Goal: Task Accomplishment & Management: Manage account settings

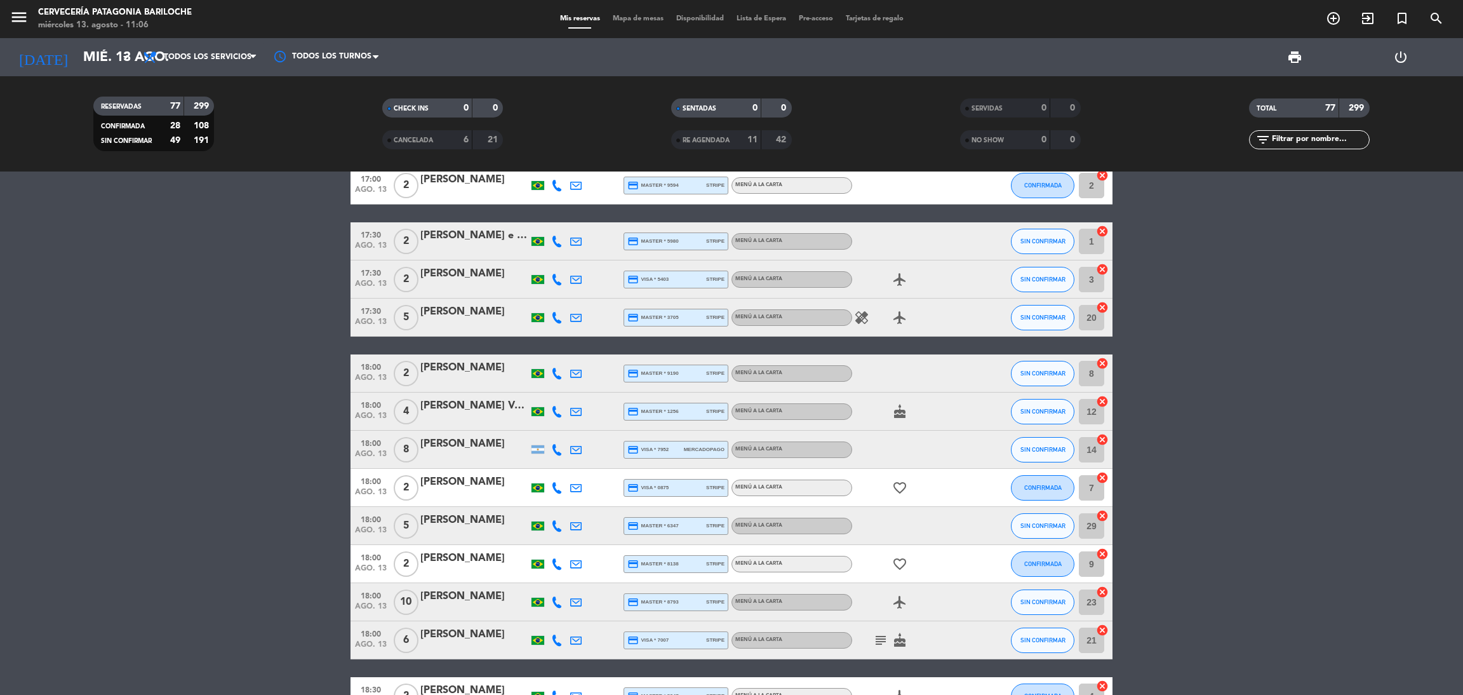
scroll to position [2285, 0]
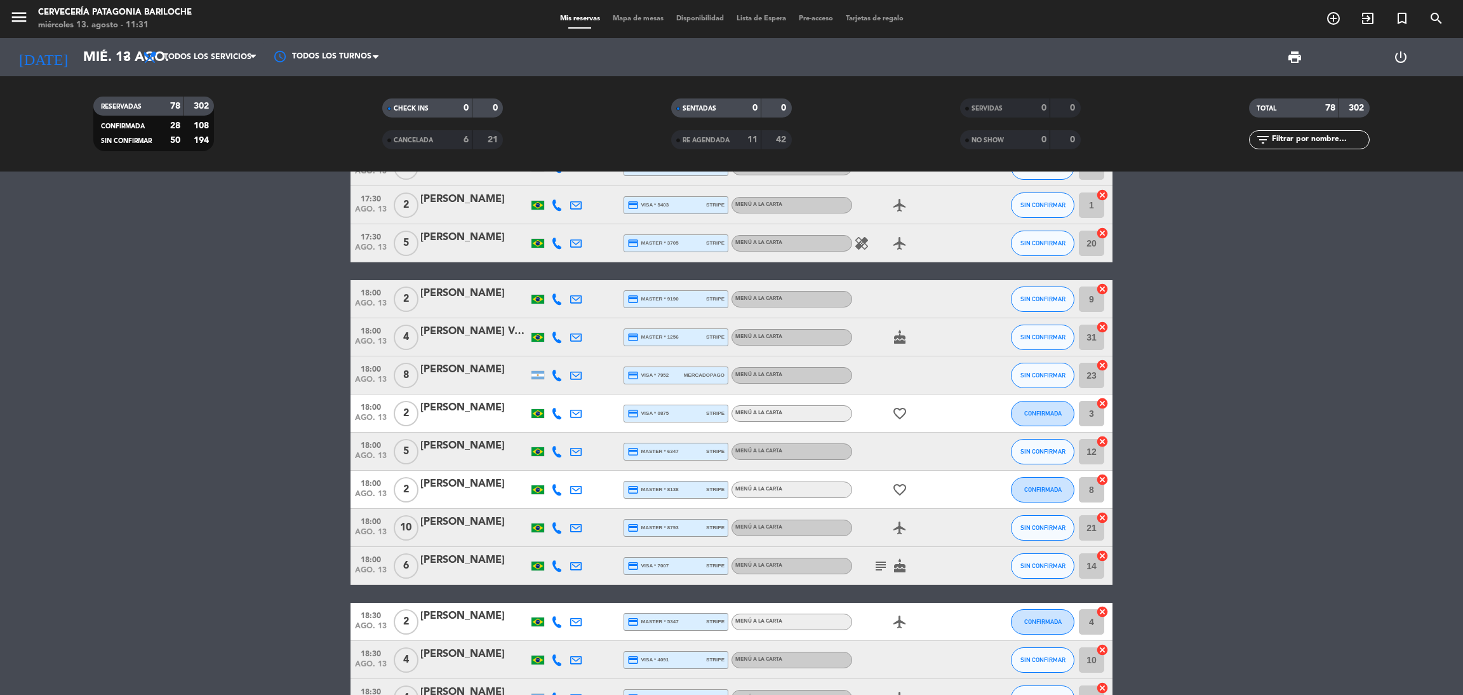
click at [638, 25] on div "menu Cervecería Patagonia Bariloche miércoles 13. agosto - 11:31 Mis reservas M…" at bounding box center [731, 19] width 1463 height 38
click at [639, 22] on span "Mapa de mesas" at bounding box center [637, 18] width 63 height 7
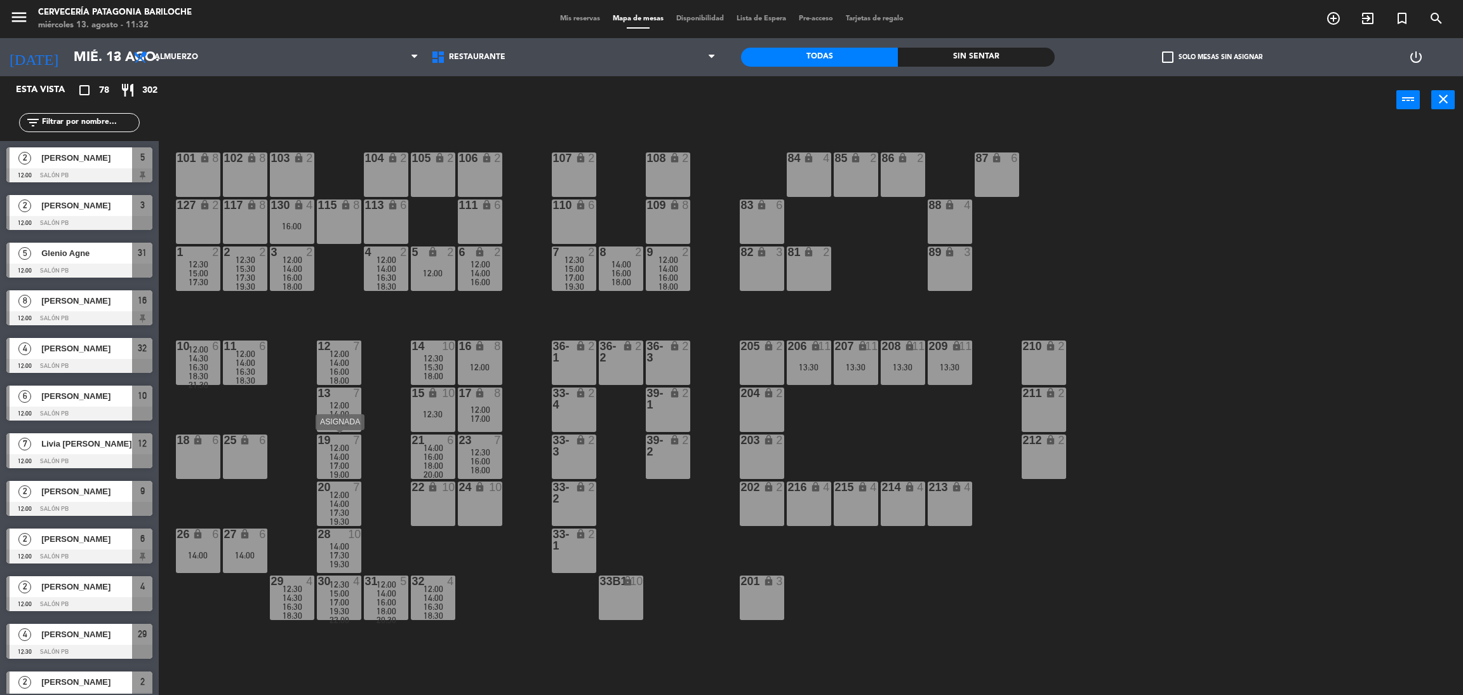
click at [341, 448] on span "12:00" at bounding box center [340, 448] width 20 height 10
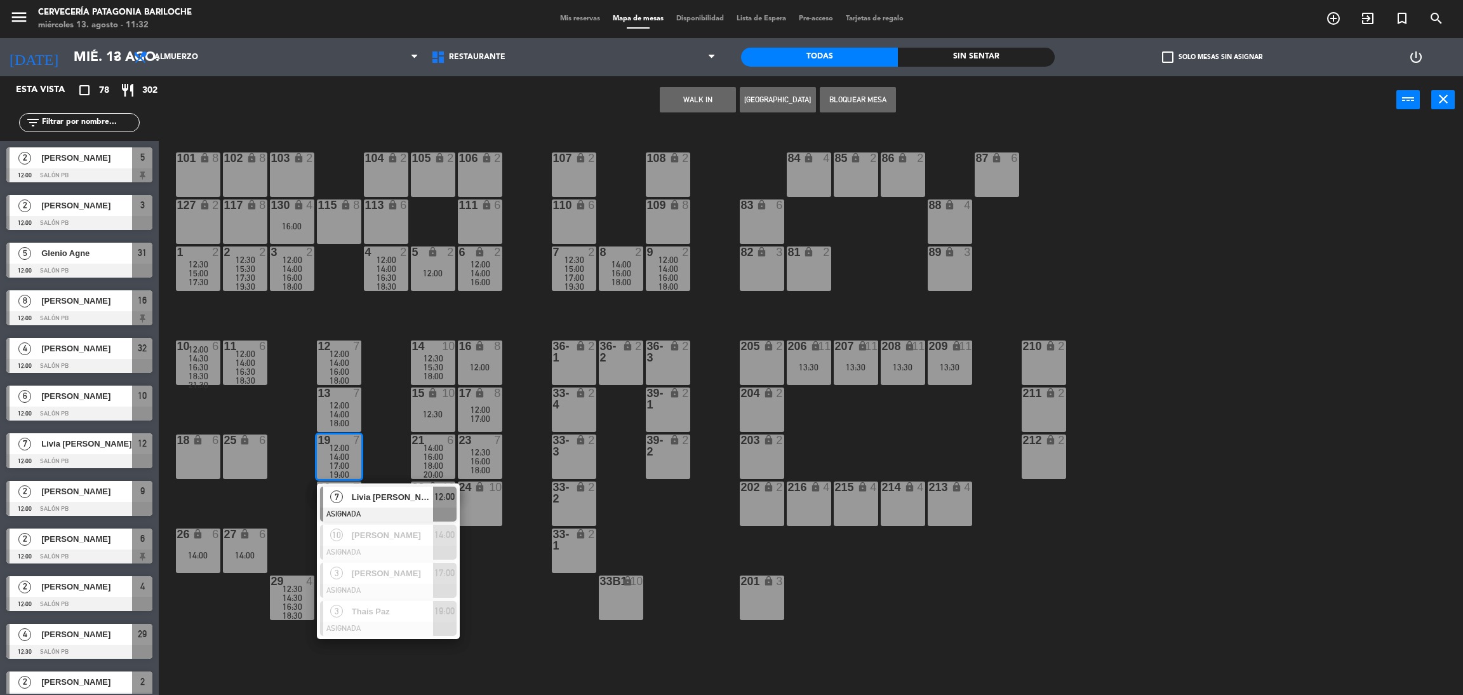
click at [509, 432] on div "101 lock 8 102 lock 8 104 lock 2 105 lock 2 106 lock 2 103 lock 2 107 lock 2 10…" at bounding box center [818, 415] width 1290 height 571
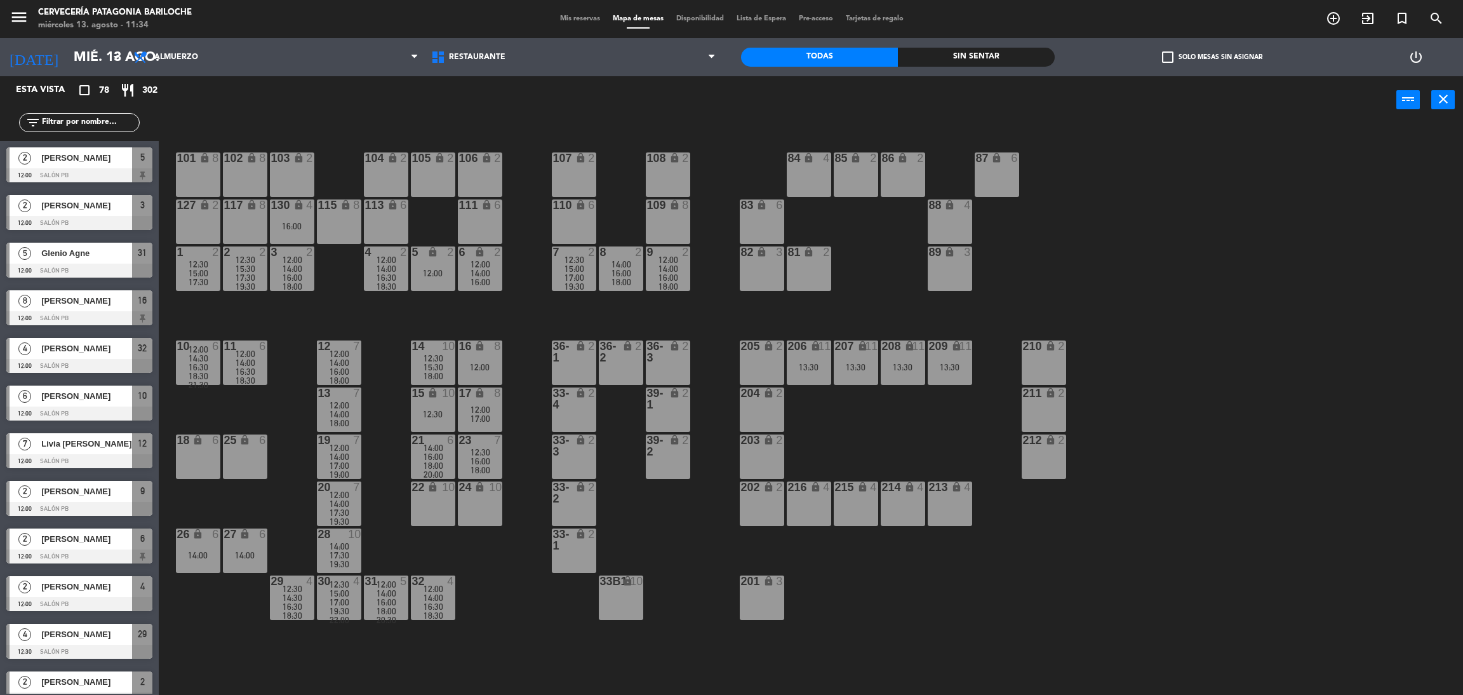
click at [112, 119] on input "text" at bounding box center [90, 123] width 98 height 14
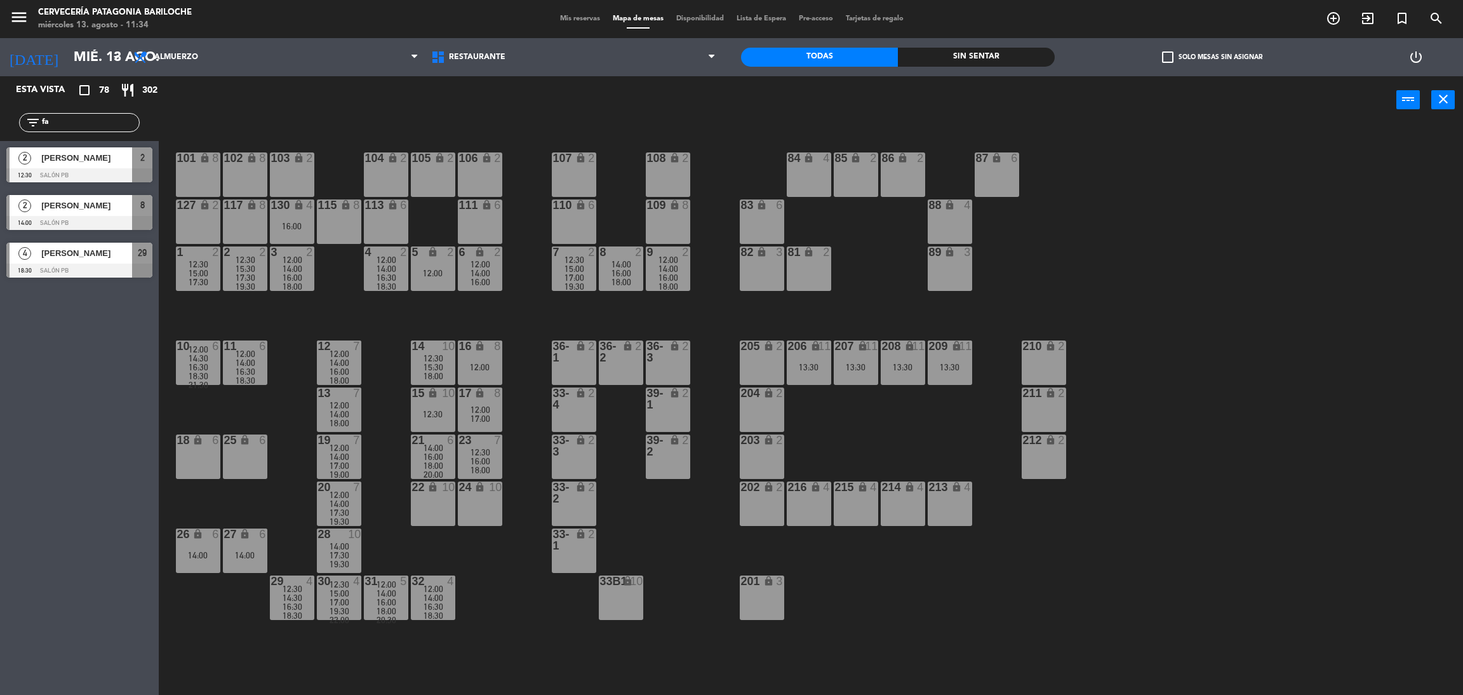
type input "f"
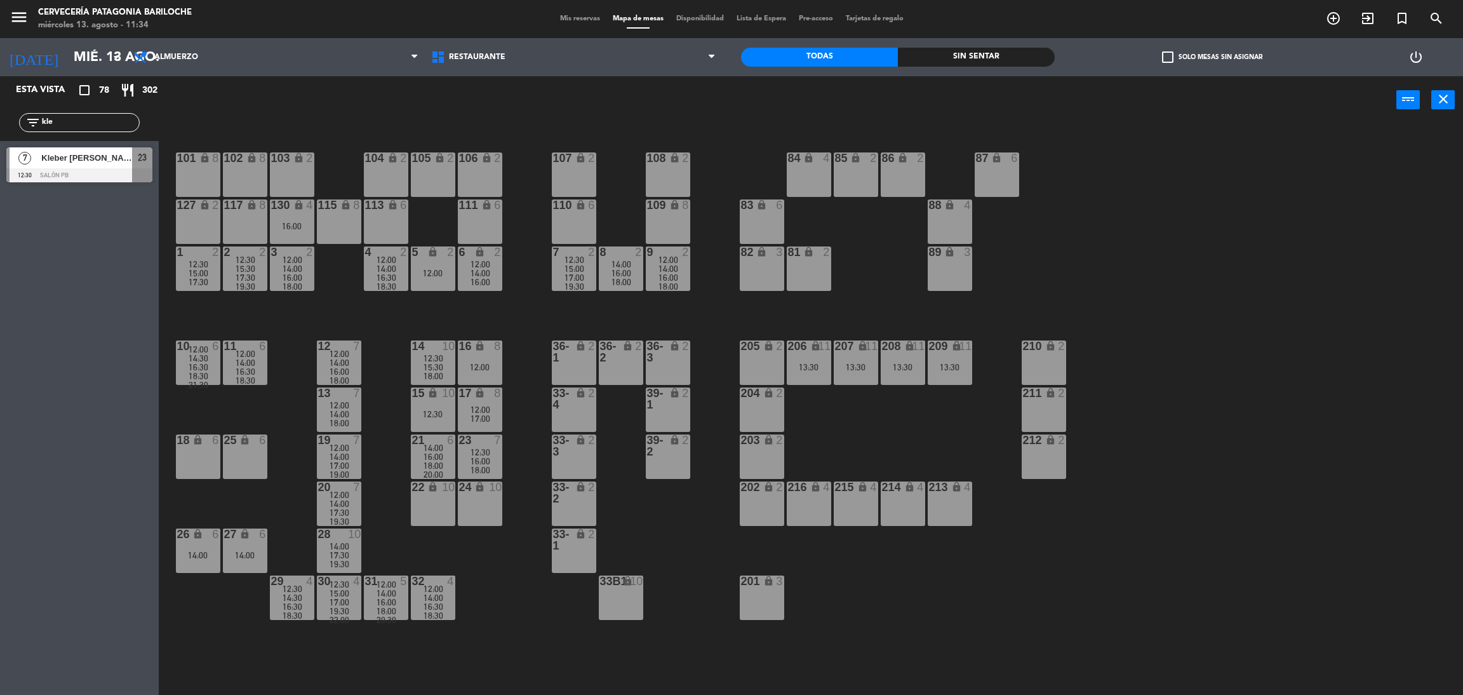
type input "kle"
click at [87, 162] on span "Kleber [PERSON_NAME]" at bounding box center [86, 157] width 91 height 13
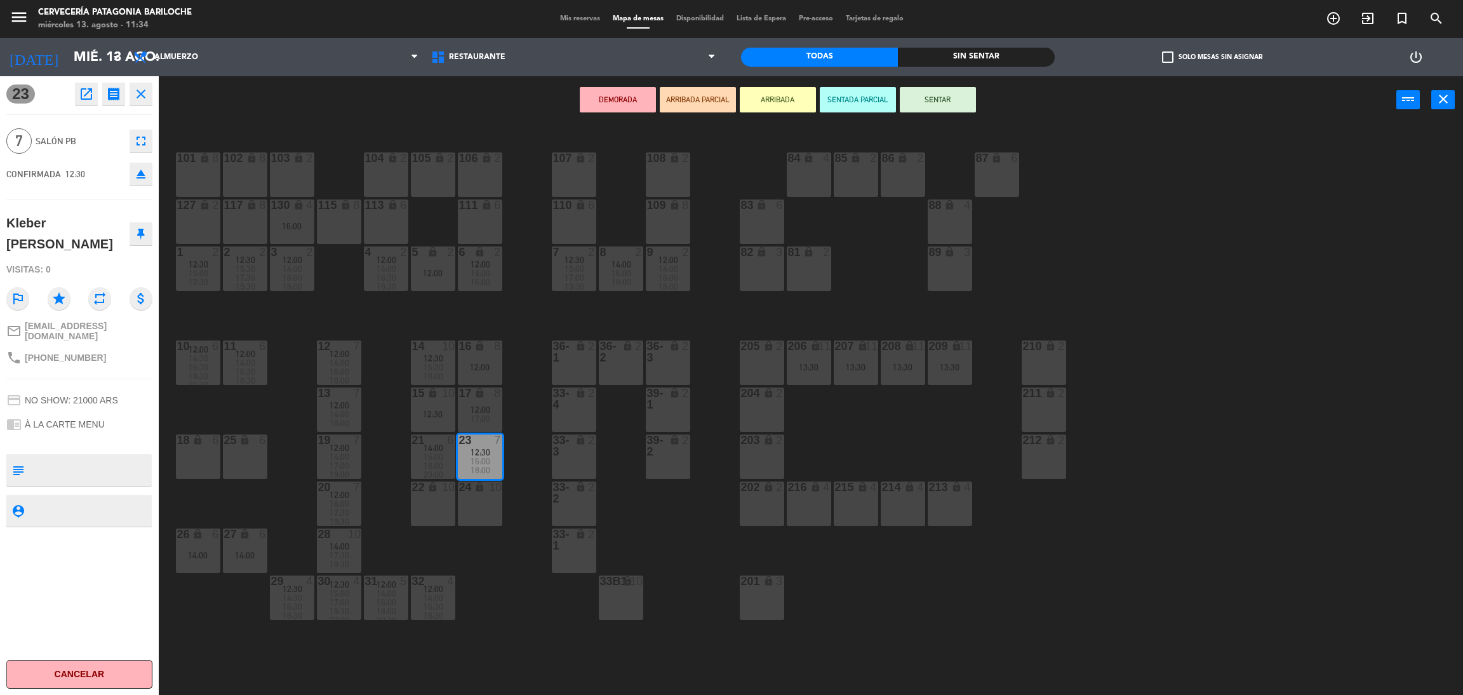
click at [665, 514] on div "101 lock 8 102 lock 8 104 lock 2 105 lock 2 106 lock 2 103 lock 2 107 lock 2 10…" at bounding box center [818, 415] width 1290 height 571
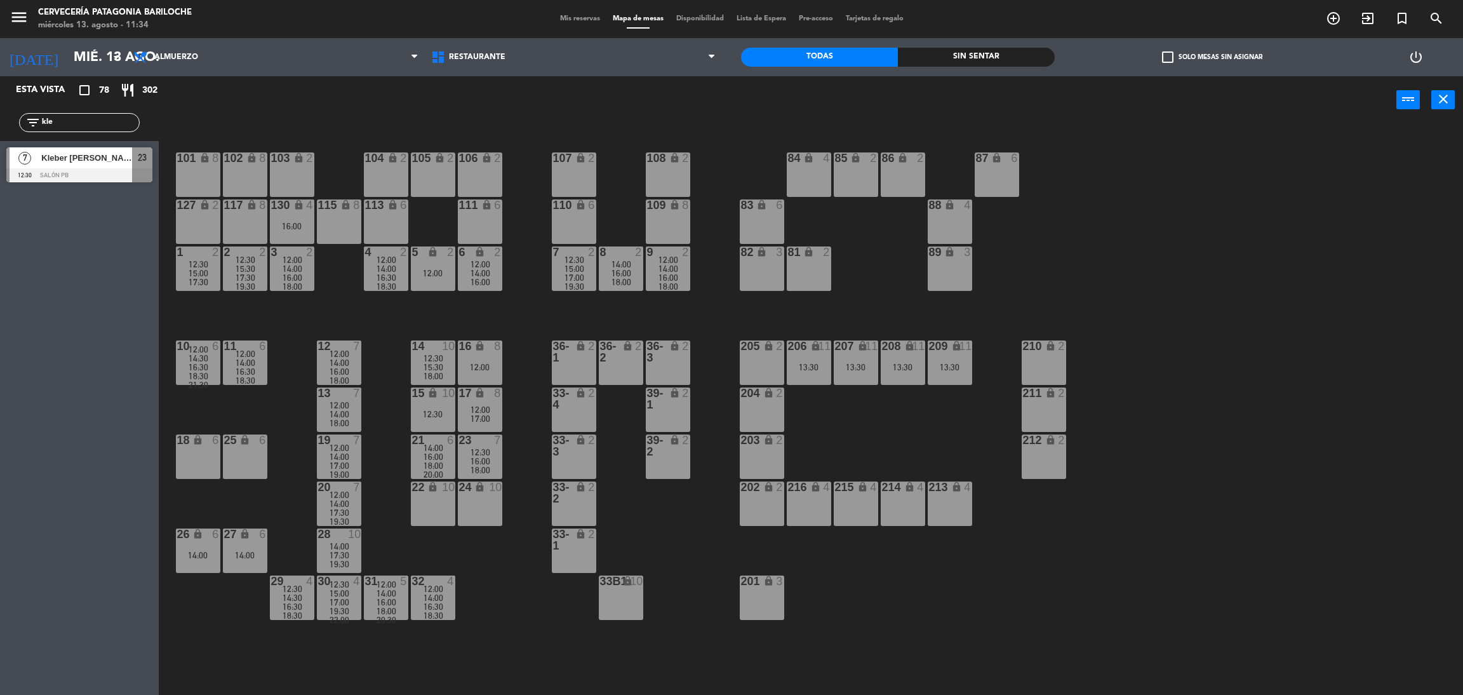
drag, startPoint x: 109, startPoint y: 126, endPoint x: 98, endPoint y: 139, distance: 17.6
click at [109, 125] on input "kle" at bounding box center [90, 123] width 98 height 14
type input "k"
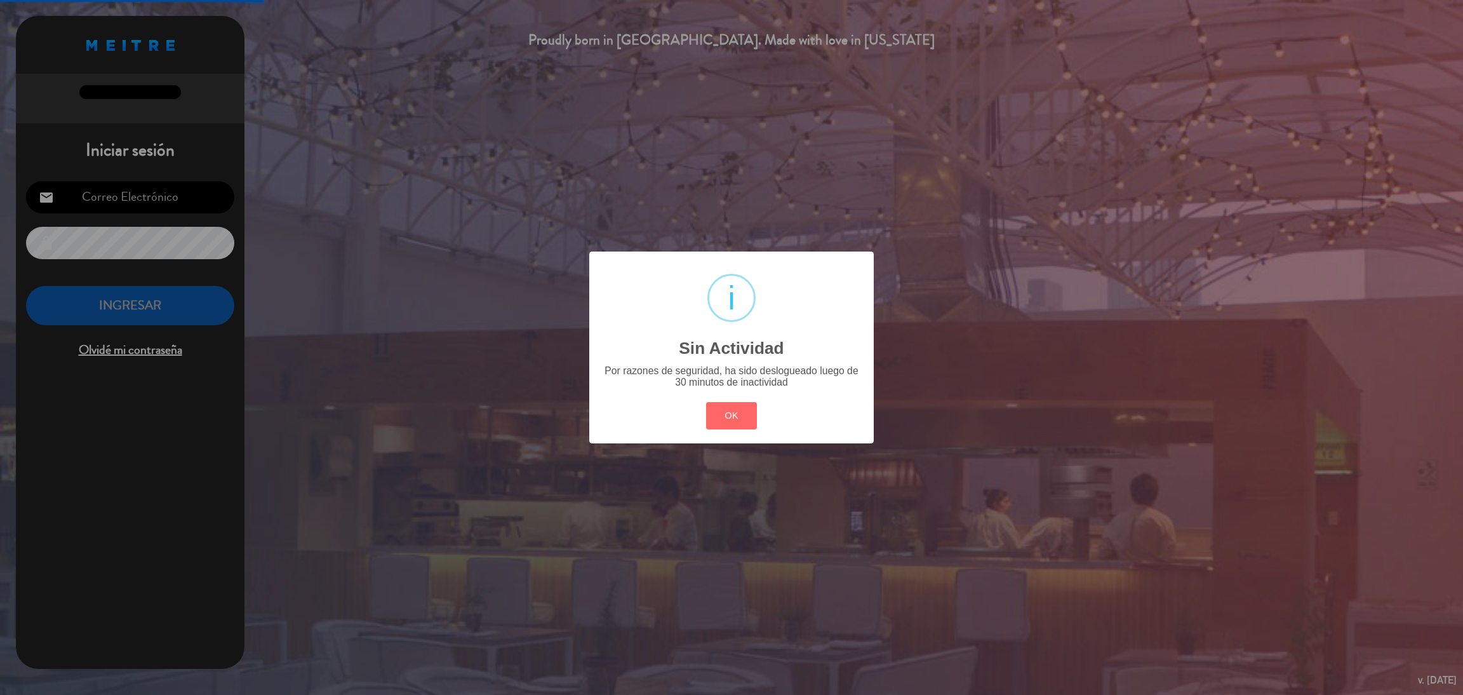
type input "[EMAIL_ADDRESS][DOMAIN_NAME]"
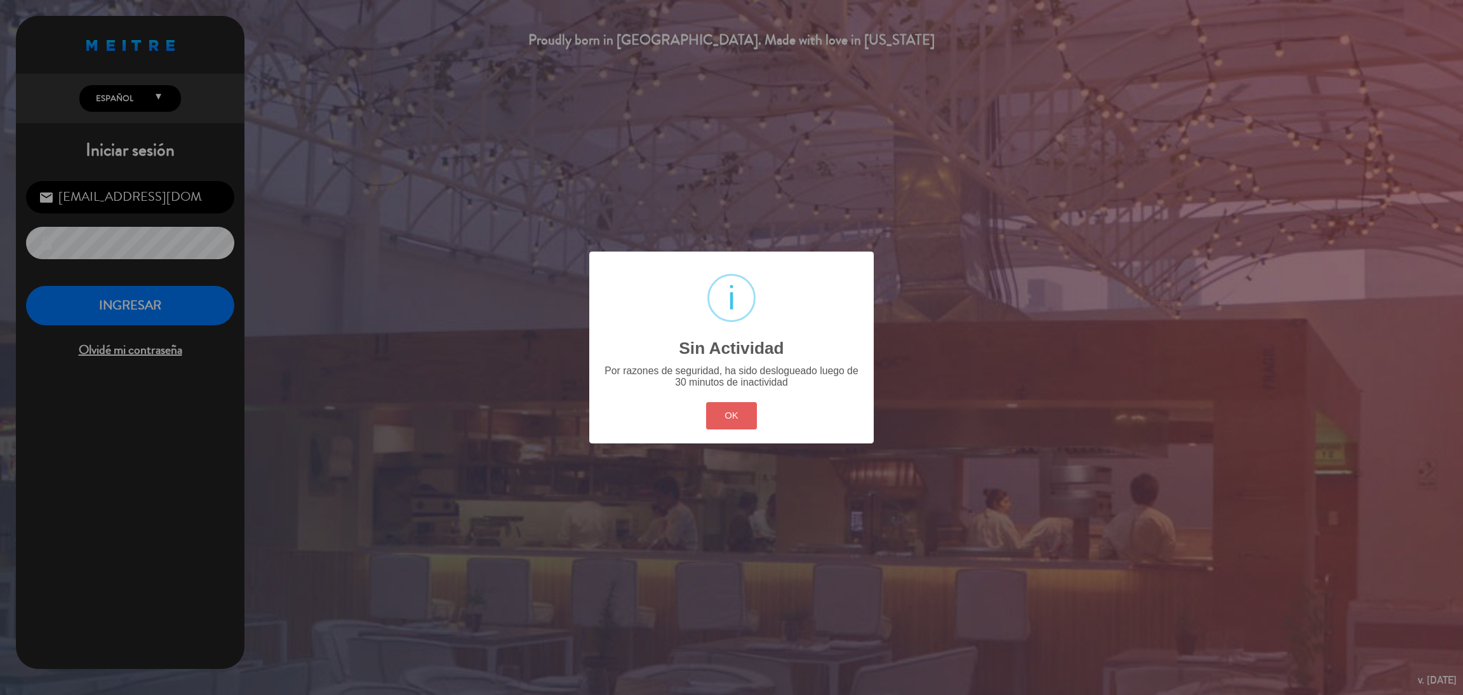
click at [721, 404] on button "OK" at bounding box center [731, 415] width 51 height 27
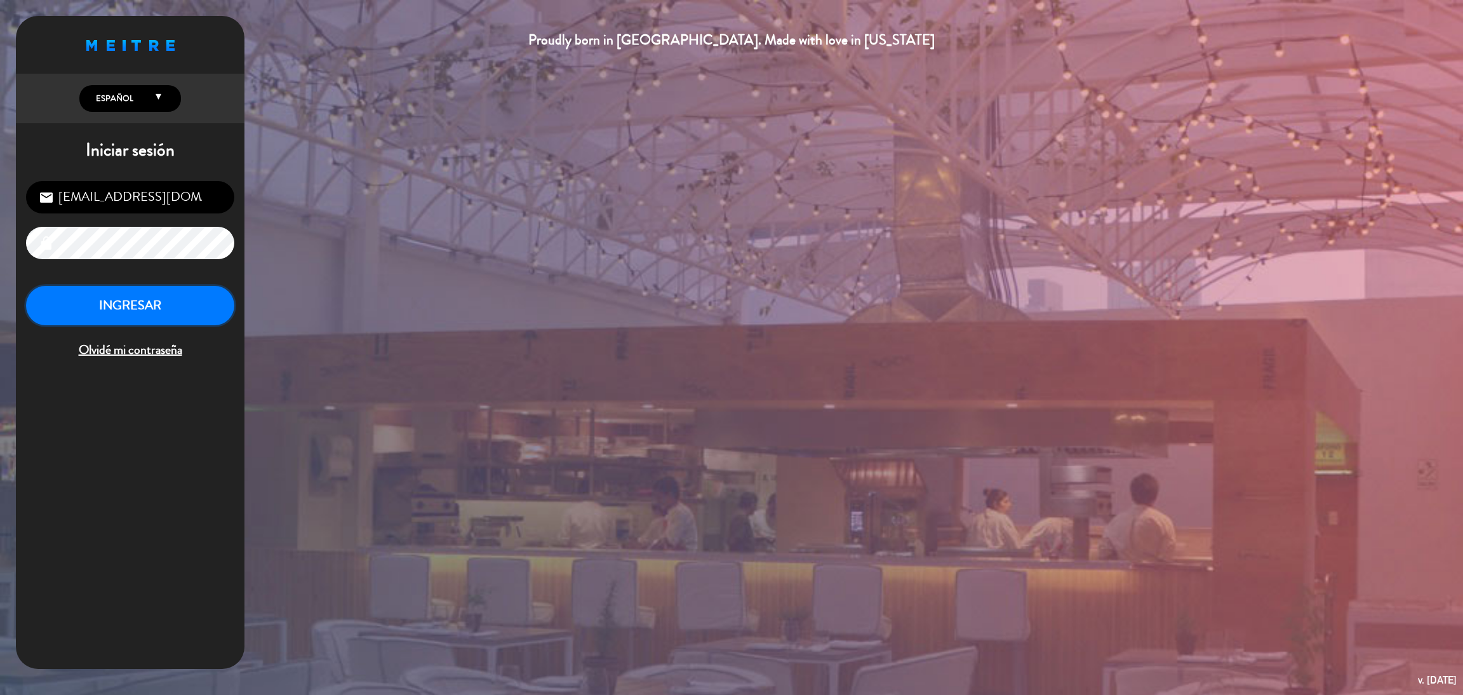
click at [138, 305] on button "INGRESAR" at bounding box center [130, 306] width 208 height 40
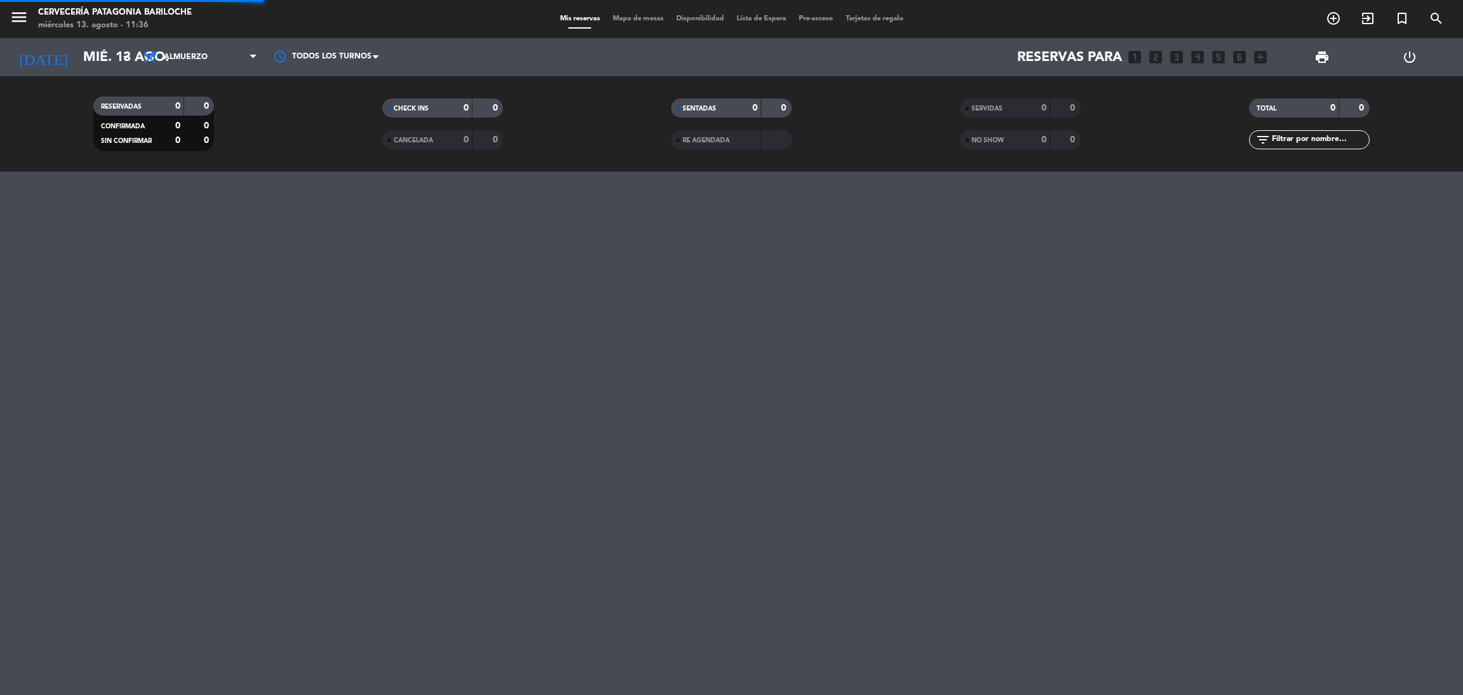
click at [646, 18] on span "Mapa de mesas" at bounding box center [637, 18] width 63 height 7
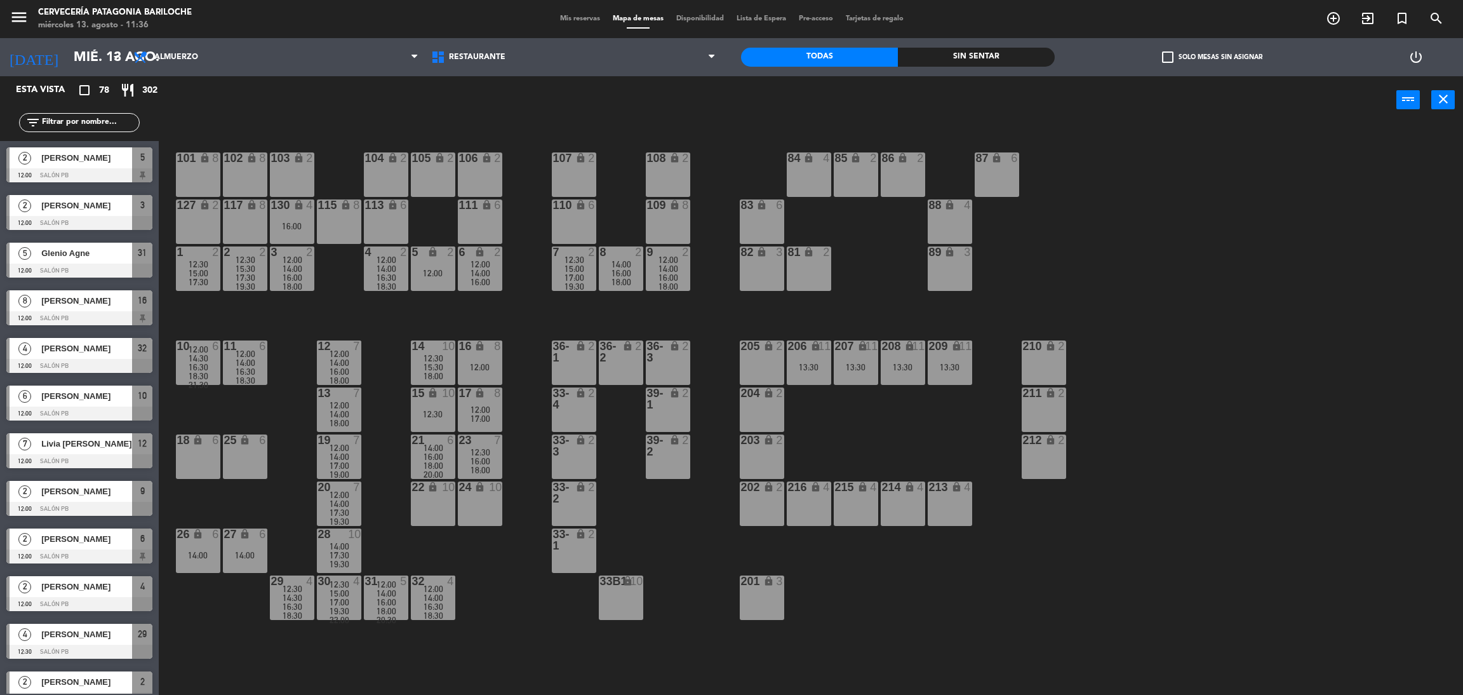
click at [79, 120] on input "text" at bounding box center [90, 123] width 98 height 14
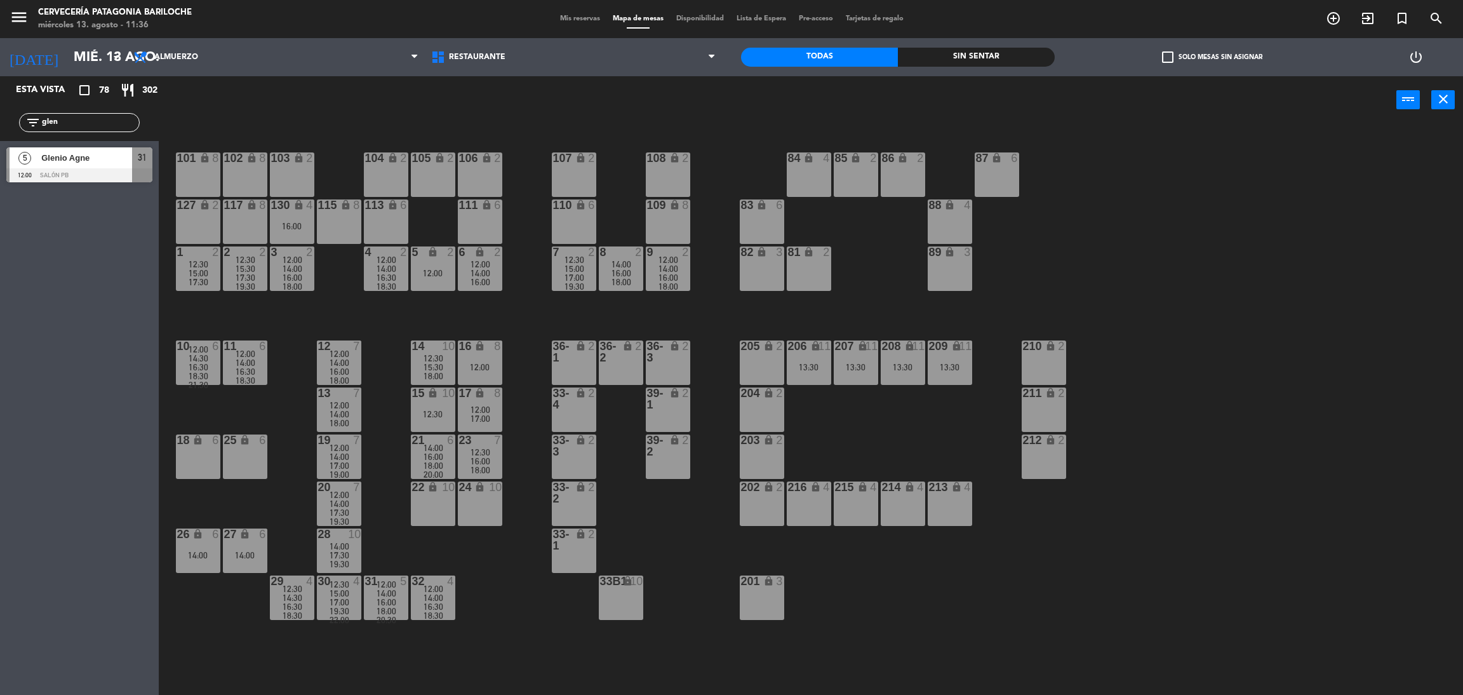
type input "glen"
click at [128, 173] on div at bounding box center [79, 175] width 146 height 14
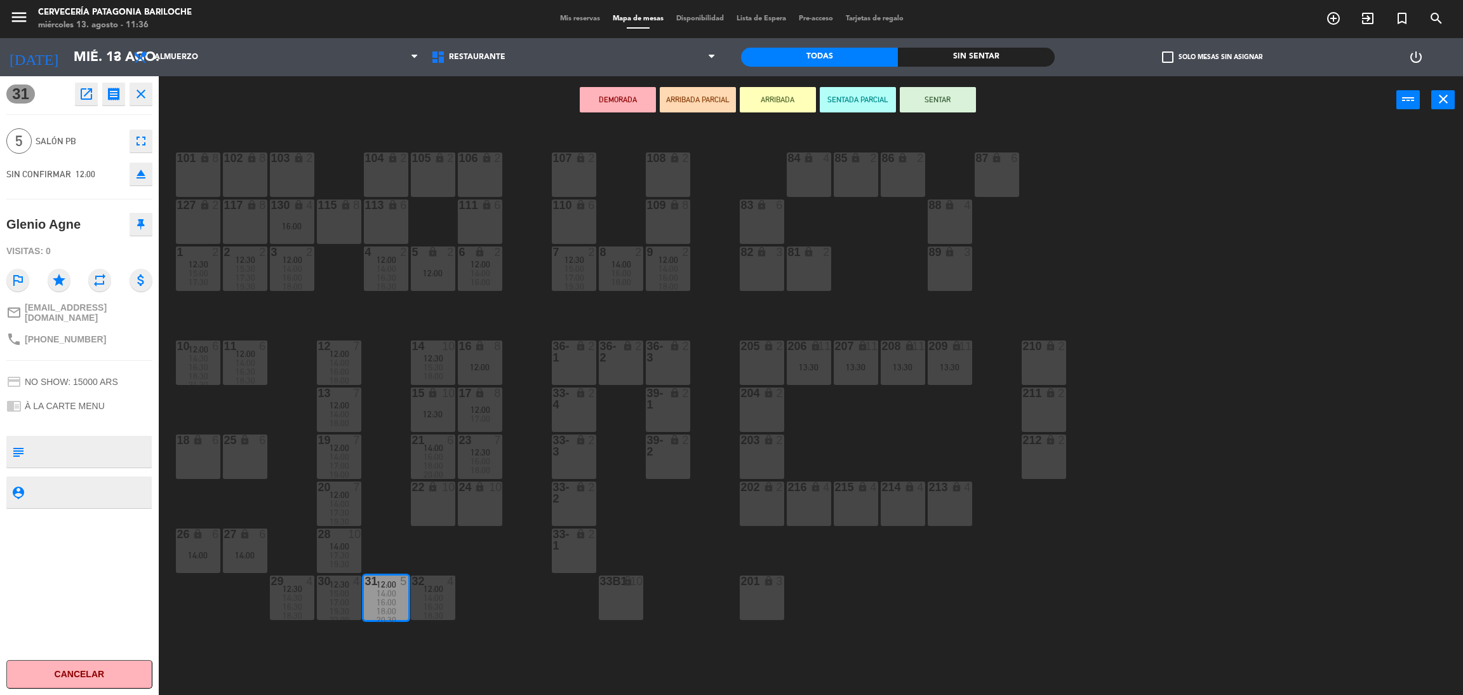
drag, startPoint x: 770, startPoint y: 100, endPoint x: 787, endPoint y: 91, distance: 18.8
click at [773, 100] on button "ARRIBADA" at bounding box center [778, 99] width 76 height 25
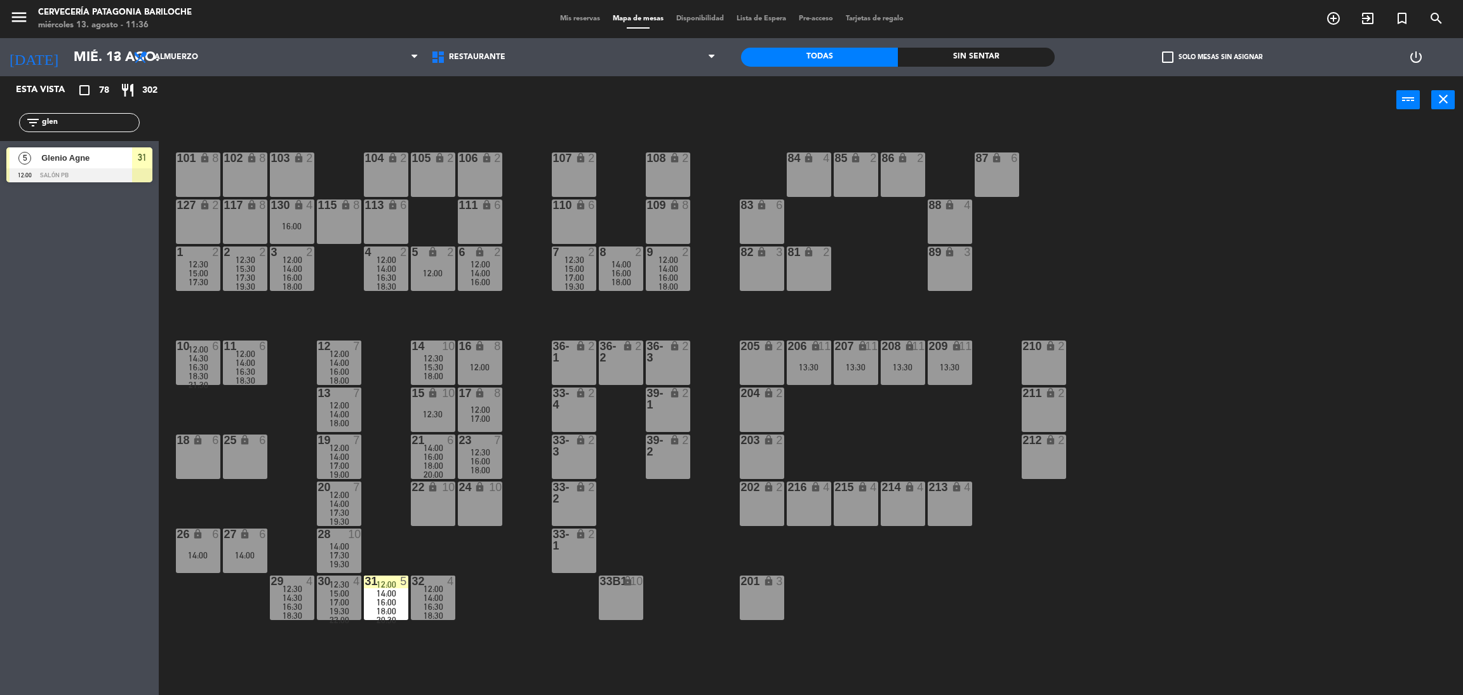
click at [1153, 241] on div "101 lock 8 102 lock 8 104 lock 2 105 lock 2 106 lock 2 103 lock 2 107 lock 2 10…" at bounding box center [818, 415] width 1290 height 571
click at [90, 116] on input "glen" at bounding box center [90, 123] width 98 height 14
type input "g"
type input "liv"
click at [77, 156] on span "Livia [PERSON_NAME]" at bounding box center [86, 157] width 91 height 13
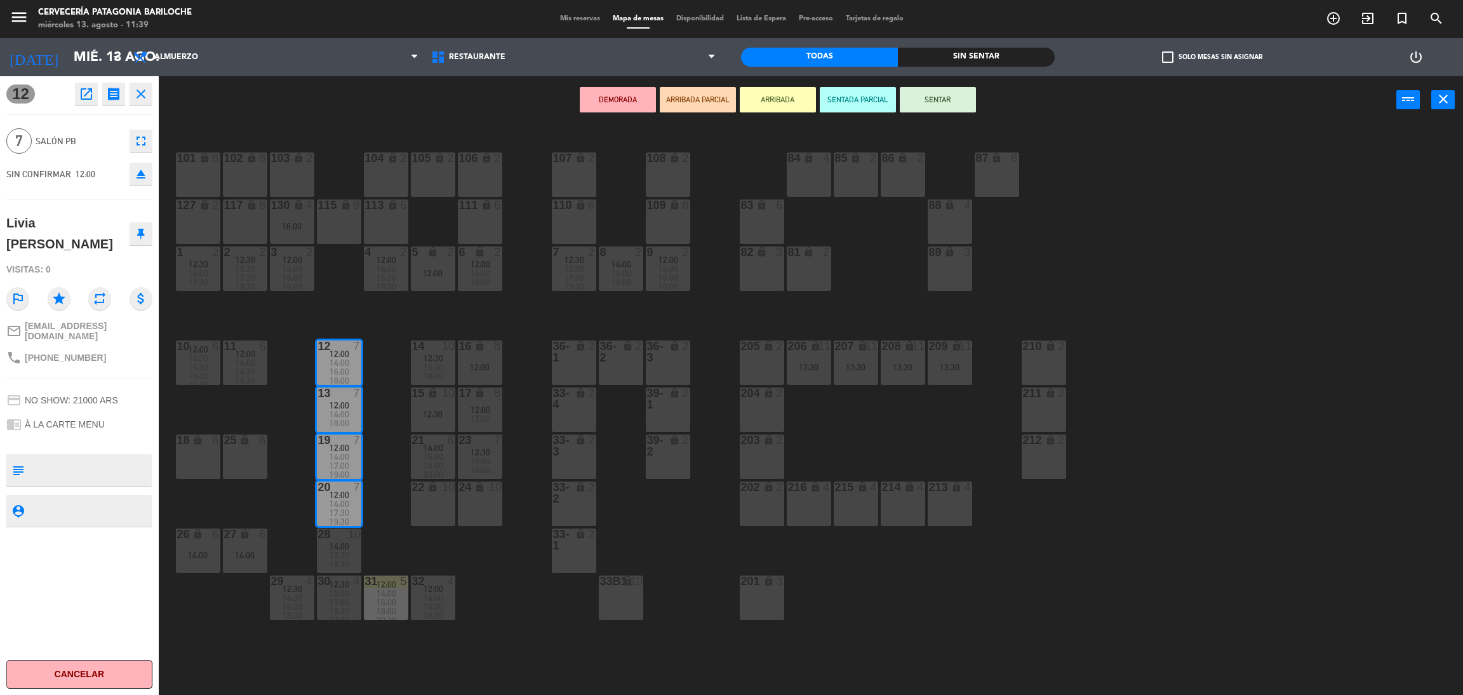
click at [760, 93] on button "ARRIBADA" at bounding box center [778, 99] width 76 height 25
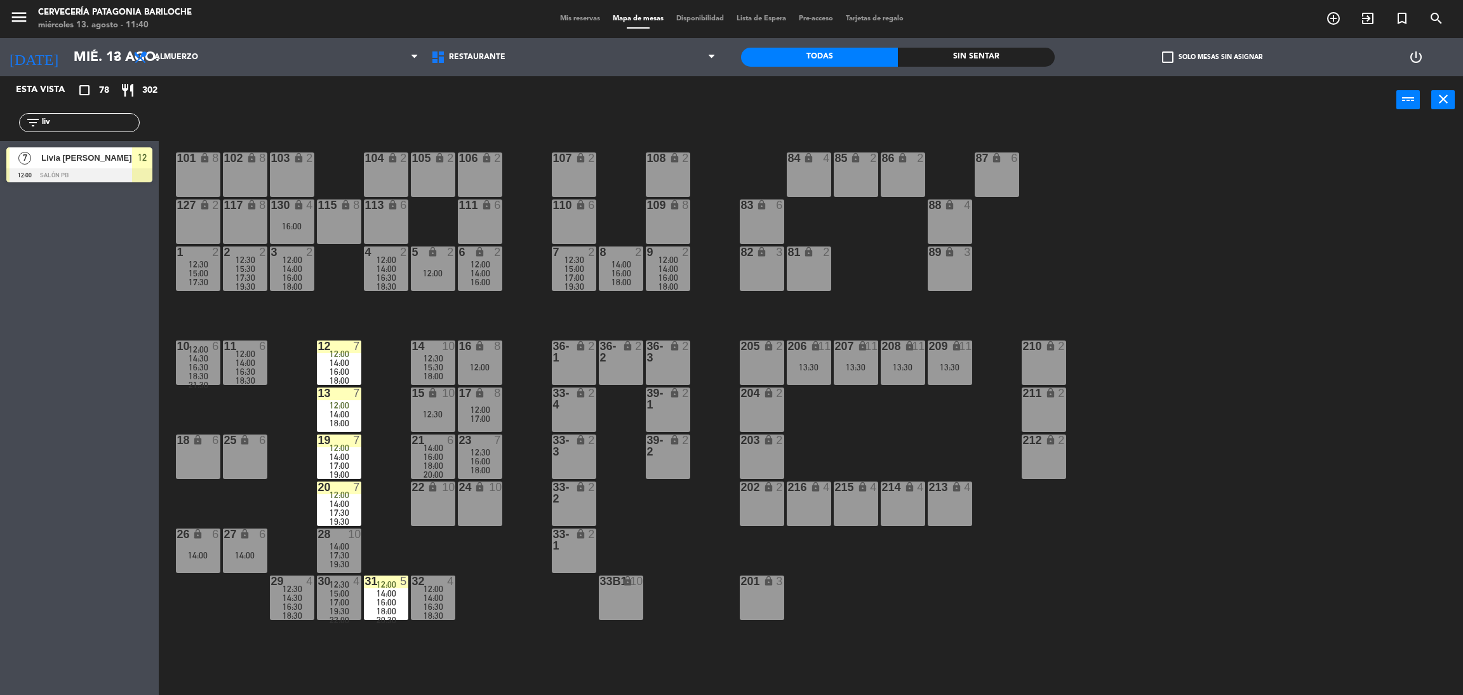
drag, startPoint x: 105, startPoint y: 123, endPoint x: 91, endPoint y: 139, distance: 21.1
click at [104, 123] on input "liv" at bounding box center [90, 123] width 98 height 14
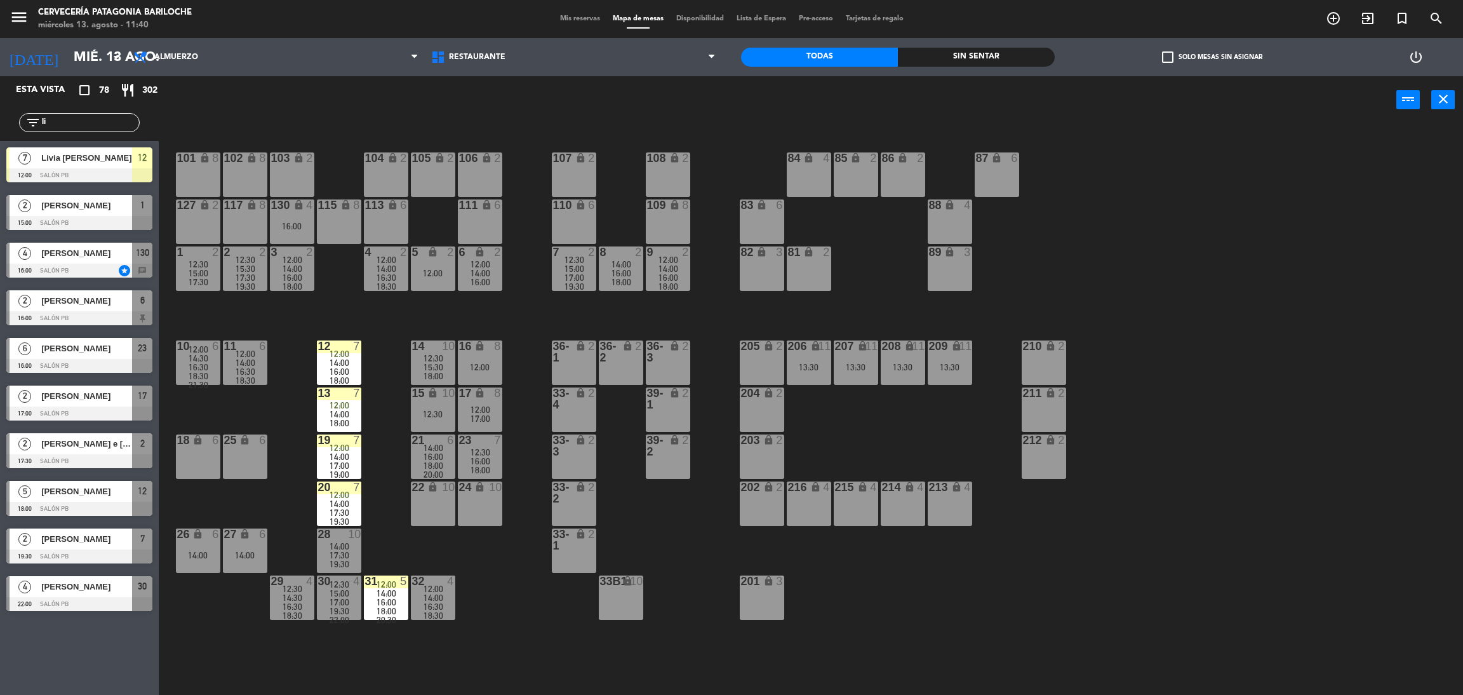
type input "l"
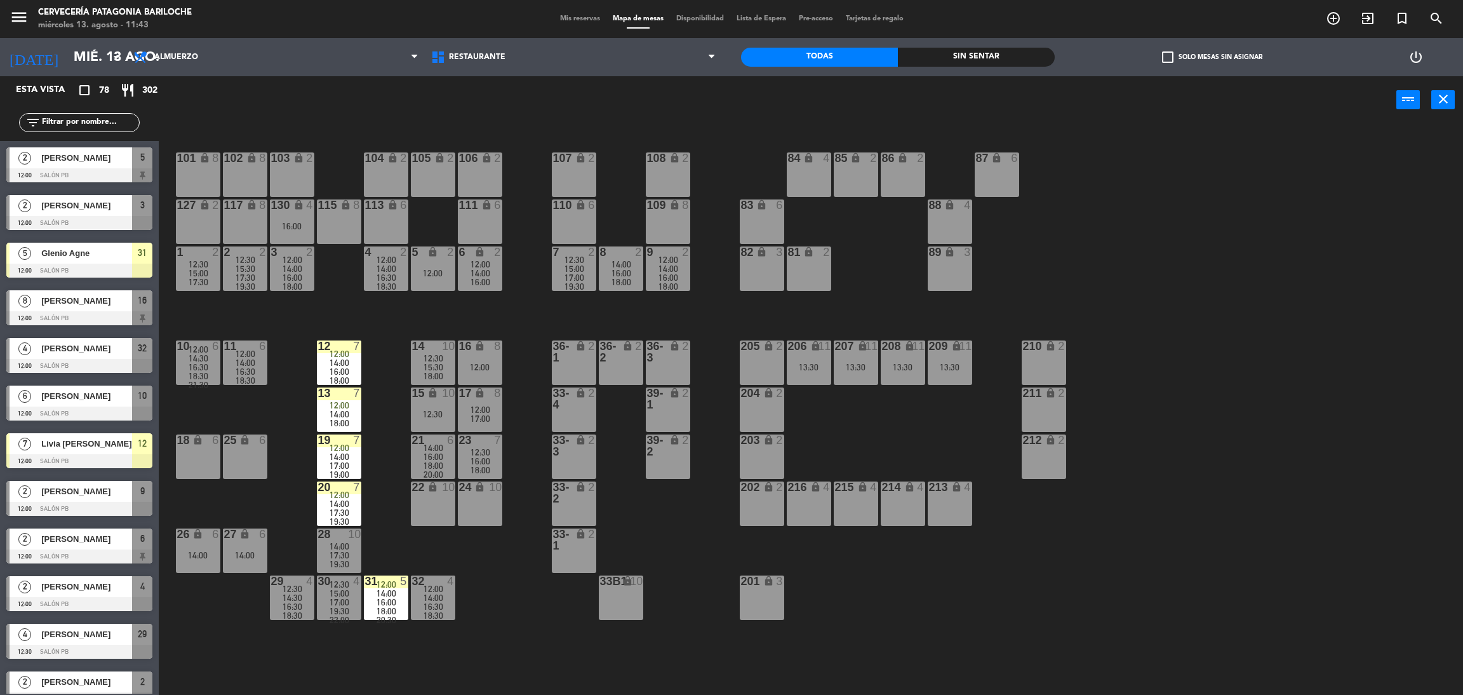
click at [973, 568] on div "101 lock 8 102 lock 8 104 lock 2 105 lock 2 106 lock 2 103 lock 2 107 lock 2 10…" at bounding box center [818, 415] width 1290 height 571
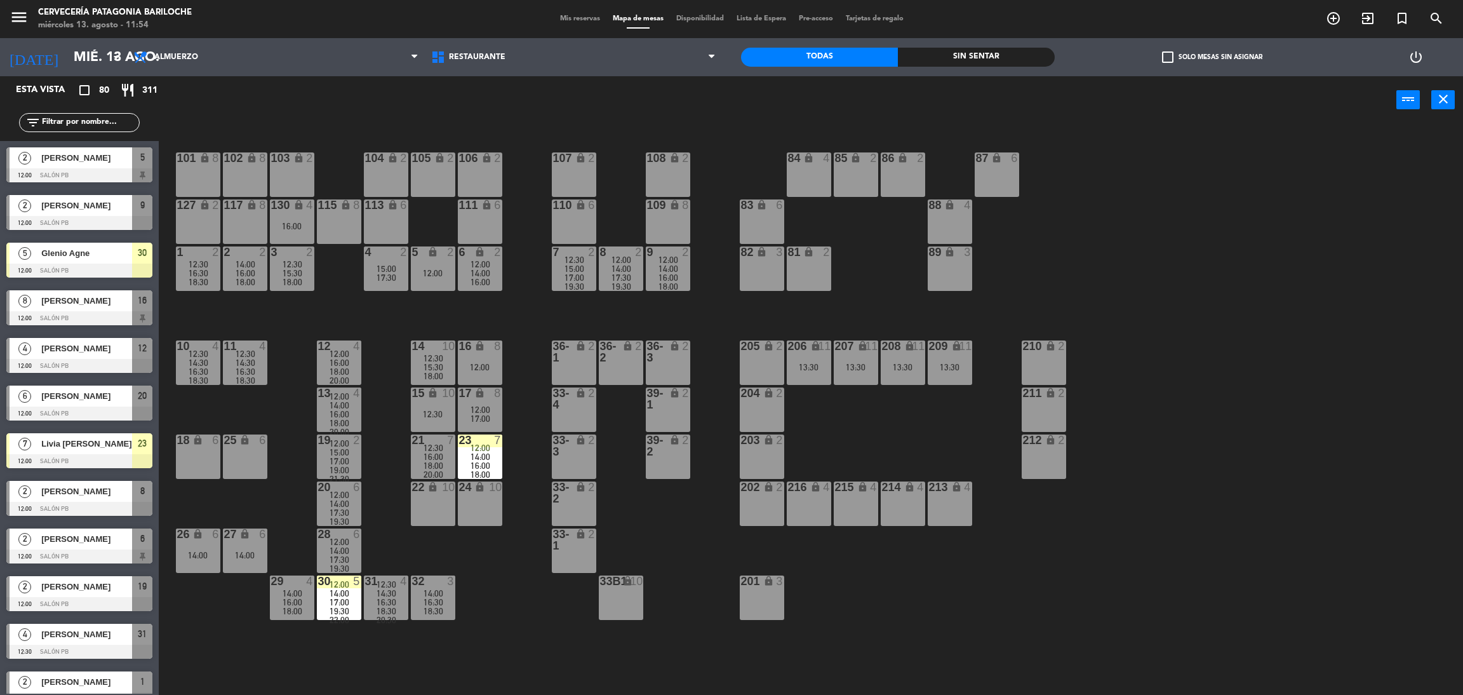
click at [84, 117] on input "text" at bounding box center [90, 123] width 98 height 14
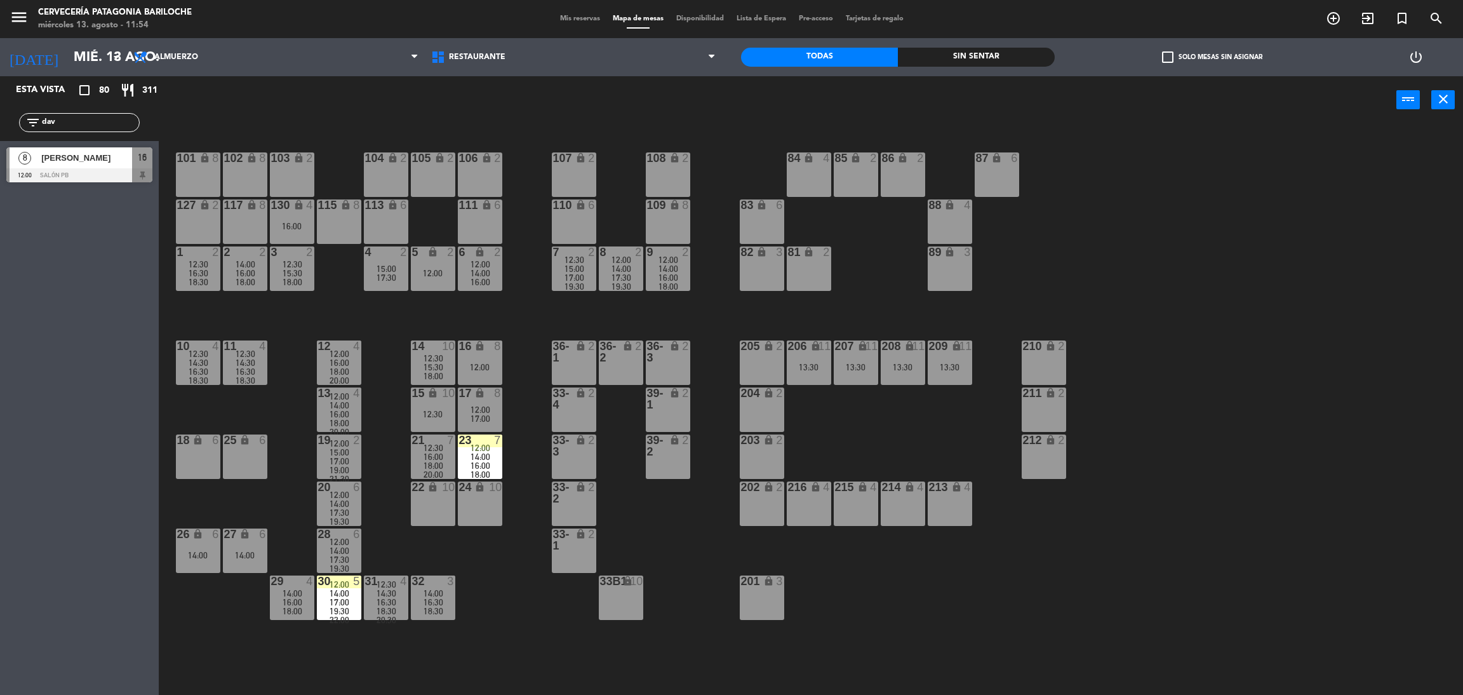
type input "dav"
click at [28, 365] on div "Esta vista crop_square 80 restaurant 311 filter_list dav 8 [PERSON_NAME] 12:00 …" at bounding box center [79, 385] width 159 height 618
click at [87, 152] on span "[PERSON_NAME]" at bounding box center [86, 157] width 91 height 13
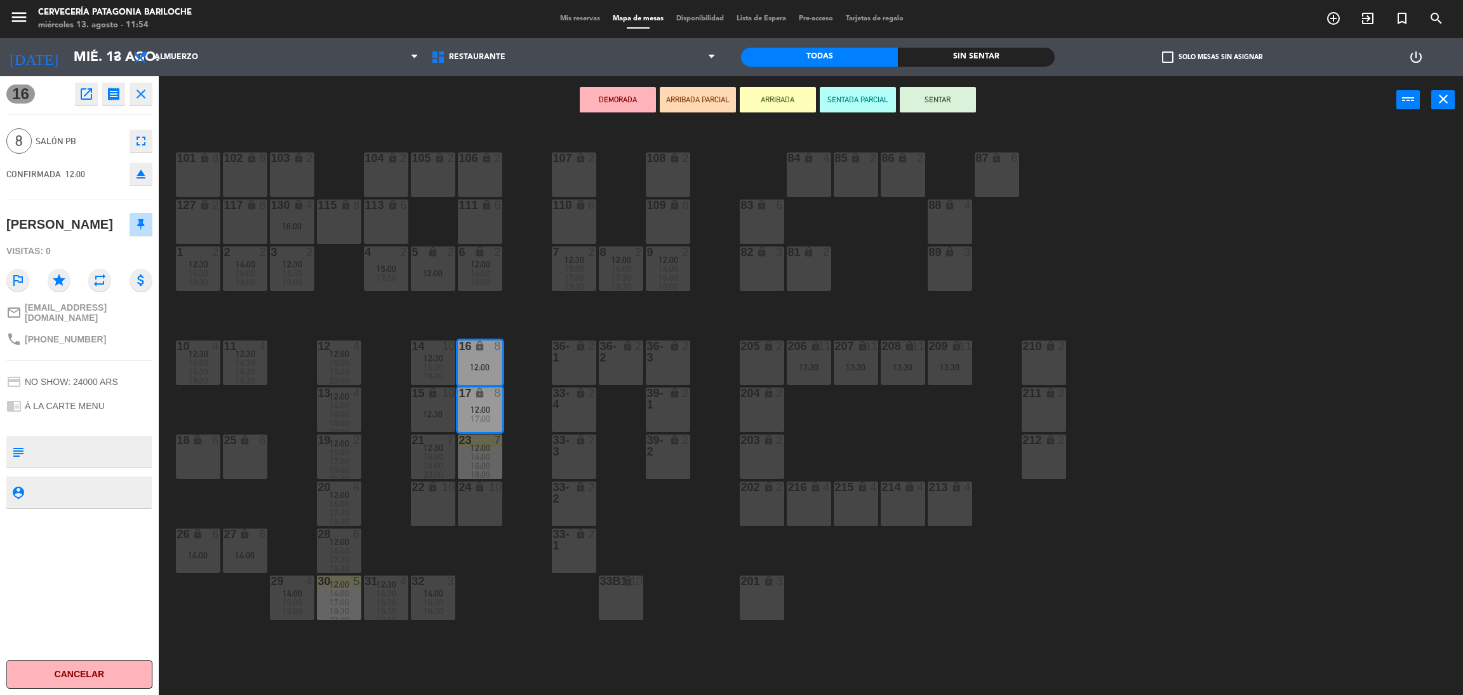
click at [782, 95] on button "ARRIBADA" at bounding box center [778, 99] width 76 height 25
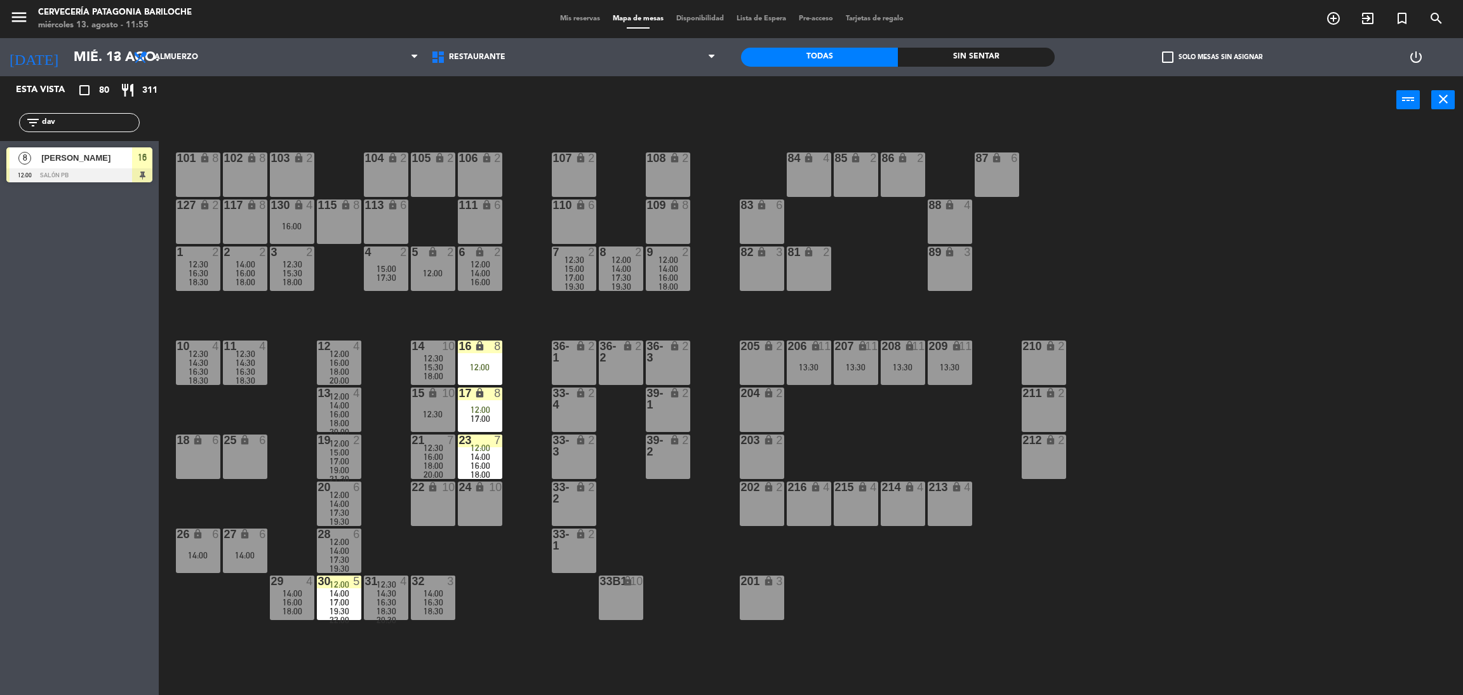
click at [95, 121] on input "dav" at bounding box center [90, 123] width 98 height 14
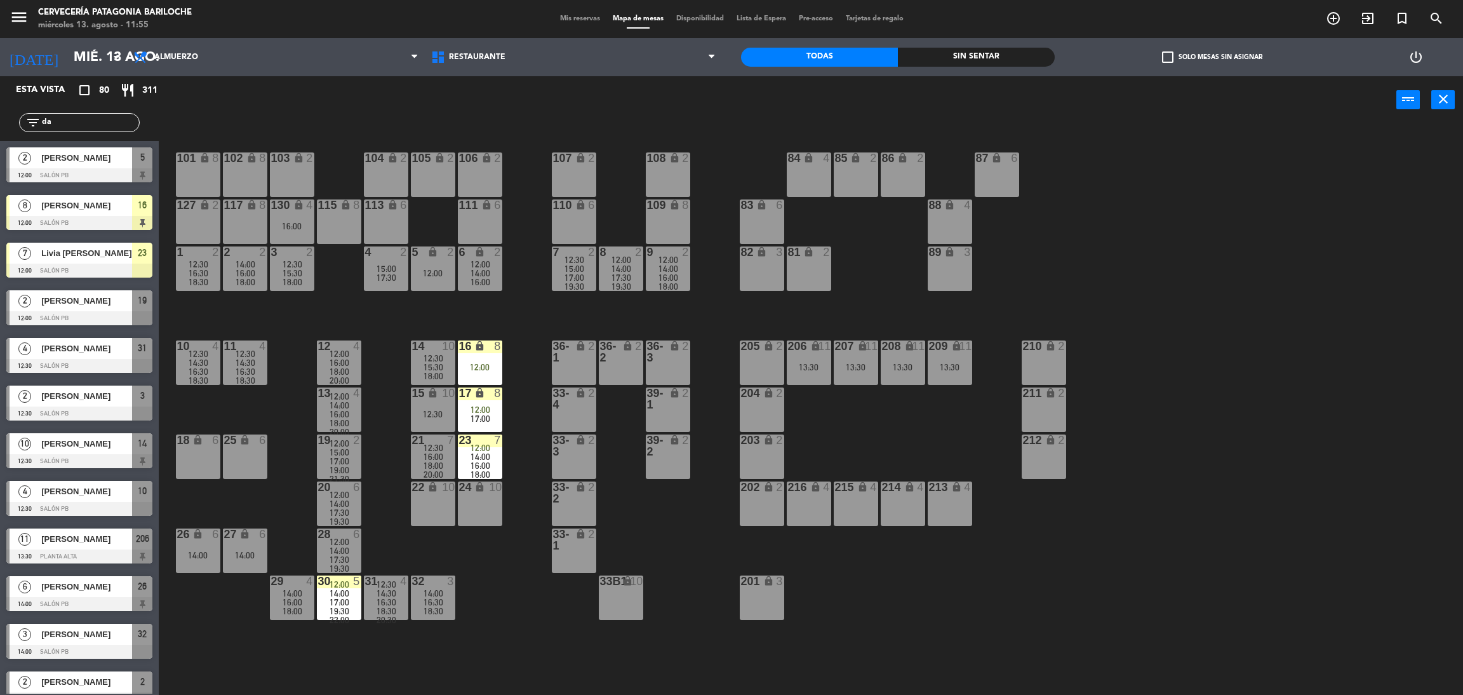
type input "d"
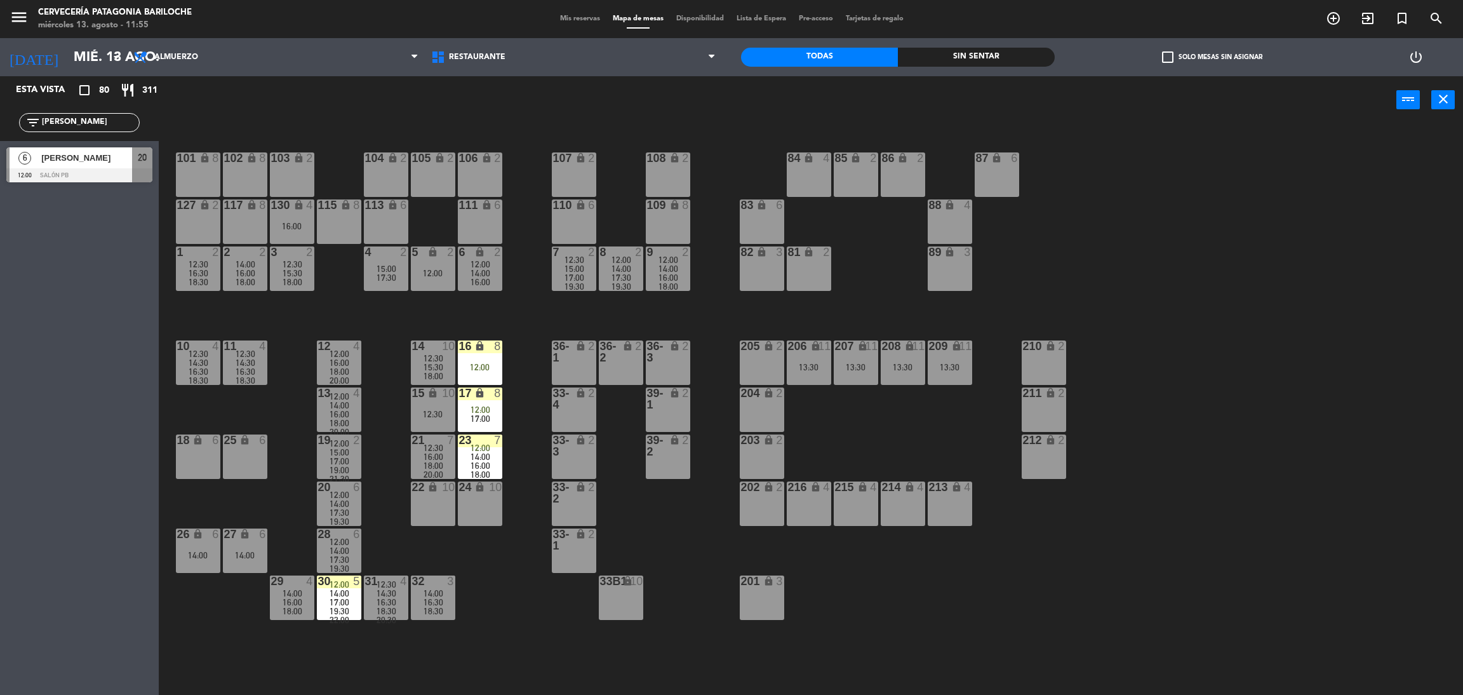
type input "[PERSON_NAME]"
click at [55, 314] on div "Esta vista crop_square 80 restaurant 311 filter_list kari 6 [PERSON_NAME] 12:00…" at bounding box center [79, 385] width 159 height 618
click at [79, 168] on div at bounding box center [79, 175] width 146 height 14
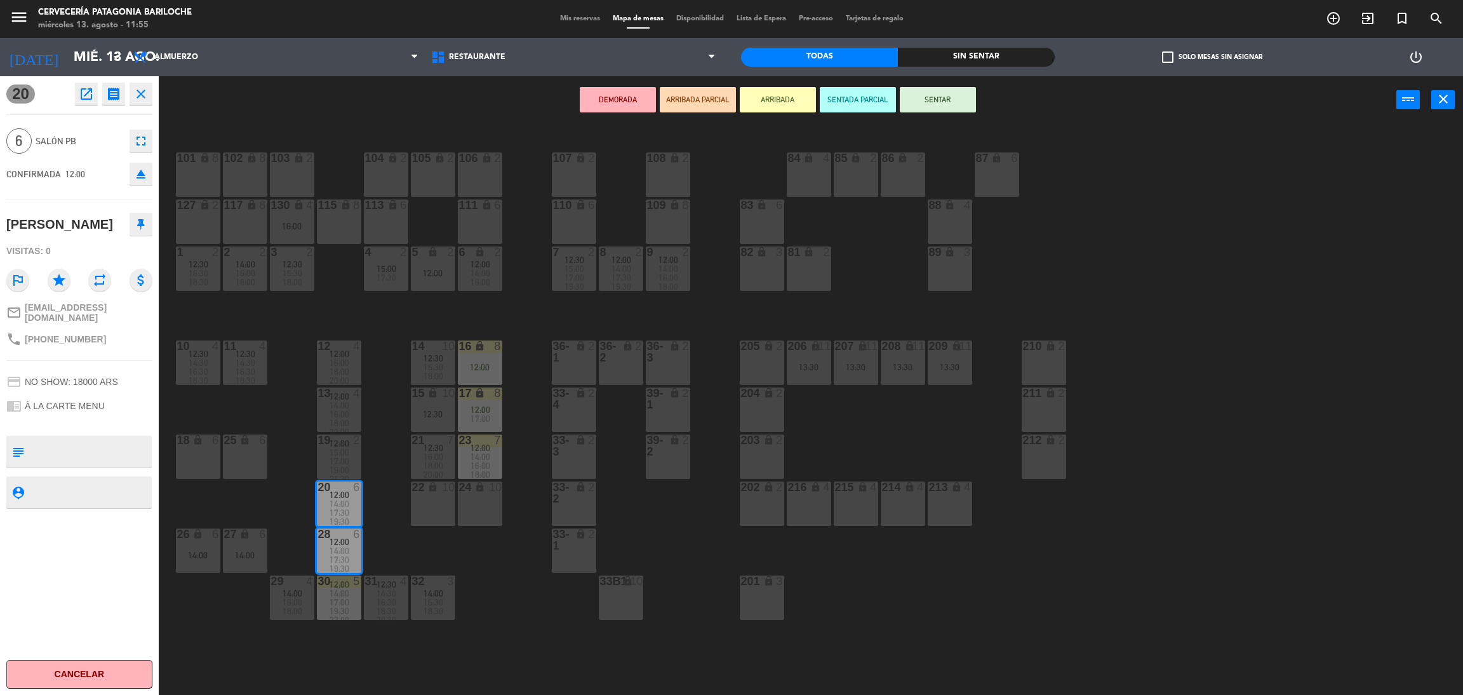
click at [755, 107] on button "ARRIBADA" at bounding box center [778, 99] width 76 height 25
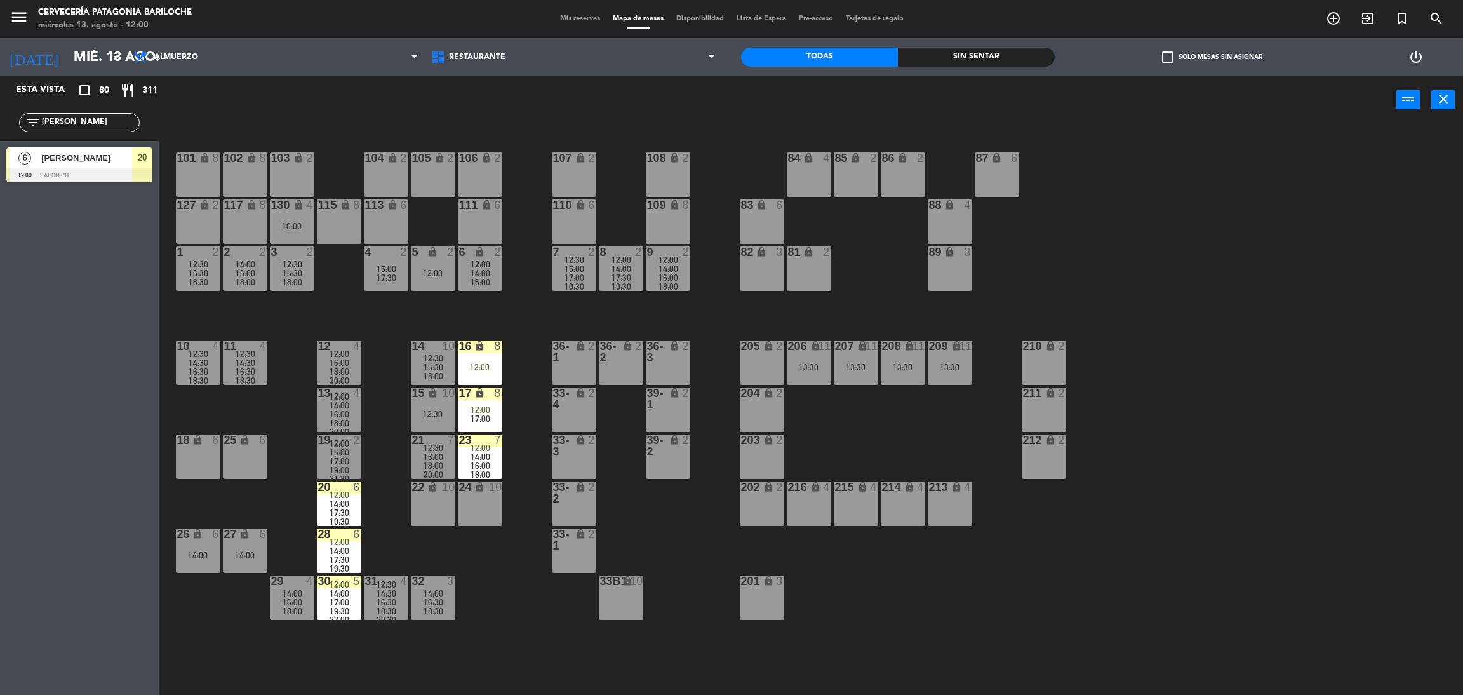
drag, startPoint x: 91, startPoint y: 133, endPoint x: 90, endPoint y: 119, distance: 13.4
click at [90, 130] on div "filter_list kari" at bounding box center [79, 122] width 159 height 37
click at [90, 119] on input "[PERSON_NAME]" at bounding box center [90, 123] width 98 height 14
type input "k"
type input "lav"
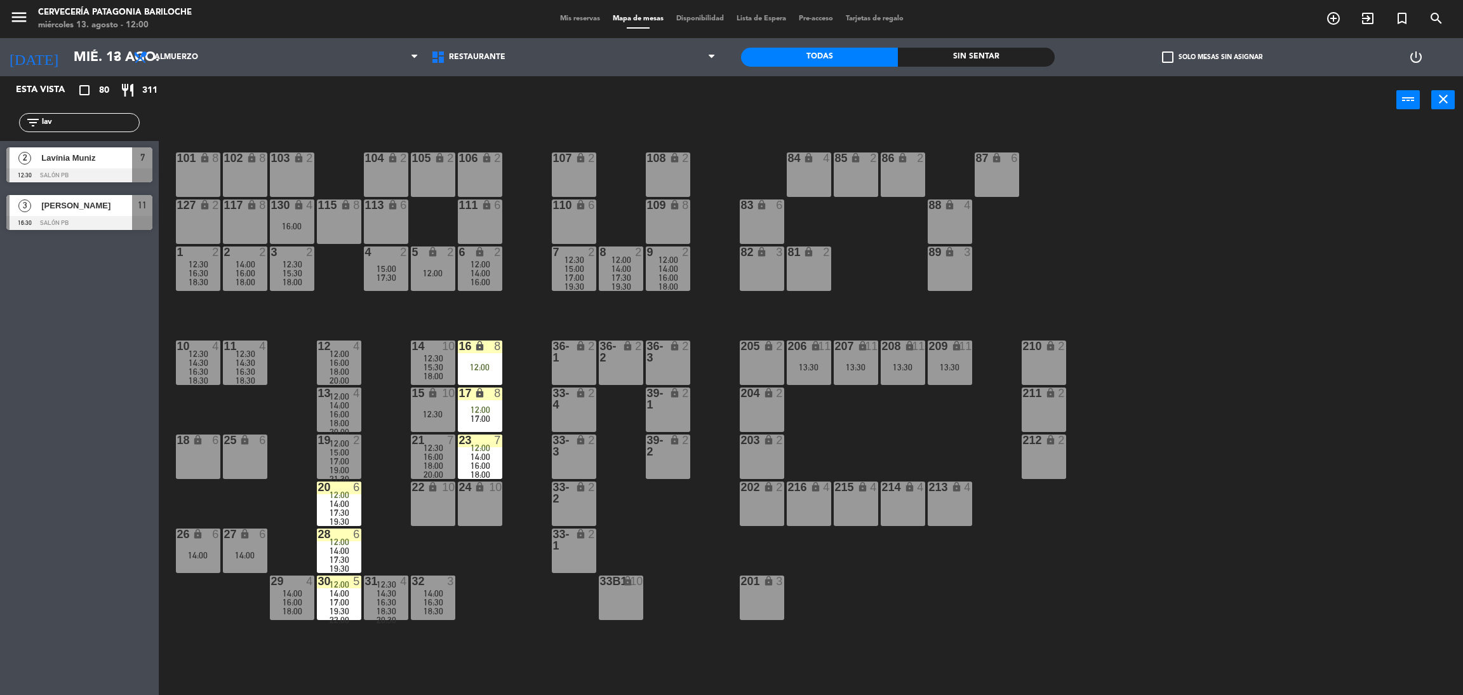
click at [70, 167] on div "Lavínia Muniz" at bounding box center [86, 157] width 92 height 21
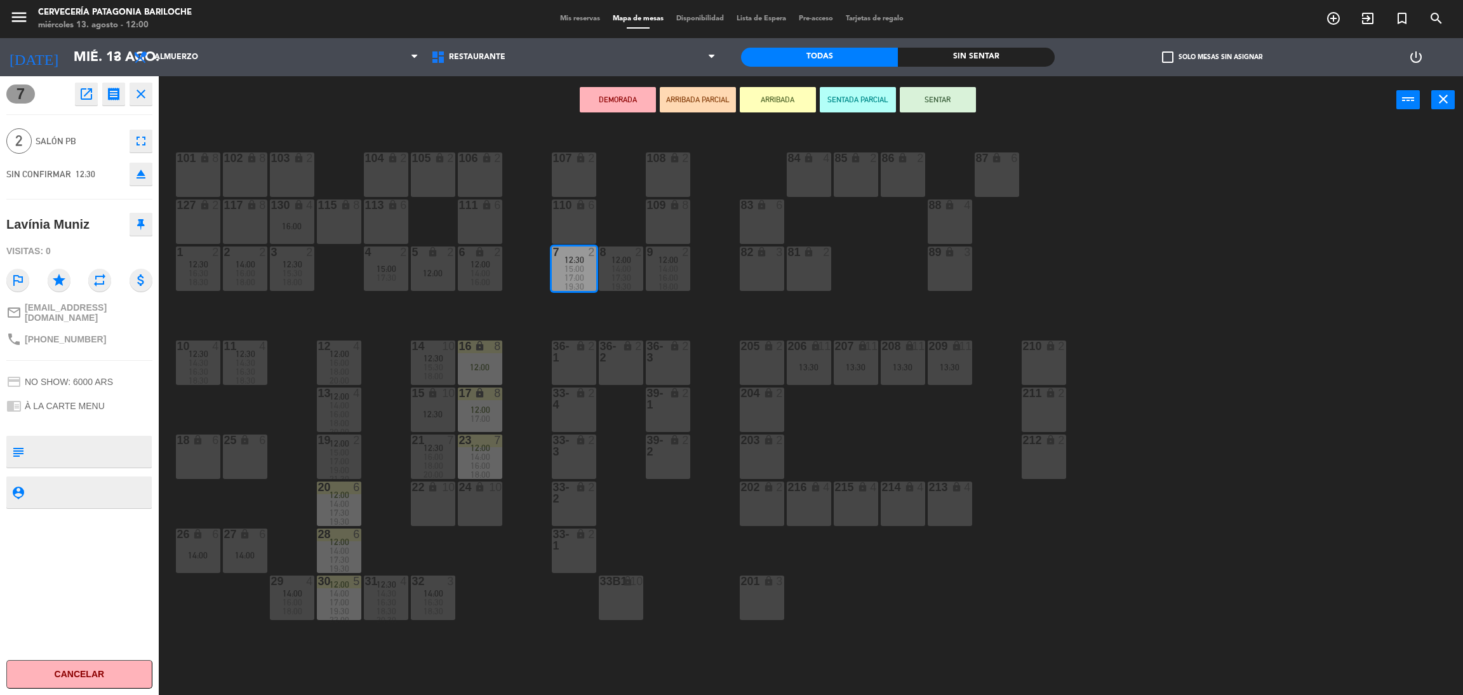
click at [692, 321] on div "101 lock 8 102 lock 8 104 lock 2 105 lock 2 106 lock 2 103 lock 2 107 lock 2 10…" at bounding box center [818, 415] width 1290 height 571
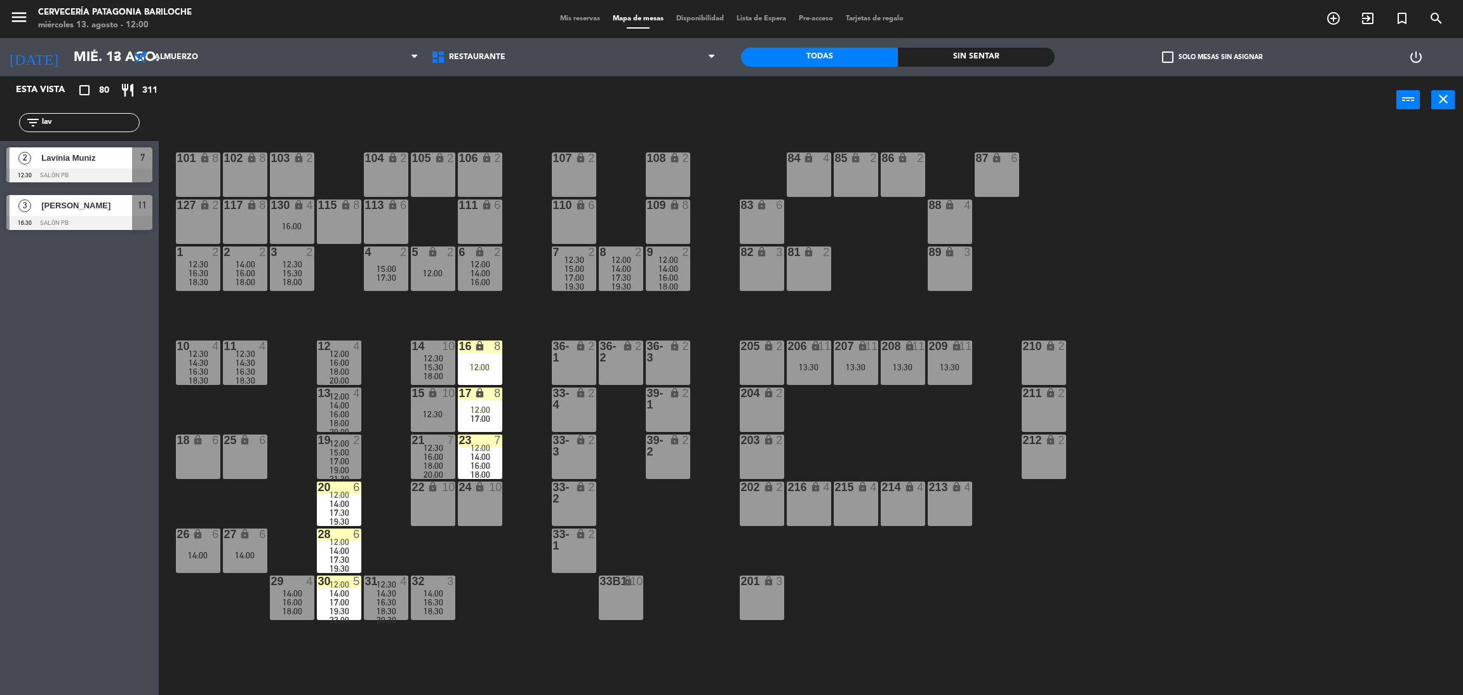
click at [620, 275] on span "17:30" at bounding box center [622, 277] width 20 height 10
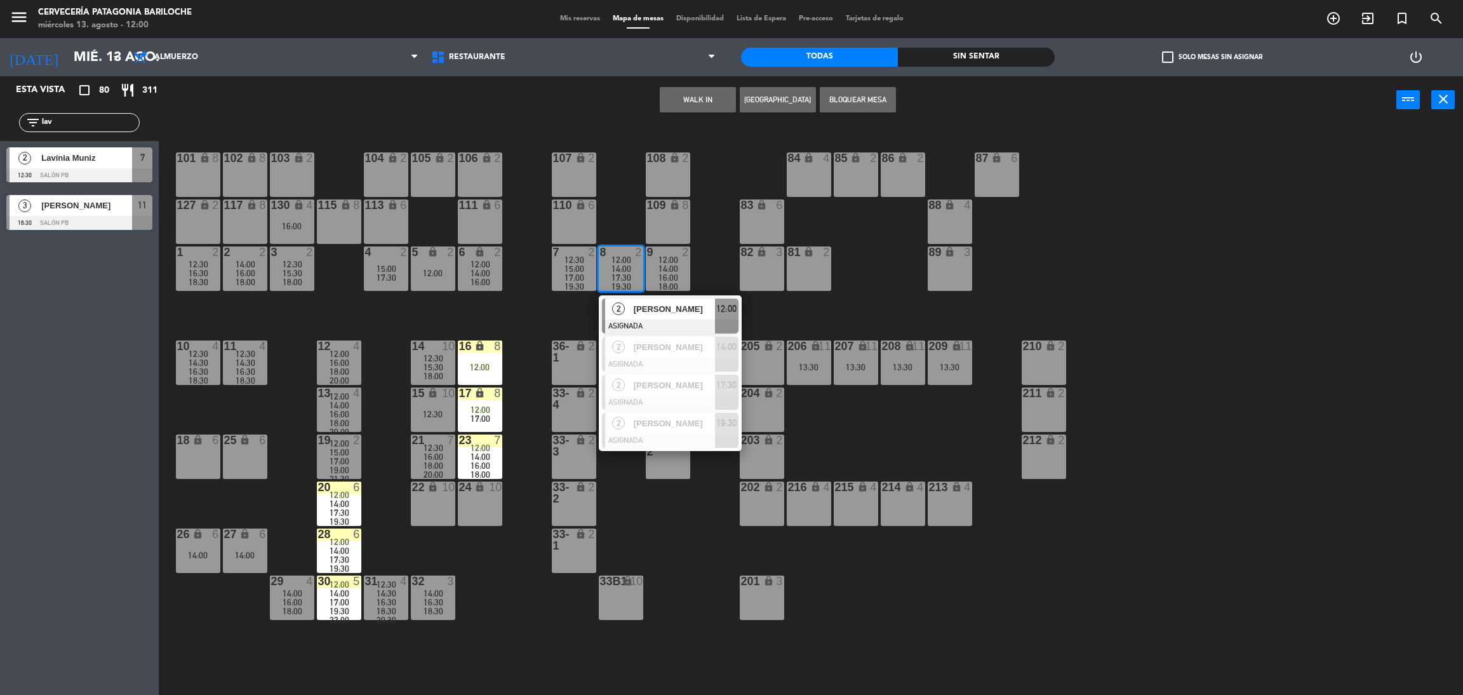
click at [516, 302] on div "101 lock 8 102 lock 8 104 lock 2 105 lock 2 106 lock 2 103 lock 2 107 lock 2 10…" at bounding box center [818, 415] width 1290 height 571
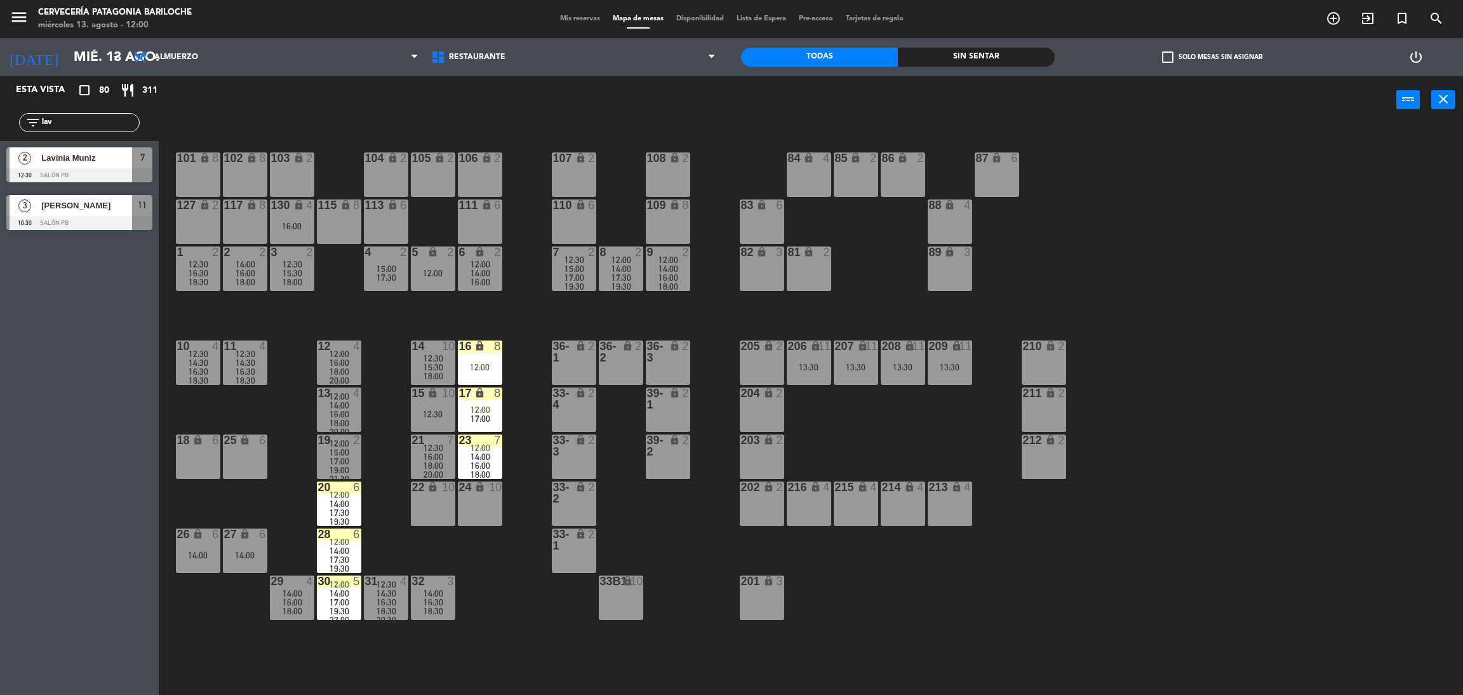
click at [285, 260] on span "12:30" at bounding box center [293, 264] width 20 height 10
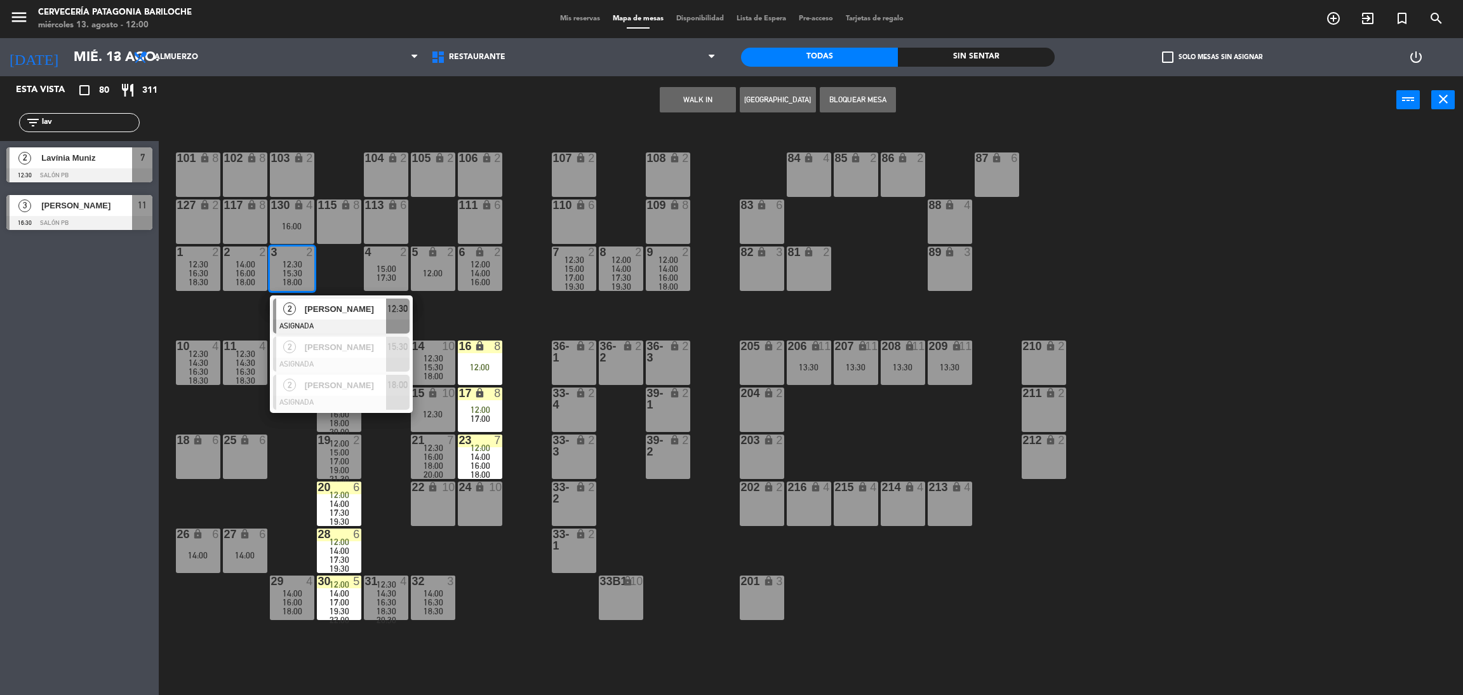
click at [225, 317] on div "101 lock 8 102 lock 8 104 lock 2 105 lock 2 106 lock 2 103 lock 2 107 lock 2 10…" at bounding box center [818, 415] width 1290 height 571
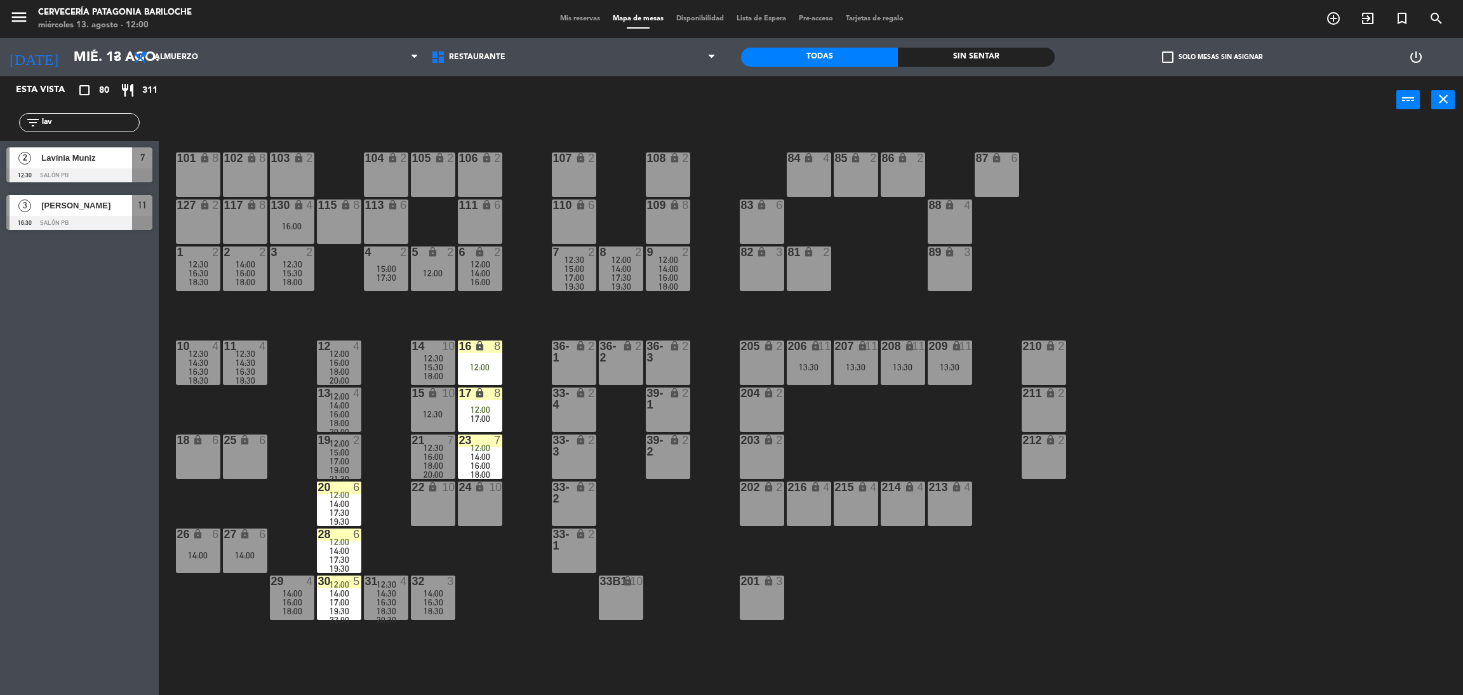
click at [205, 265] on span "12:30" at bounding box center [199, 264] width 20 height 10
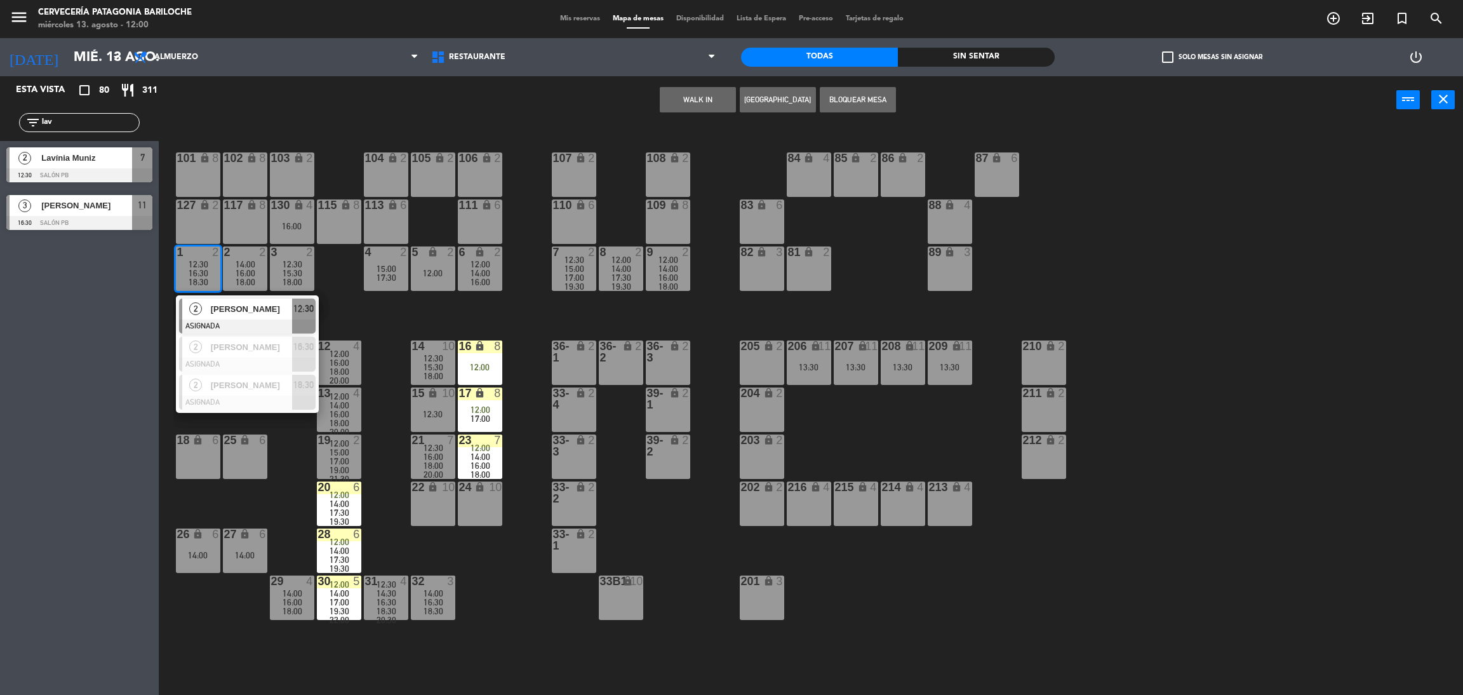
click at [354, 309] on div "101 lock 8 102 lock 8 104 lock 2 105 lock 2 106 lock 2 103 lock 2 107 lock 2 10…" at bounding box center [818, 415] width 1290 height 571
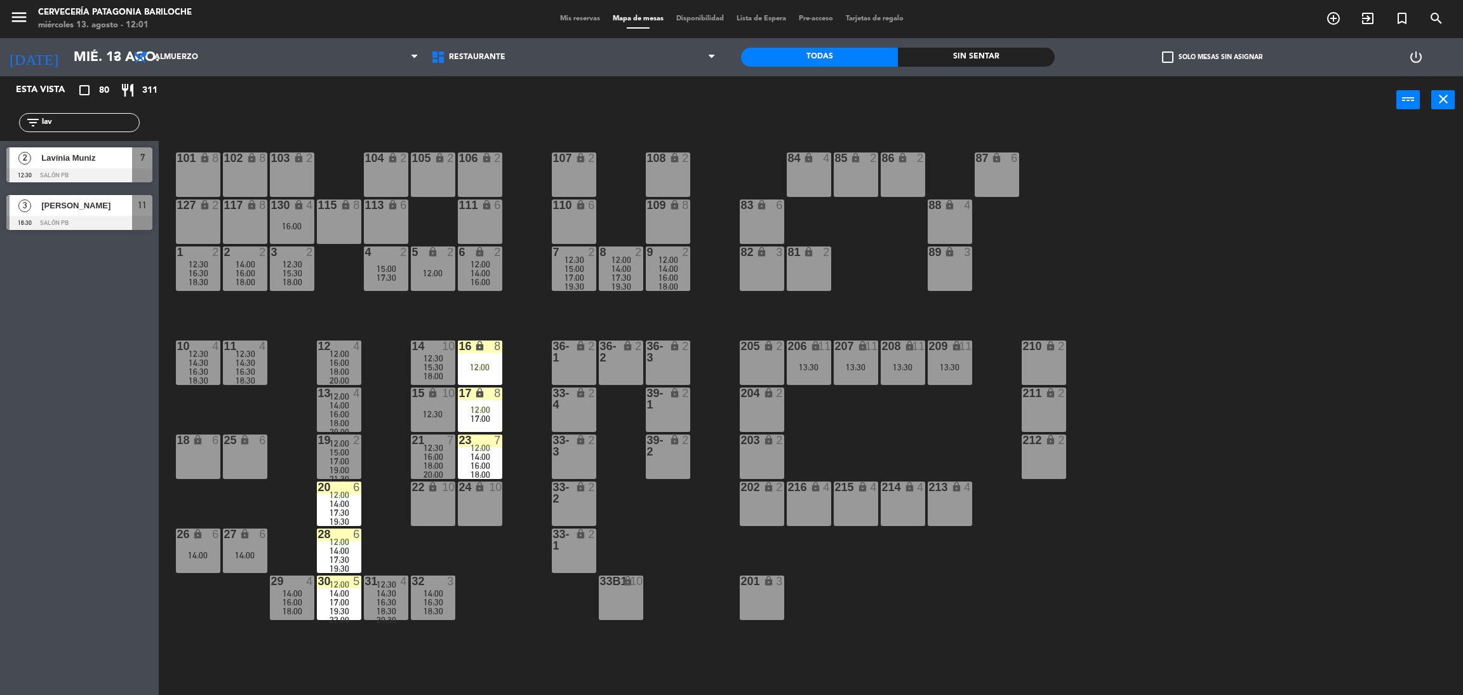
click at [67, 167] on div "Lavínia Muniz" at bounding box center [86, 157] width 92 height 21
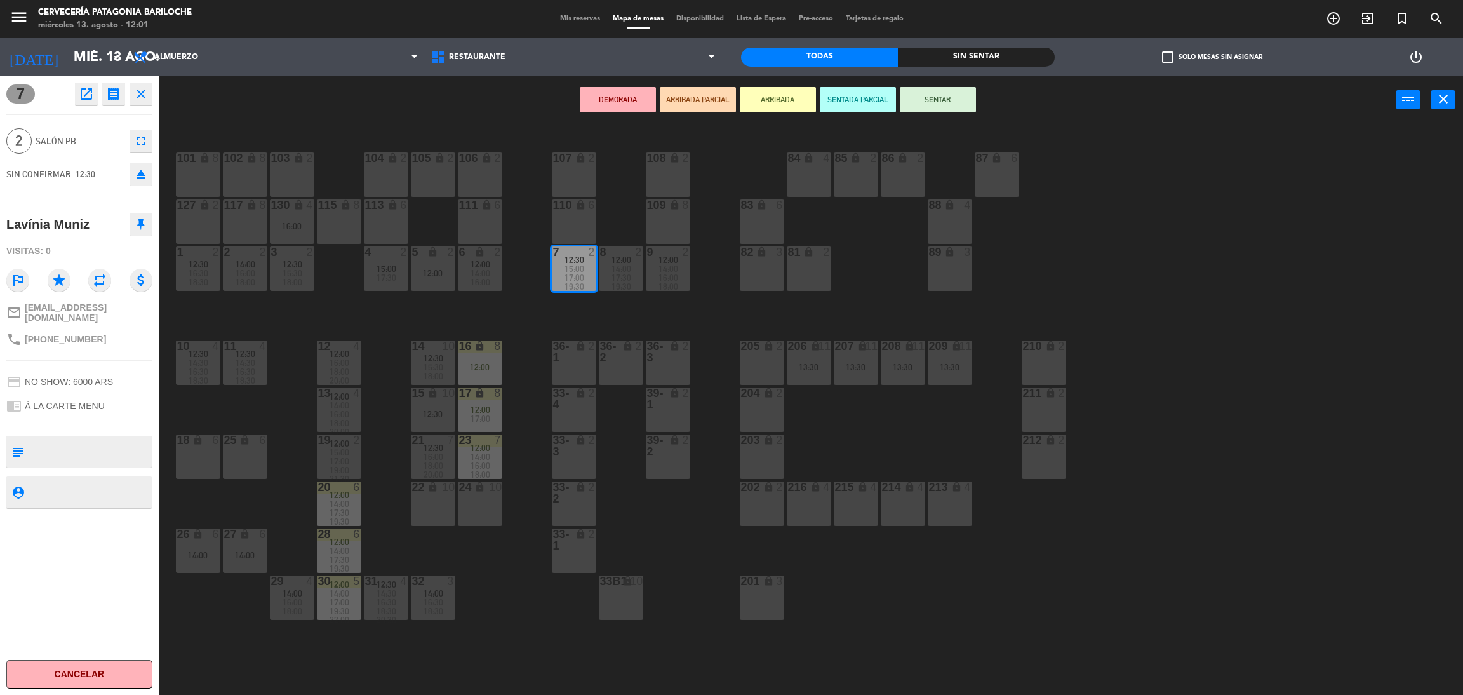
click at [785, 100] on button "ARRIBADA" at bounding box center [778, 99] width 76 height 25
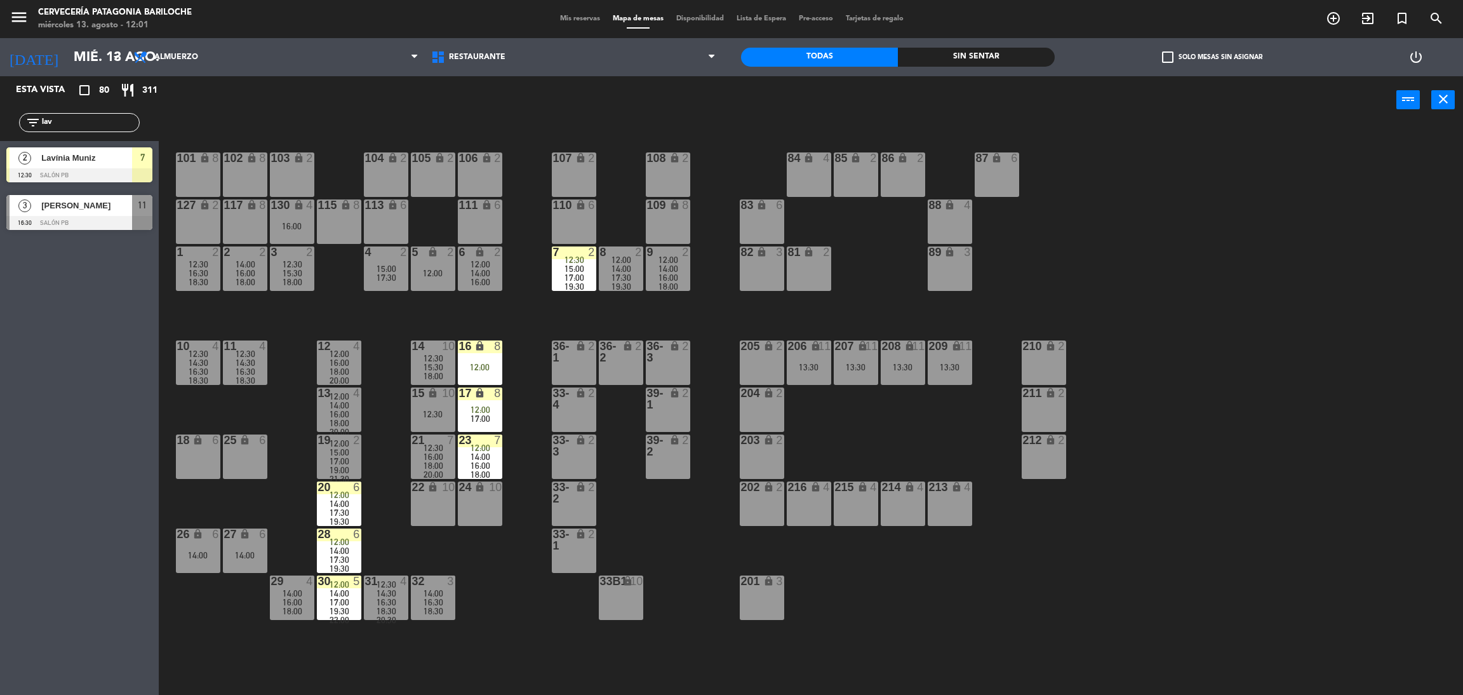
click at [83, 126] on input "lav" at bounding box center [90, 123] width 98 height 14
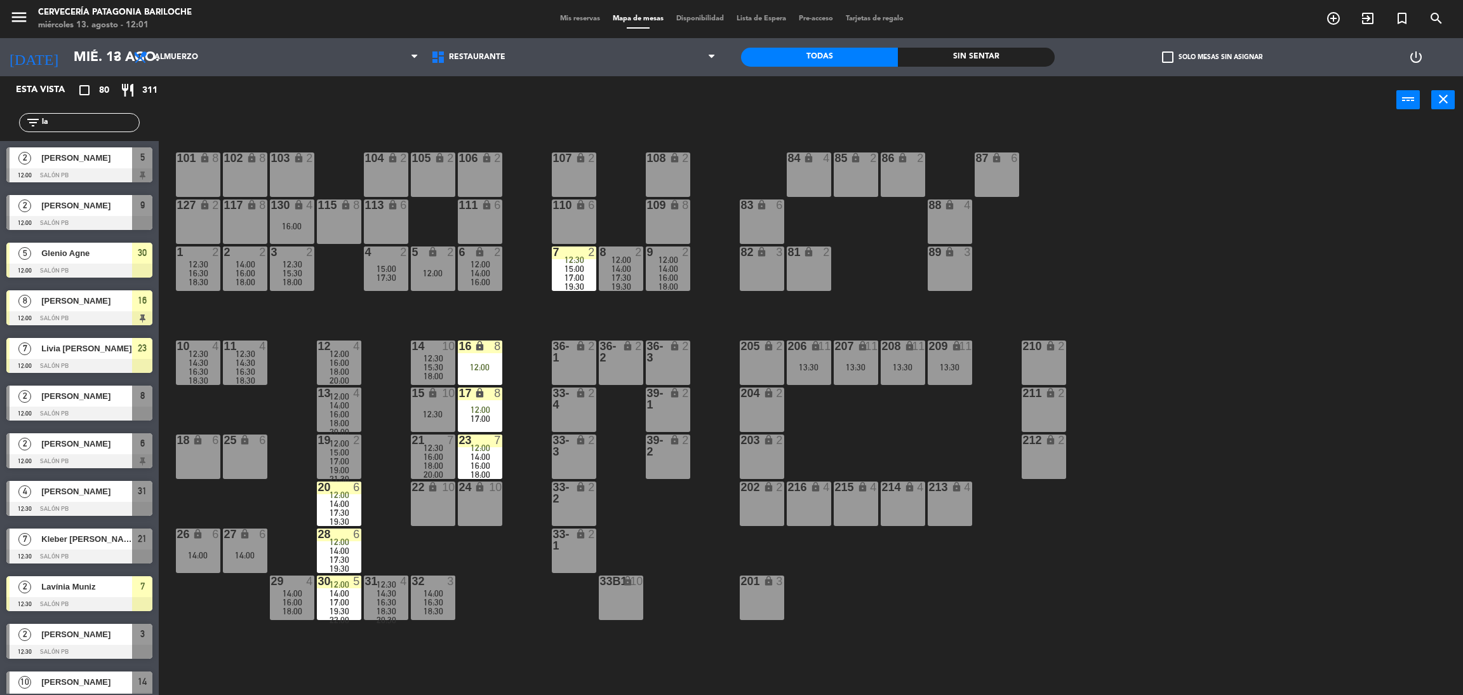
type input "l"
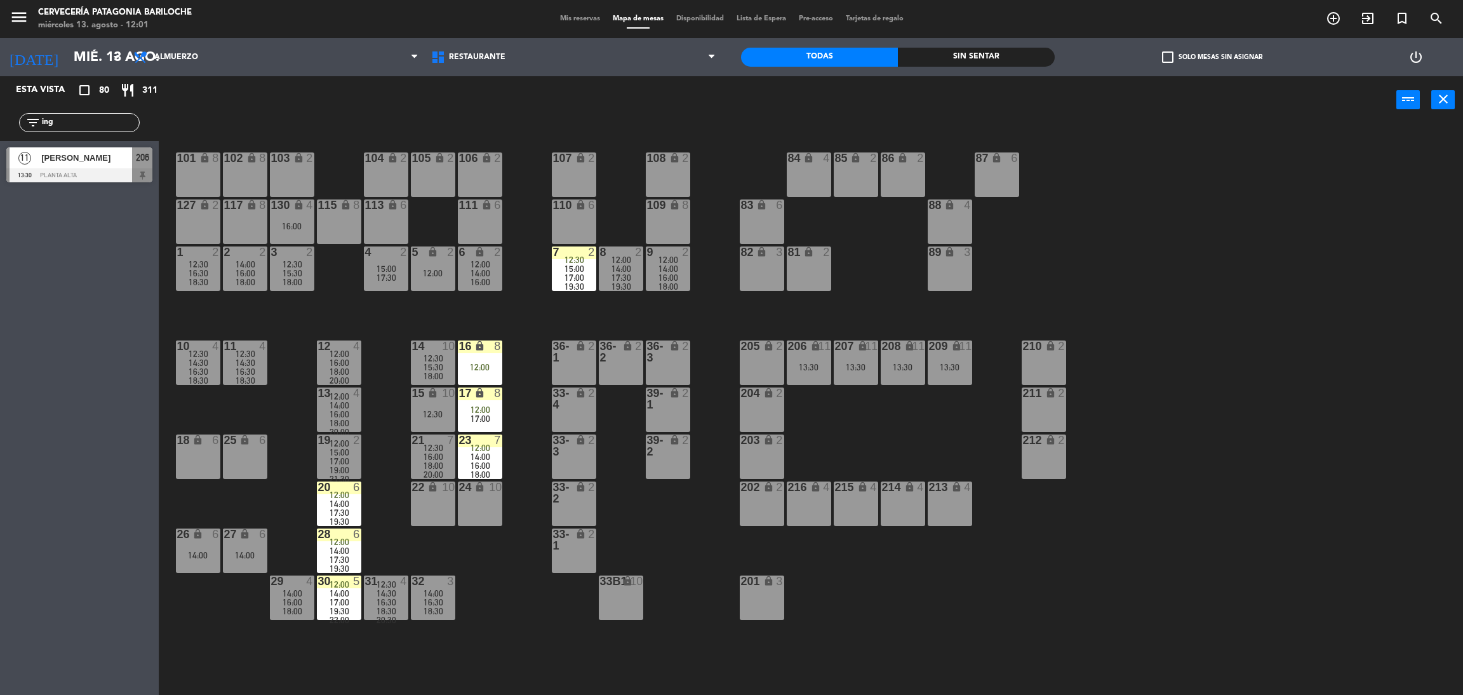
type input "ing"
click at [75, 167] on div "[PERSON_NAME]" at bounding box center [86, 157] width 92 height 21
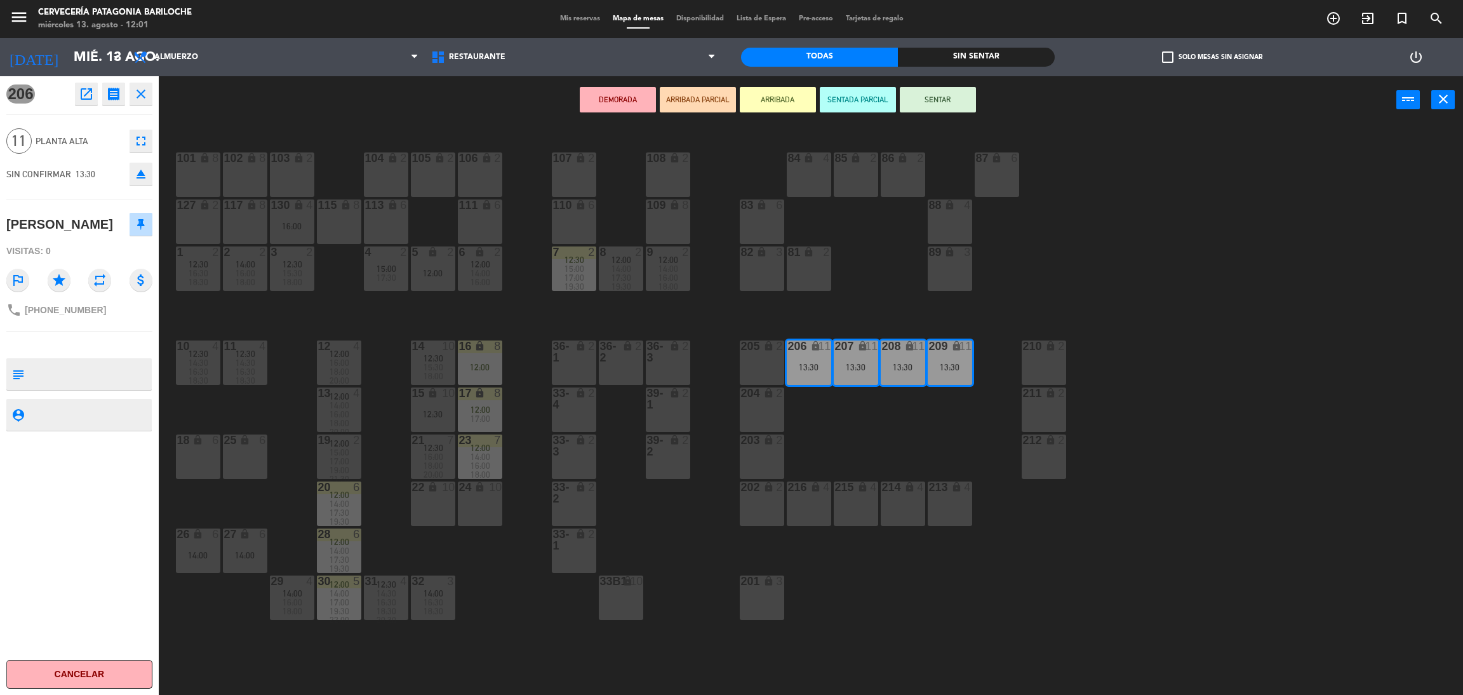
click at [248, 309] on div "101 lock 8 102 lock 8 104 lock 2 105 lock 2 106 lock 2 103 lock 2 107 lock 2 10…" at bounding box center [818, 415] width 1290 height 571
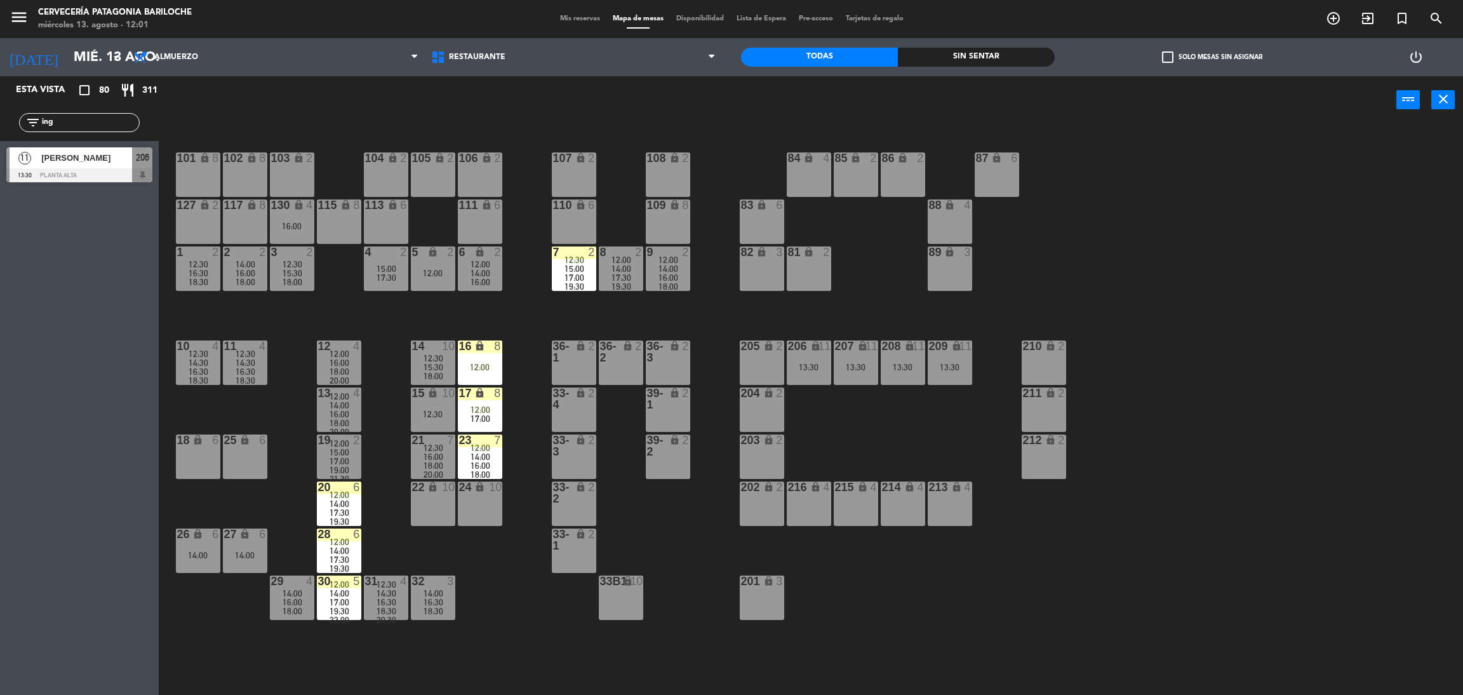
click at [119, 123] on input "ing" at bounding box center [90, 123] width 98 height 14
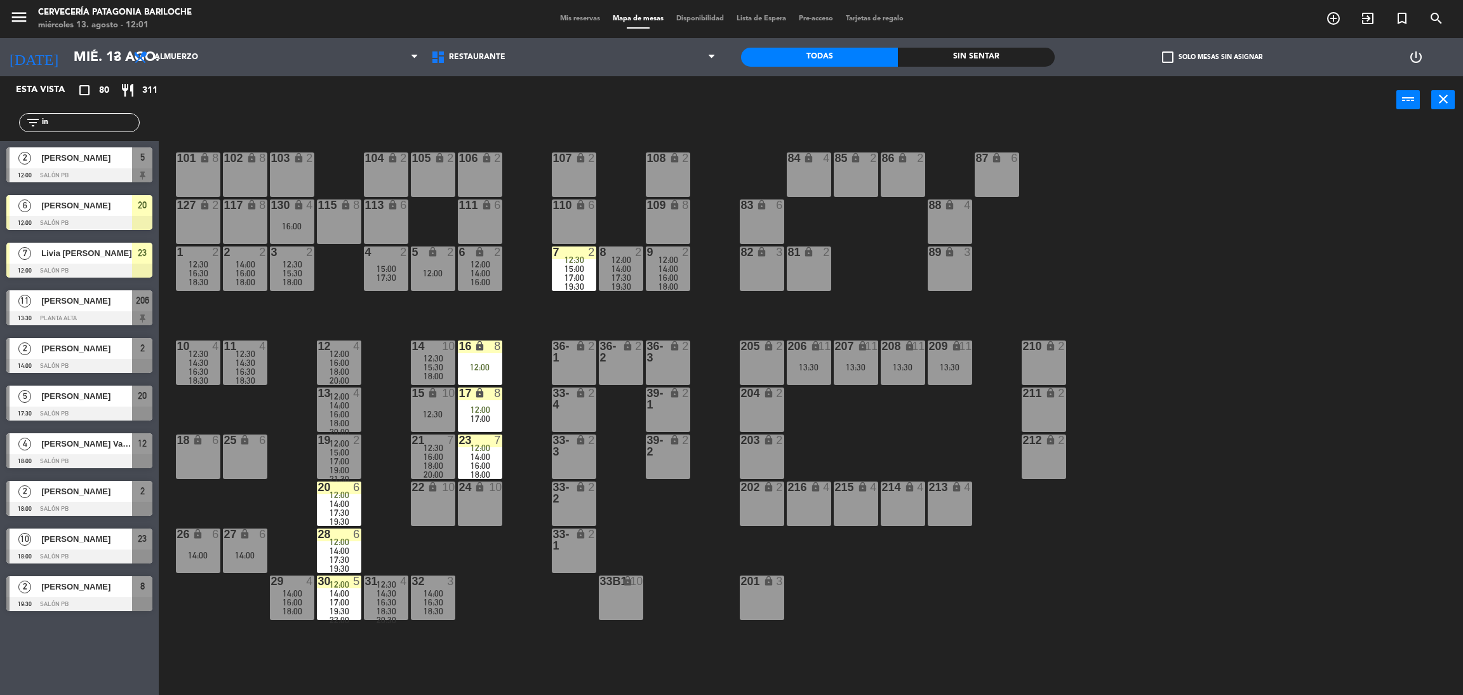
type input "i"
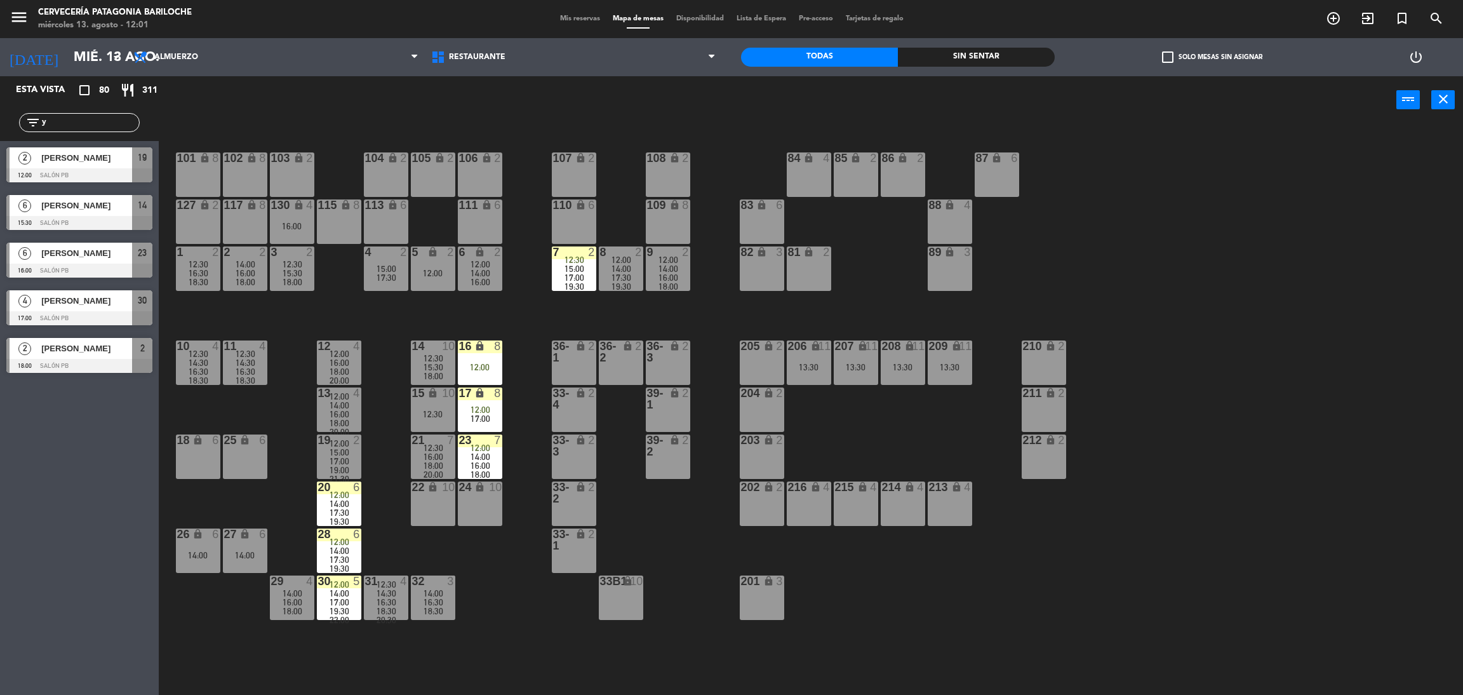
type input "y"
click at [0, 521] on div "Esta vista crop_square 80 restaurant 311 filter_list y 2 [PERSON_NAME] 12:00 SA…" at bounding box center [79, 385] width 159 height 618
click at [81, 164] on div "[PERSON_NAME]" at bounding box center [86, 157] width 92 height 21
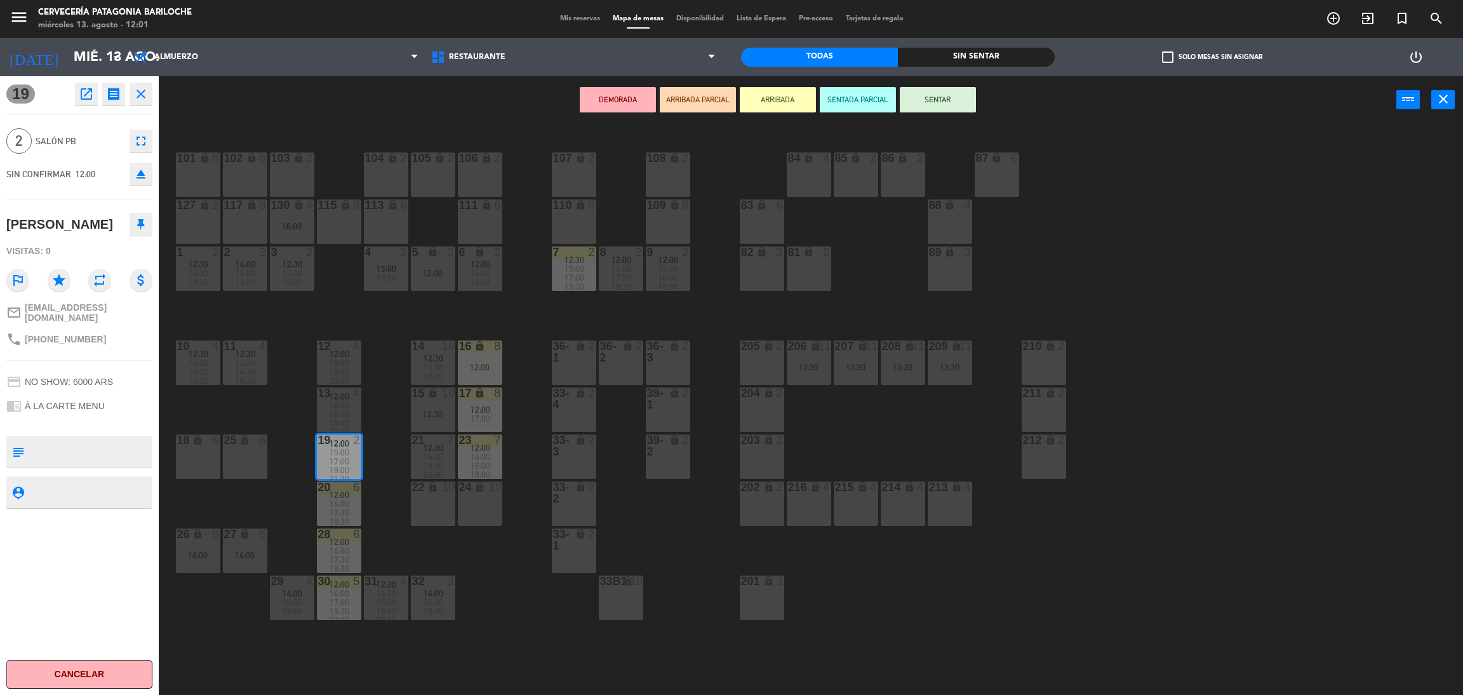
click at [336, 447] on span "15:00" at bounding box center [340, 452] width 20 height 10
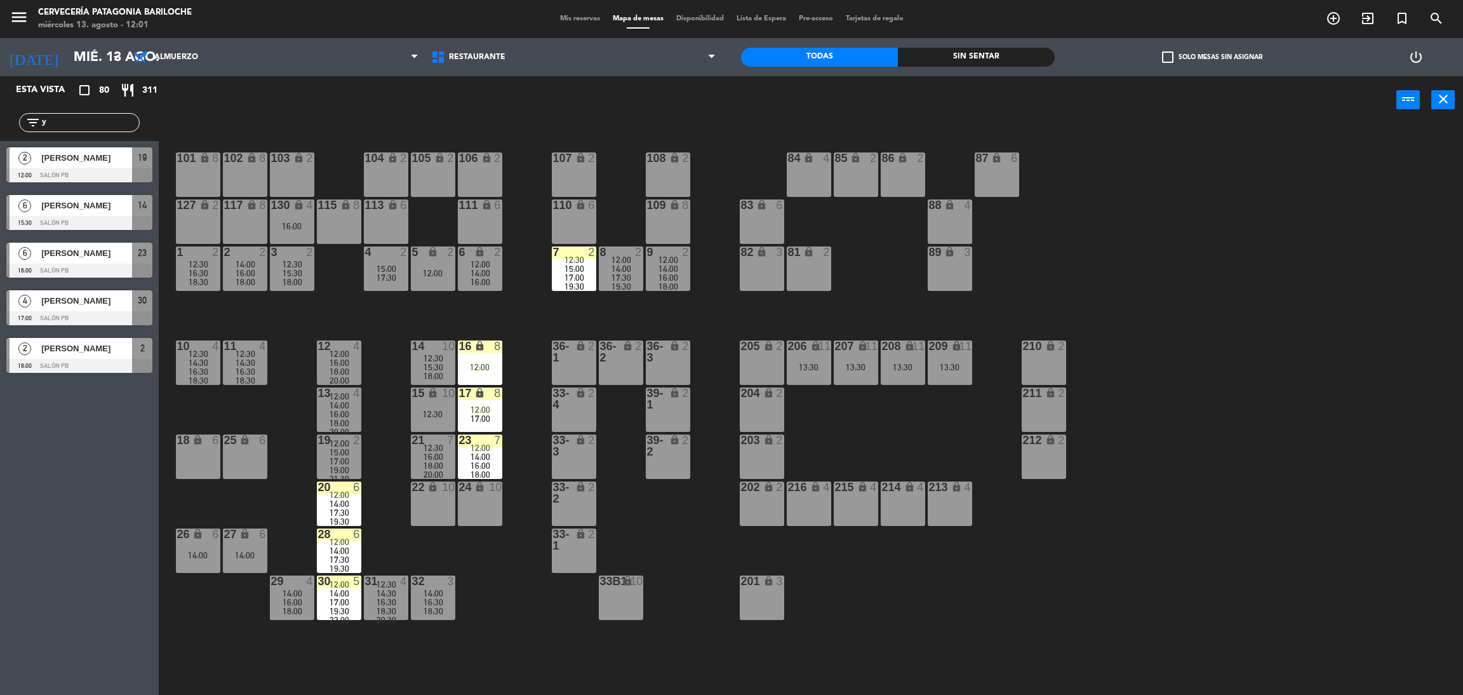
drag, startPoint x: 335, startPoint y: 447, endPoint x: 336, endPoint y: 453, distance: 6.5
click at [336, 453] on span "15:00" at bounding box center [340, 452] width 20 height 10
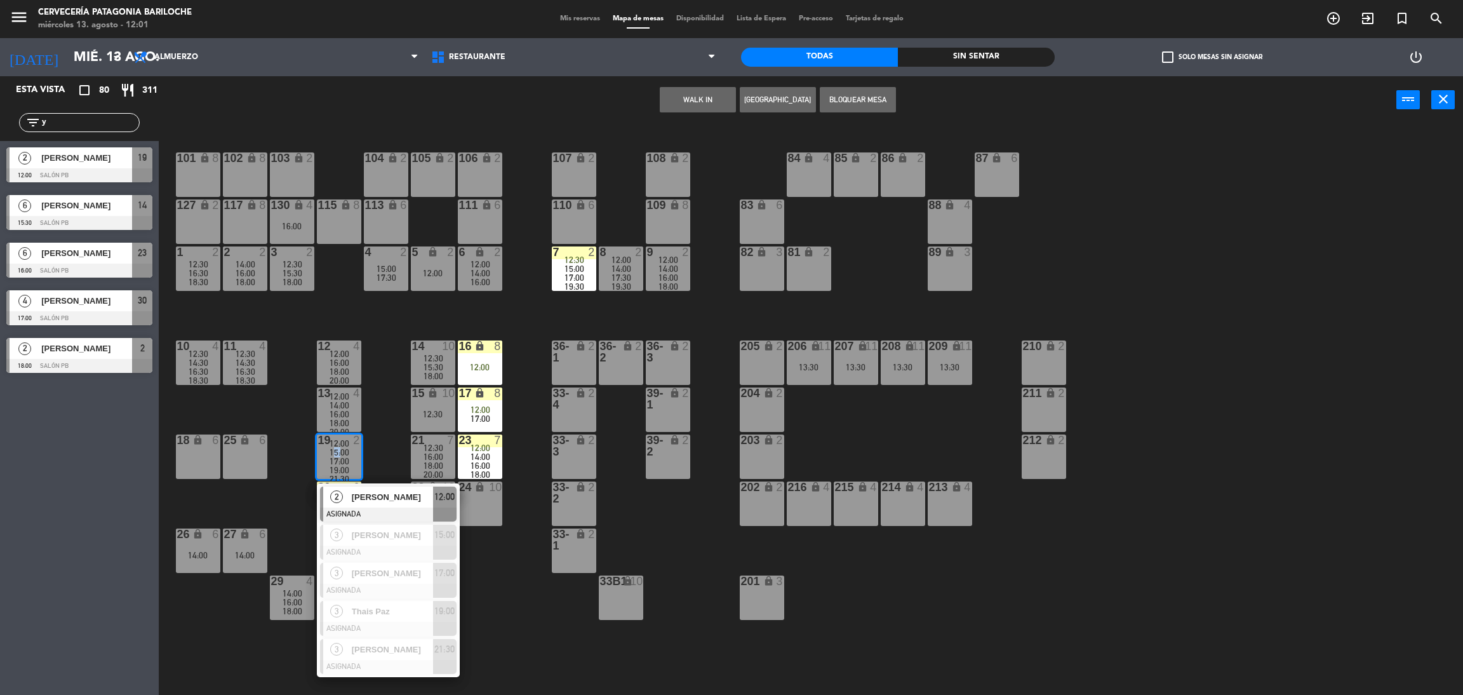
drag, startPoint x: 390, startPoint y: 496, endPoint x: 473, endPoint y: 365, distance: 155.0
click at [391, 497] on div "2 [PERSON_NAME] ASIGNADA 12:00" at bounding box center [388, 503] width 162 height 41
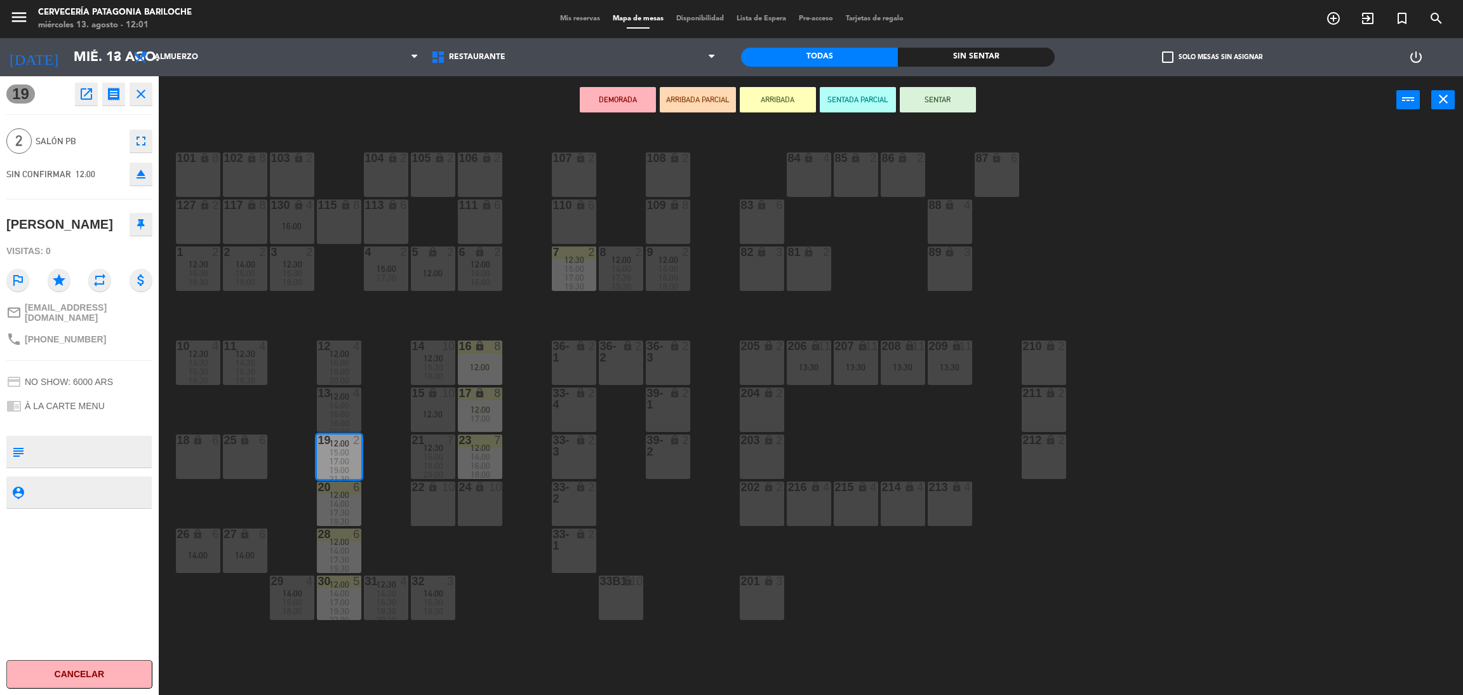
click at [614, 267] on span "14:00" at bounding box center [622, 269] width 20 height 10
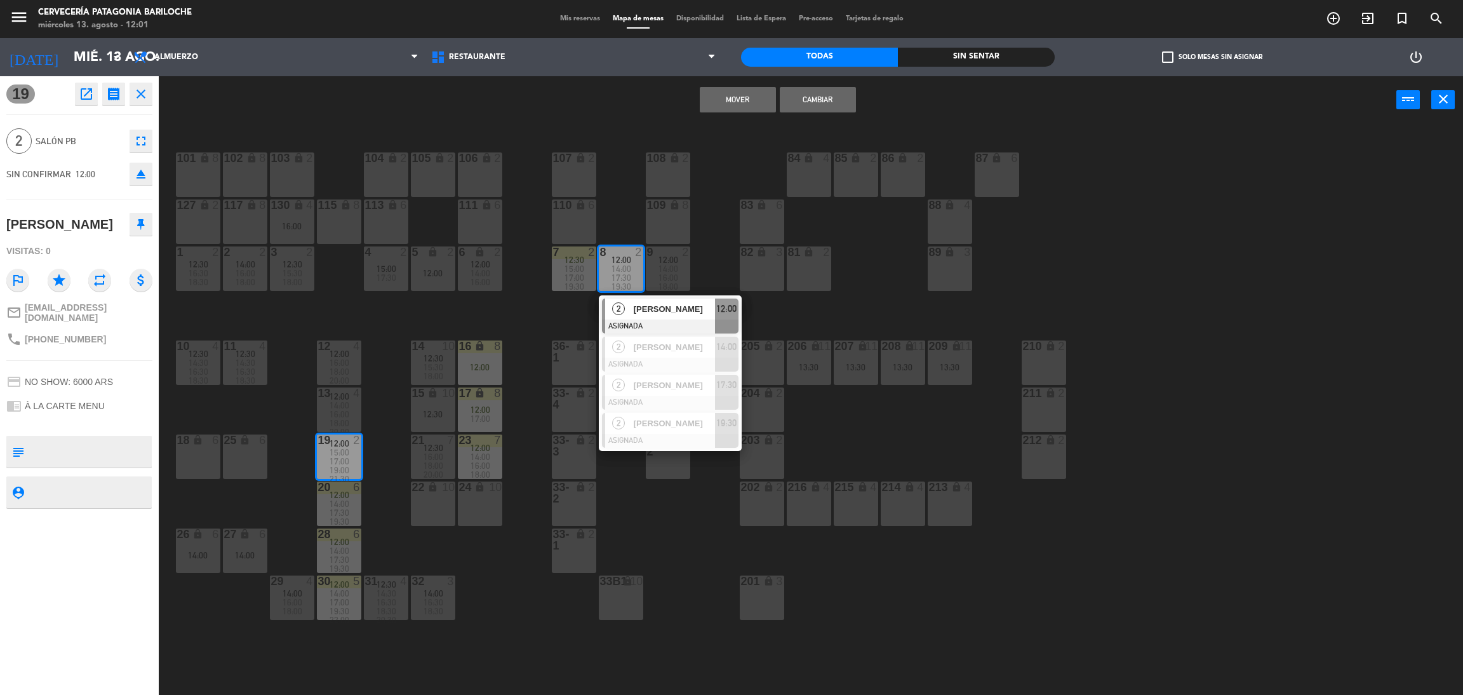
click at [810, 98] on button "Cambiar" at bounding box center [818, 99] width 76 height 25
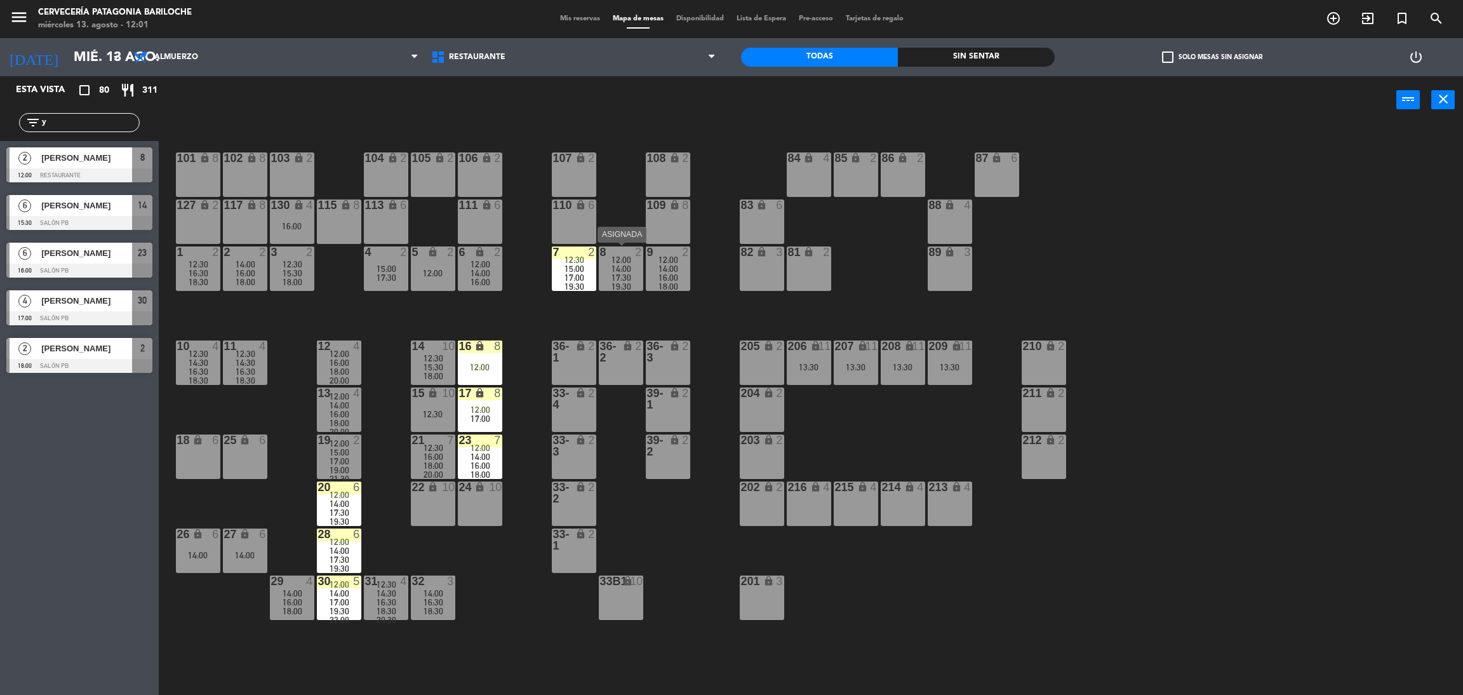
click at [618, 265] on span "14:00" at bounding box center [622, 269] width 20 height 10
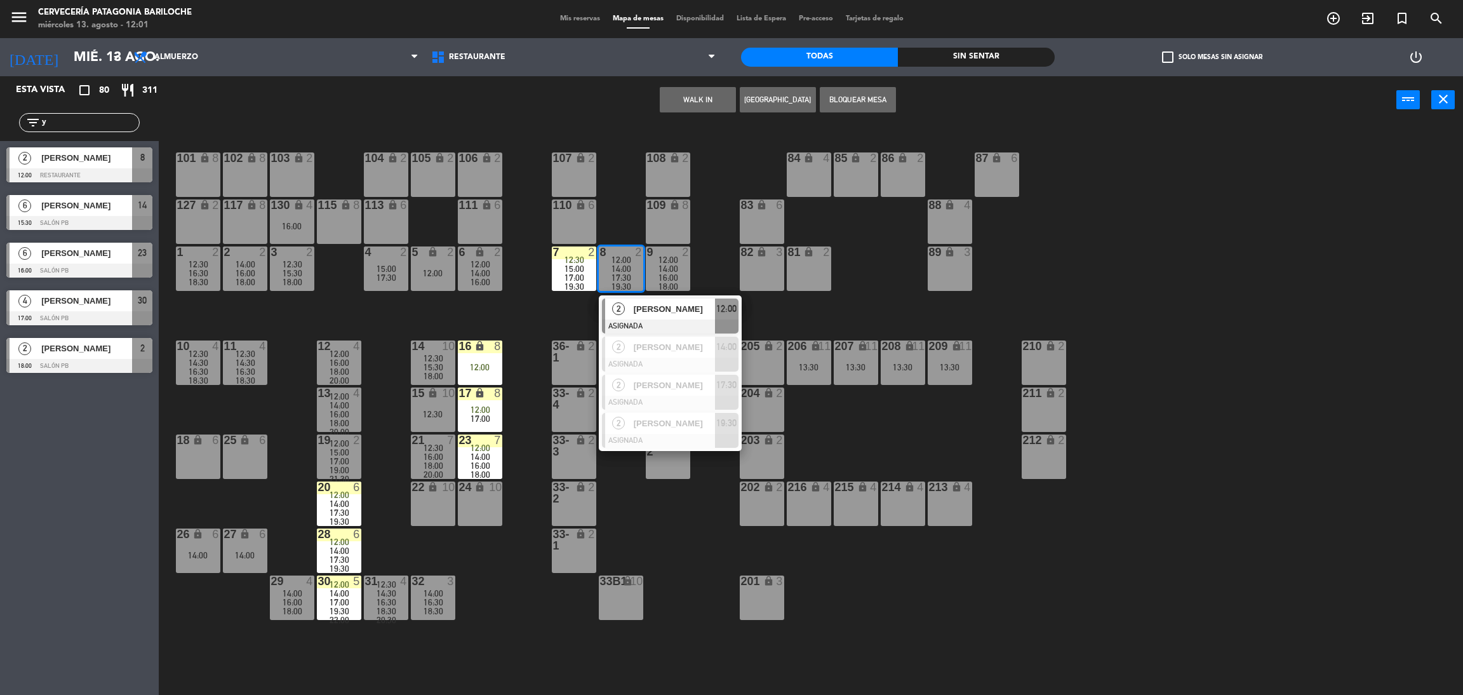
click at [632, 307] on div "[PERSON_NAME]" at bounding box center [673, 308] width 83 height 21
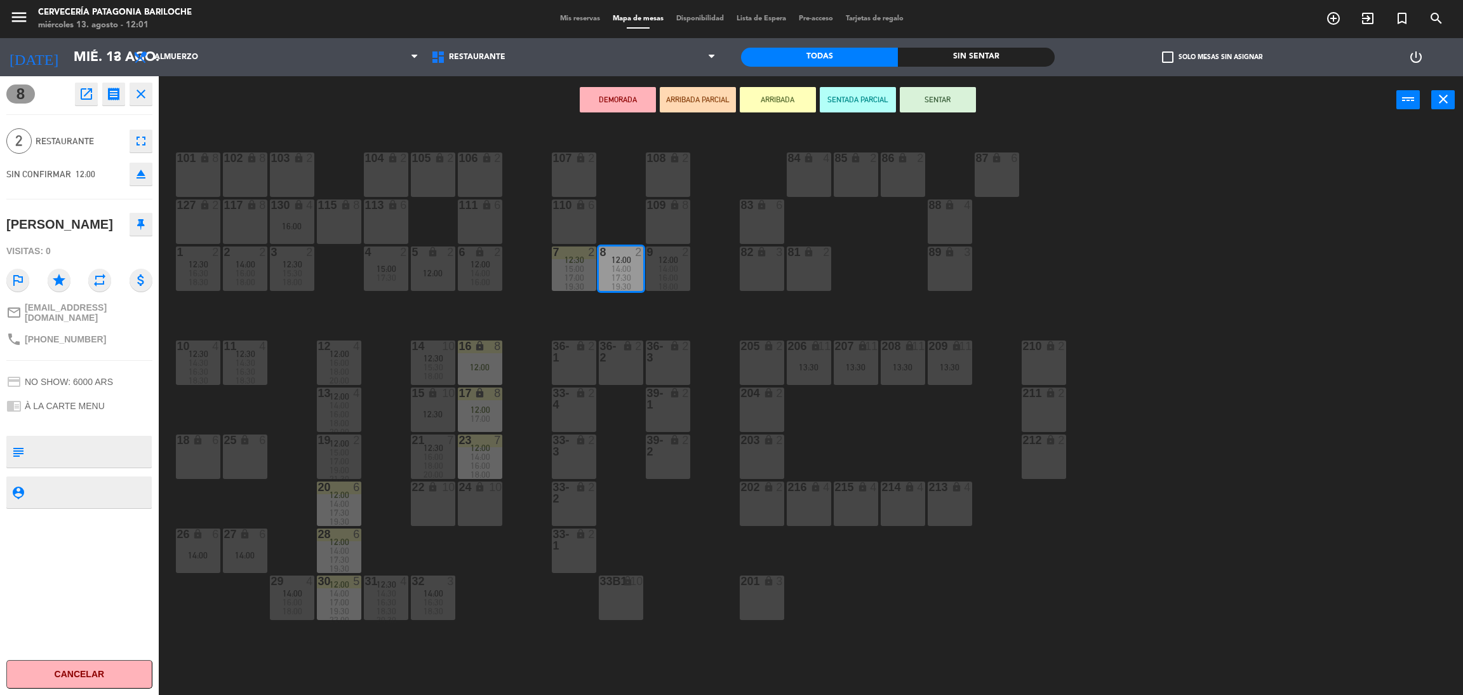
click at [768, 90] on button "ARRIBADA" at bounding box center [778, 99] width 76 height 25
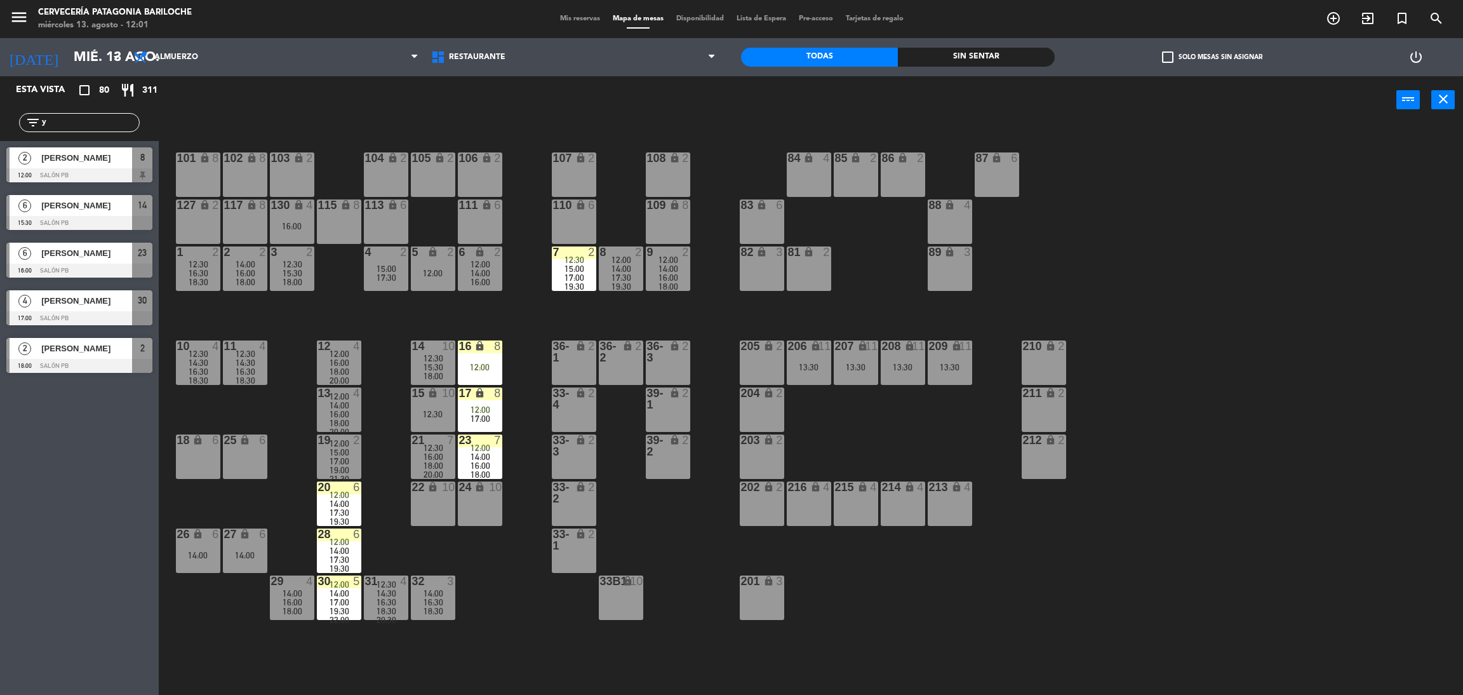
click at [111, 130] on div "filter_list y" at bounding box center [79, 122] width 121 height 19
click at [112, 125] on input "y" at bounding box center [90, 123] width 98 height 14
type input "val"
click at [78, 634] on div "Esta vista crop_square 80 restaurant 311 filter_list val 2 [PERSON_NAME] 12:00 …" at bounding box center [79, 385] width 159 height 618
click at [73, 157] on span "[PERSON_NAME]" at bounding box center [86, 157] width 91 height 13
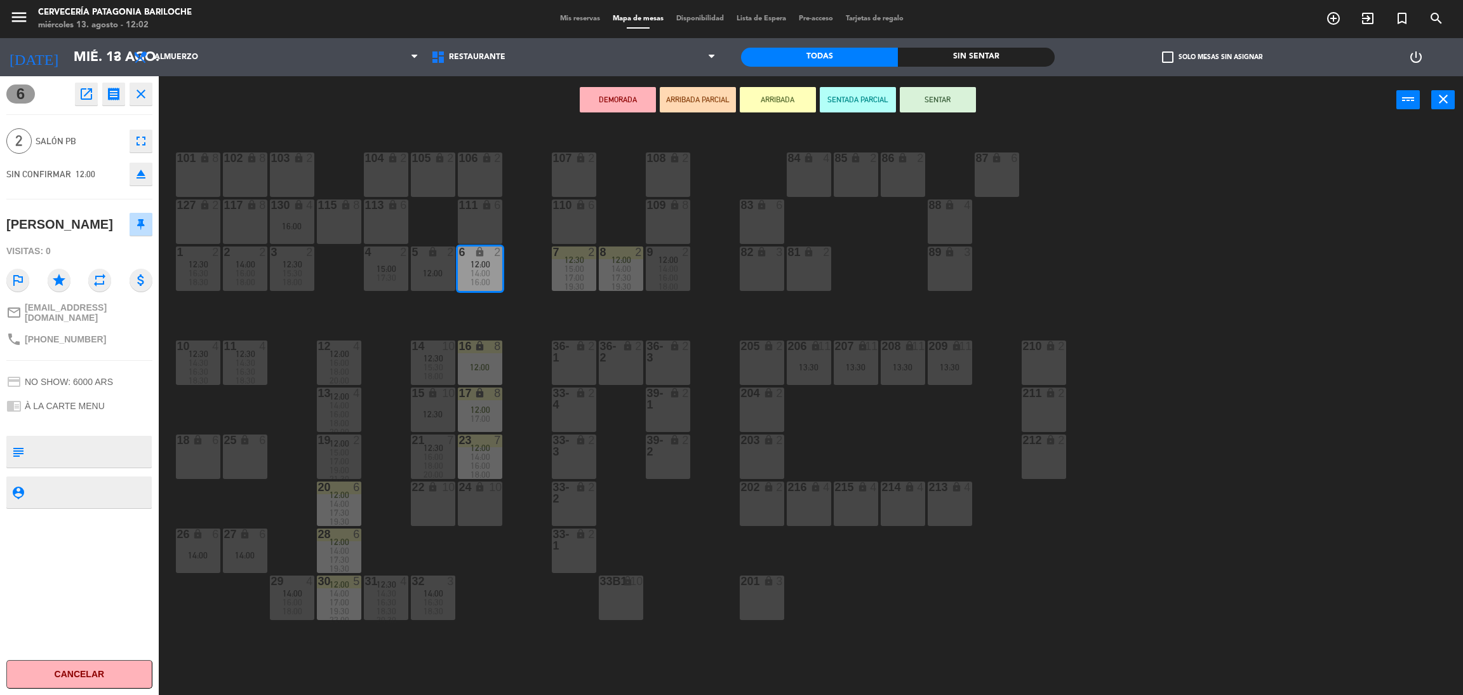
click at [793, 104] on button "ARRIBADA" at bounding box center [778, 99] width 76 height 25
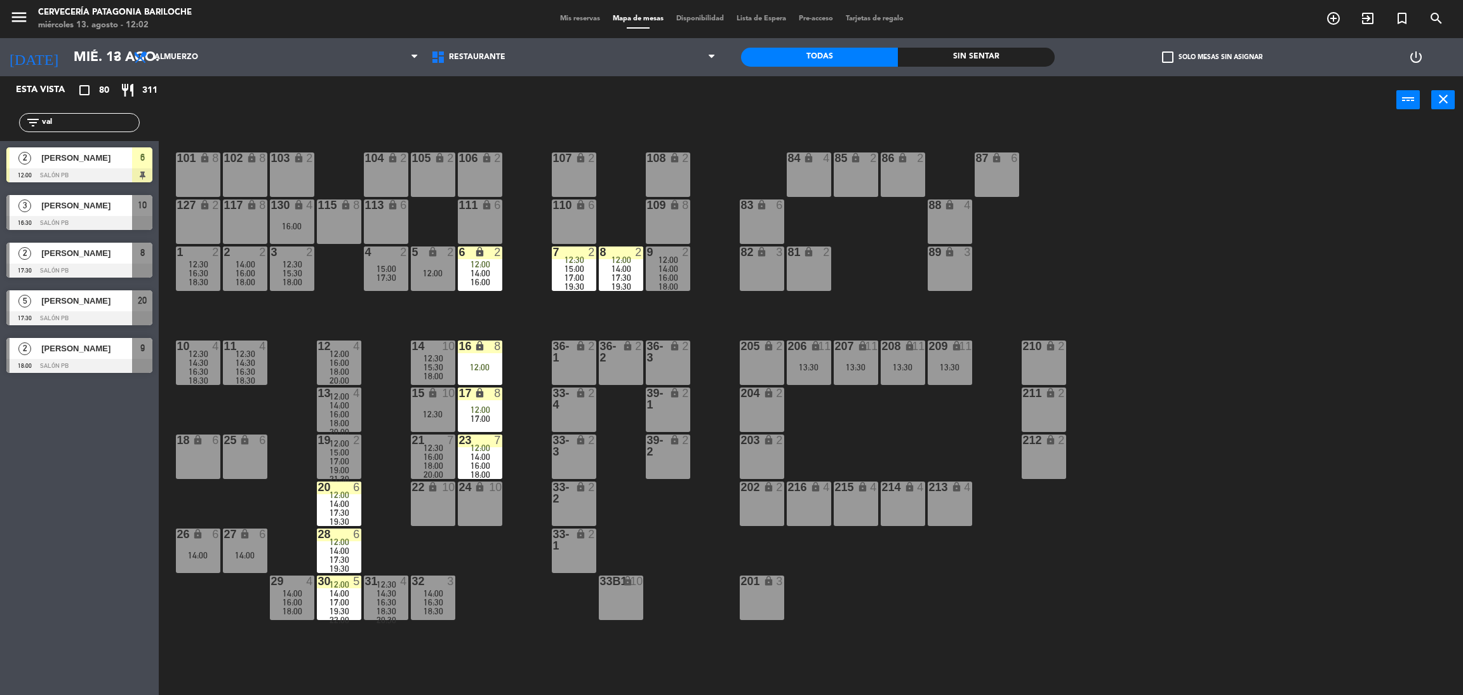
click at [75, 119] on input "val" at bounding box center [90, 123] width 98 height 14
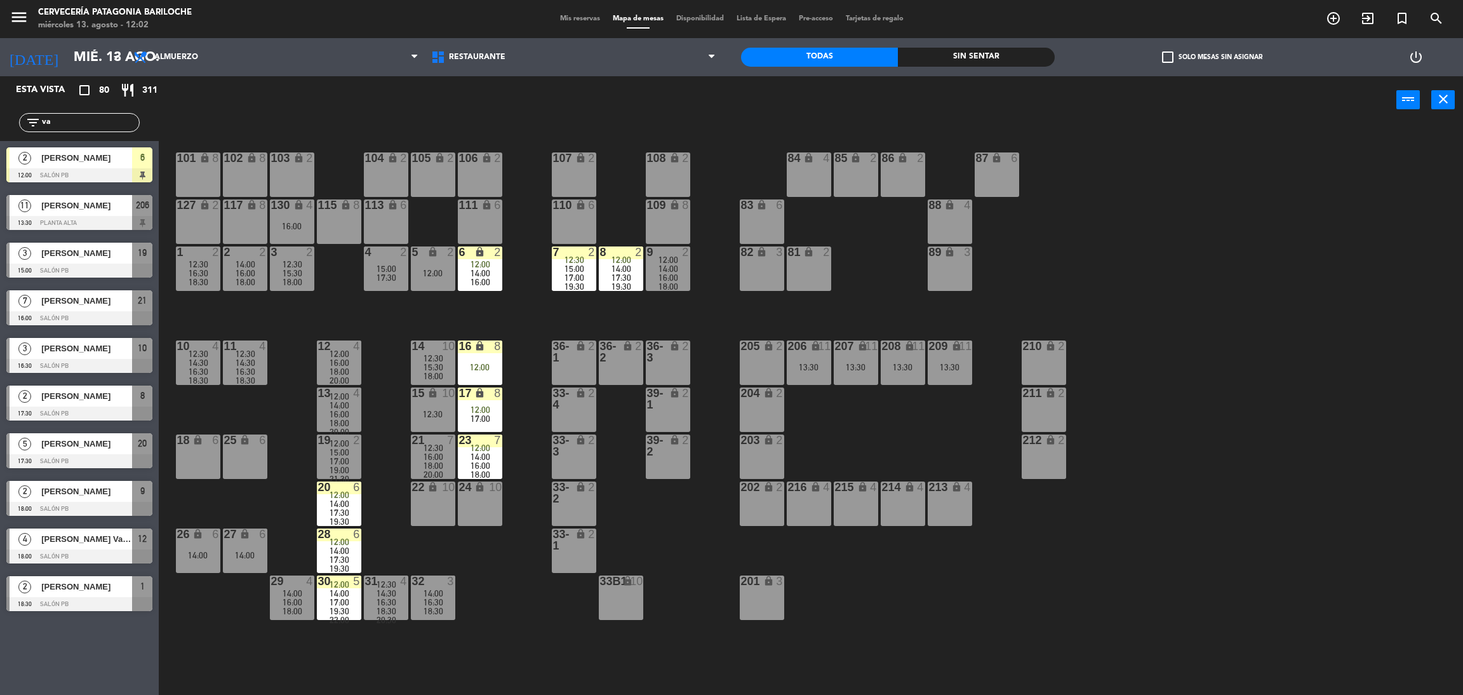
type input "v"
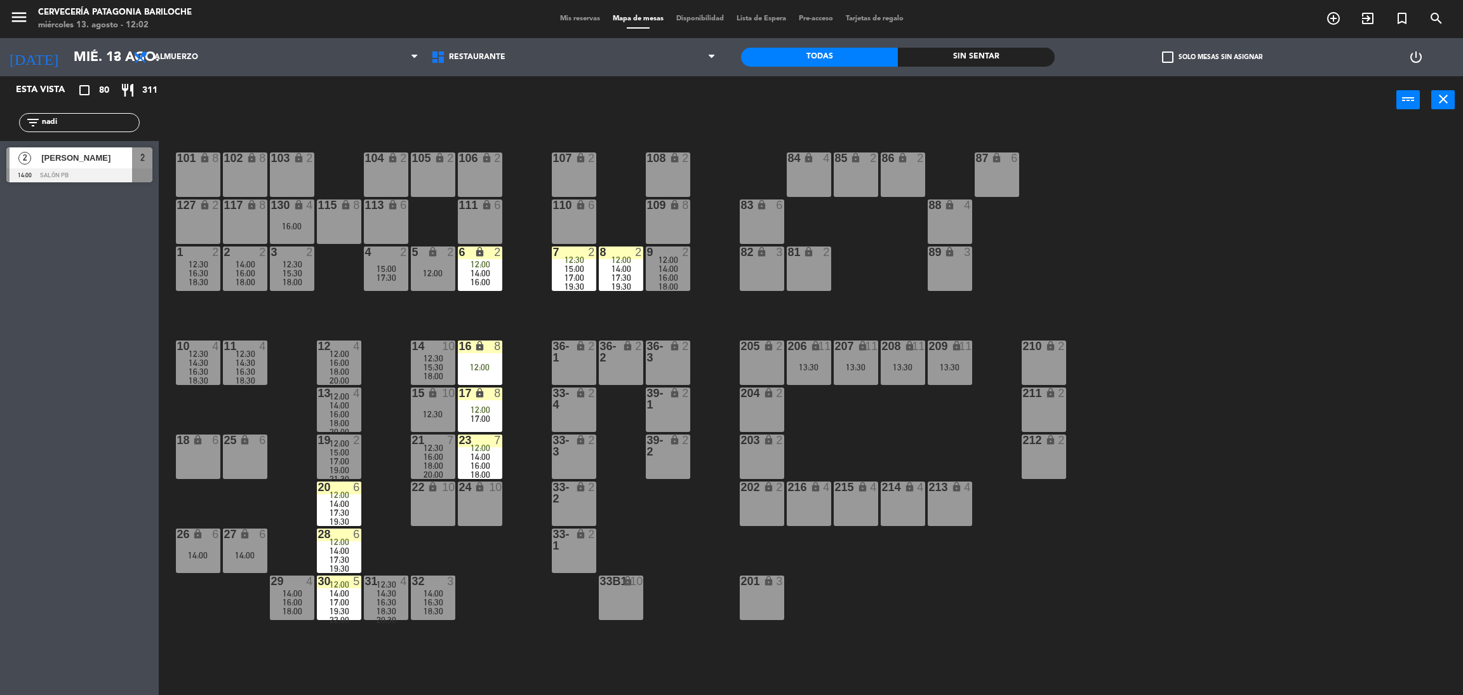
type input "nadi"
click at [102, 286] on div "Esta vista crop_square 80 restaurant 311 filter_list nadi 2 [PERSON_NAME] 14:00…" at bounding box center [79, 385] width 159 height 618
click at [77, 164] on span "[PERSON_NAME]" at bounding box center [86, 157] width 91 height 13
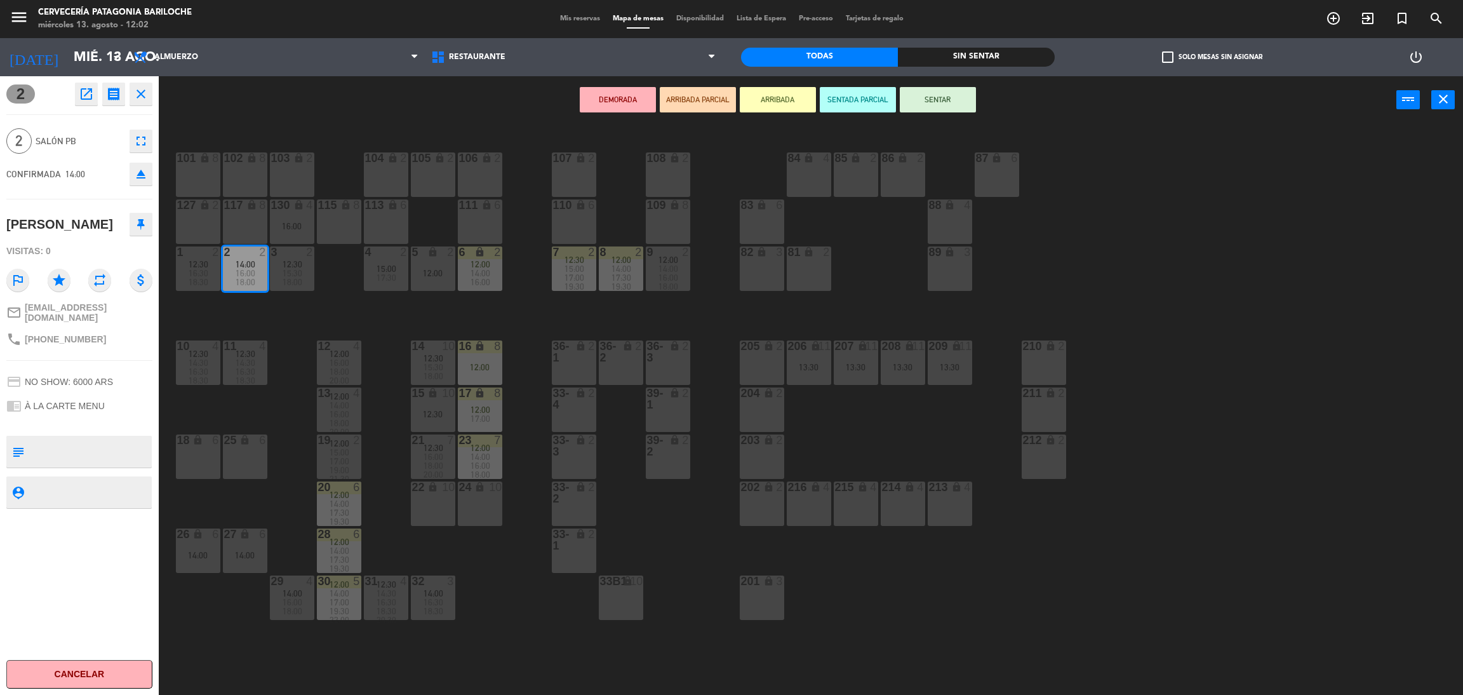
click at [966, 625] on div "101 lock 8 102 lock 8 104 lock 2 105 lock 2 106 lock 2 103 lock 2 107 lock 2 10…" at bounding box center [818, 415] width 1290 height 571
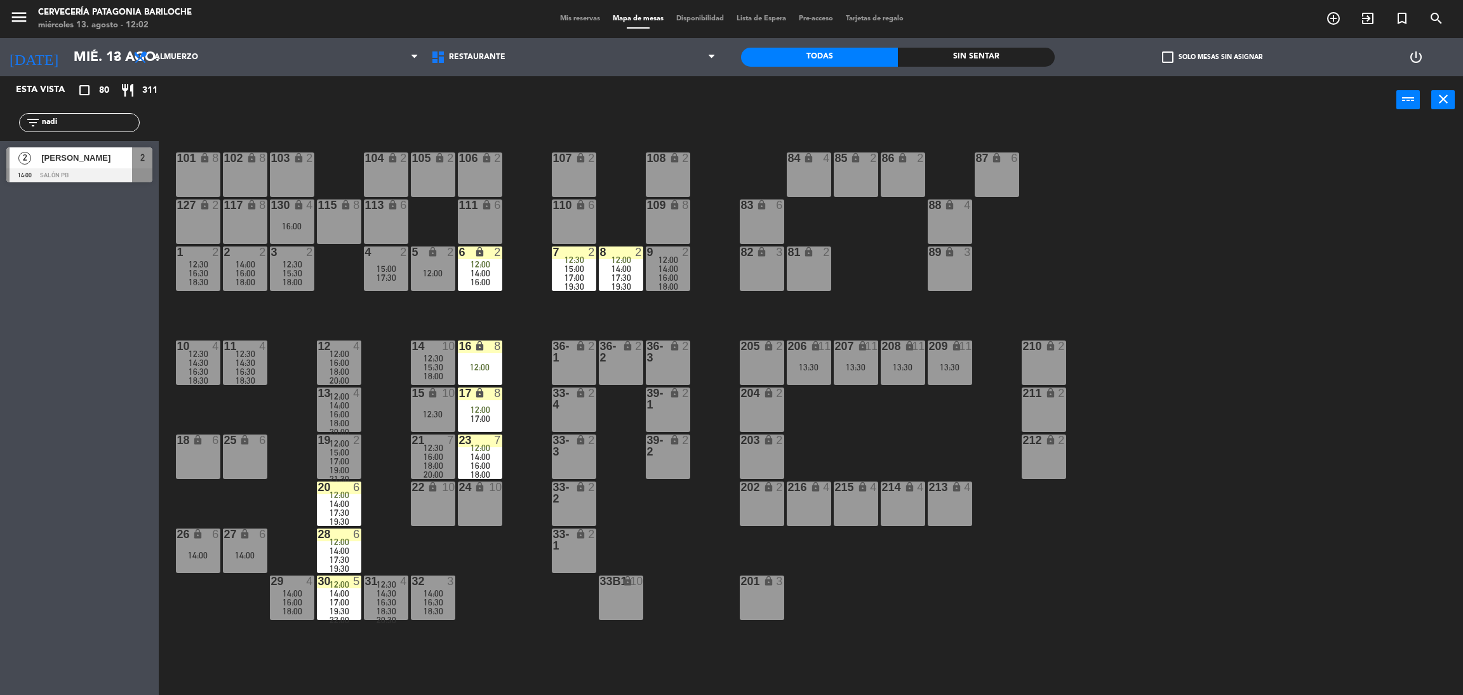
click at [117, 120] on input "nadi" at bounding box center [90, 123] width 98 height 14
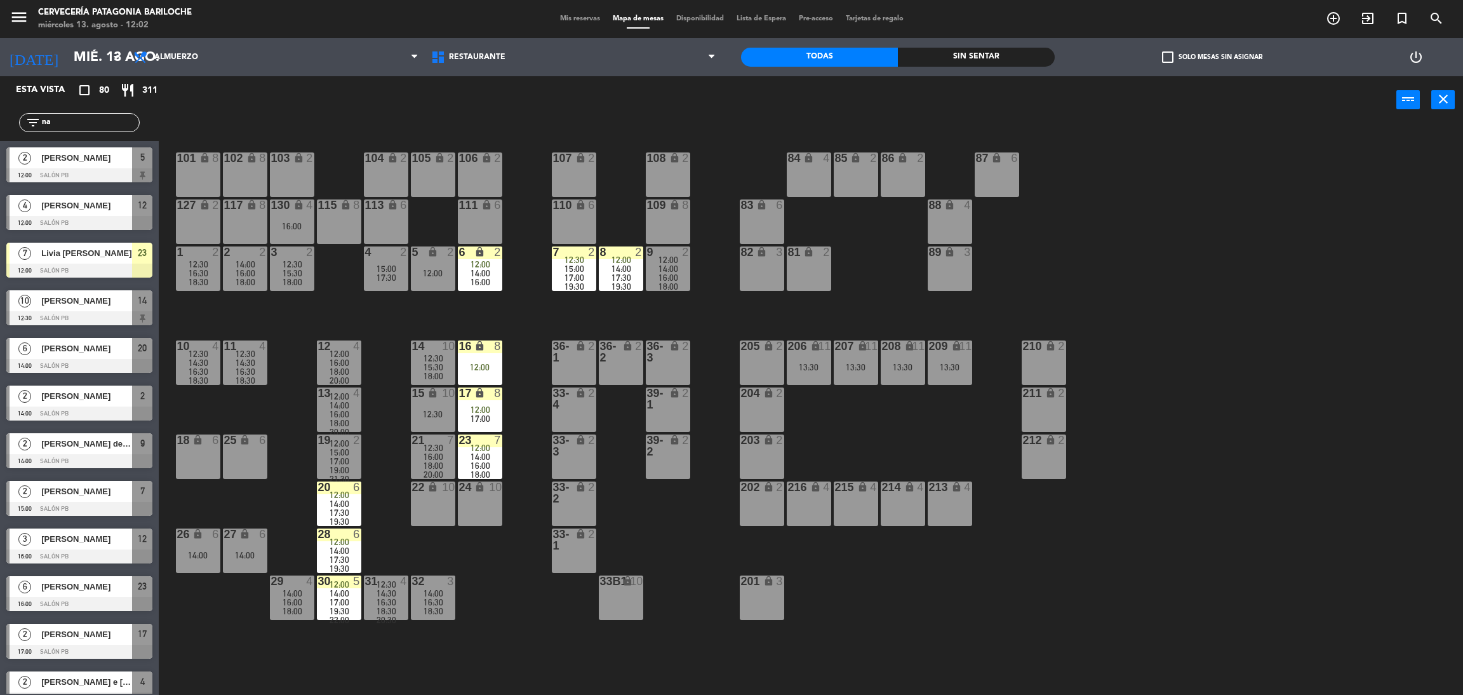
type input "n"
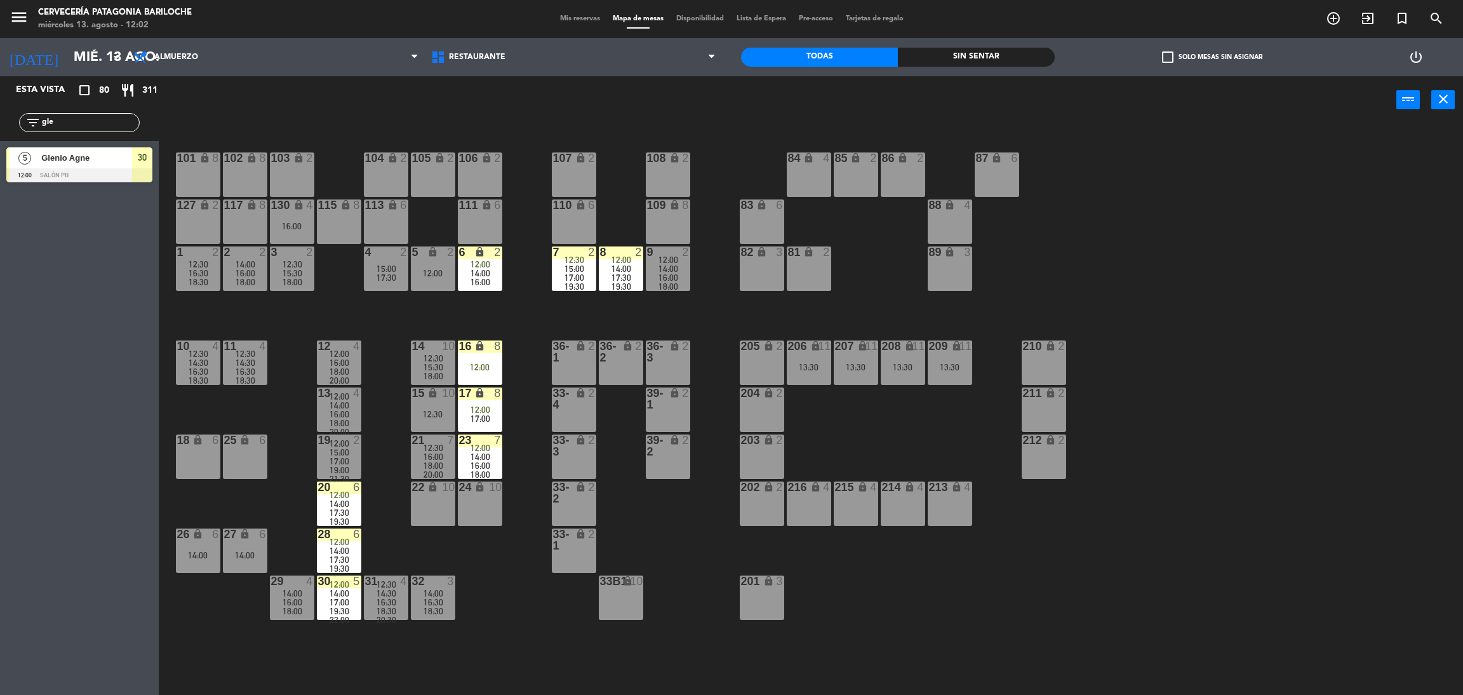
type input "gle"
click at [25, 308] on div "Esta vista crop_square 80 restaurant 311 filter_list gle 5 Glenio Agne 12:00 SA…" at bounding box center [79, 385] width 159 height 618
click at [82, 160] on span "Glenio Agne" at bounding box center [86, 157] width 91 height 13
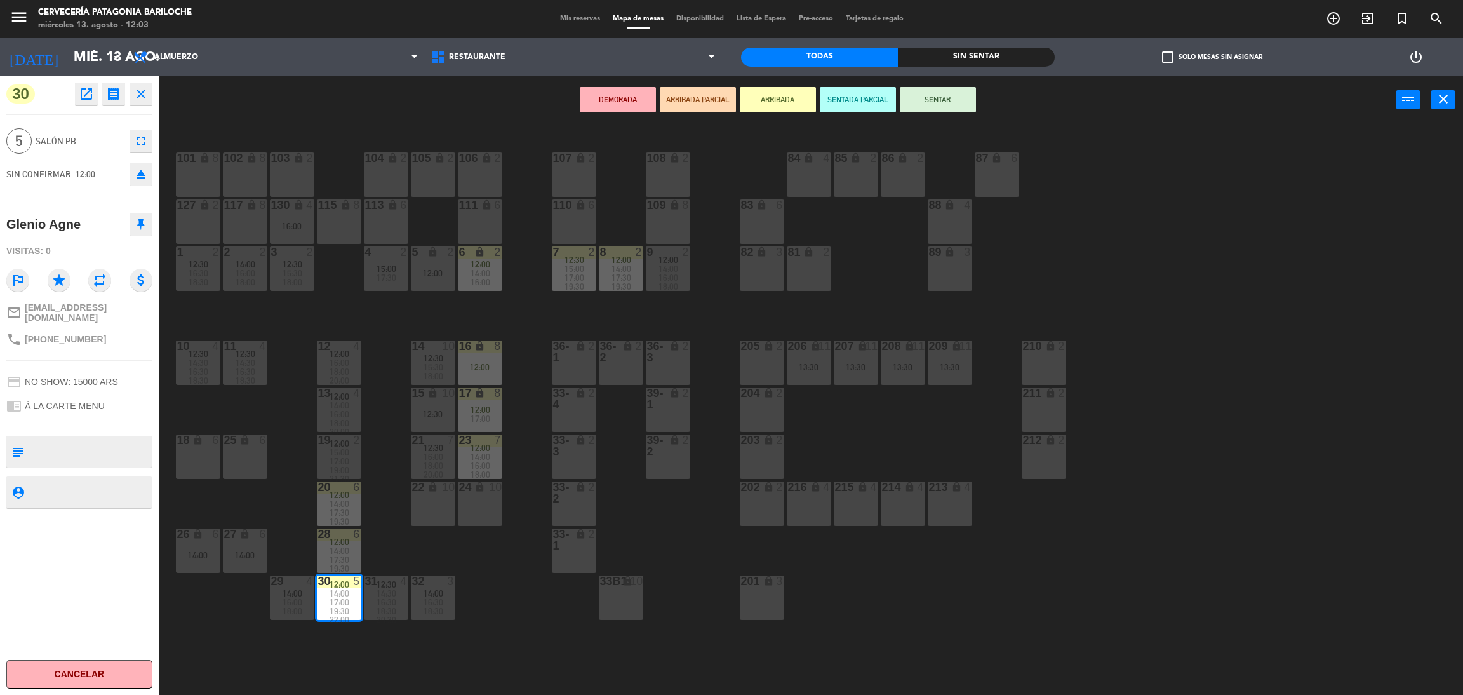
click at [142, 95] on icon "close" at bounding box center [140, 93] width 15 height 15
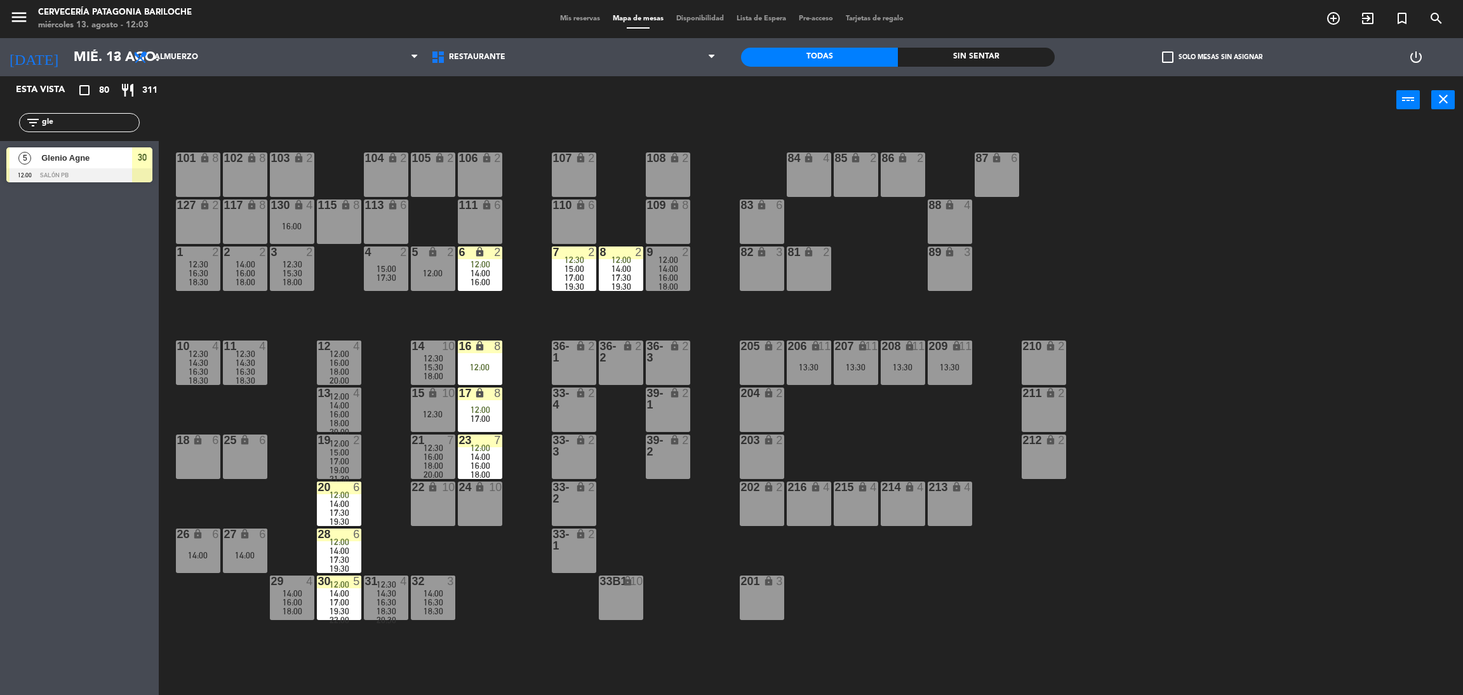
click at [98, 123] on input "gle" at bounding box center [90, 123] width 98 height 14
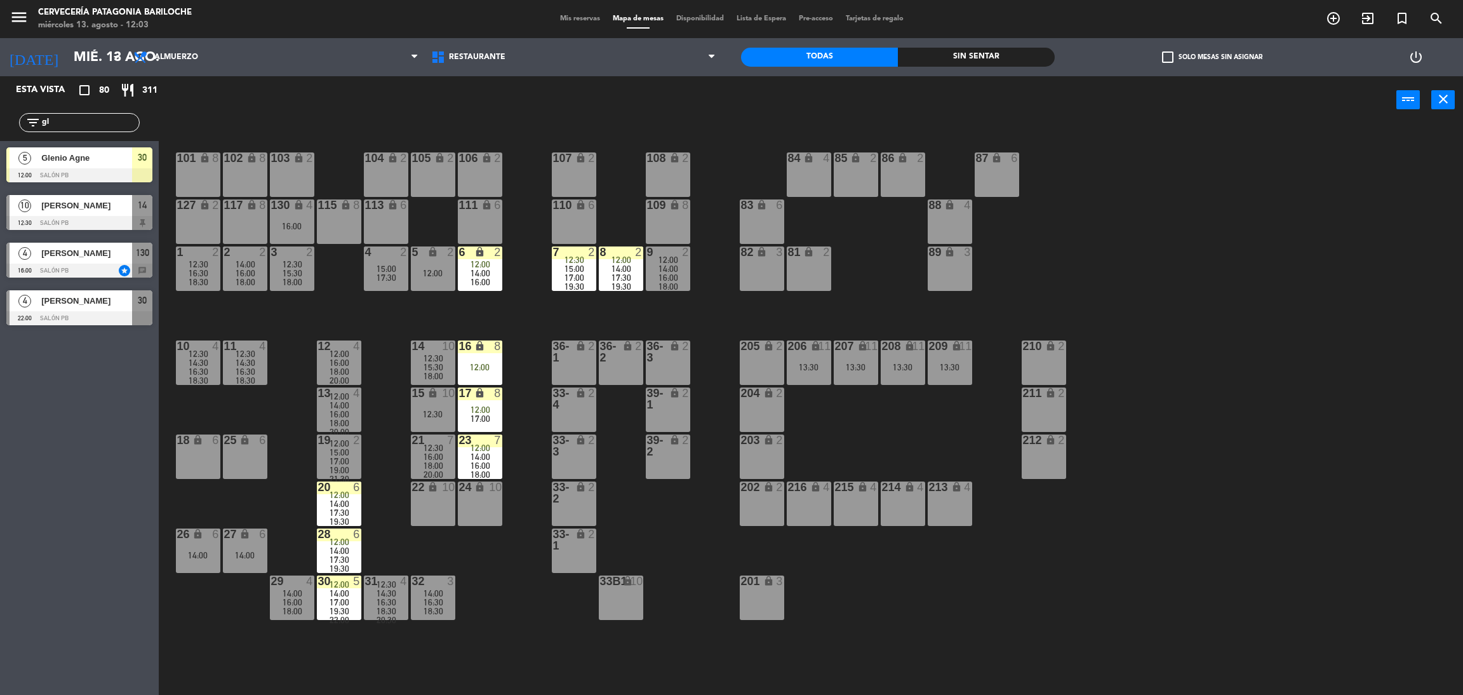
type input "g"
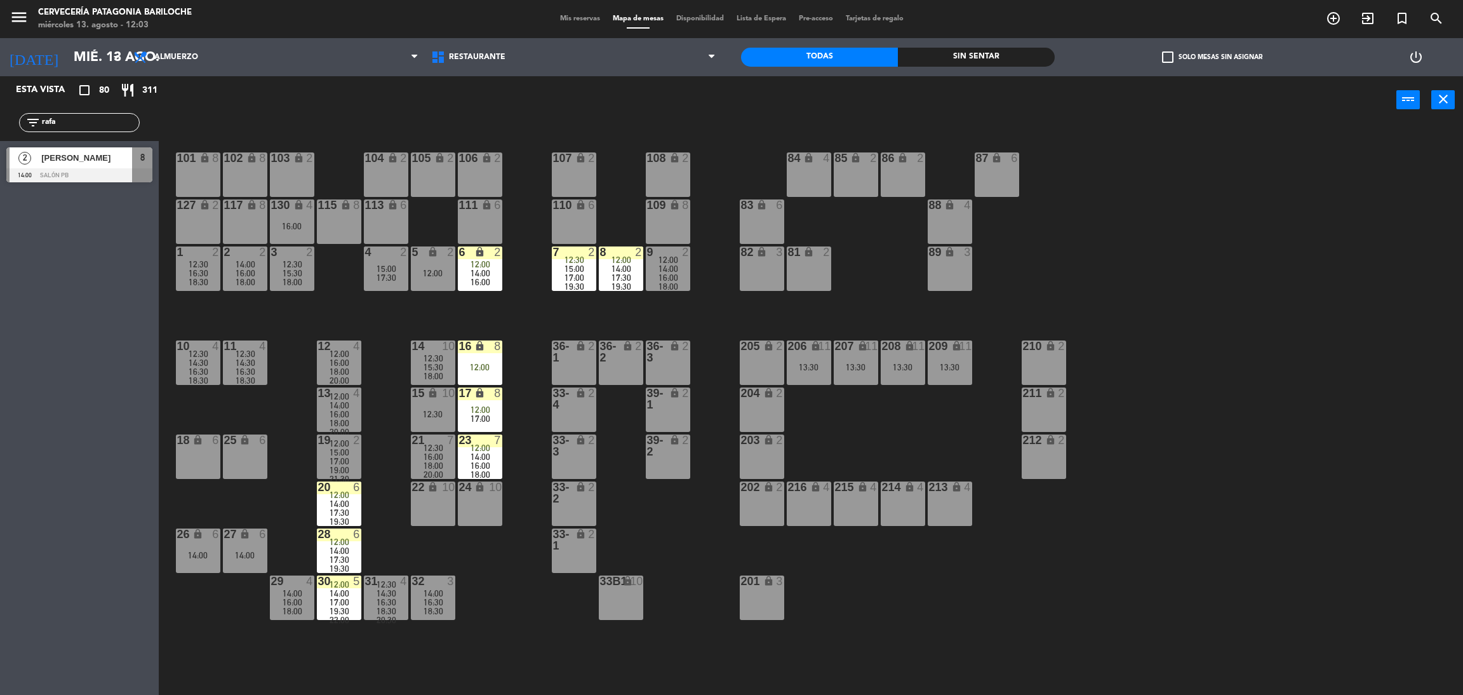
click at [1, 286] on div "Esta vista crop_square 80 restaurant 311 filter_list rafa 2 [PERSON_NAME] 14:00…" at bounding box center [79, 385] width 159 height 618
click at [107, 122] on input "rafa" at bounding box center [90, 123] width 98 height 14
click at [64, 275] on div "Esta vista crop_square 80 restaurant 311 filter_list rafa 2 [PERSON_NAME] 14:00…" at bounding box center [79, 385] width 159 height 618
click at [69, 121] on input "rafa" at bounding box center [90, 123] width 98 height 14
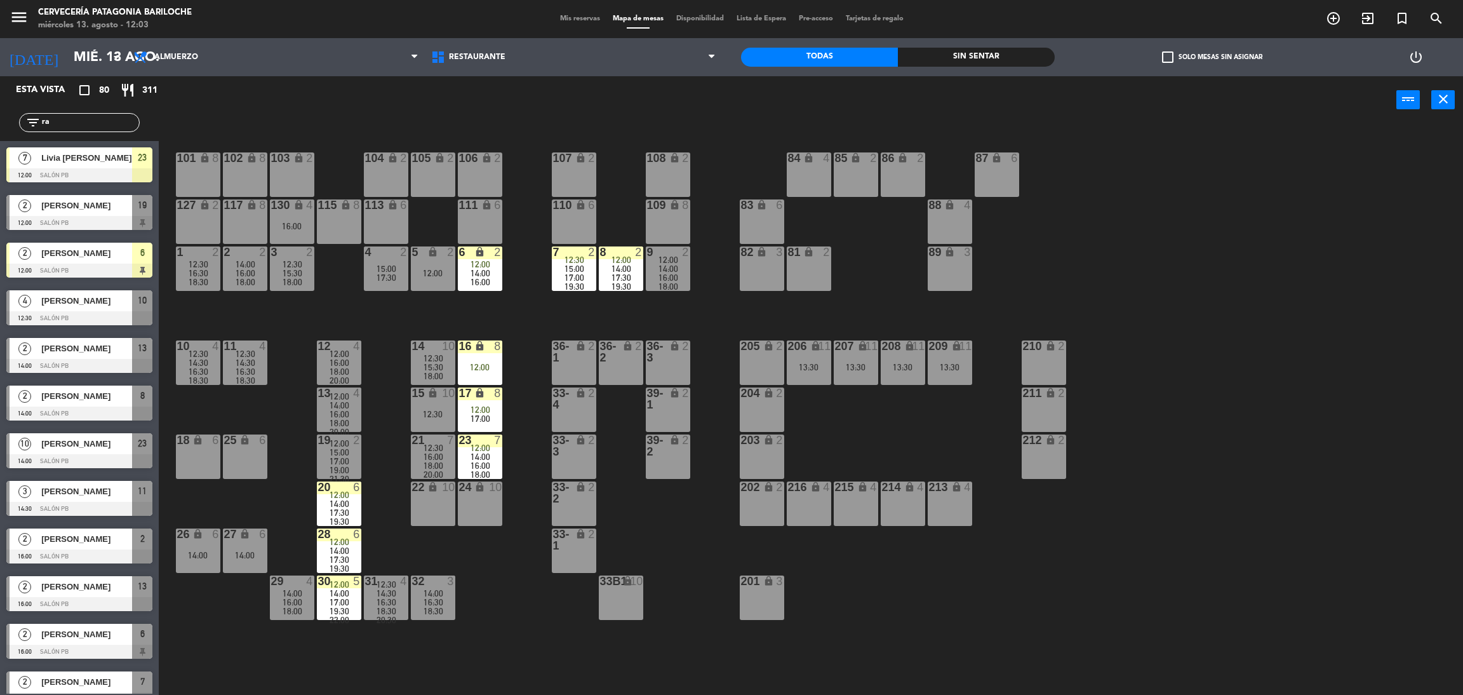
type input "r"
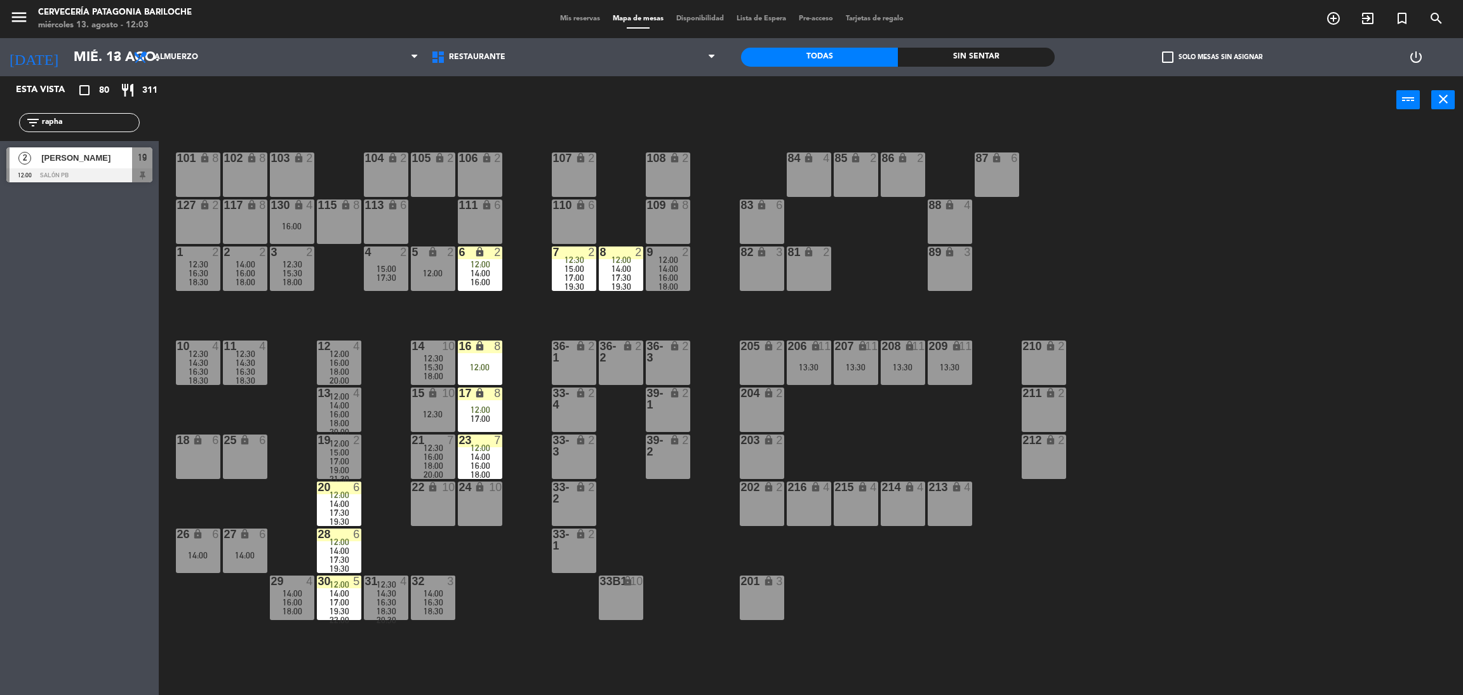
type input "rapha"
click at [92, 175] on div at bounding box center [79, 175] width 146 height 14
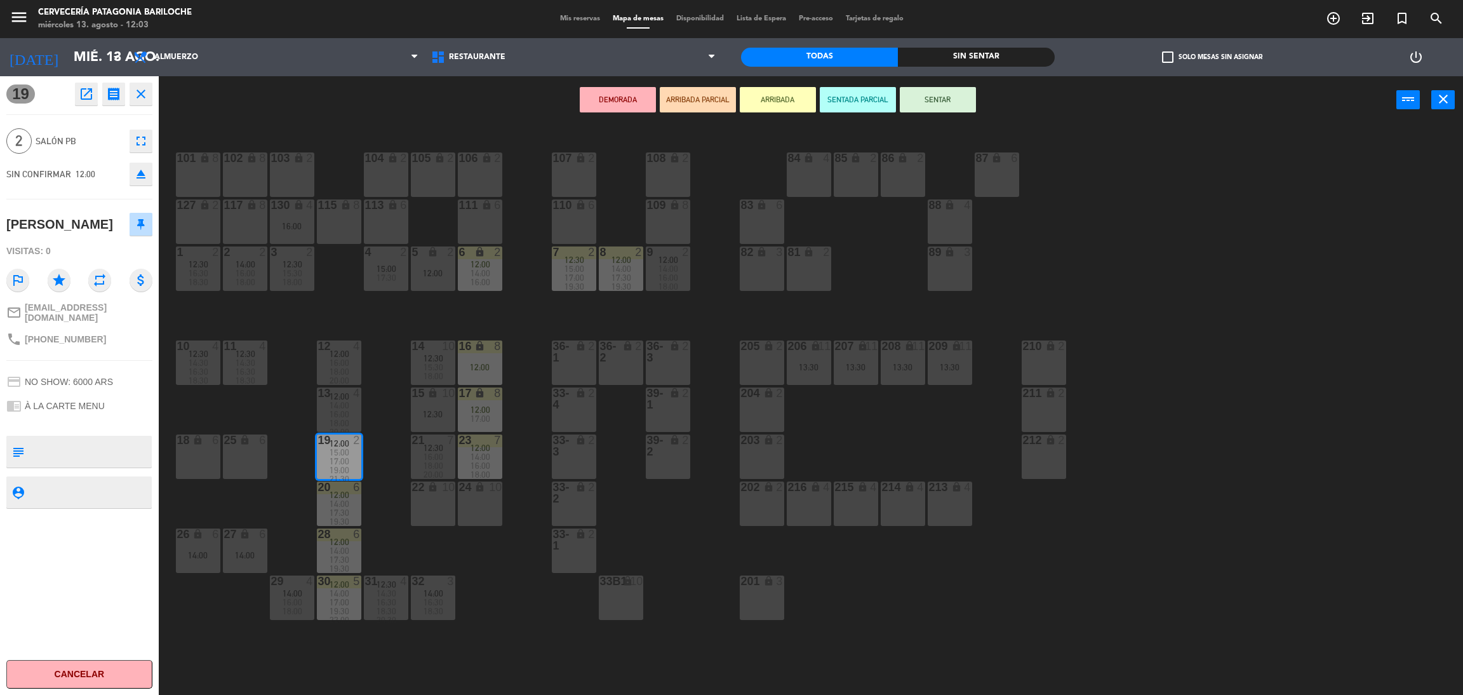
click at [777, 98] on button "ARRIBADA" at bounding box center [778, 99] width 76 height 25
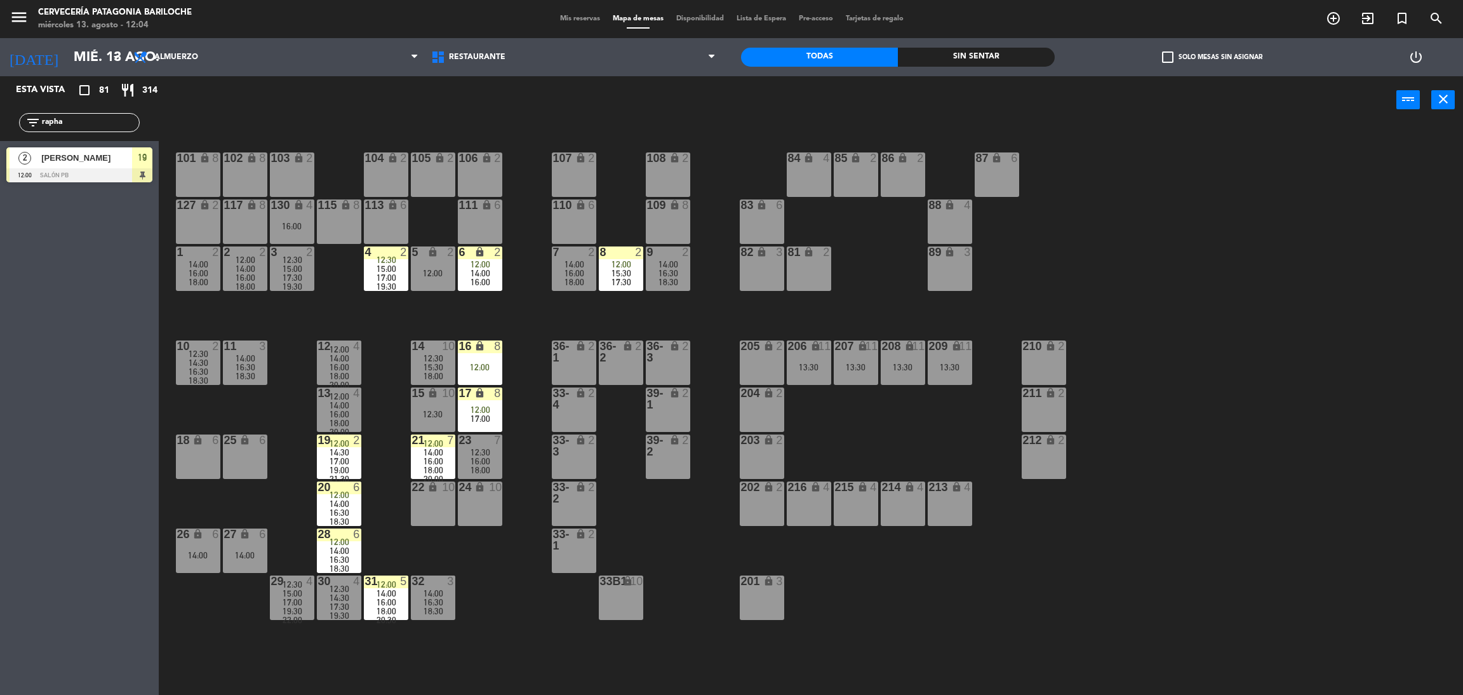
click at [104, 121] on input "rapha" at bounding box center [90, 123] width 98 height 14
type input "r"
type input "leand"
click at [74, 265] on div "Esta vista crop_square 81 restaurant 314 filter_list leand 2 [PERSON_NAME] 12:3…" at bounding box center [79, 385] width 159 height 618
click at [91, 156] on span "[PERSON_NAME]" at bounding box center [86, 157] width 91 height 13
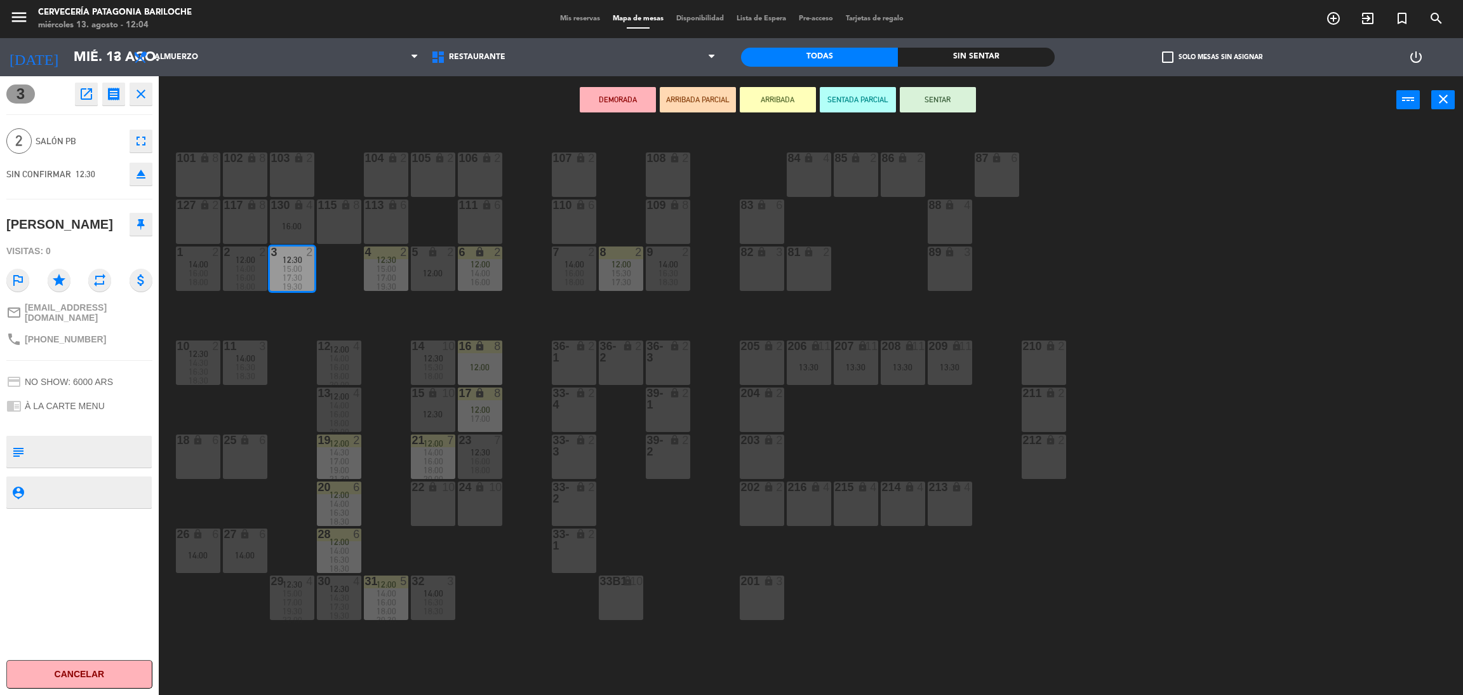
click at [790, 101] on button "ARRIBADA" at bounding box center [778, 99] width 76 height 25
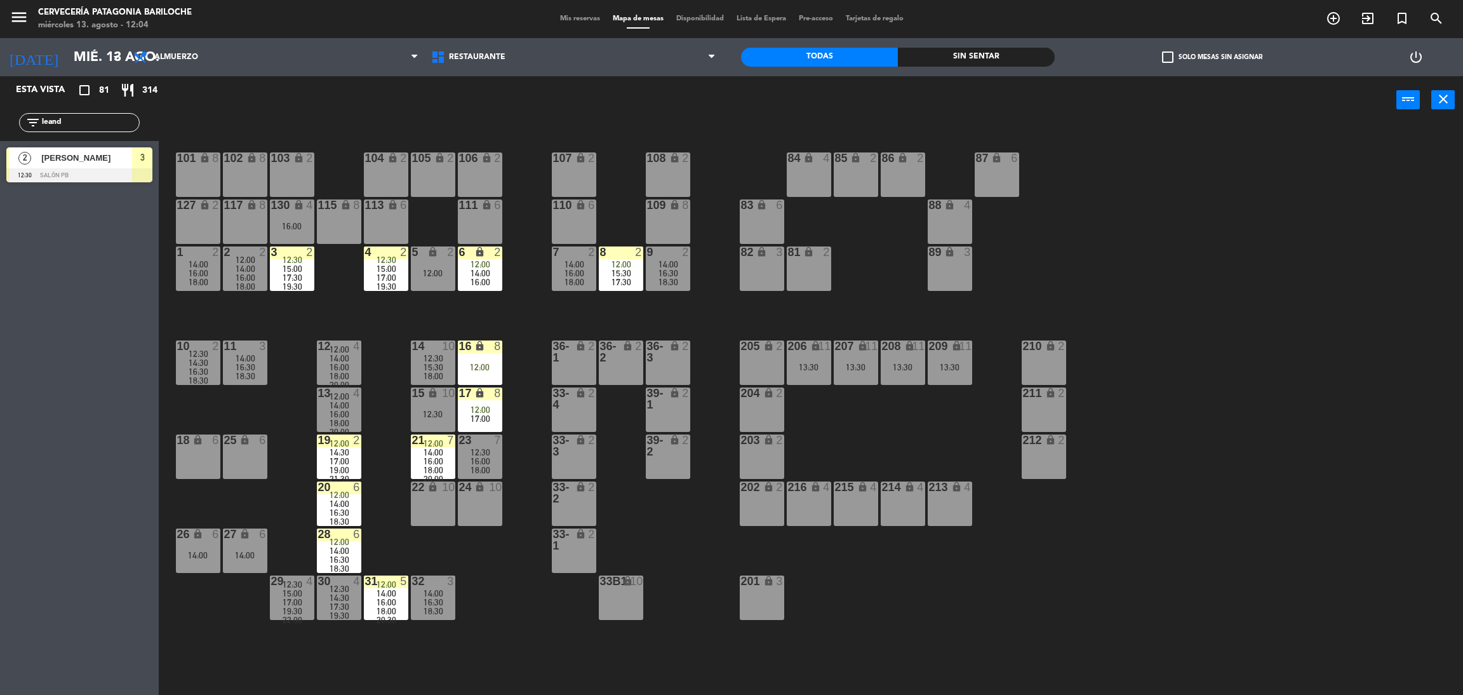
drag, startPoint x: 77, startPoint y: 119, endPoint x: 514, endPoint y: 681, distance: 711.9
click at [77, 119] on input "leand" at bounding box center [90, 123] width 98 height 14
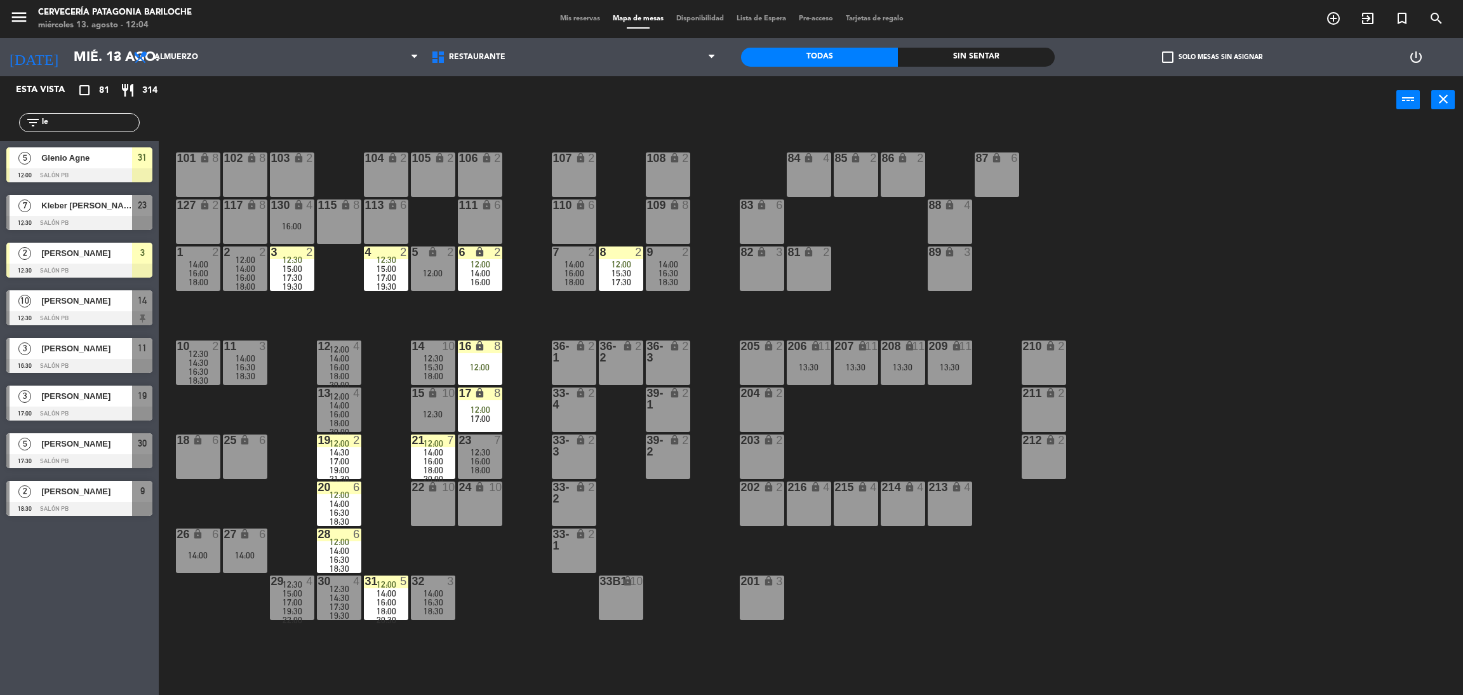
type input "l"
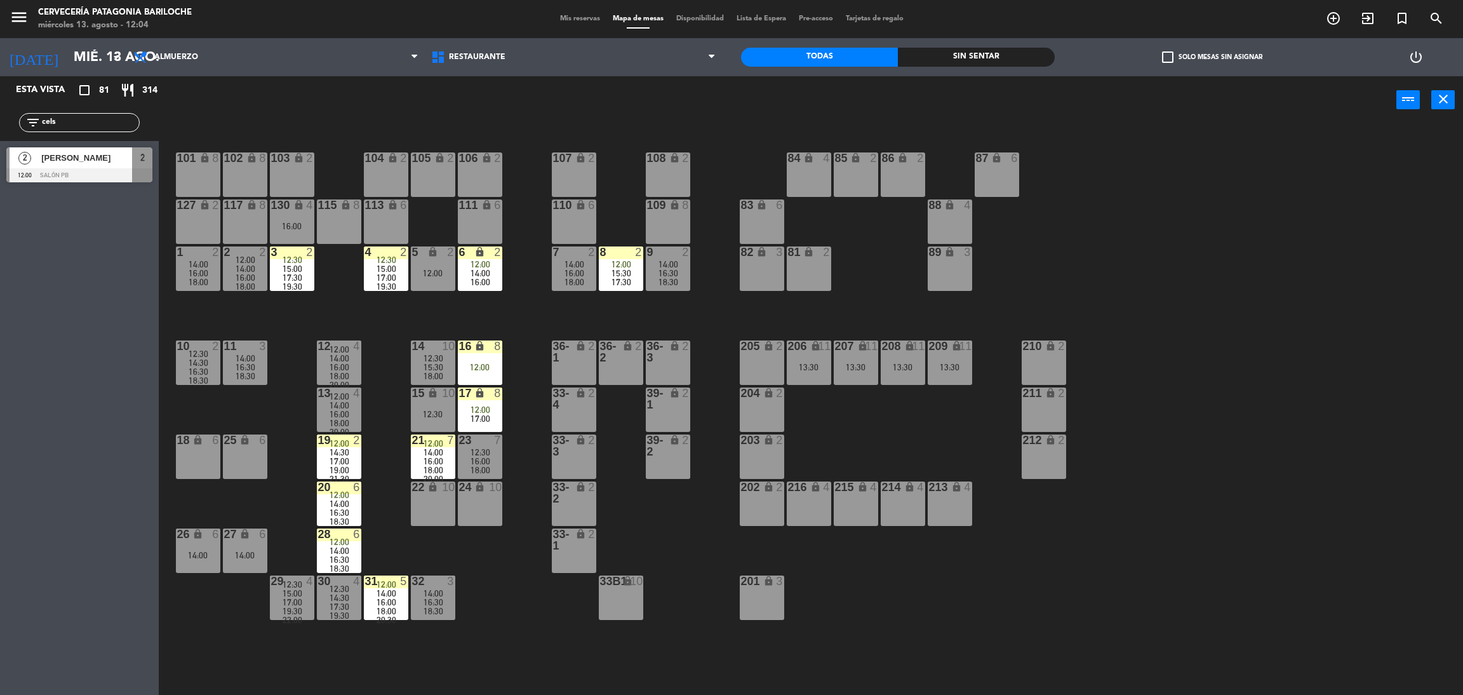
type input "cels"
click at [100, 177] on div at bounding box center [79, 175] width 146 height 14
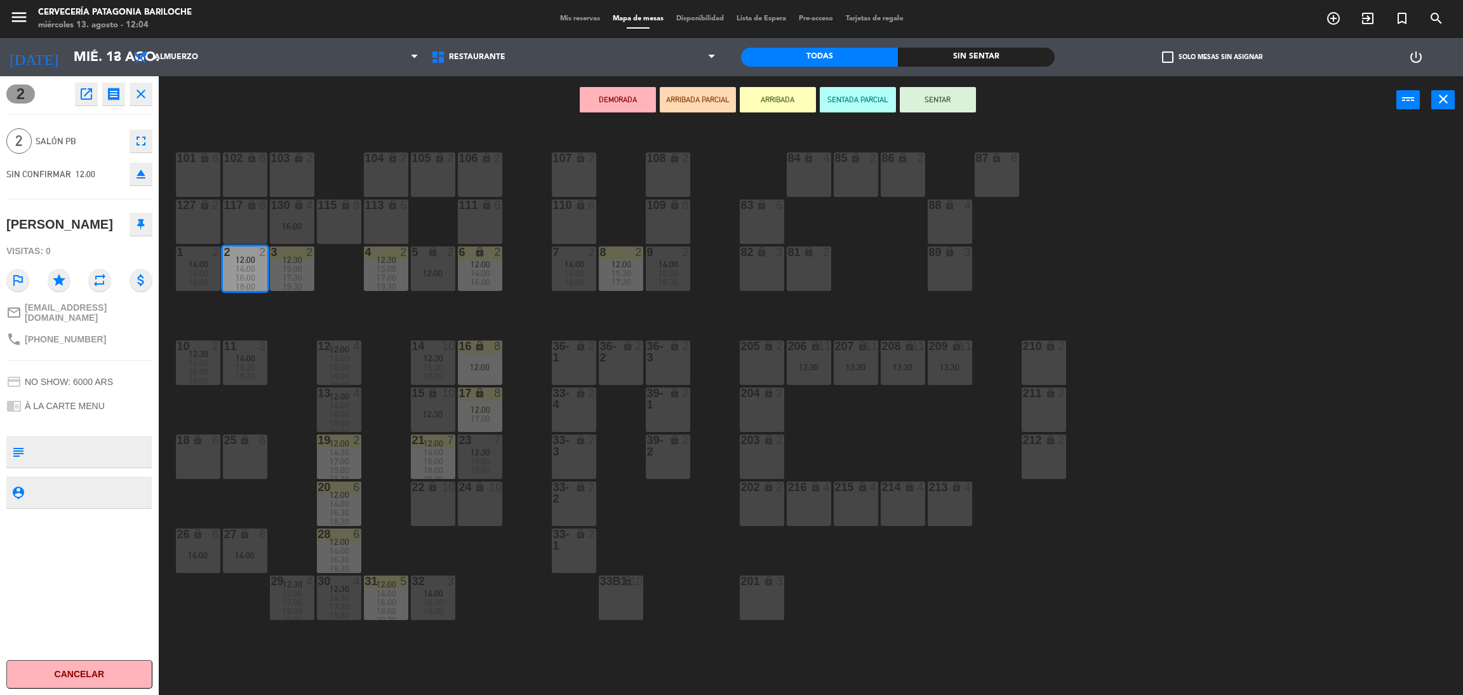
click at [753, 111] on button "ARRIBADA" at bounding box center [778, 99] width 76 height 25
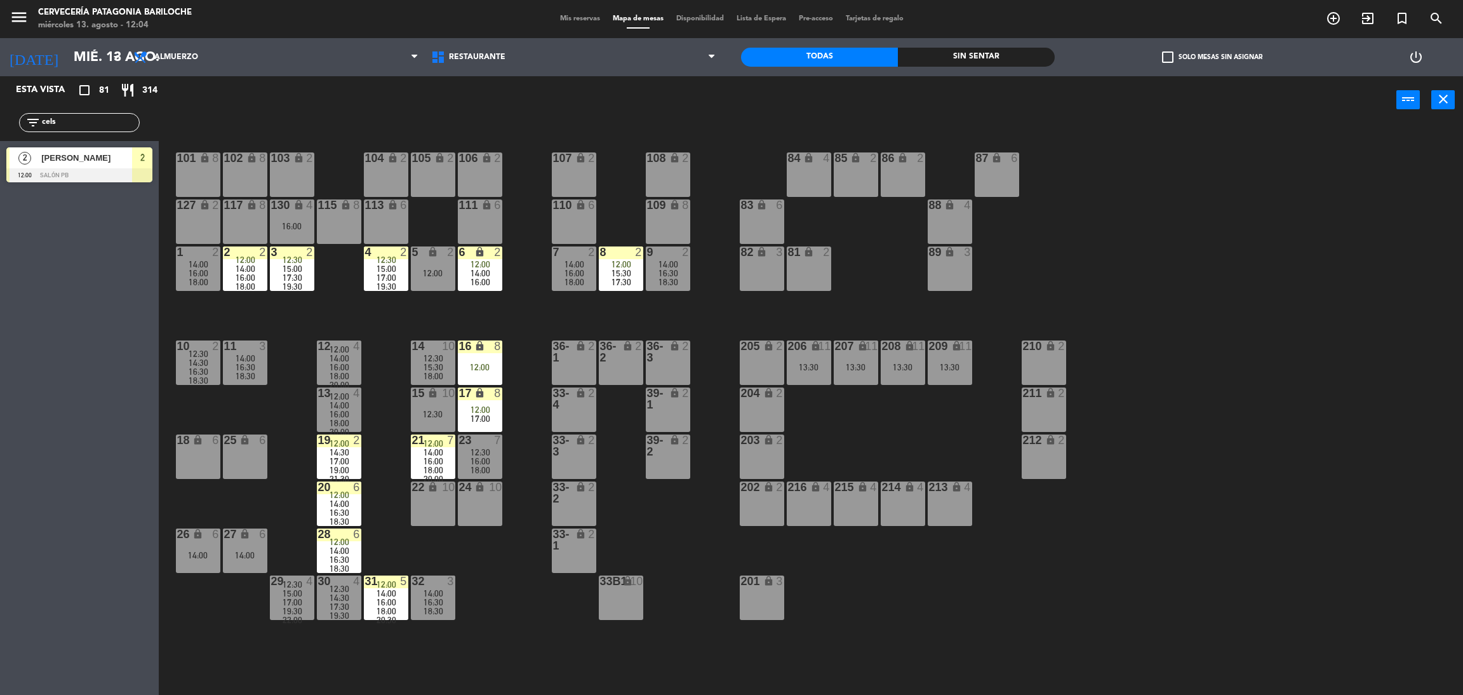
click at [70, 123] on input "cels" at bounding box center [90, 123] width 98 height 14
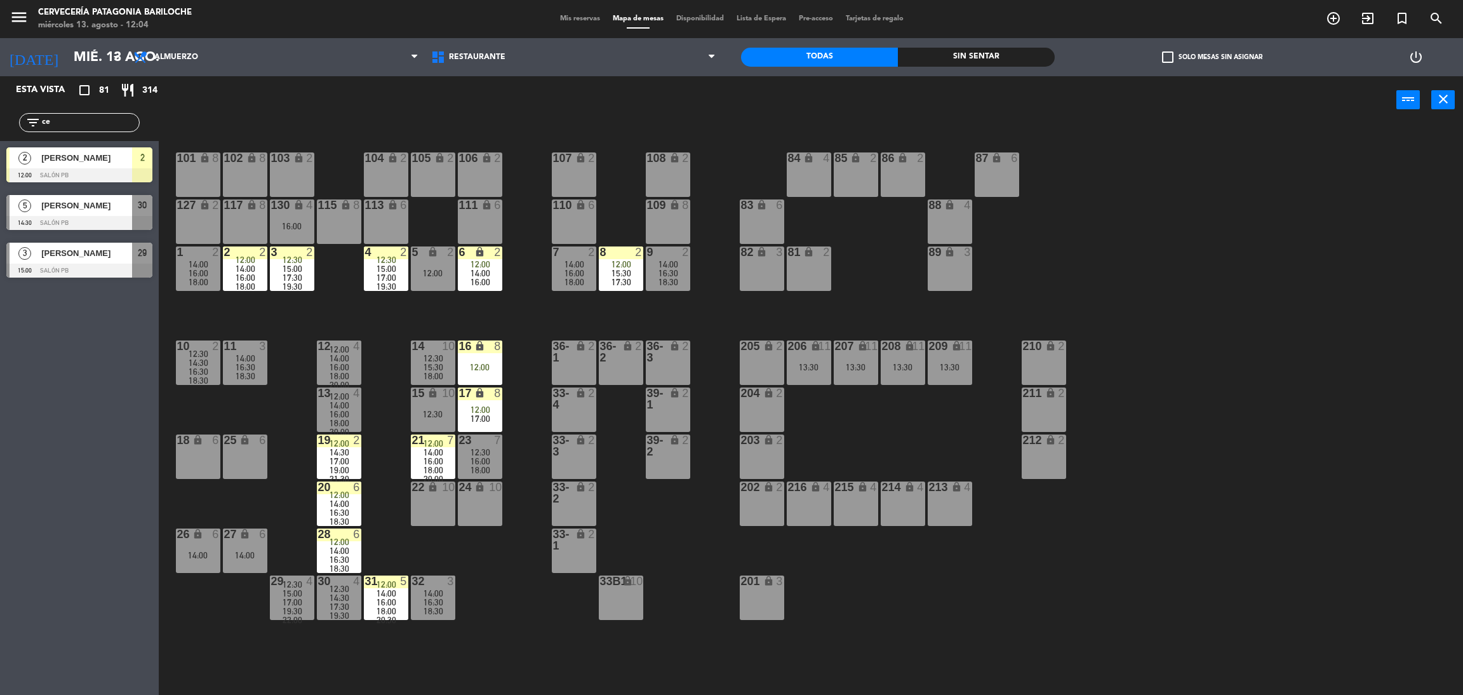
type input "c"
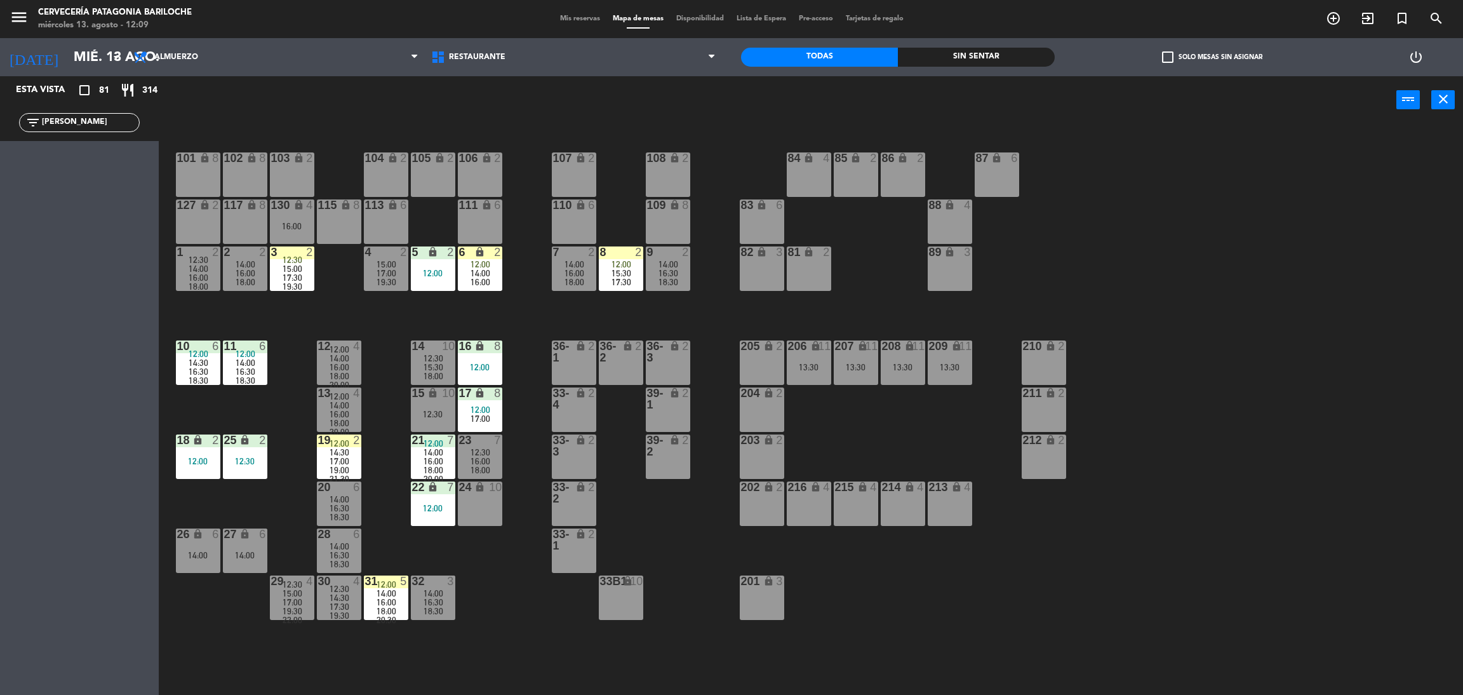
click at [102, 116] on input "[PERSON_NAME]" at bounding box center [90, 123] width 98 height 14
click at [74, 123] on input "[PERSON_NAME]" at bounding box center [90, 123] width 98 height 14
drag, startPoint x: 52, startPoint y: 236, endPoint x: 55, endPoint y: 223, distance: 13.0
click at [53, 234] on div "Esta vista crop_square 81 restaurant 314 filter_list josef" at bounding box center [79, 385] width 159 height 618
click at [110, 328] on div "Esta vista crop_square 81 restaurant 314 filter_list josef" at bounding box center [79, 385] width 159 height 618
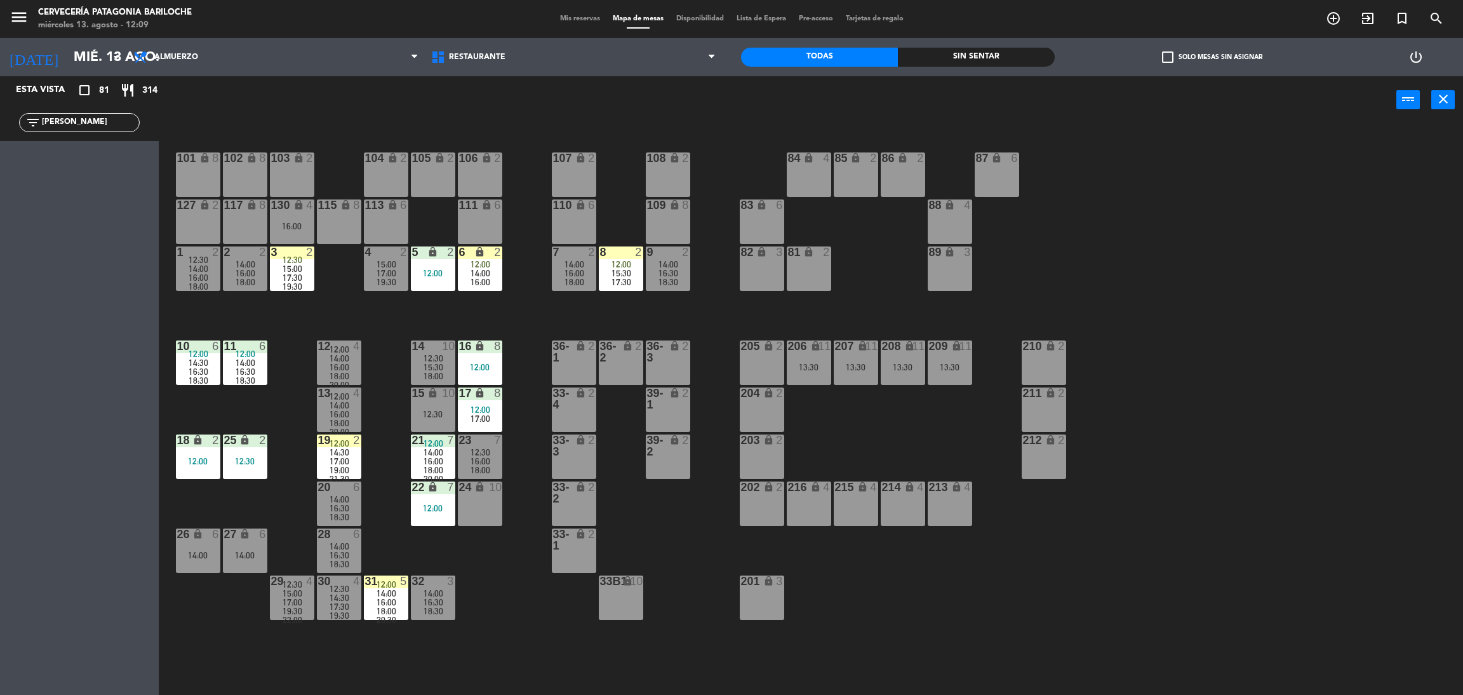
click at [197, 308] on div "101 lock 8 102 lock 8 104 lock 2 105 lock 2 106 lock 2 103 lock 2 107 lock 2 10…" at bounding box center [818, 415] width 1290 height 571
click at [66, 124] on input "[PERSON_NAME]" at bounding box center [90, 123] width 98 height 14
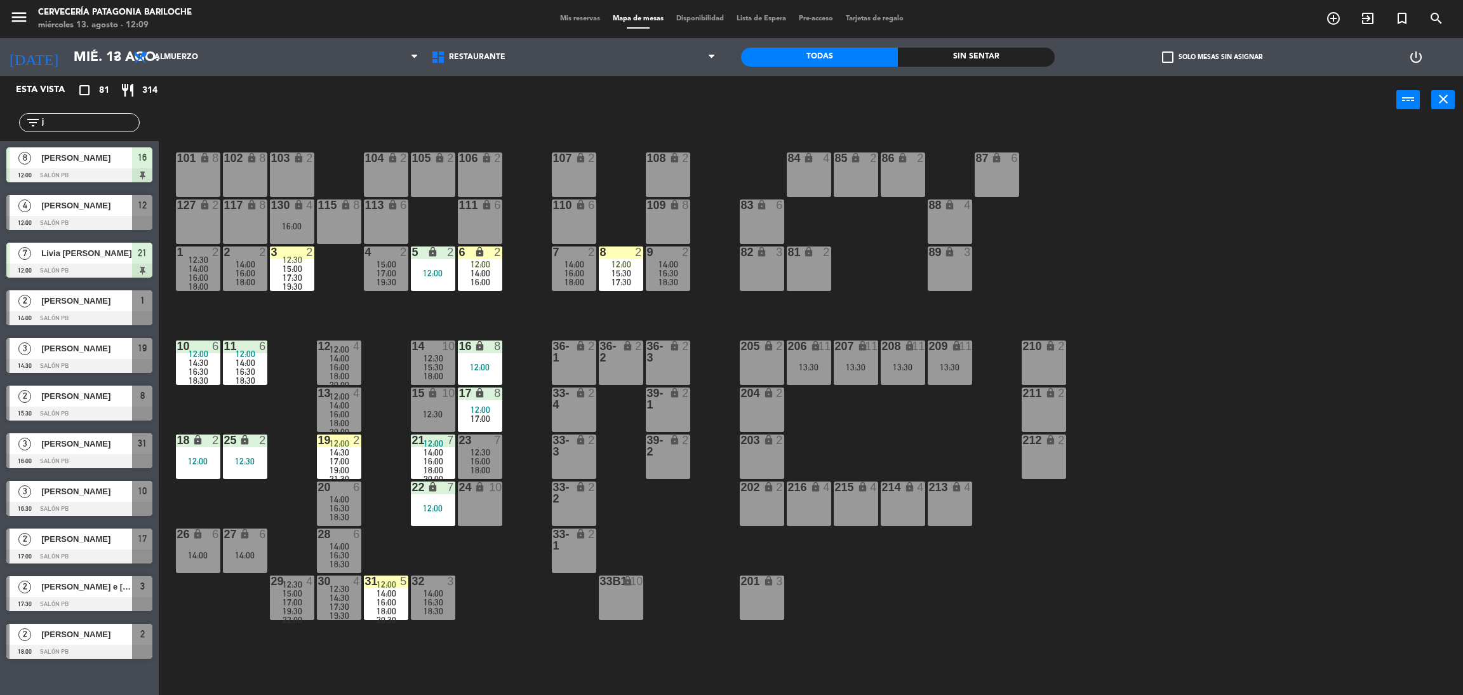
type input "j"
click at [25, 218] on div "4 [PERSON_NAME] 12:00 SALÓN PB 12" at bounding box center [79, 213] width 159 height 48
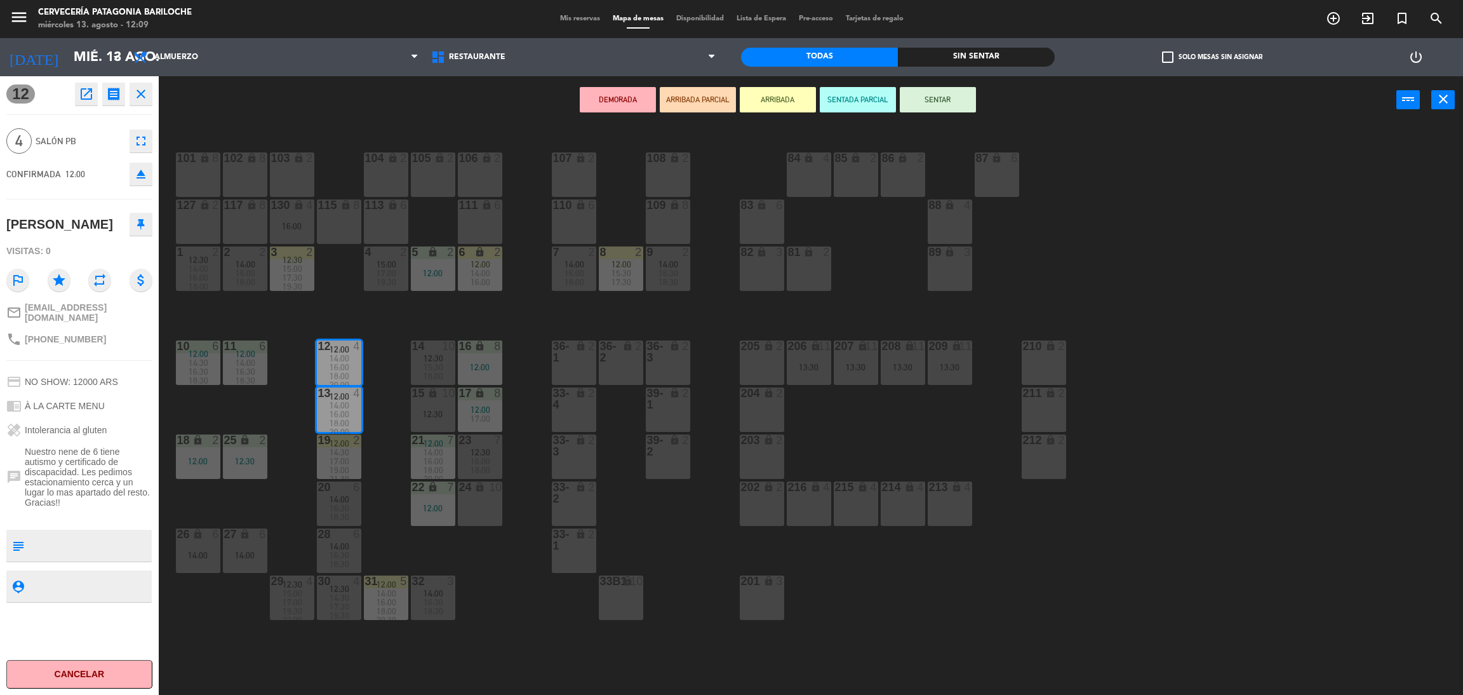
click at [765, 101] on button "ARRIBADA" at bounding box center [778, 99] width 76 height 25
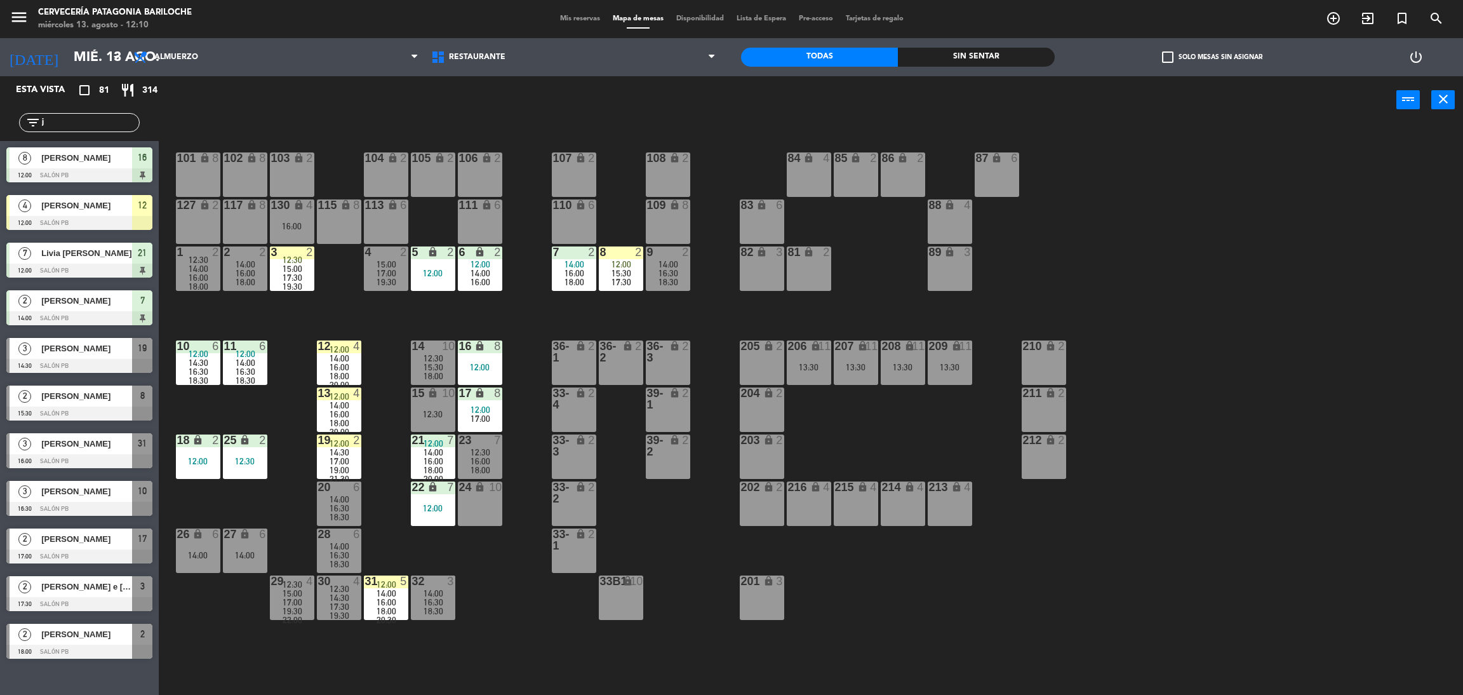
click at [60, 124] on input "j" at bounding box center [90, 123] width 98 height 14
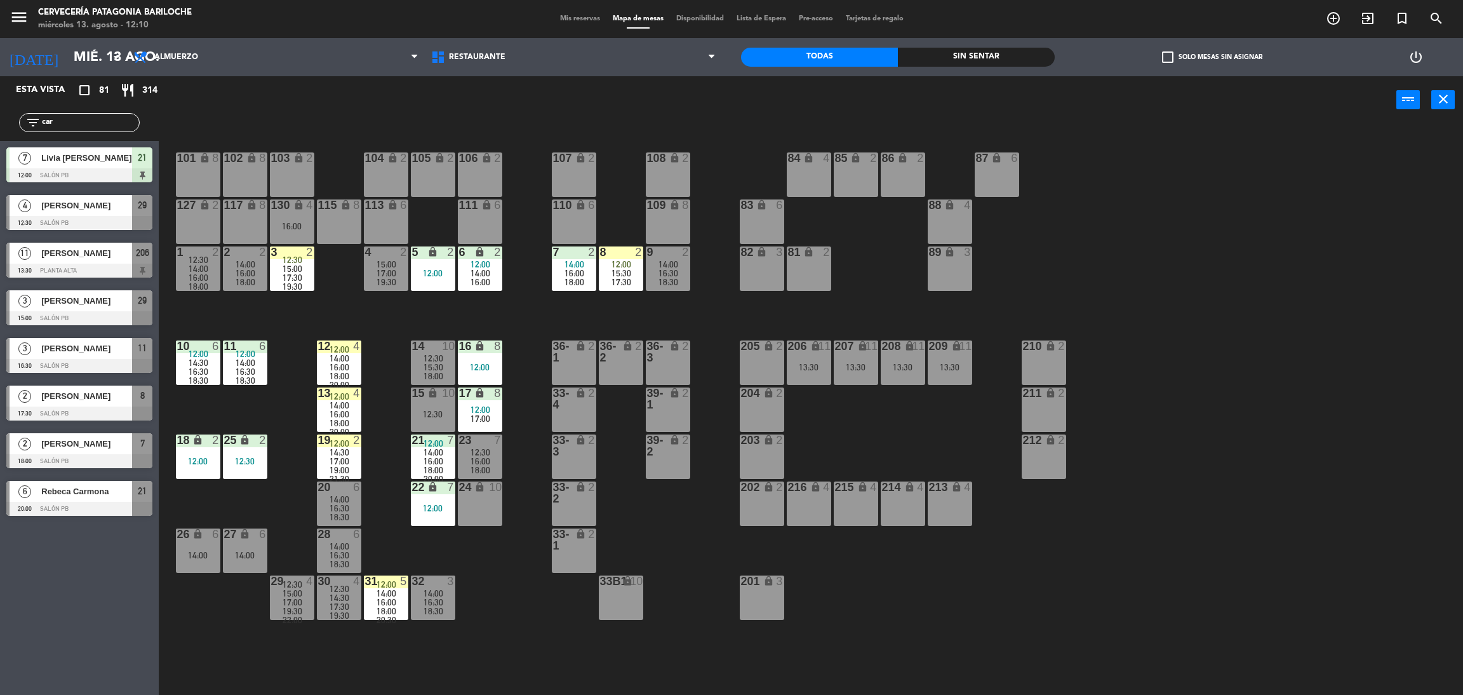
type input "car"
click at [113, 591] on div "Esta vista crop_square 81 restaurant 314 filter_list car 7 [PERSON_NAME] 12:00 …" at bounding box center [79, 385] width 159 height 618
click at [97, 214] on div "4 [PERSON_NAME] 12:30 SALÓN PB 29" at bounding box center [79, 213] width 159 height 48
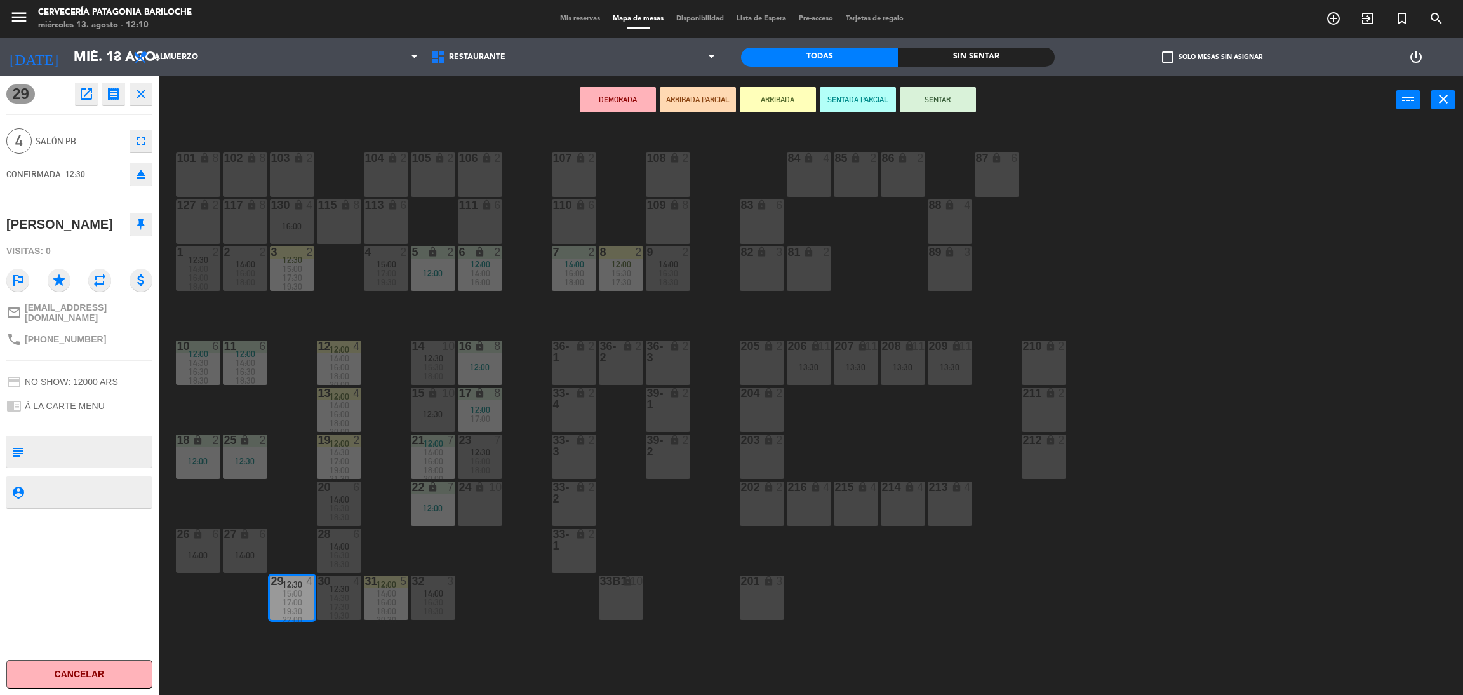
click at [782, 110] on button "ARRIBADA" at bounding box center [778, 99] width 76 height 25
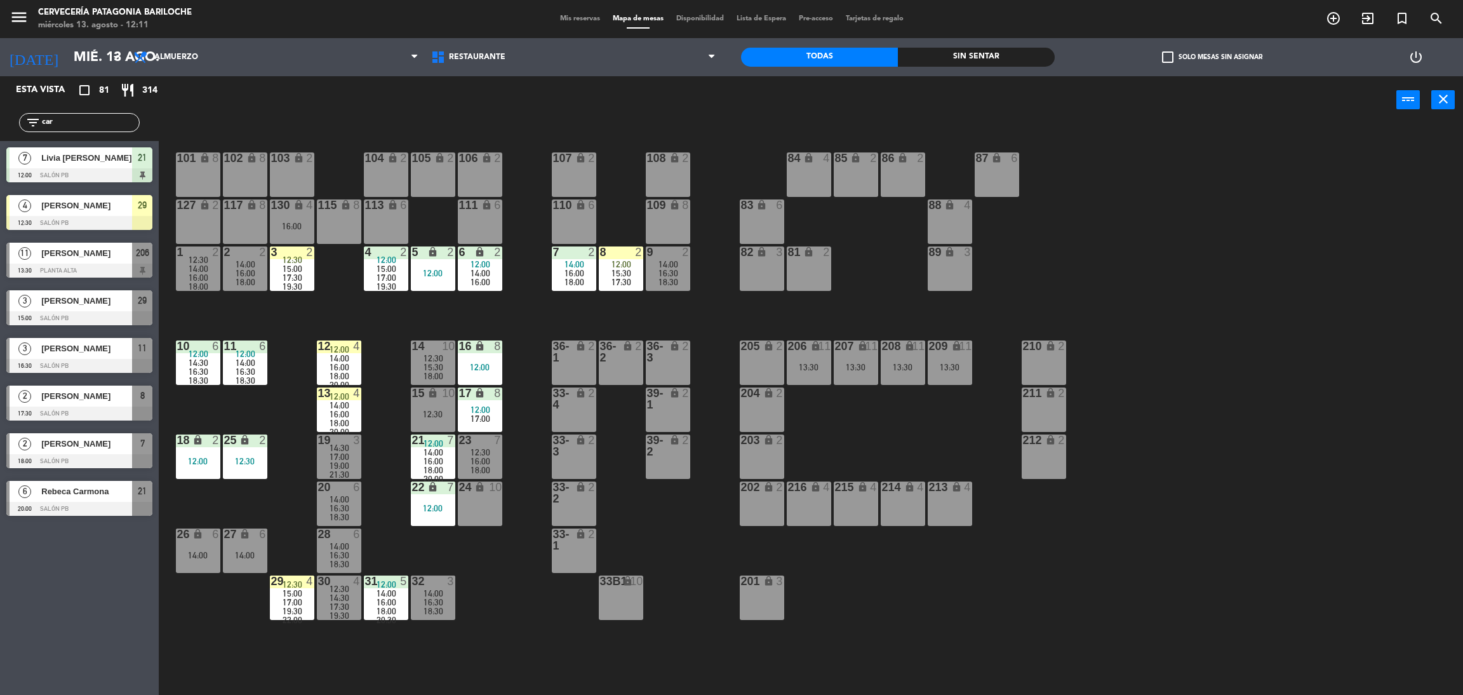
click at [107, 116] on input "car" at bounding box center [90, 123] width 98 height 14
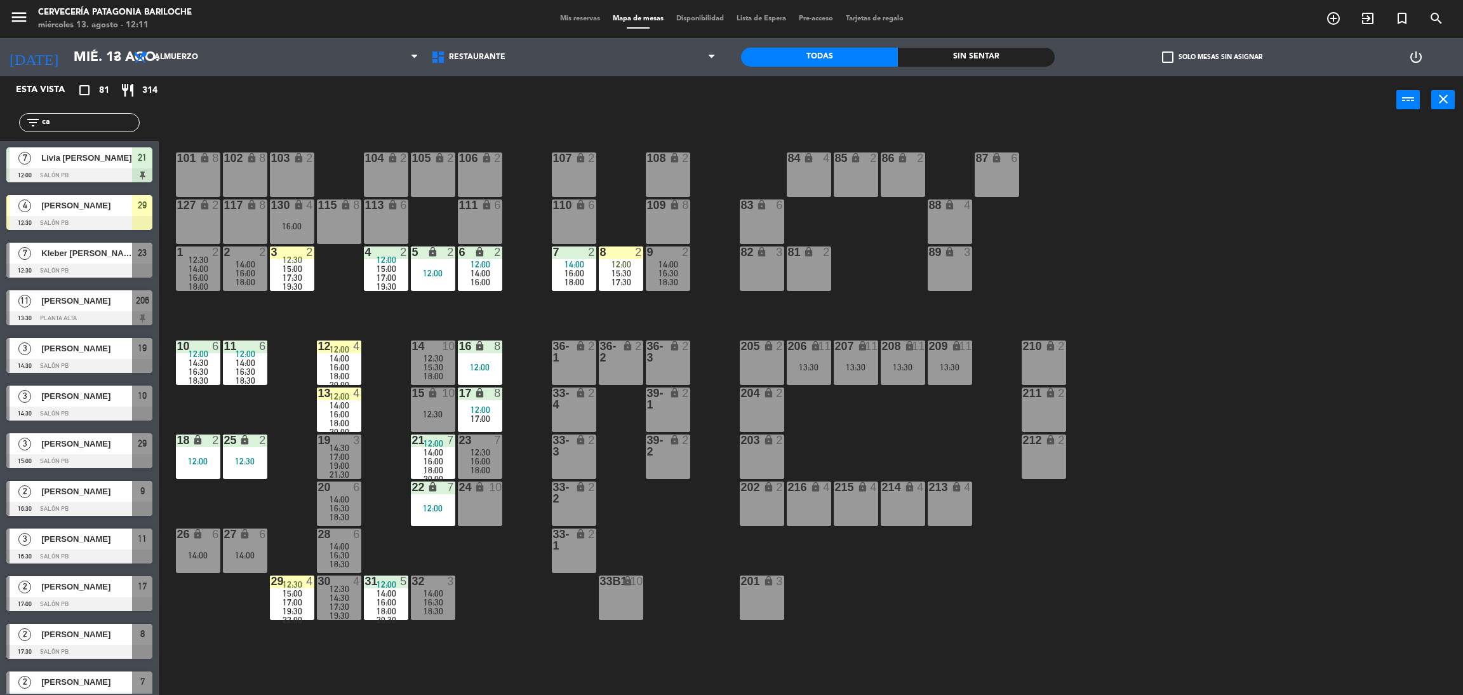
type input "c"
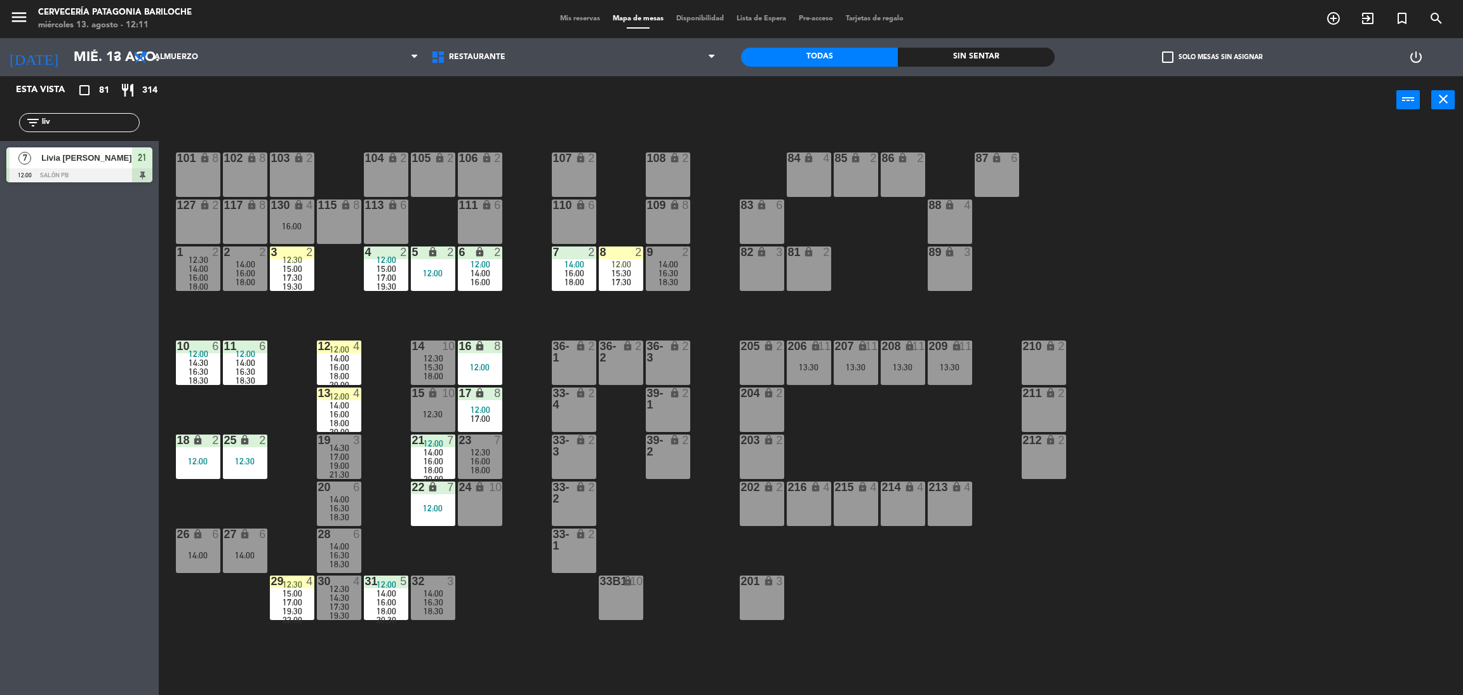
type input "liv"
click at [45, 166] on div "Livia [PERSON_NAME]" at bounding box center [86, 157] width 92 height 21
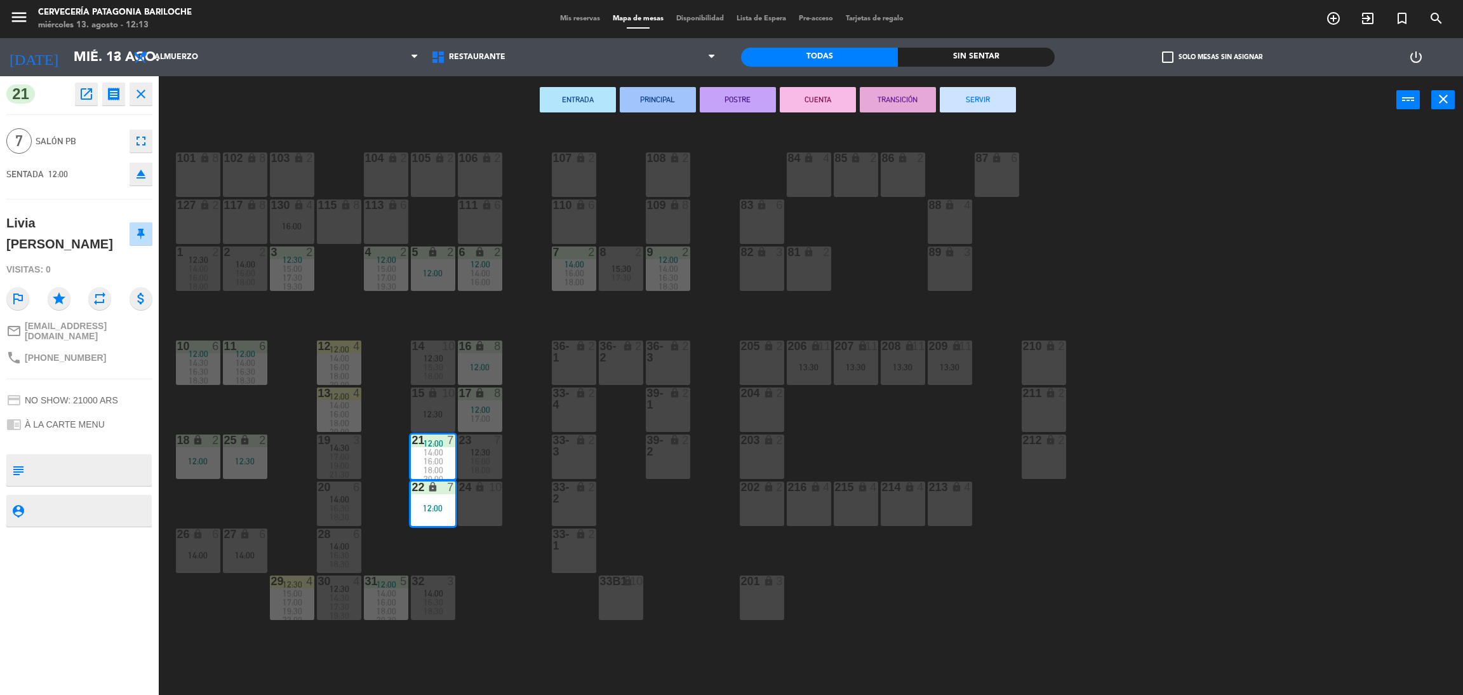
click at [136, 93] on icon "close" at bounding box center [140, 93] width 15 height 15
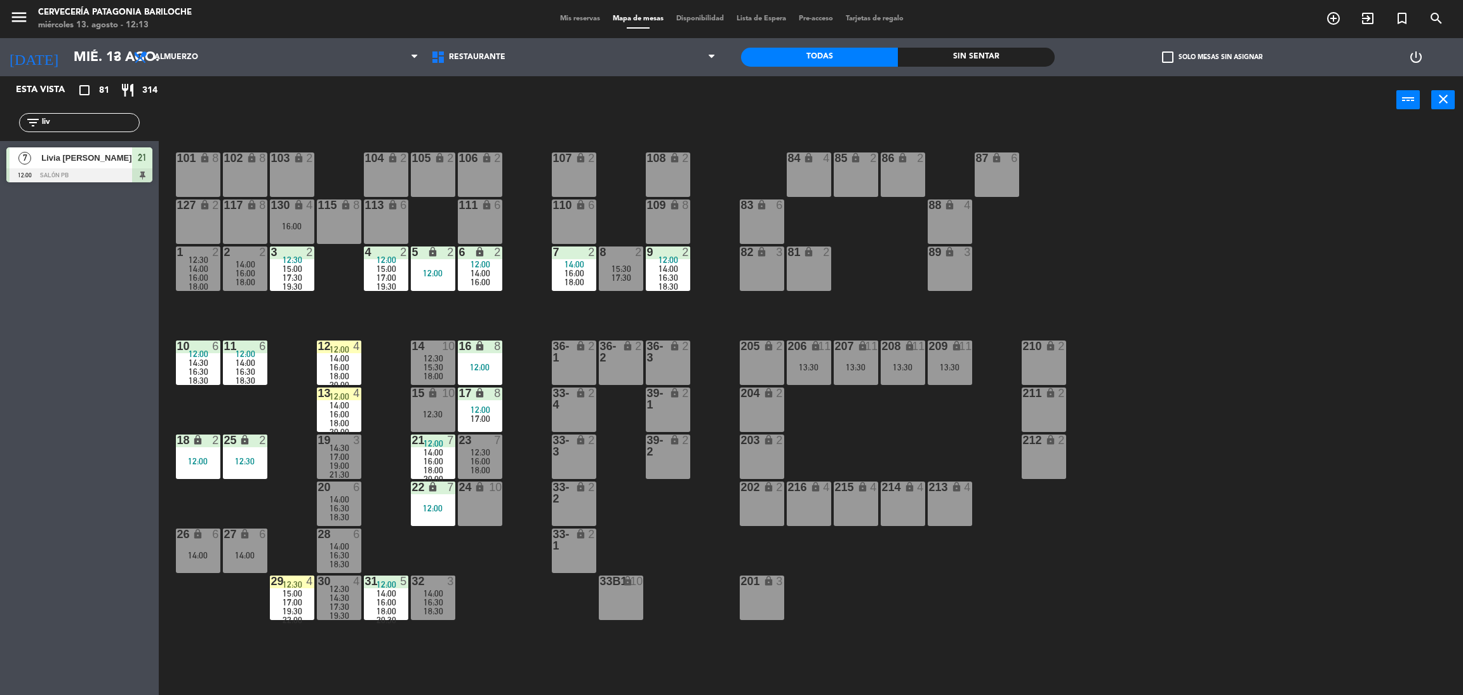
click at [53, 125] on input "liv" at bounding box center [90, 123] width 98 height 14
type input "leo"
click at [68, 319] on div "Esta vista crop_square 81 restaurant 314 filter_list leo 10 [PERSON_NAME] Glufk…" at bounding box center [79, 385] width 159 height 618
click at [93, 168] on div at bounding box center [79, 175] width 146 height 14
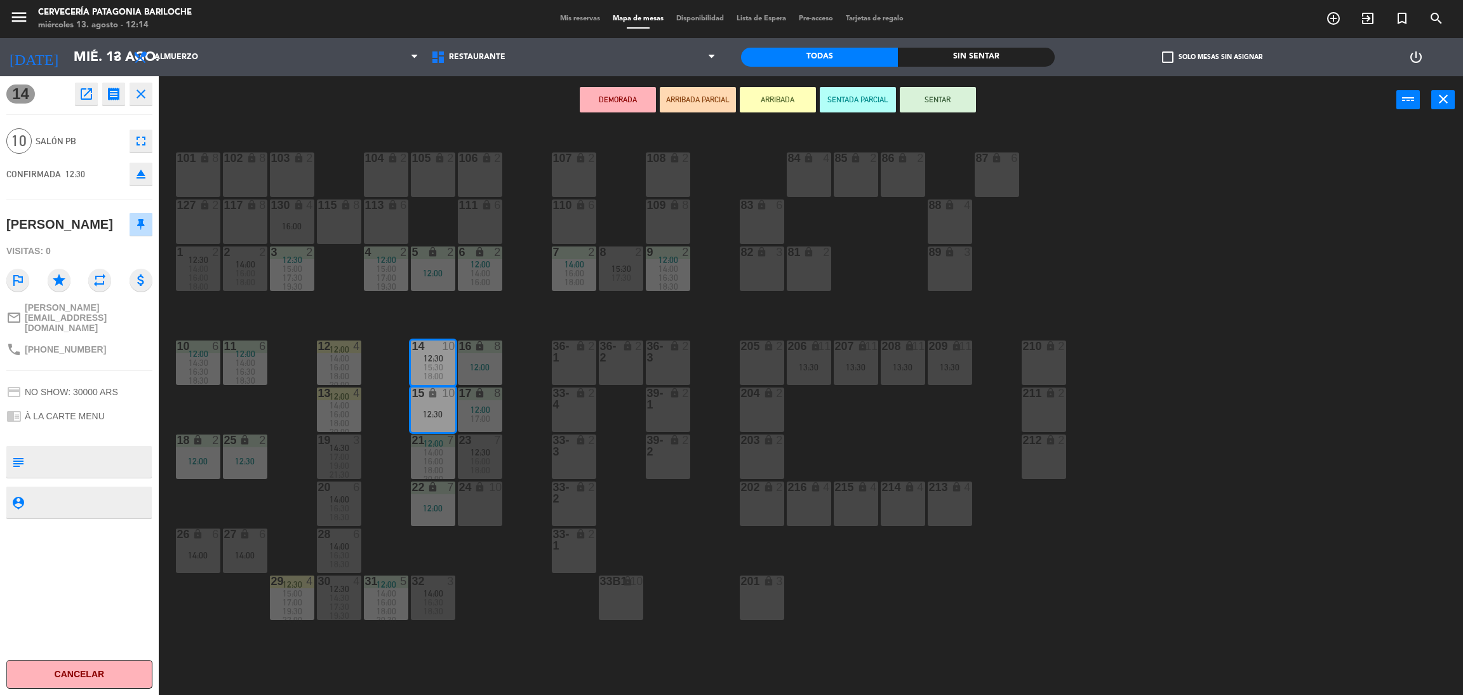
click at [774, 100] on button "ARRIBADA" at bounding box center [778, 99] width 76 height 25
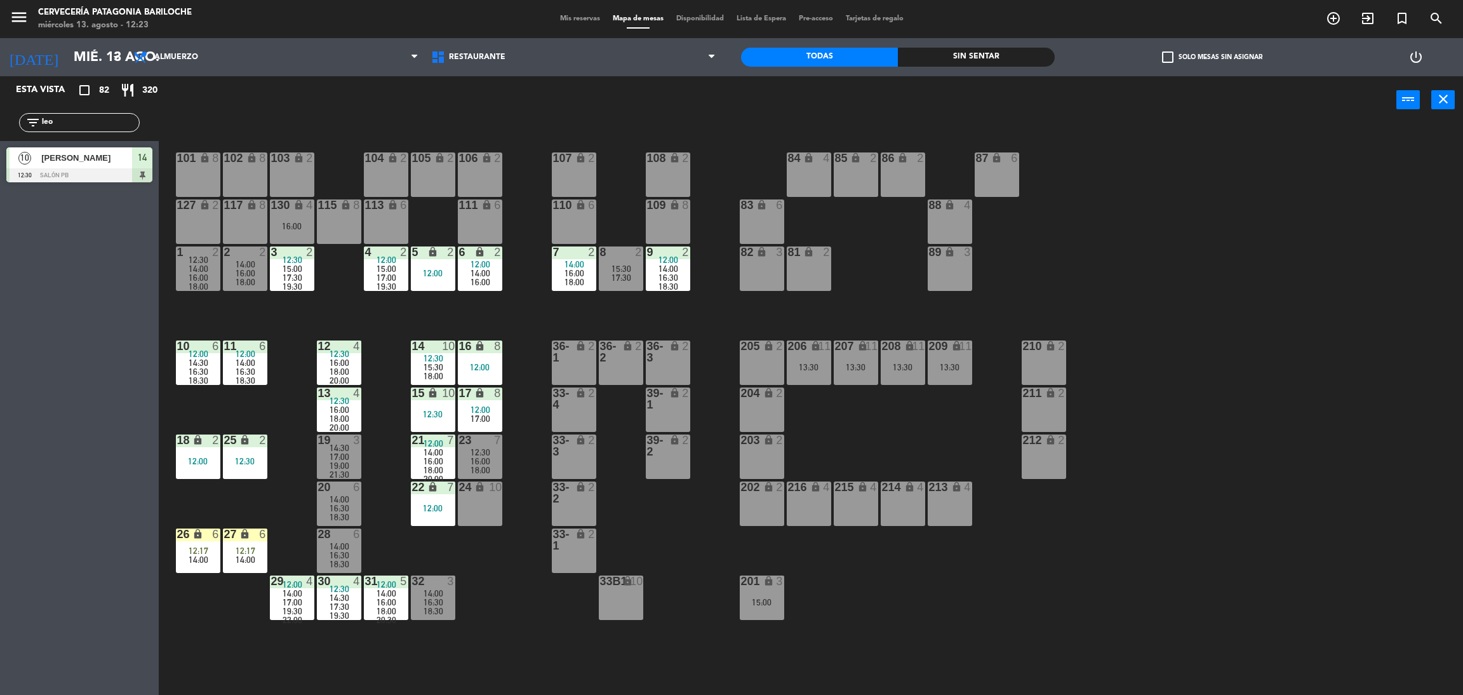
click at [110, 124] on input "leo" at bounding box center [90, 123] width 98 height 14
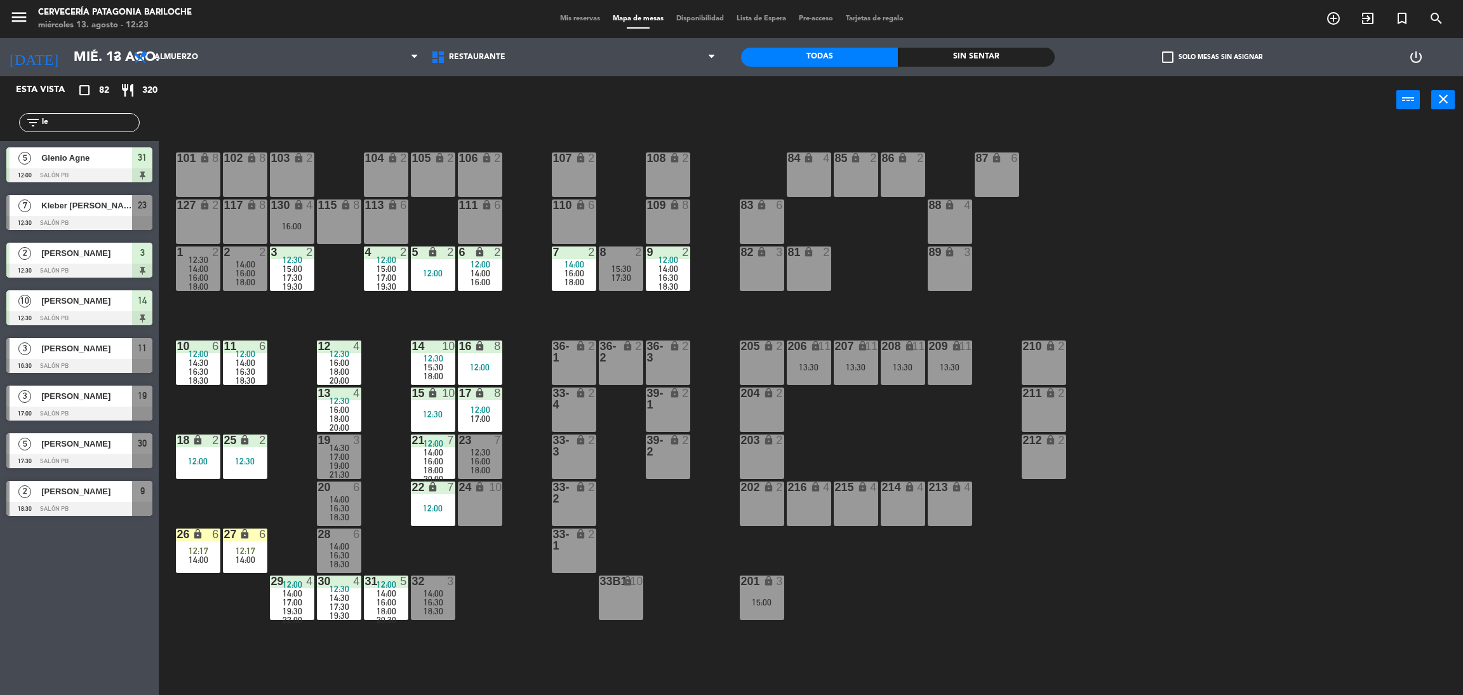
type input "l"
type input "car"
drag, startPoint x: 32, startPoint y: 601, endPoint x: 41, endPoint y: 584, distance: 19.3
click at [34, 600] on div "Esta vista crop_square 82 restaurant 320 filter_list car 7 [PERSON_NAME] 12:00 …" at bounding box center [79, 385] width 159 height 618
click at [104, 220] on div at bounding box center [79, 223] width 146 height 14
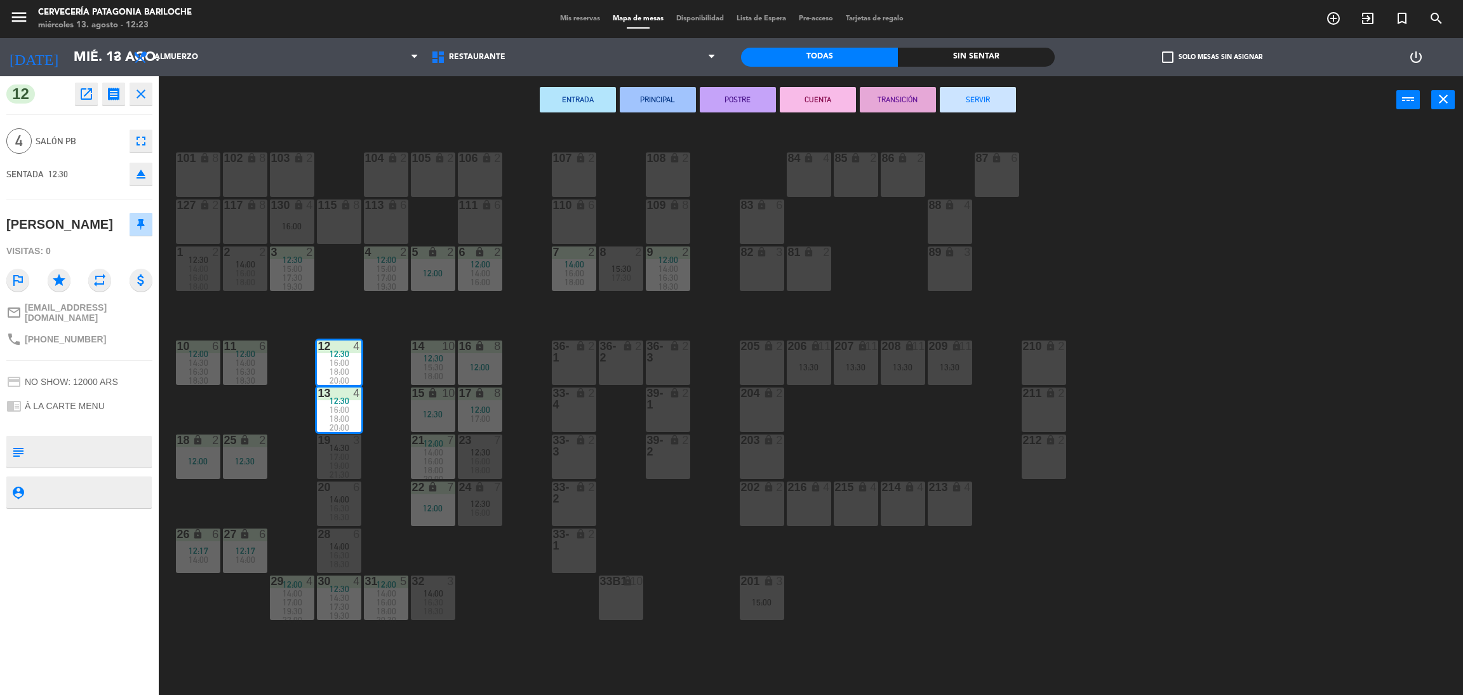
click at [264, 386] on div "101 lock 8 102 lock 8 104 lock 2 105 lock 2 106 lock 2 103 lock 2 107 lock 2 10…" at bounding box center [818, 415] width 1290 height 571
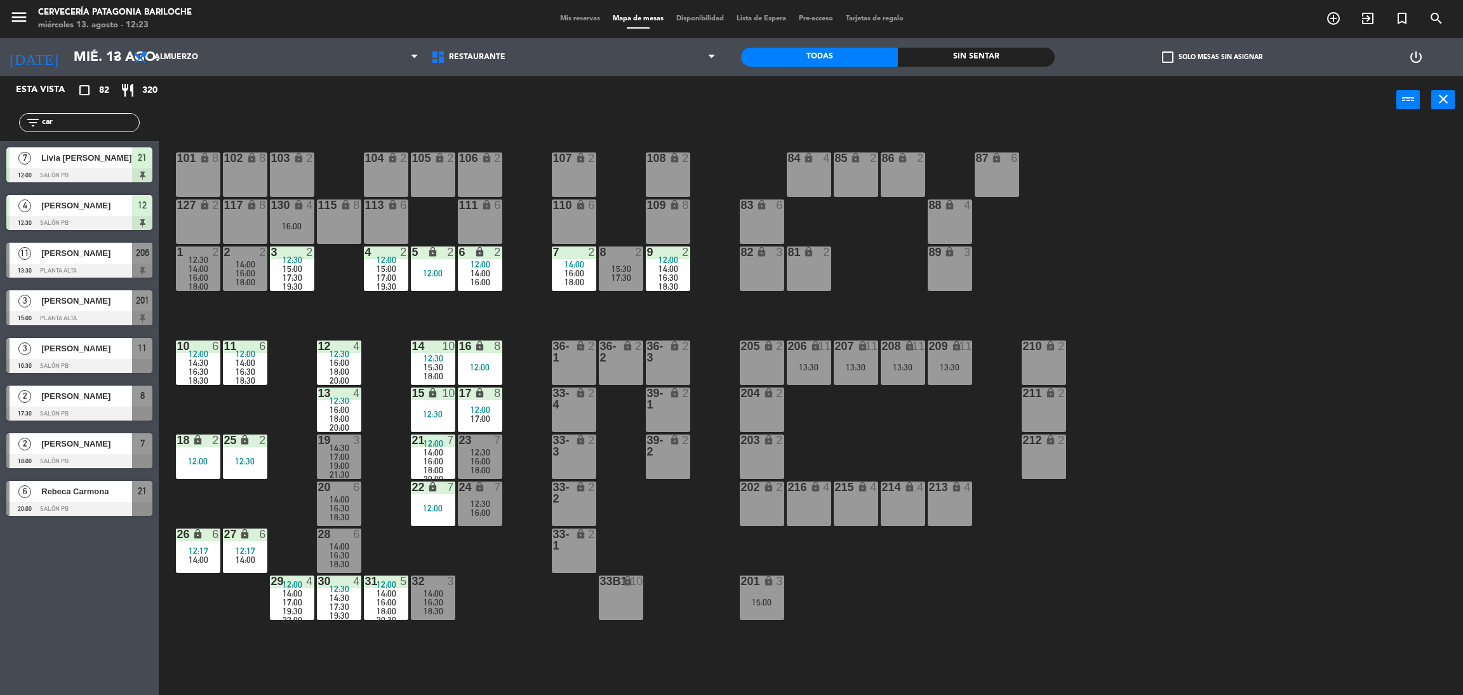
click at [107, 314] on div at bounding box center [79, 318] width 146 height 14
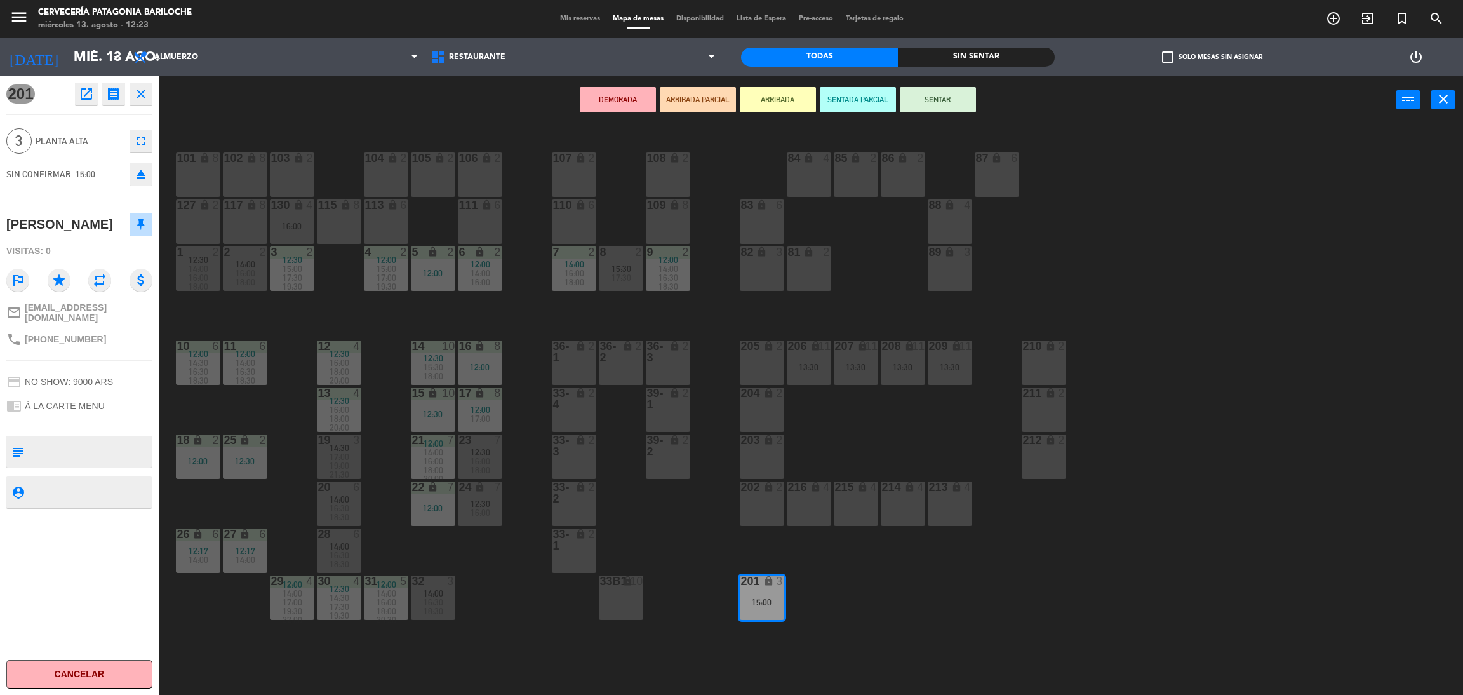
click at [248, 386] on div "101 lock 8 102 lock 8 104 lock 2 105 lock 2 106 lock 2 103 lock 2 107 lock 2 10…" at bounding box center [818, 415] width 1290 height 571
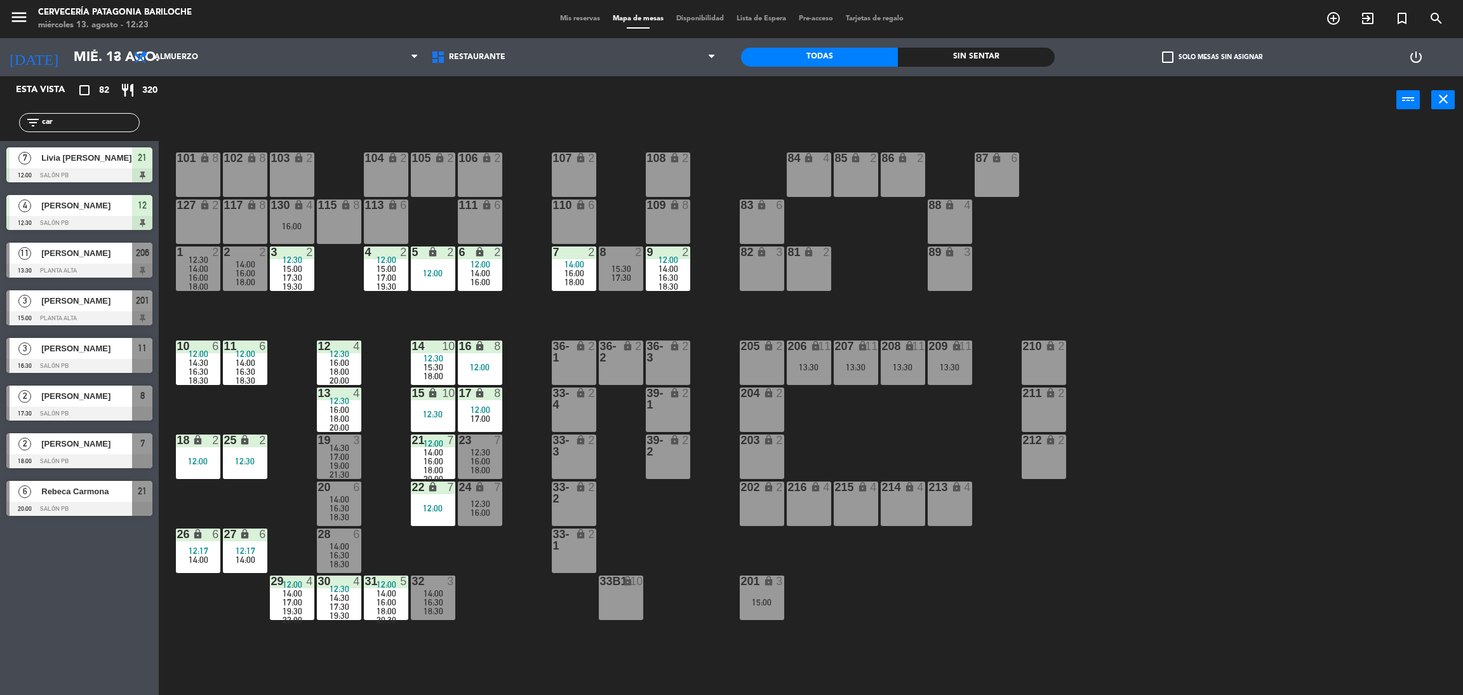
click at [342, 408] on span "16:00" at bounding box center [340, 409] width 20 height 10
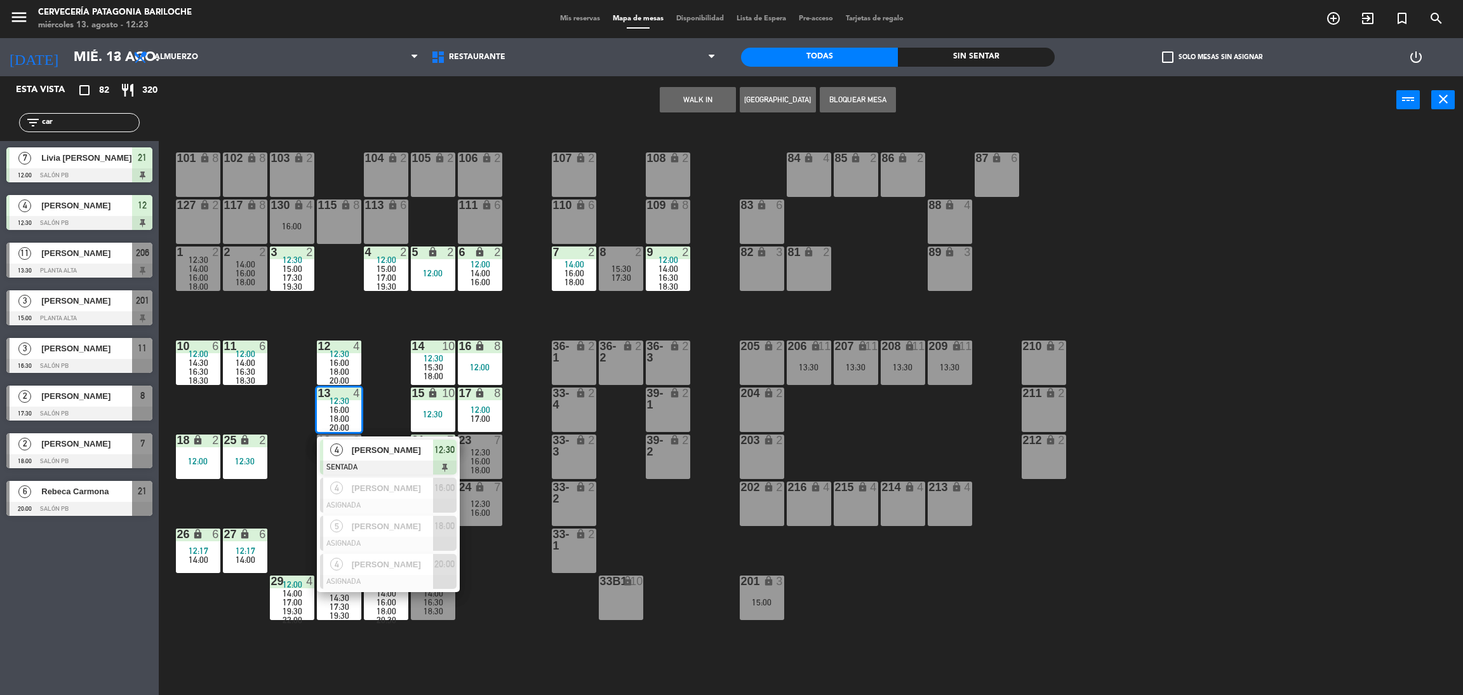
click at [273, 413] on div "101 lock 8 102 lock 8 104 lock 2 105 lock 2 106 lock 2 103 lock 2 107 lock 2 10…" at bounding box center [818, 415] width 1290 height 571
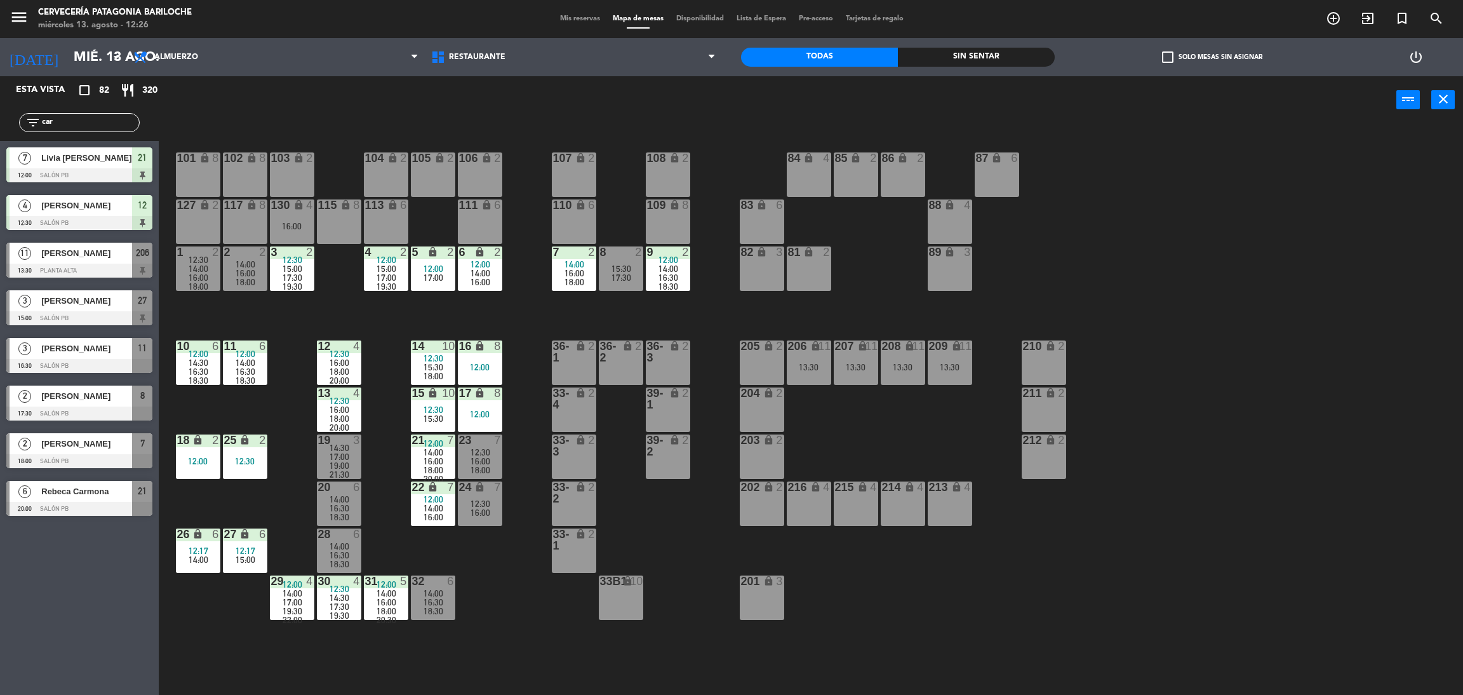
click at [408, 321] on div "101 lock 8 102 lock 8 104 lock 2 105 lock 2 106 lock 2 103 lock 2 107 lock 2 10…" at bounding box center [818, 415] width 1290 height 571
click at [490, 573] on div "101 lock 8 102 lock 8 104 lock 2 105 lock 2 106 lock 2 103 lock 2 107 lock 2 10…" at bounding box center [818, 415] width 1290 height 571
click at [493, 568] on div "101 lock 8 102 lock 8 104 lock 2 105 lock 2 106 lock 2 103 lock 2 107 lock 2 10…" at bounding box center [818, 415] width 1290 height 571
click at [495, 568] on div "101 lock 8 102 lock 8 104 lock 2 105 lock 2 106 lock 2 103 lock 2 107 lock 2 10…" at bounding box center [818, 415] width 1290 height 571
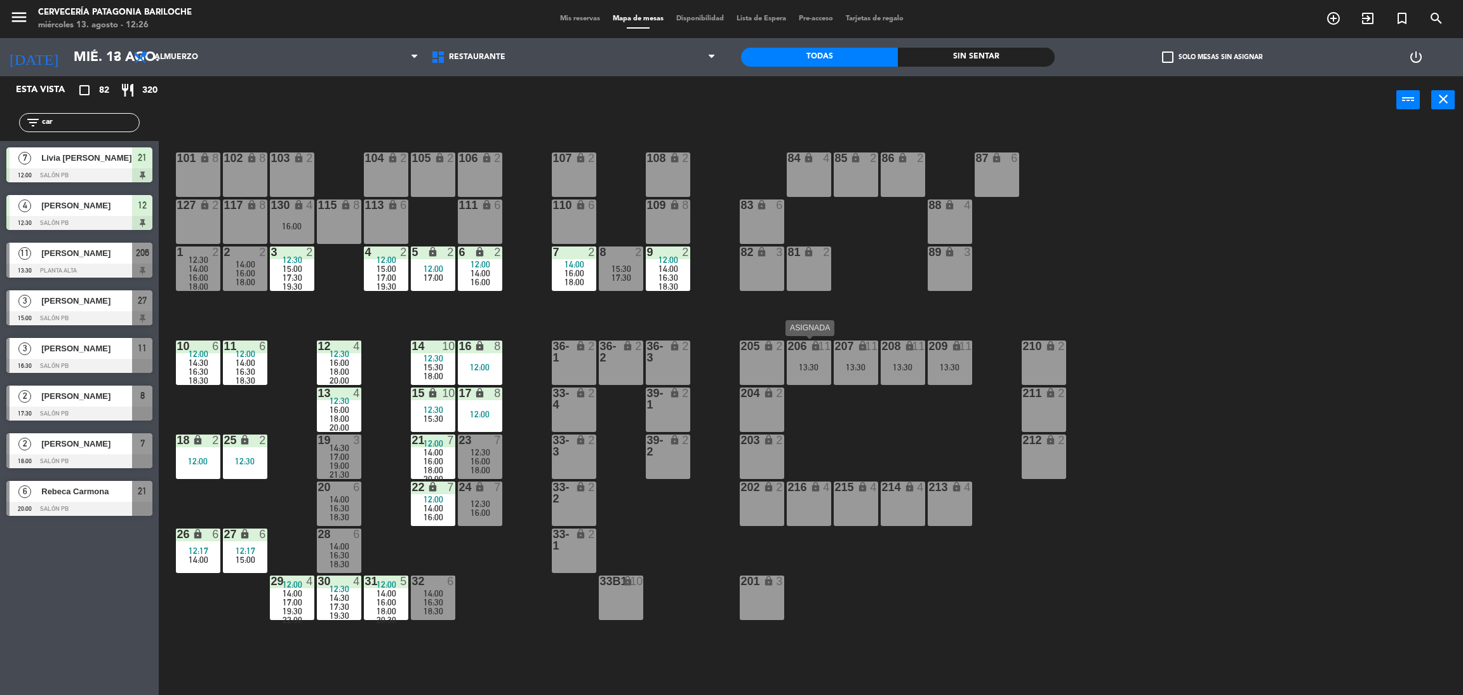
click at [819, 366] on div "13:30" at bounding box center [809, 367] width 44 height 9
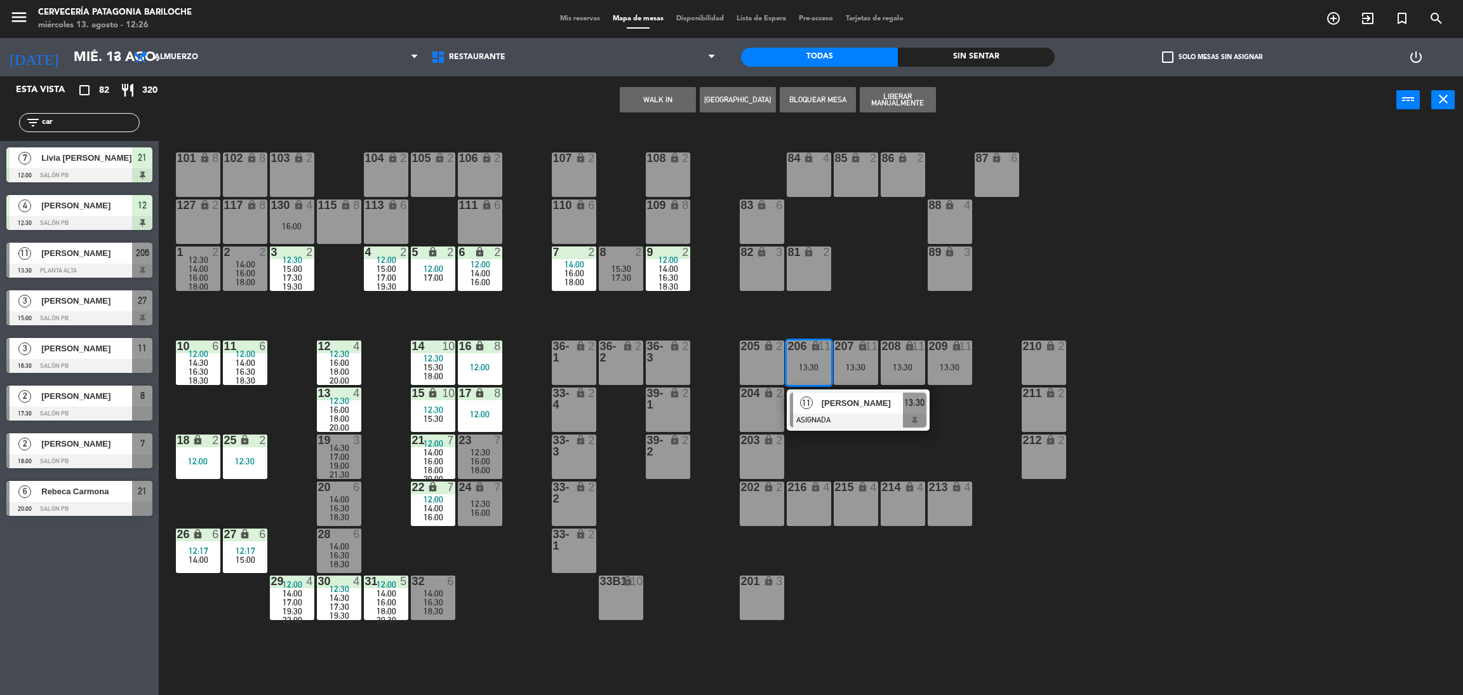
click at [942, 446] on div "101 lock 8 102 lock 8 104 lock 2 105 lock 2 106 lock 2 103 lock 2 107 lock 2 10…" at bounding box center [818, 415] width 1290 height 571
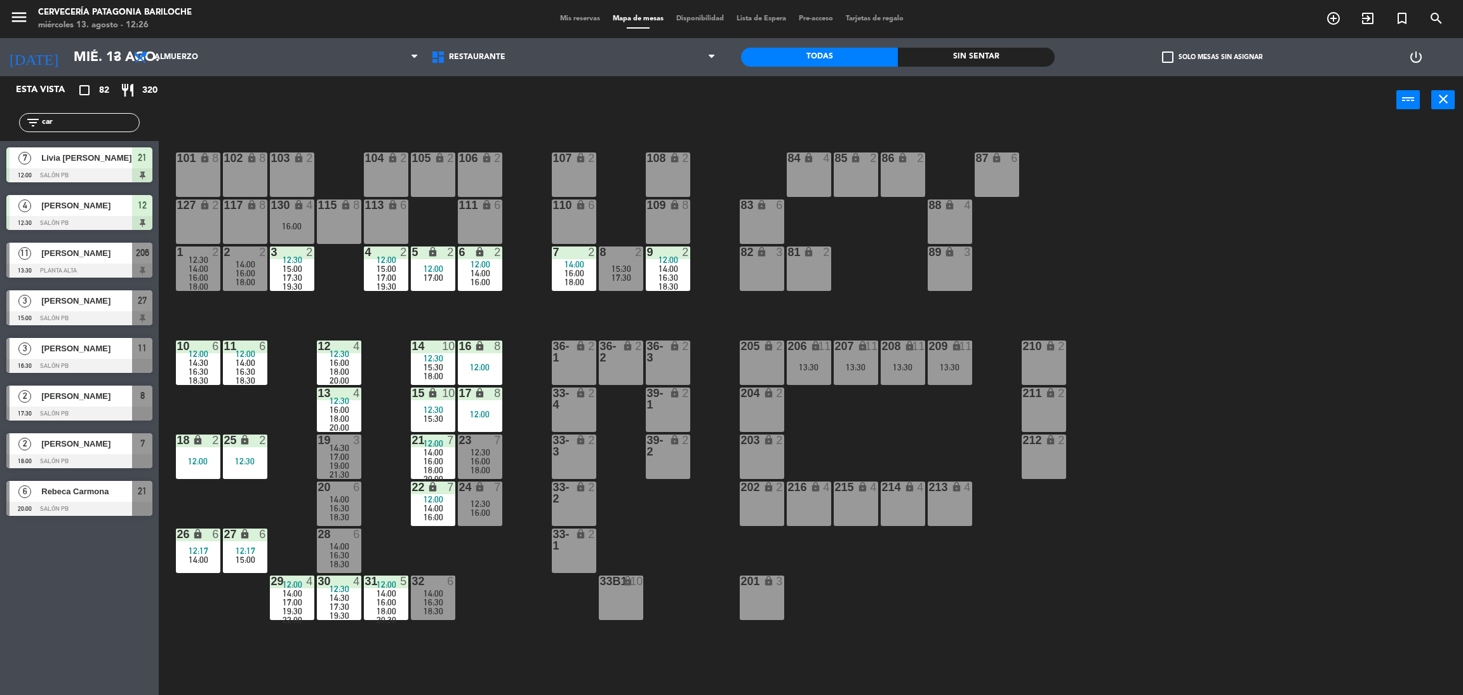
drag, startPoint x: 64, startPoint y: 112, endPoint x: 16, endPoint y: 102, distance: 49.2
click at [17, 102] on div "Esta vista crop_square 82 restaurant 320 filter_list car 7 [PERSON_NAME] 12:00 …" at bounding box center [79, 299] width 159 height 446
type input "c"
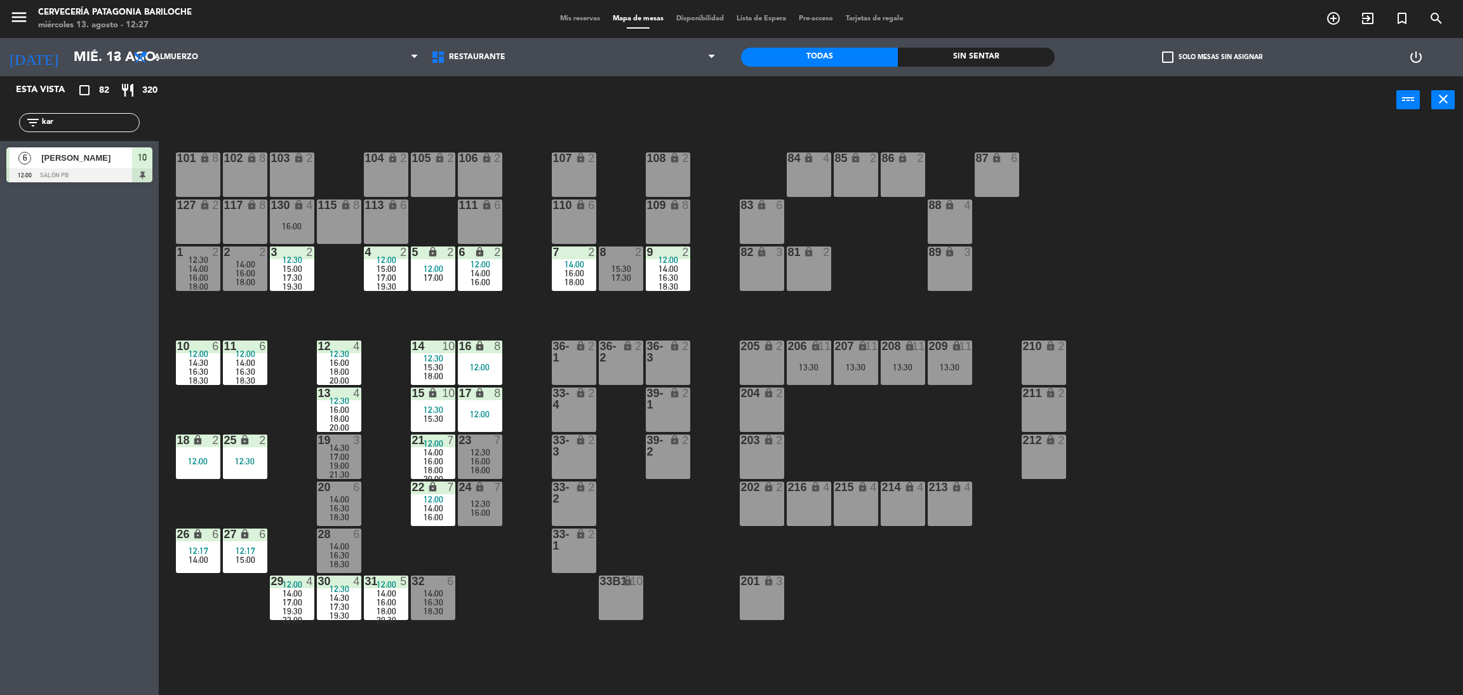
click at [27, 271] on div "Esta vista crop_square 82 restaurant 320 filter_list kar 6 Karine Cence 12:00 S…" at bounding box center [79, 385] width 159 height 618
click at [90, 119] on input "kar" at bounding box center [90, 123] width 98 height 14
type input "k"
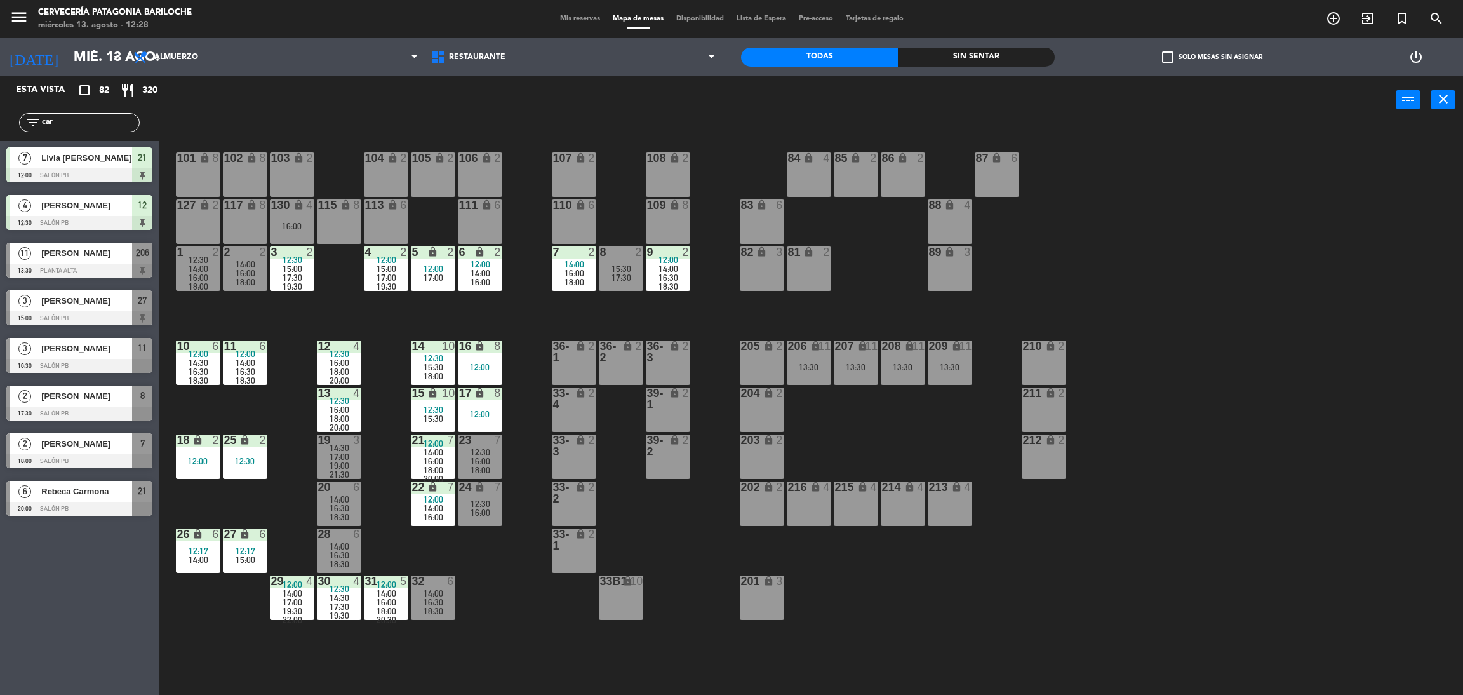
type input "car"
click at [41, 581] on div "Esta vista crop_square 82 restaurant 320 filter_list car 7 [PERSON_NAME] 12:00 …" at bounding box center [79, 385] width 159 height 618
click at [97, 217] on div at bounding box center [79, 223] width 146 height 14
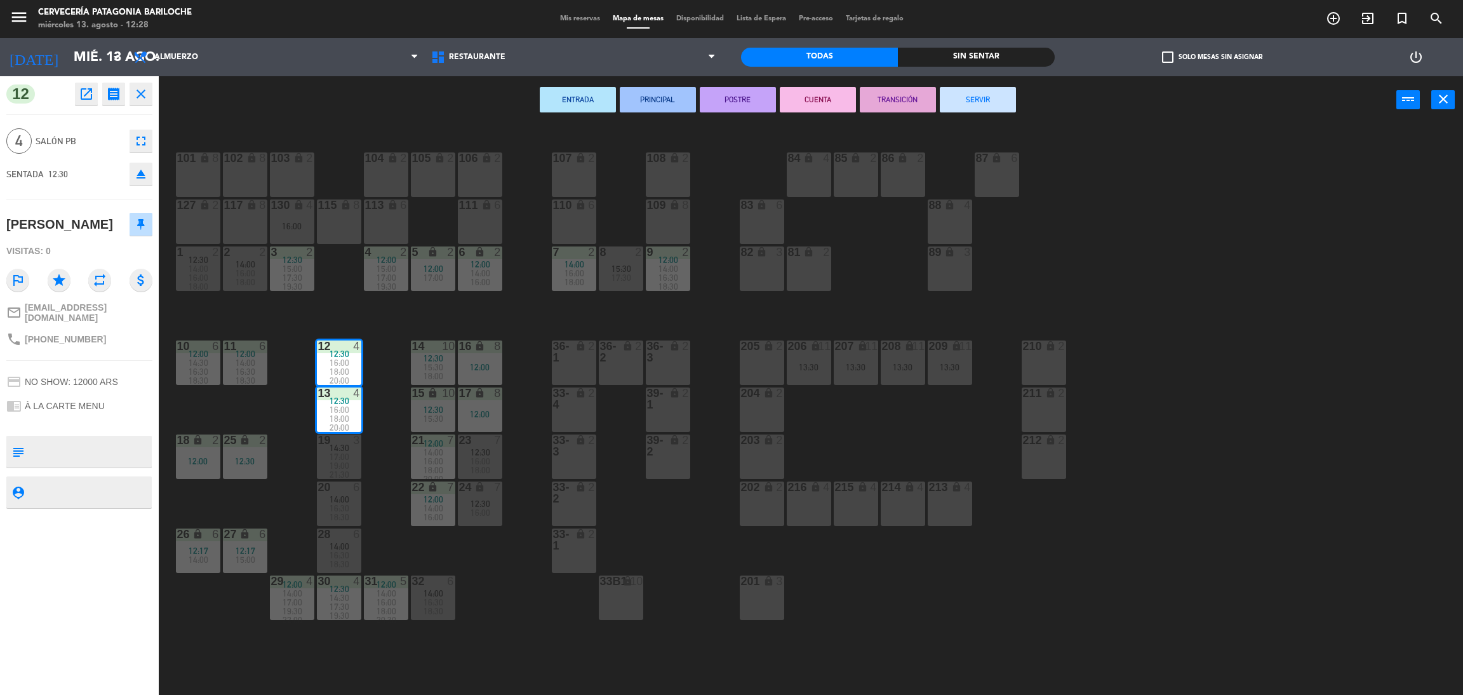
click at [414, 309] on div "101 lock 8 102 lock 8 104 lock 2 105 lock 2 106 lock 2 103 lock 2 107 lock 2 10…" at bounding box center [818, 415] width 1290 height 571
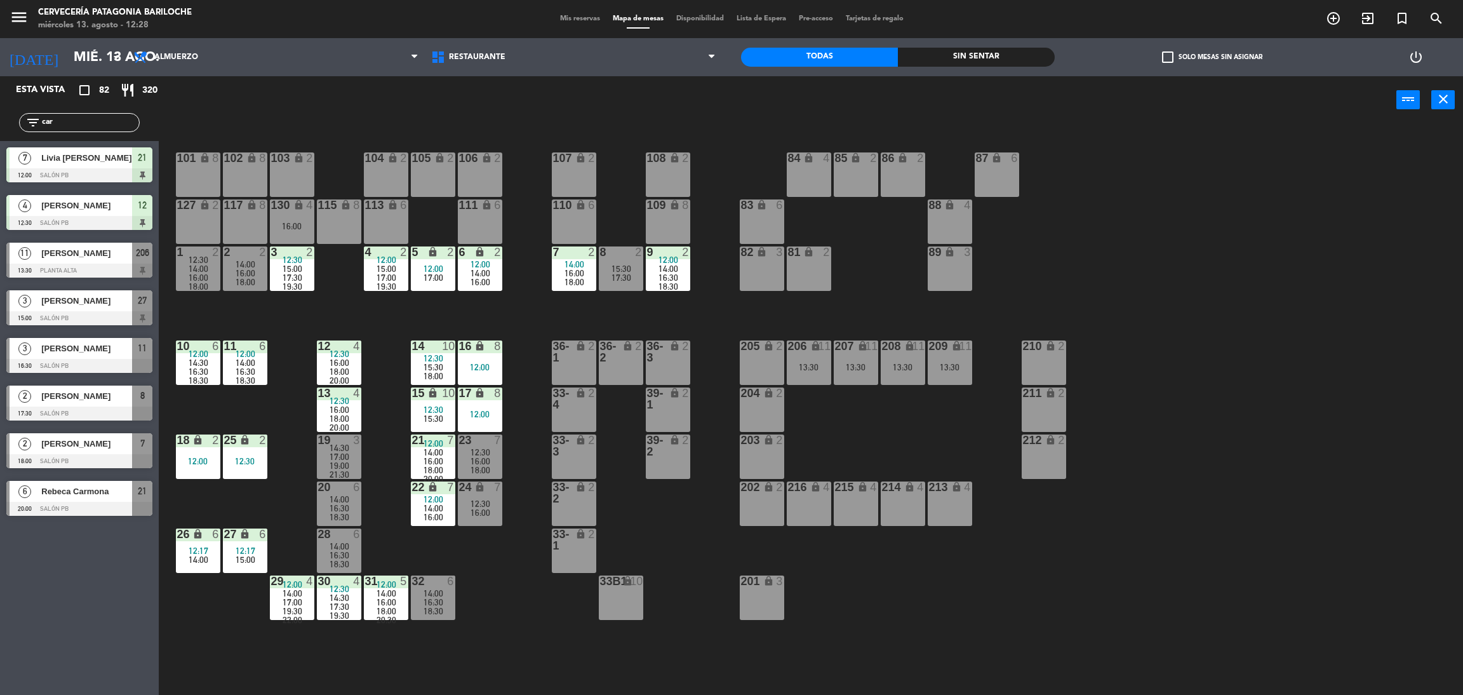
click at [355, 358] on div "16:00" at bounding box center [339, 362] width 44 height 9
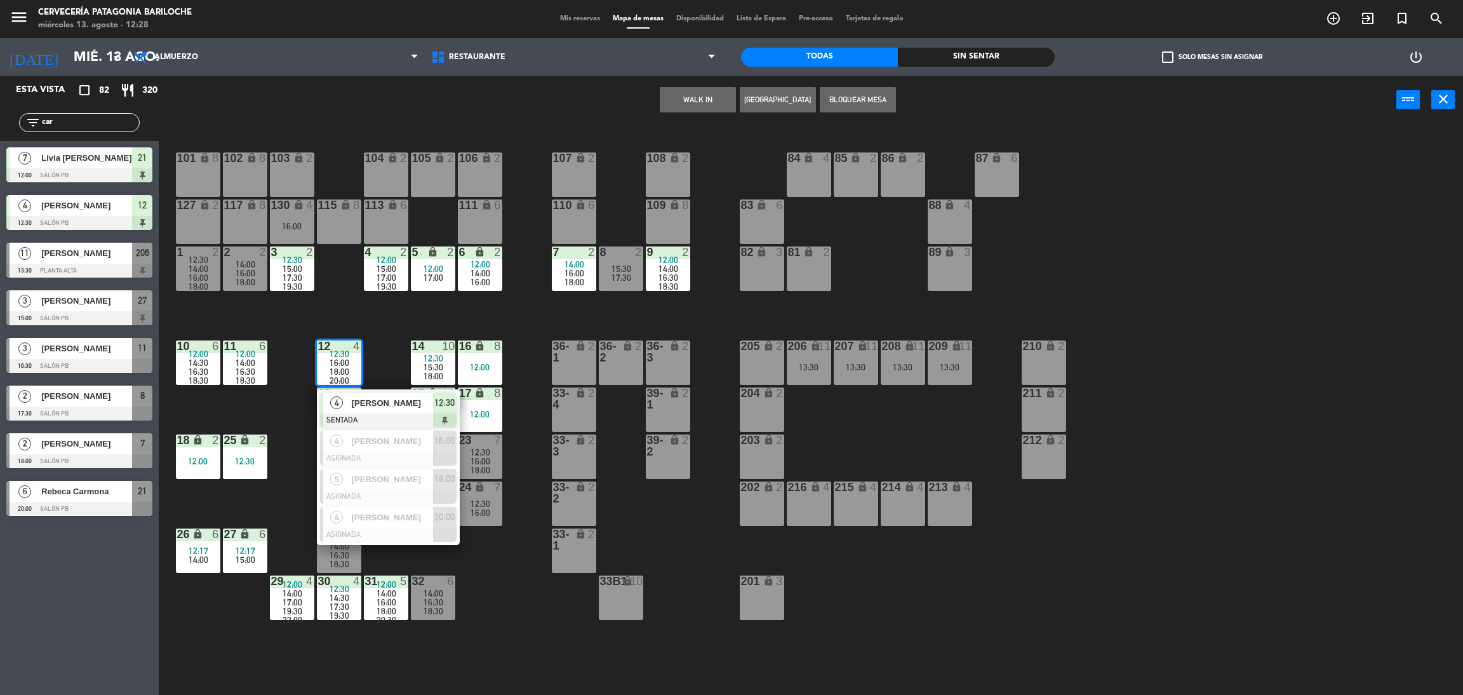
click at [397, 338] on div "101 lock 8 102 lock 8 104 lock 2 105 lock 2 106 lock 2 103 lock 2 107 lock 2 10…" at bounding box center [818, 415] width 1290 height 571
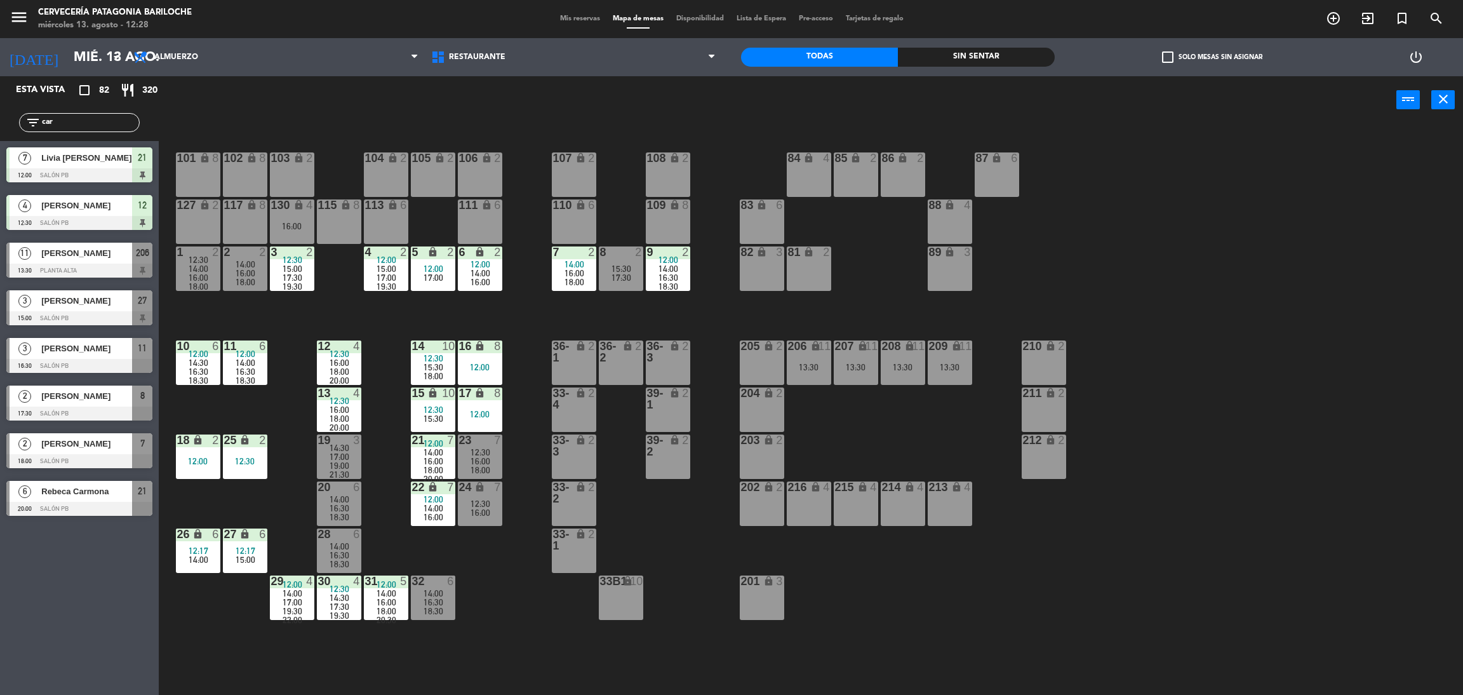
click at [352, 415] on div "18:00" at bounding box center [339, 418] width 44 height 9
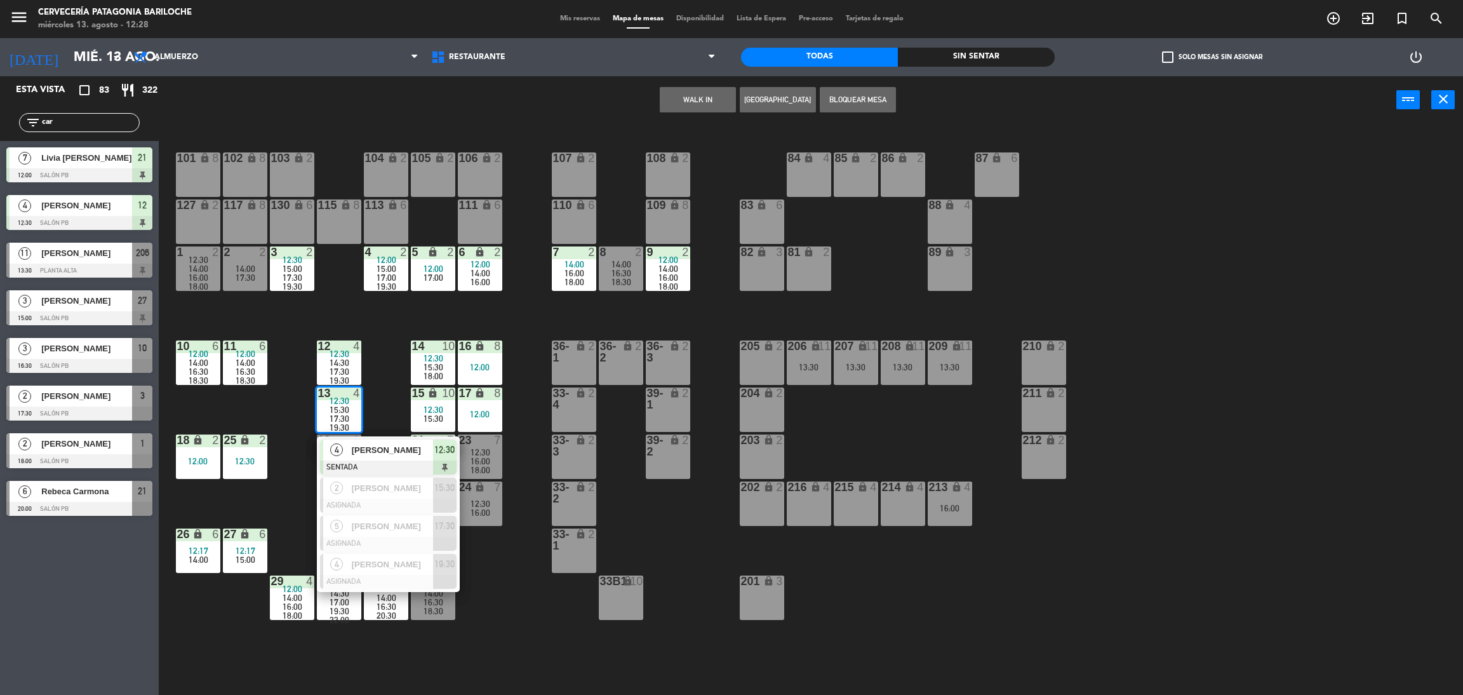
click at [388, 352] on div "101 lock 8 102 lock 8 104 lock 2 105 lock 2 106 lock 2 103 lock 2 107 lock 2 10…" at bounding box center [818, 415] width 1290 height 571
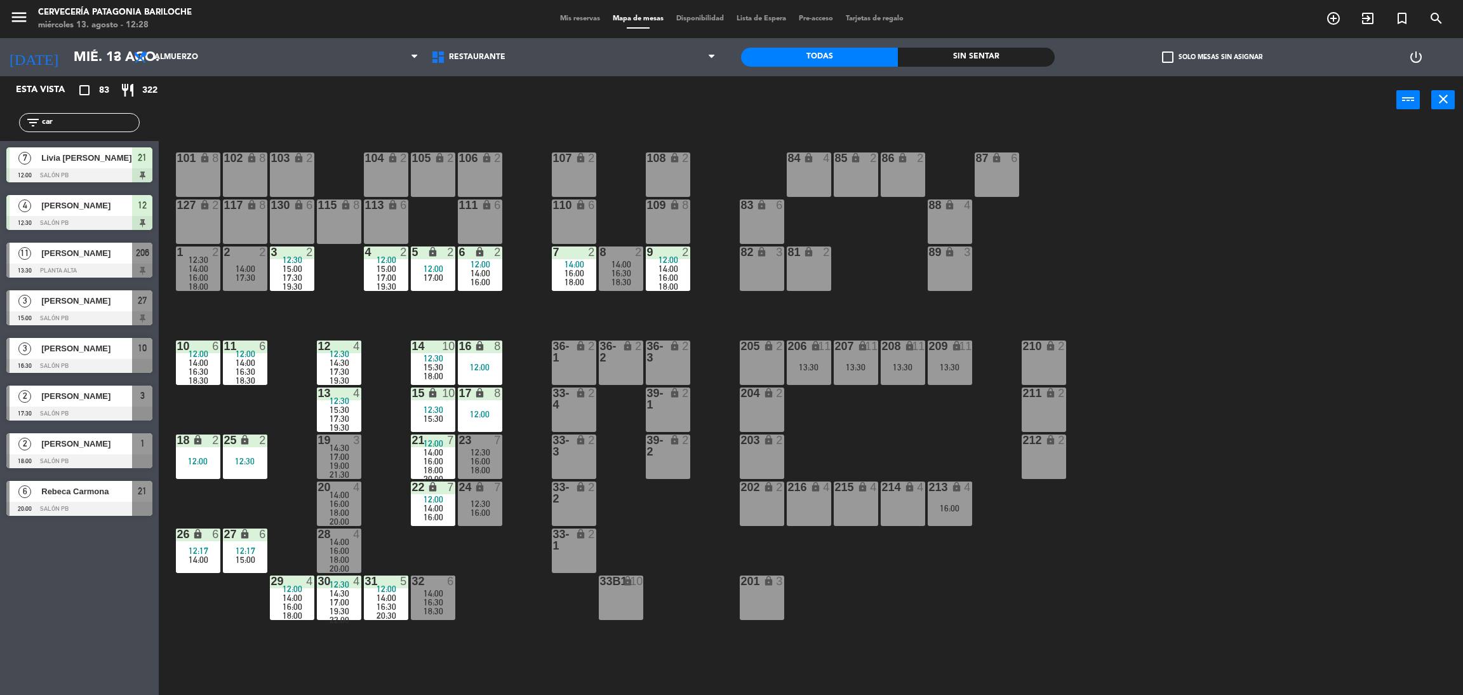
drag, startPoint x: 92, startPoint y: 123, endPoint x: 0, endPoint y: 107, distance: 93.4
click at [0, 109] on div "filter_list car" at bounding box center [79, 122] width 159 height 37
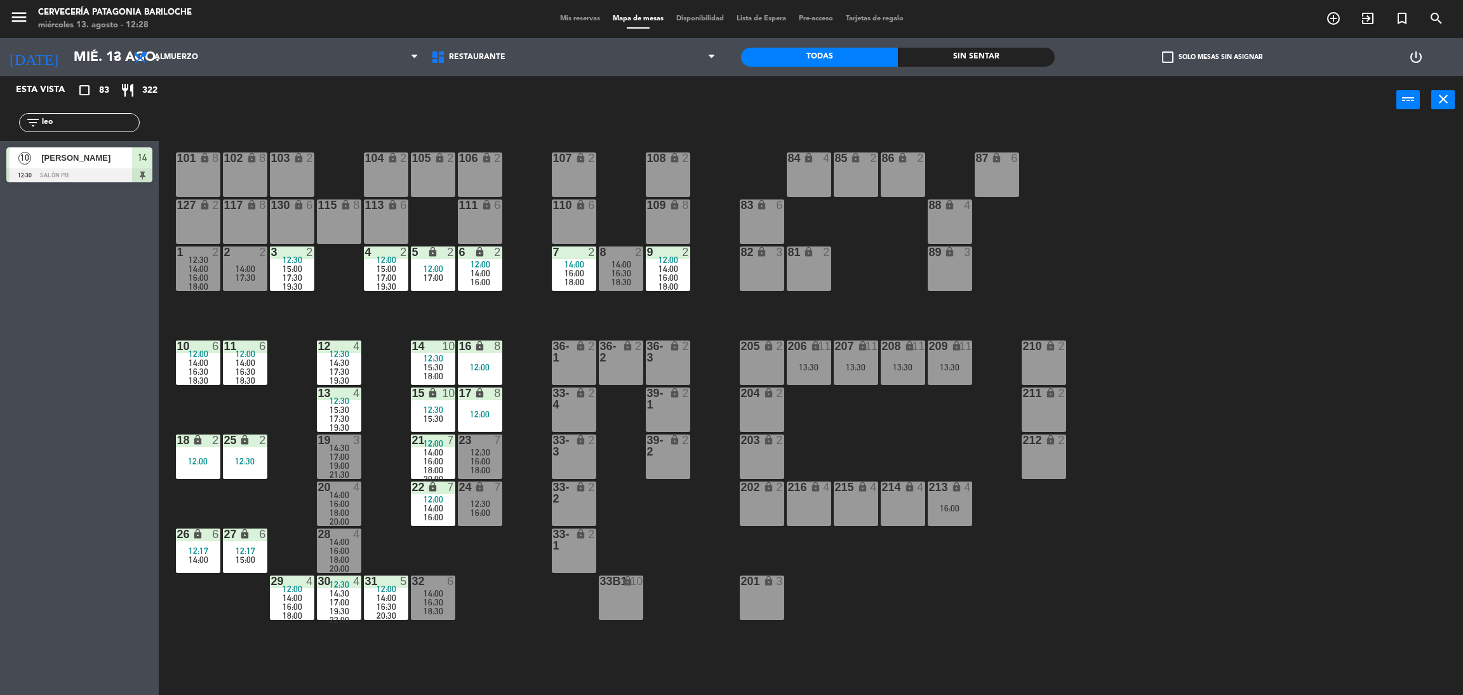
type input "leo"
click at [83, 434] on div "Esta vista crop_square 83 restaurant 322 filter_list leo 10 [PERSON_NAME] Glufk…" at bounding box center [79, 385] width 159 height 618
click at [94, 165] on div "[PERSON_NAME]" at bounding box center [86, 157] width 92 height 21
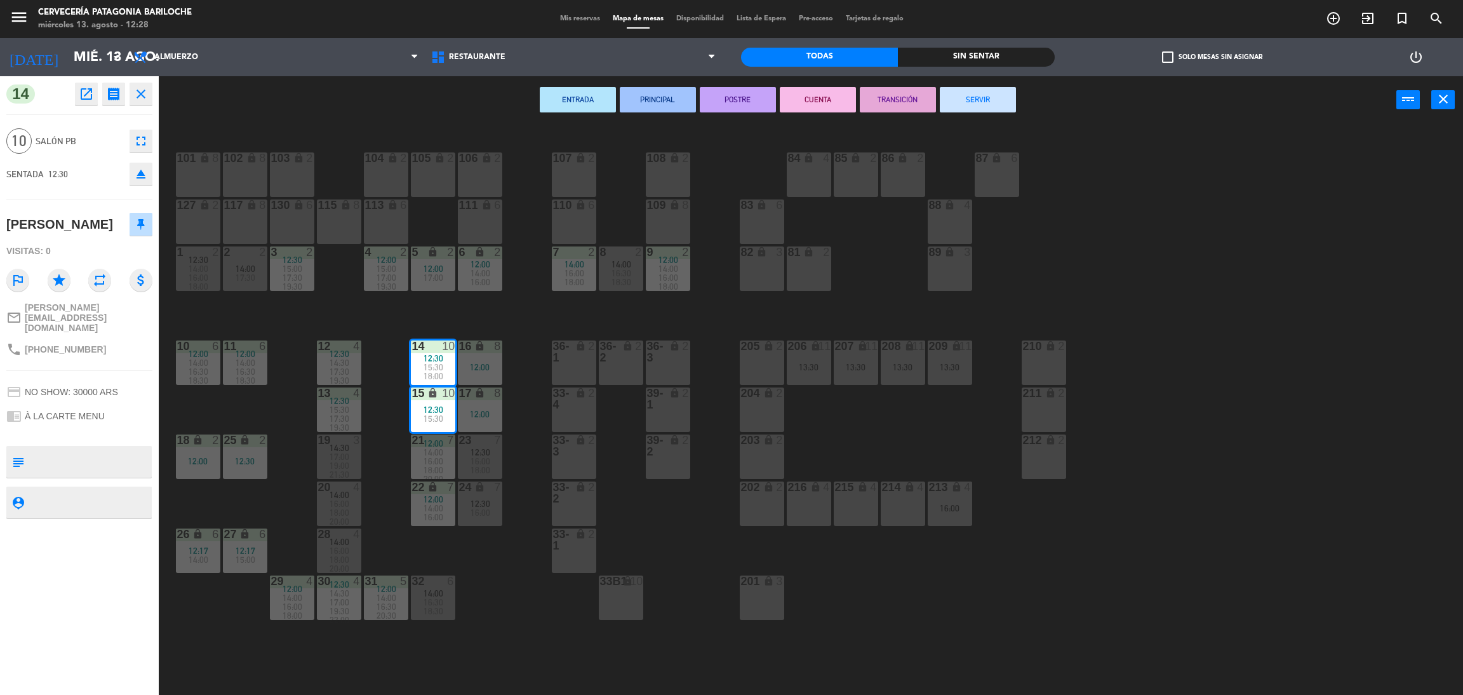
click at [441, 314] on div "101 lock 8 102 lock 8 104 lock 2 105 lock 2 106 lock 2 103 lock 2 107 lock 2 10…" at bounding box center [818, 415] width 1290 height 571
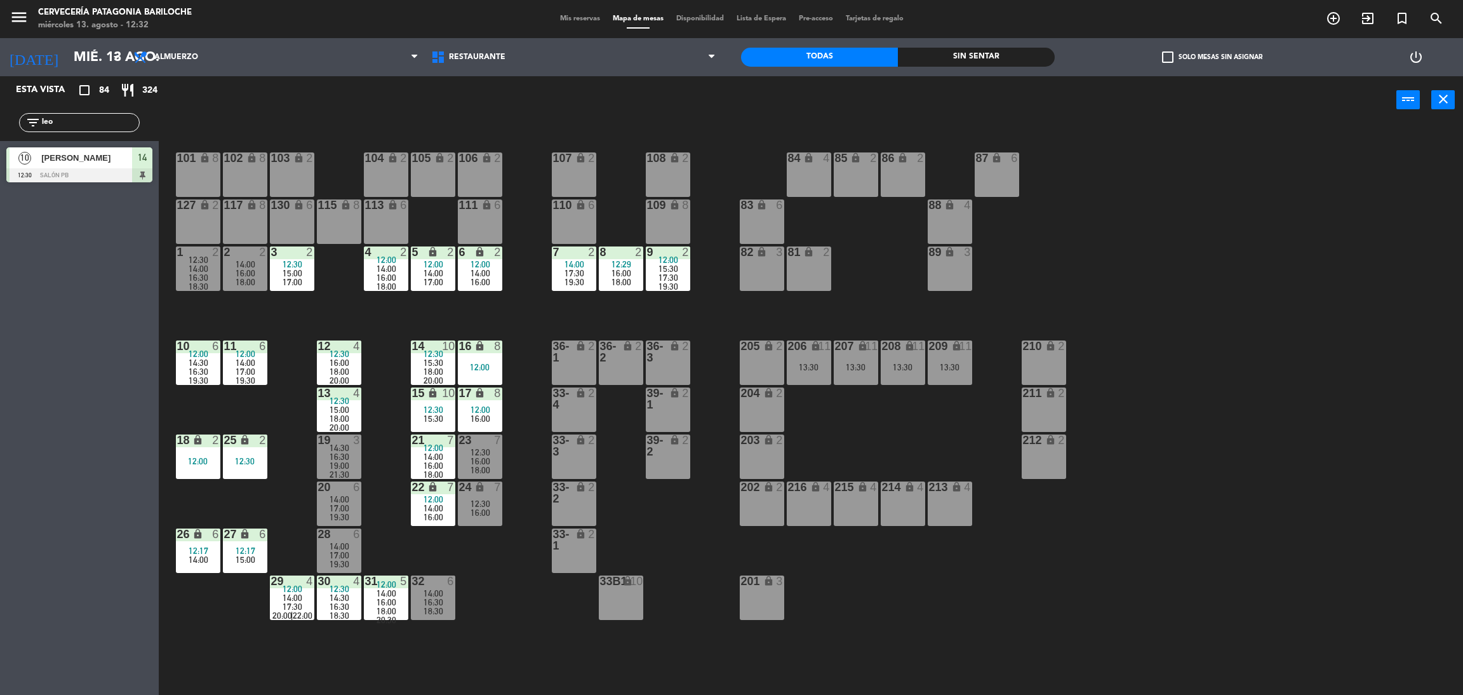
click at [78, 116] on input "leo" at bounding box center [90, 123] width 98 height 14
type input "l"
type input "[PERSON_NAME]"
click at [57, 324] on div "Esta vista crop_square 84 restaurant 324 filter_list carl 4 [PERSON_NAME] 12:30…" at bounding box center [79, 385] width 159 height 618
click at [102, 216] on div at bounding box center [79, 223] width 146 height 14
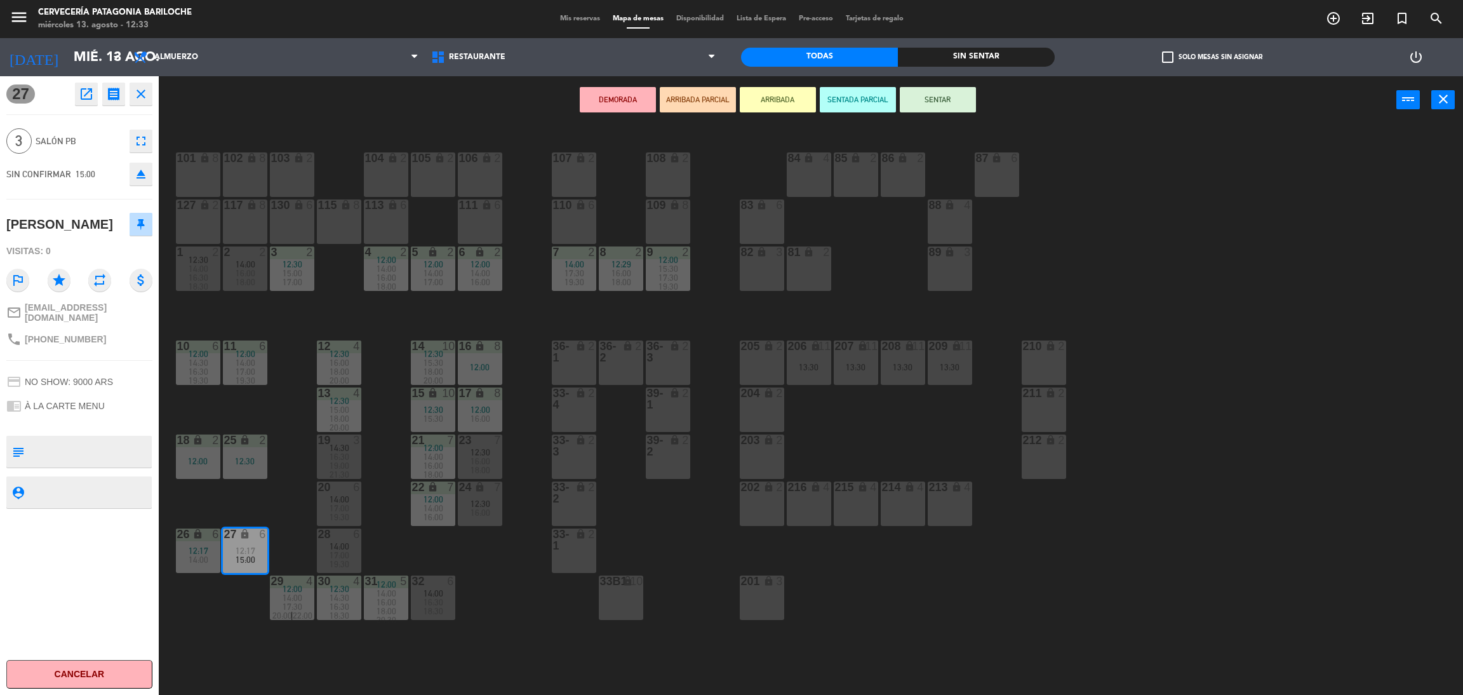
click at [764, 99] on button "ARRIBADA" at bounding box center [778, 99] width 76 height 25
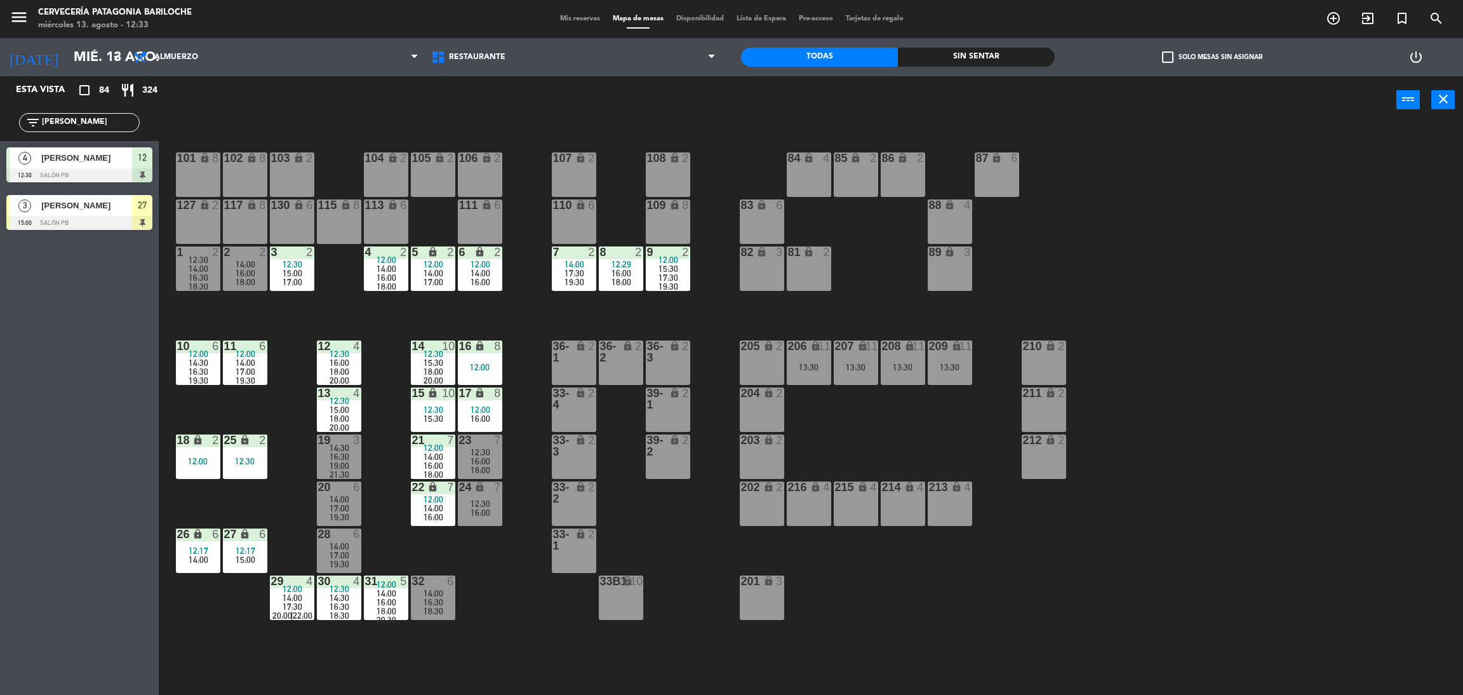
click at [77, 106] on div "filter_list [PERSON_NAME]" at bounding box center [79, 122] width 159 height 37
drag, startPoint x: 70, startPoint y: 123, endPoint x: 0, endPoint y: 123, distance: 70.5
click at [0, 123] on div "filter_list [PERSON_NAME]" at bounding box center [79, 122] width 159 height 37
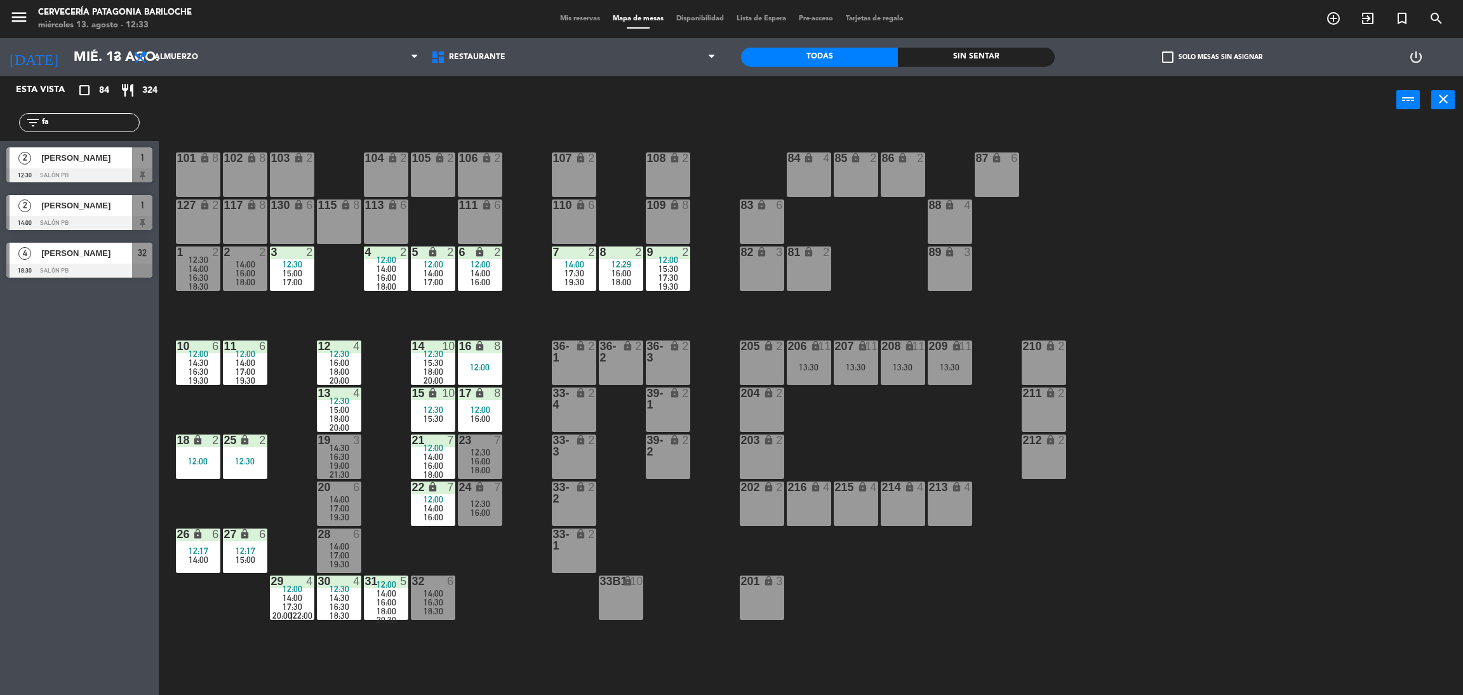
type input "fa"
click at [31, 396] on div "Esta vista crop_square 84 restaurant 324 filter_list fa 2 [PERSON_NAME] 12:30 S…" at bounding box center [79, 385] width 159 height 618
click at [97, 169] on div at bounding box center [79, 175] width 146 height 14
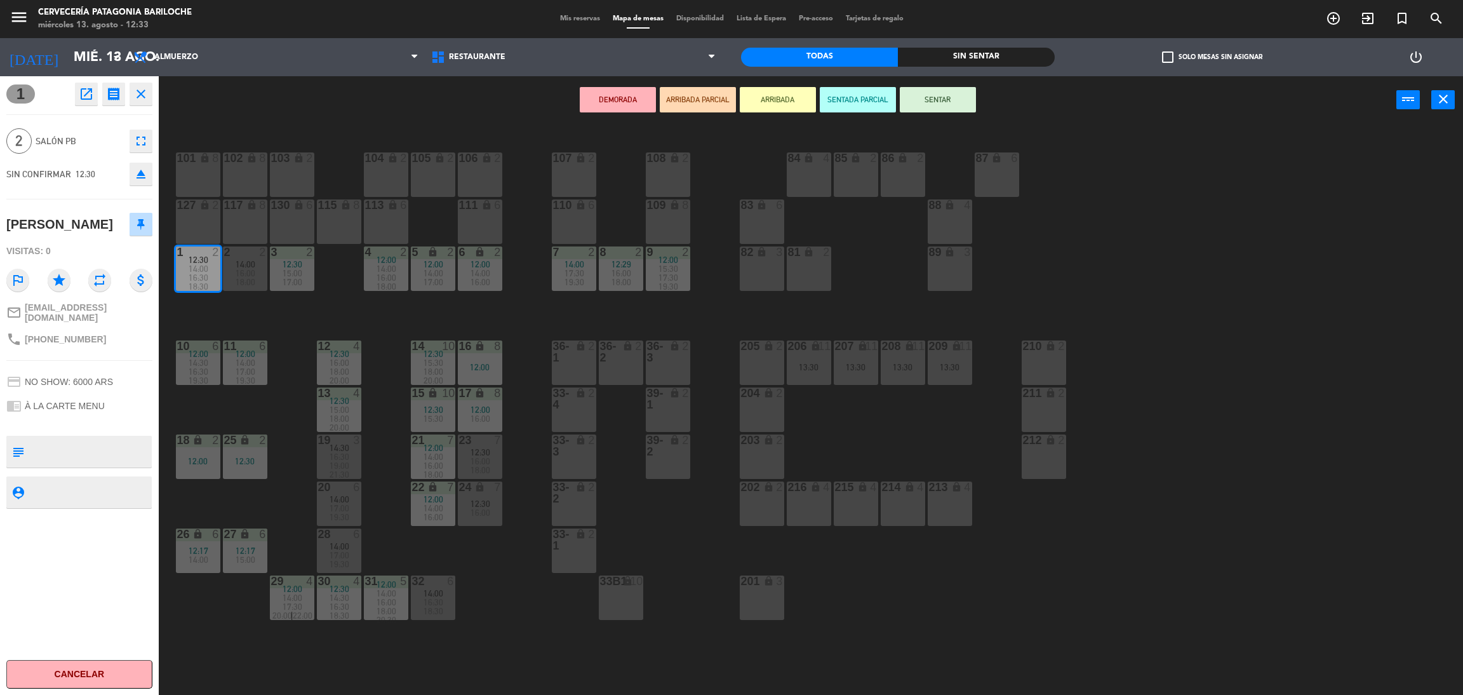
click at [759, 103] on button "ARRIBADA" at bounding box center [778, 99] width 76 height 25
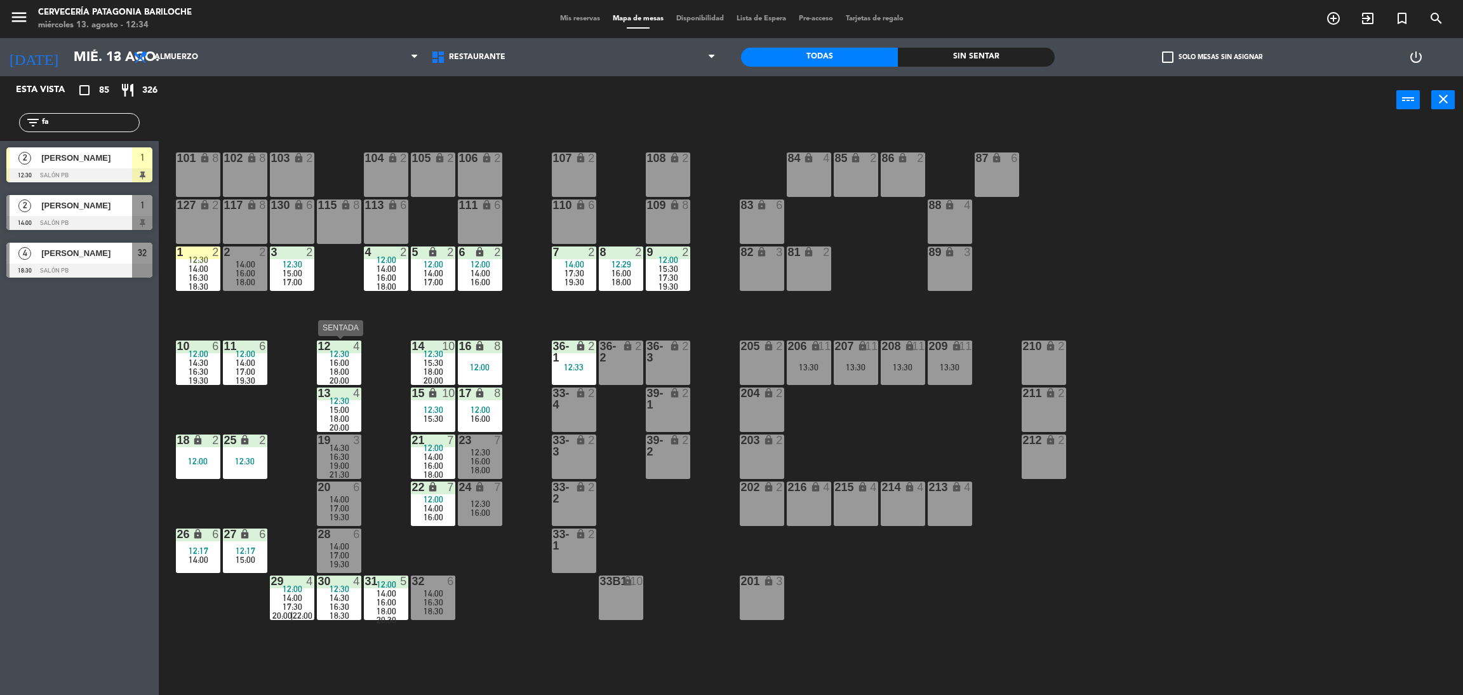
click at [328, 379] on div "20:00" at bounding box center [339, 380] width 44 height 9
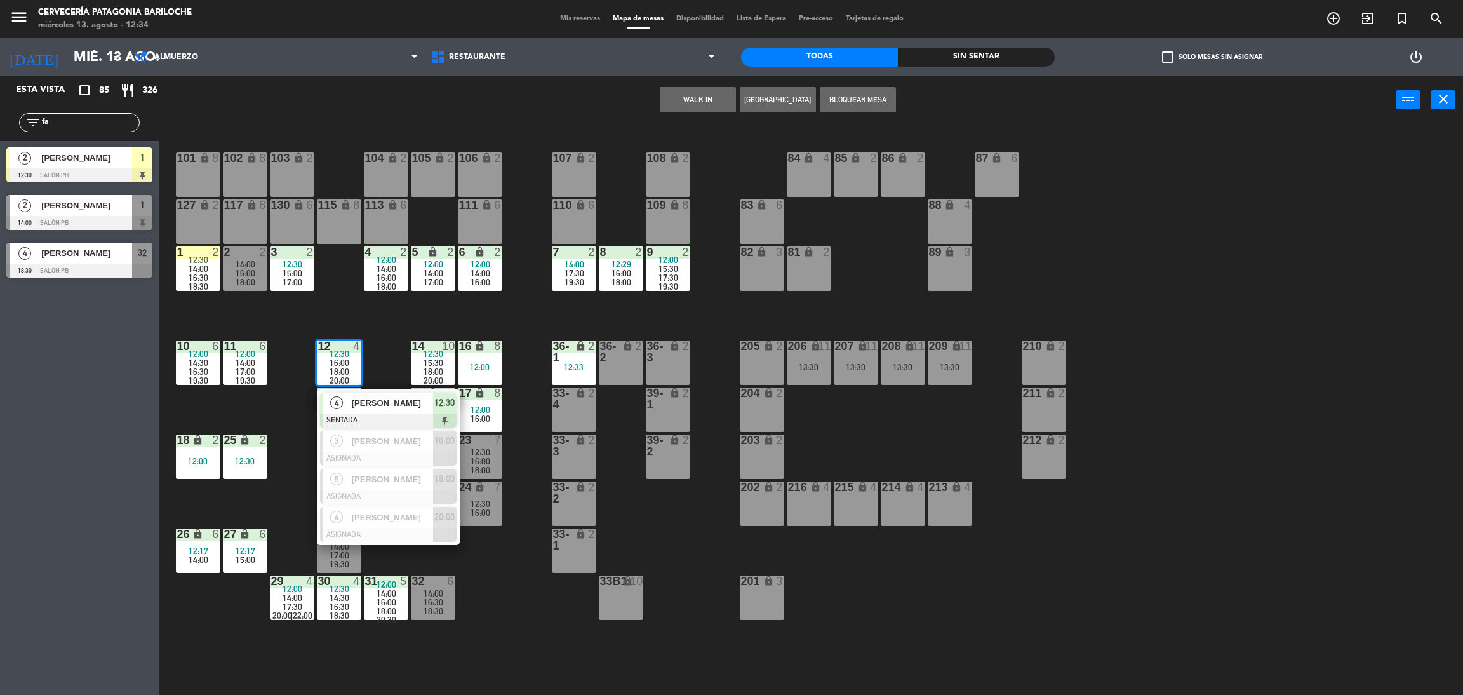
click at [385, 325] on div "101 lock 8 102 lock 8 104 lock 2 105 lock 2 106 lock 2 103 lock 2 107 lock 2 10…" at bounding box center [818, 415] width 1290 height 571
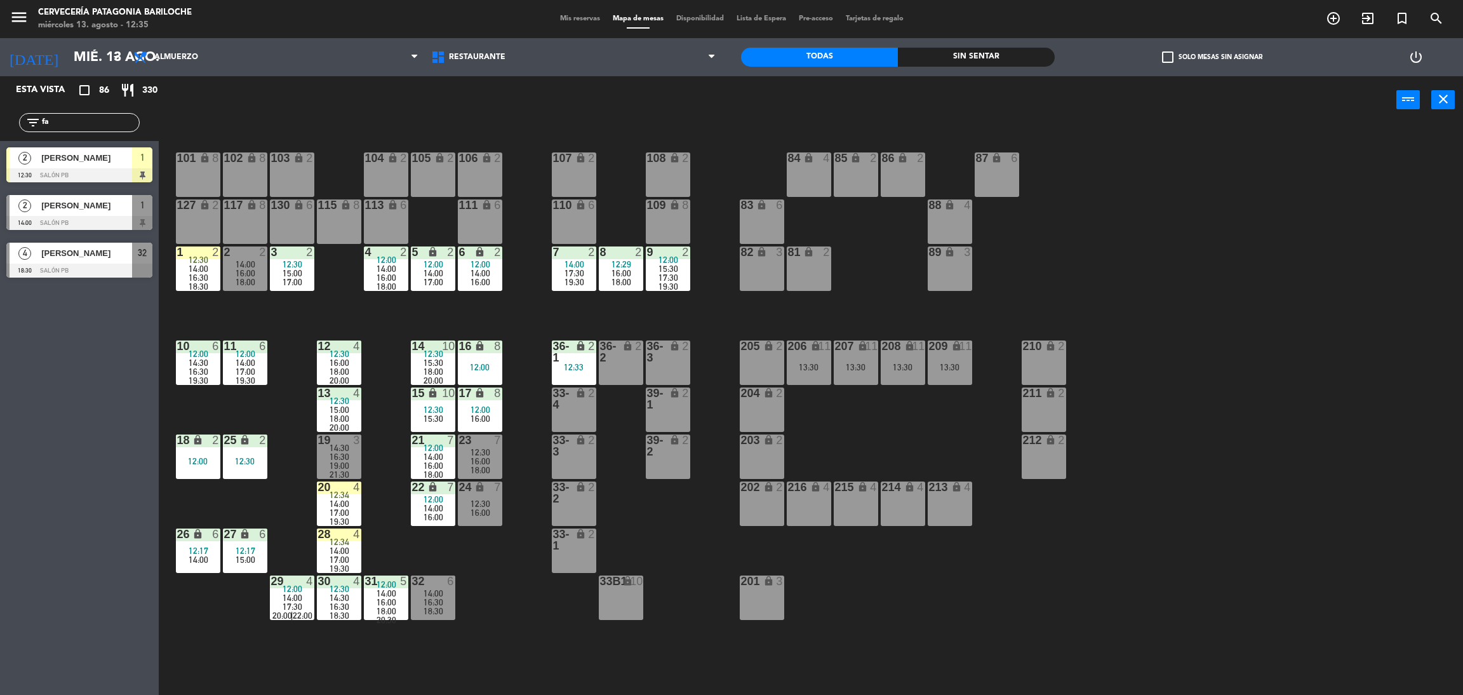
click at [67, 123] on input "fa" at bounding box center [90, 123] width 98 height 14
type input "f"
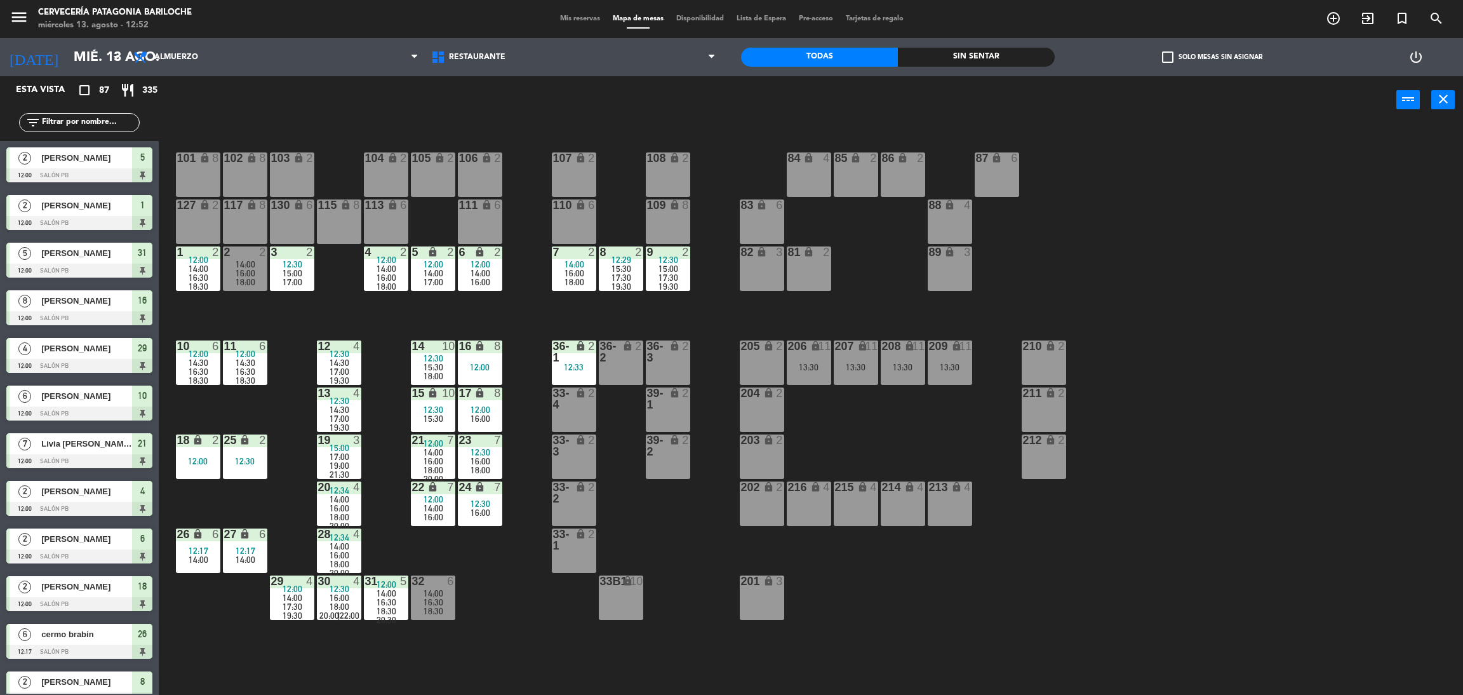
click at [109, 125] on input "text" at bounding box center [90, 123] width 98 height 14
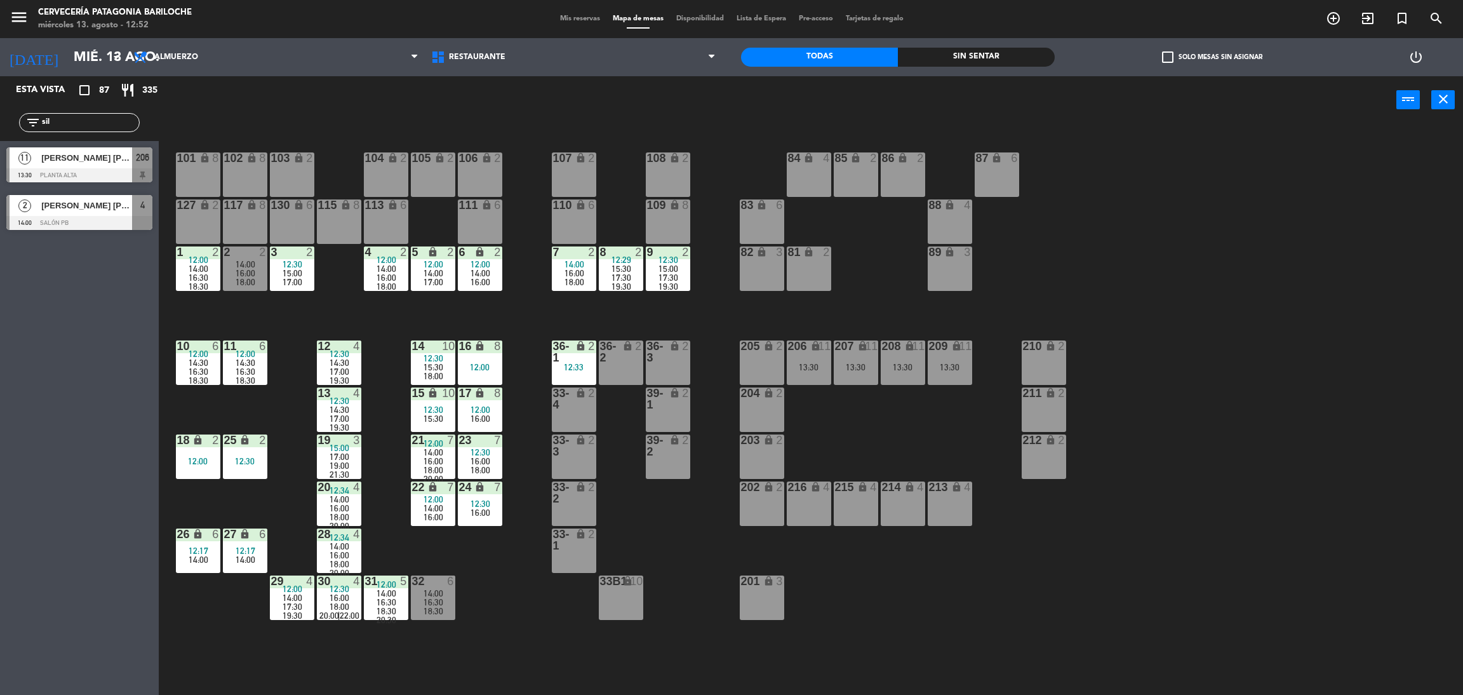
type input "sil"
click at [60, 391] on div "Esta vista crop_square 87 restaurant 335 filter_list sil 11 [PERSON_NAME] [PERS…" at bounding box center [79, 385] width 159 height 618
click at [106, 157] on span "[PERSON_NAME] [PERSON_NAME]" at bounding box center [86, 157] width 91 height 13
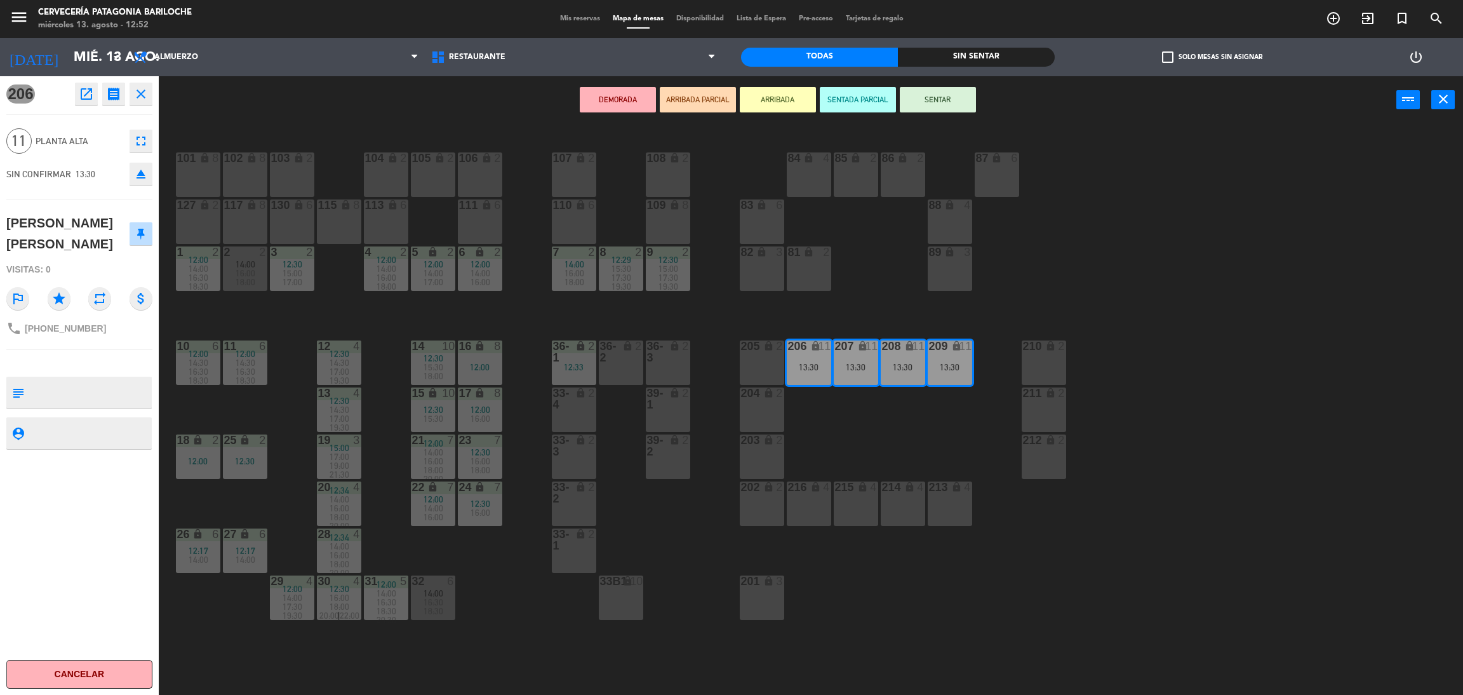
click at [793, 103] on button "ARRIBADA" at bounding box center [778, 99] width 76 height 25
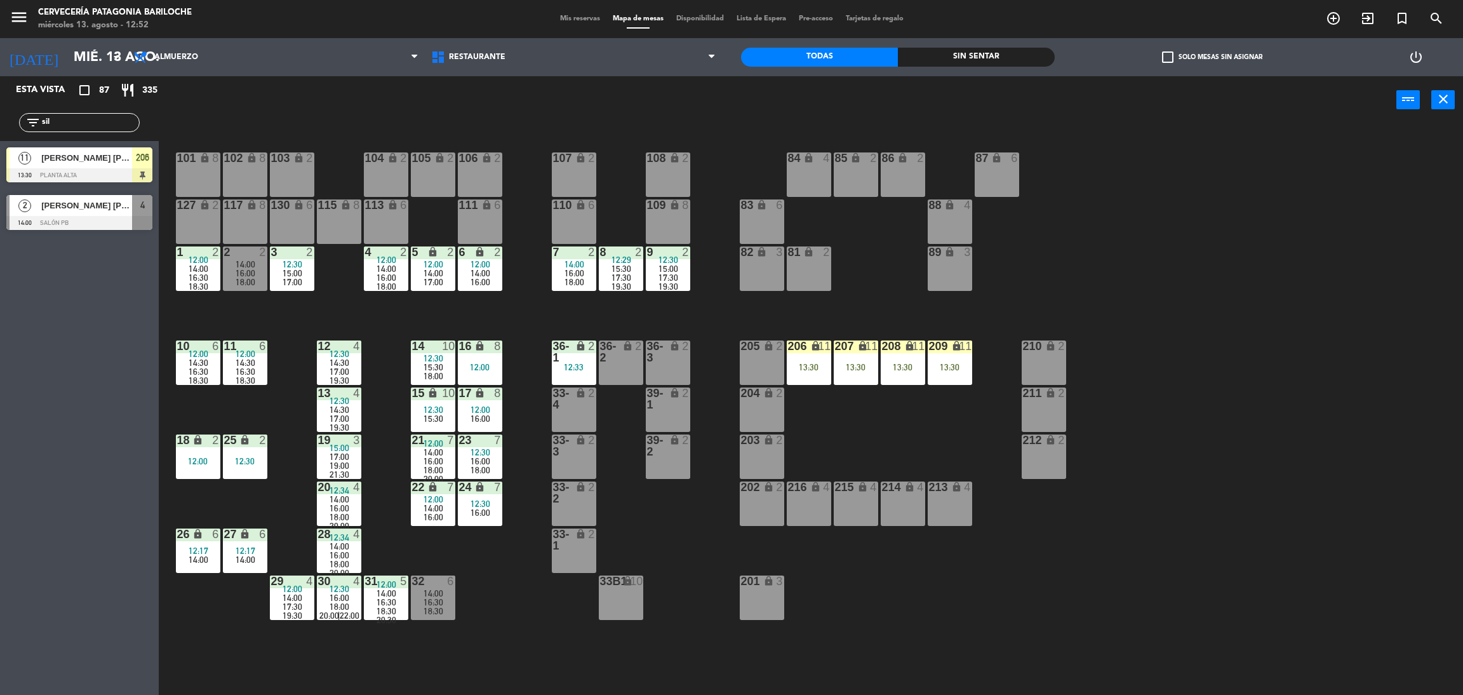
click at [696, 306] on div "101 lock 8 102 lock 8 104 lock 2 105 lock 2 106 lock 2 103 lock 2 107 lock 2 10…" at bounding box center [818, 415] width 1290 height 571
click at [92, 122] on input "sil" at bounding box center [90, 123] width 98 height 14
type input "s"
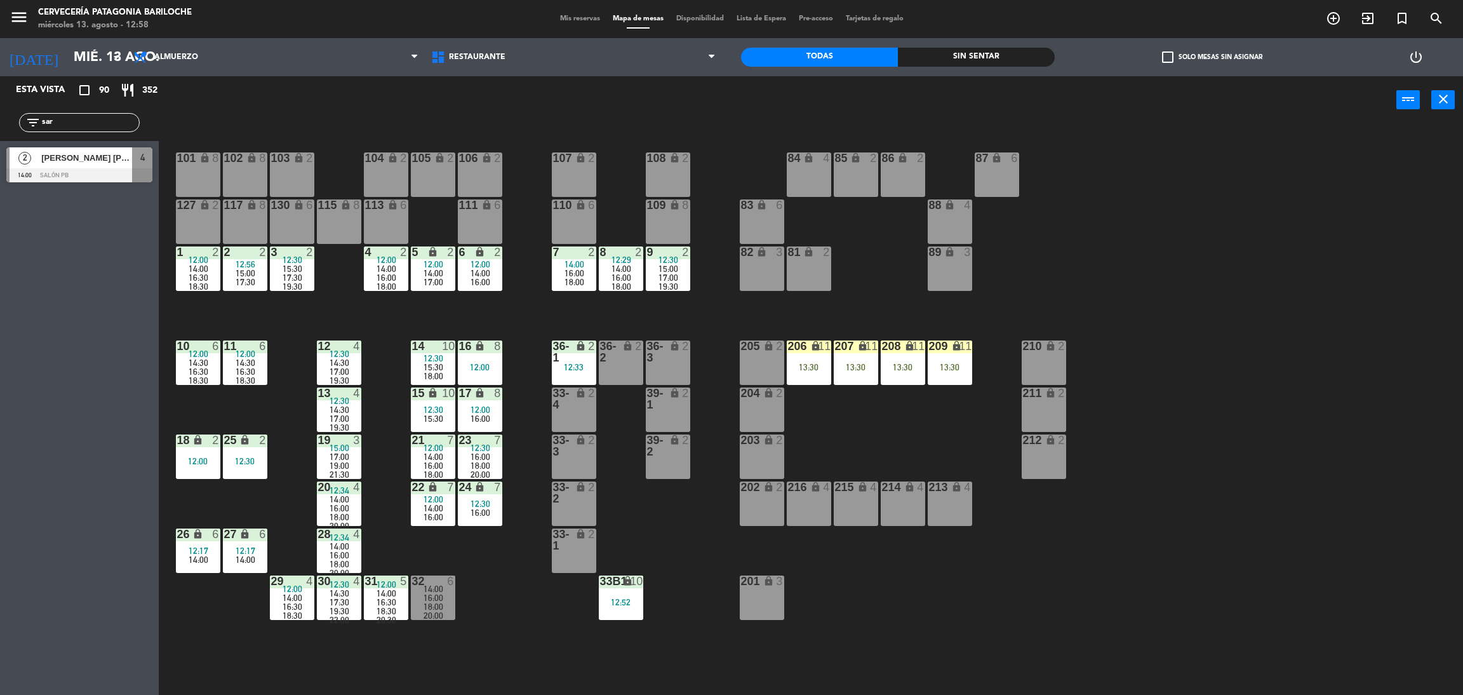
type input "sar"
click at [106, 352] on div "Esta vista crop_square 90 restaurant 352 filter_list sar 2 Sara da Silva Santos…" at bounding box center [79, 385] width 159 height 618
click at [81, 162] on span "Sara da Silva Santos" at bounding box center [86, 157] width 91 height 13
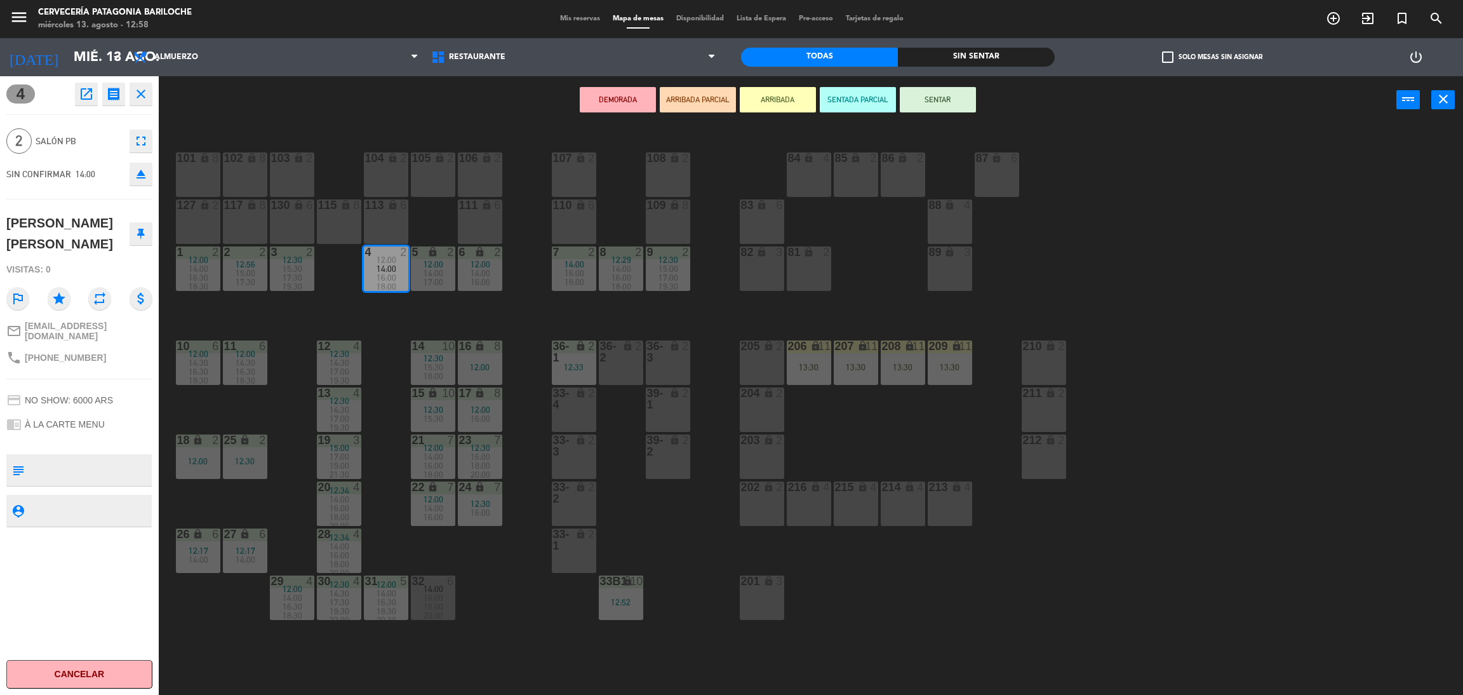
click at [791, 97] on button "ARRIBADA" at bounding box center [778, 99] width 76 height 25
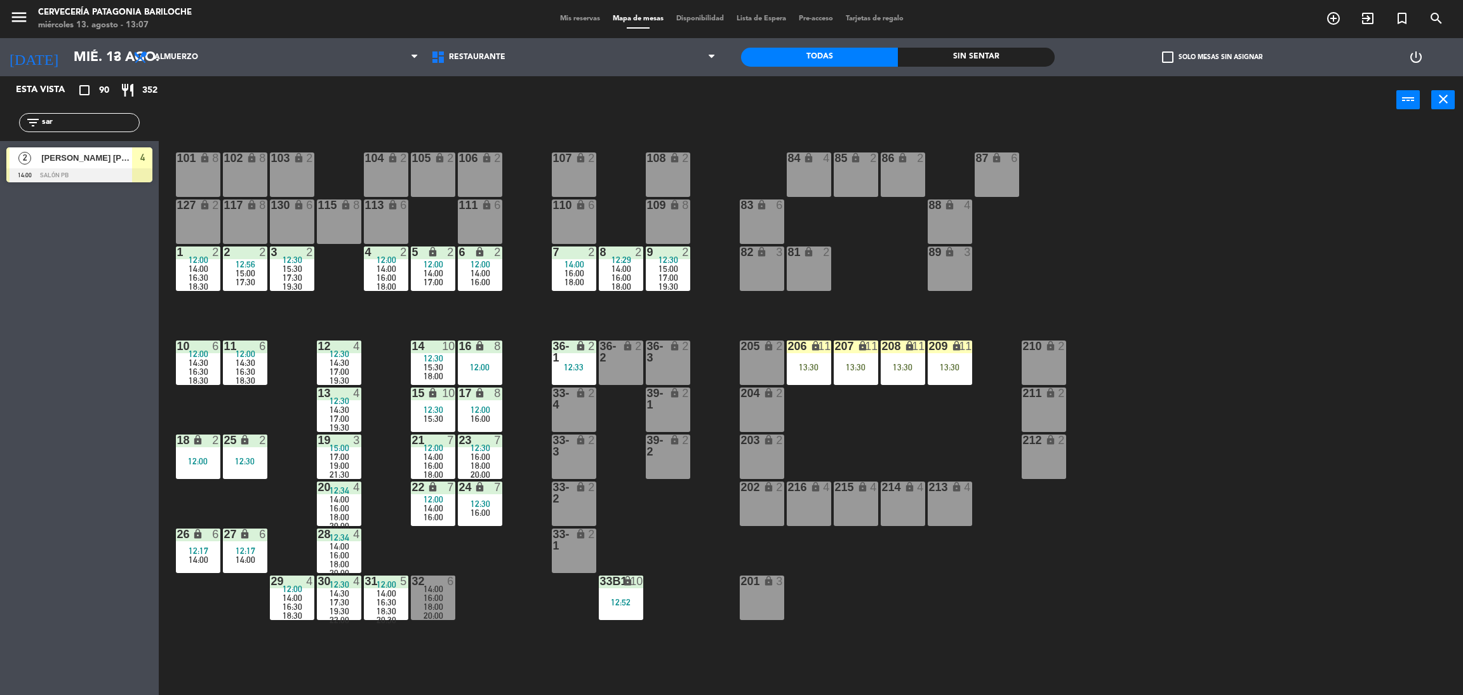
click at [98, 123] on input "sar" at bounding box center [90, 123] width 98 height 14
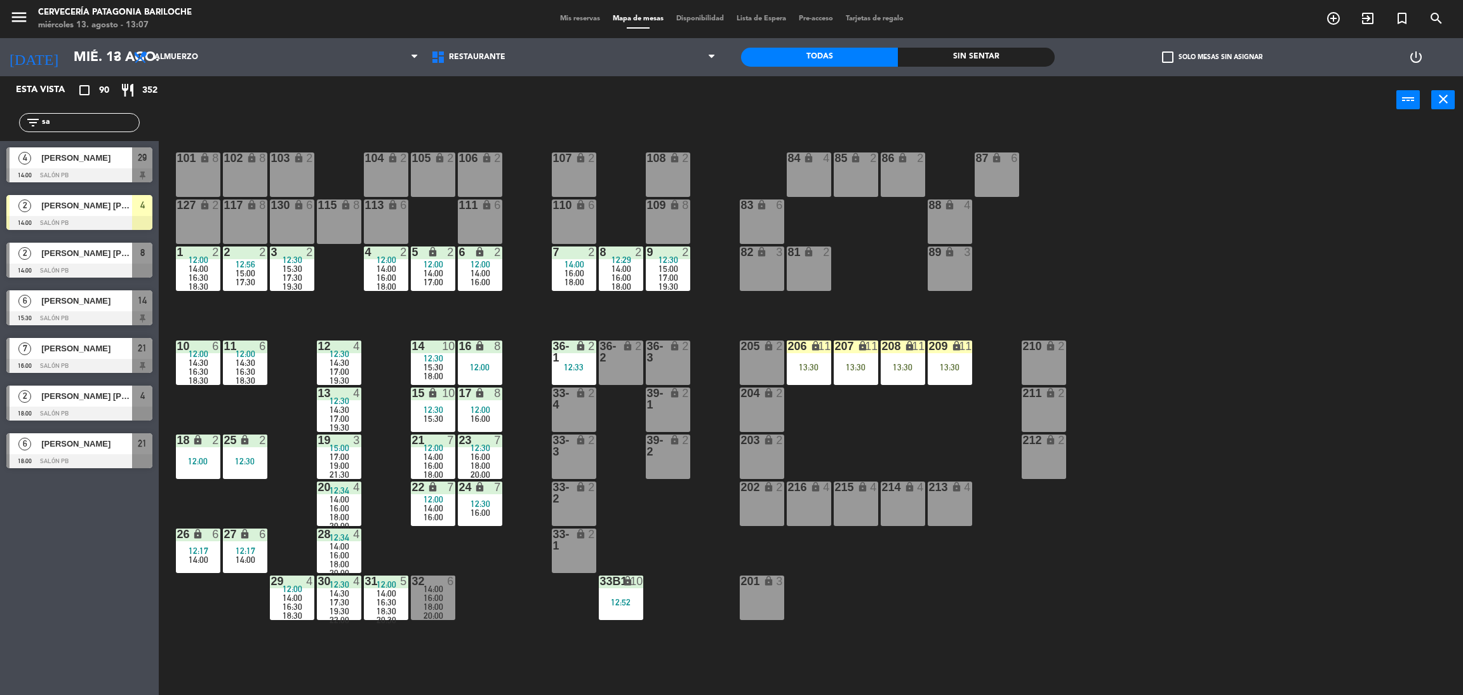
type input "s"
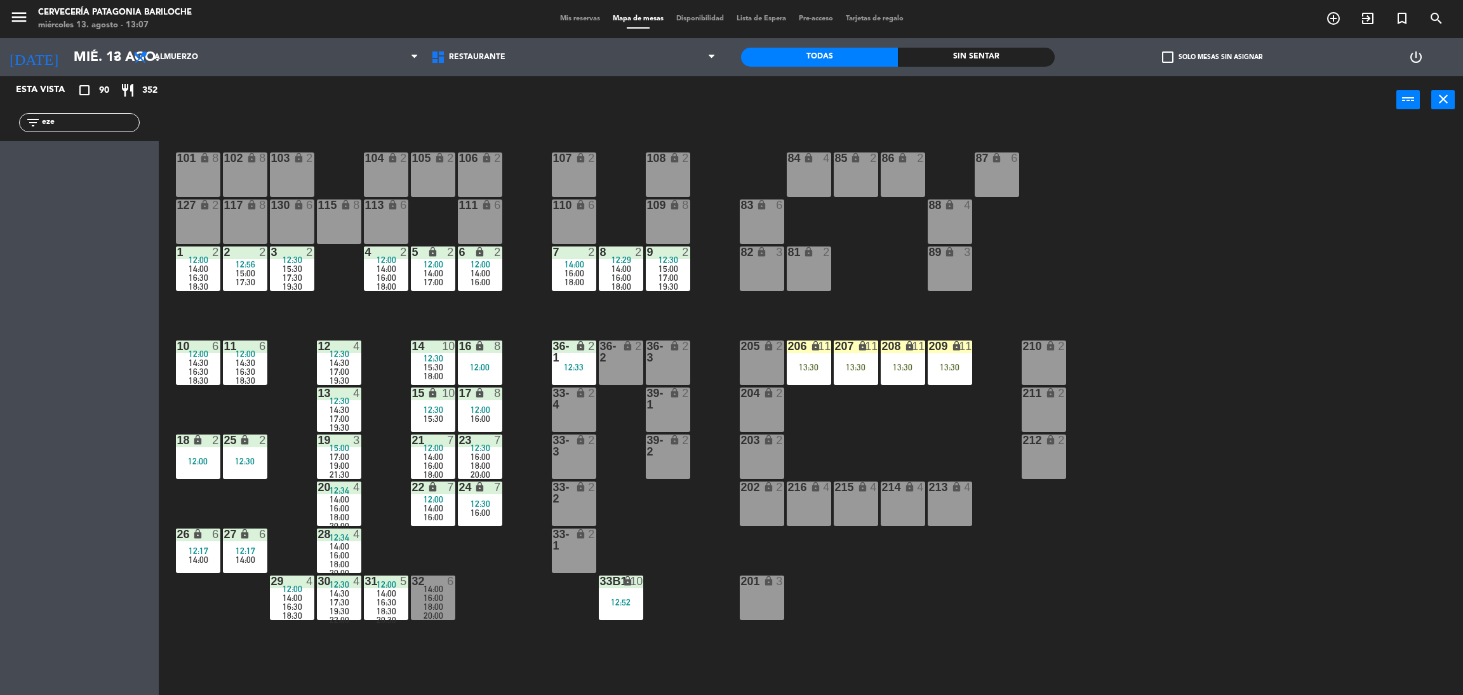
type input "ez"
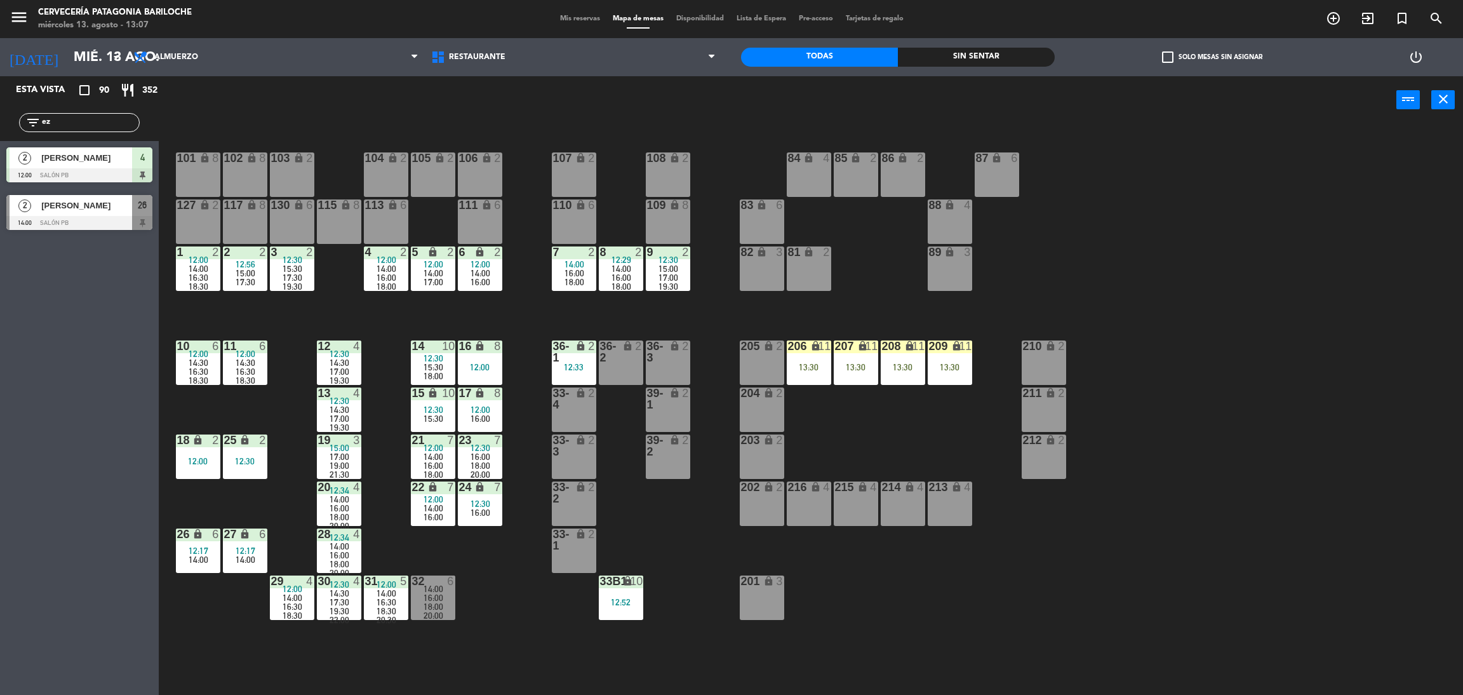
drag, startPoint x: 67, startPoint y: 116, endPoint x: 0, endPoint y: 123, distance: 67.6
click at [0, 123] on div "filter_list ez" at bounding box center [79, 122] width 159 height 37
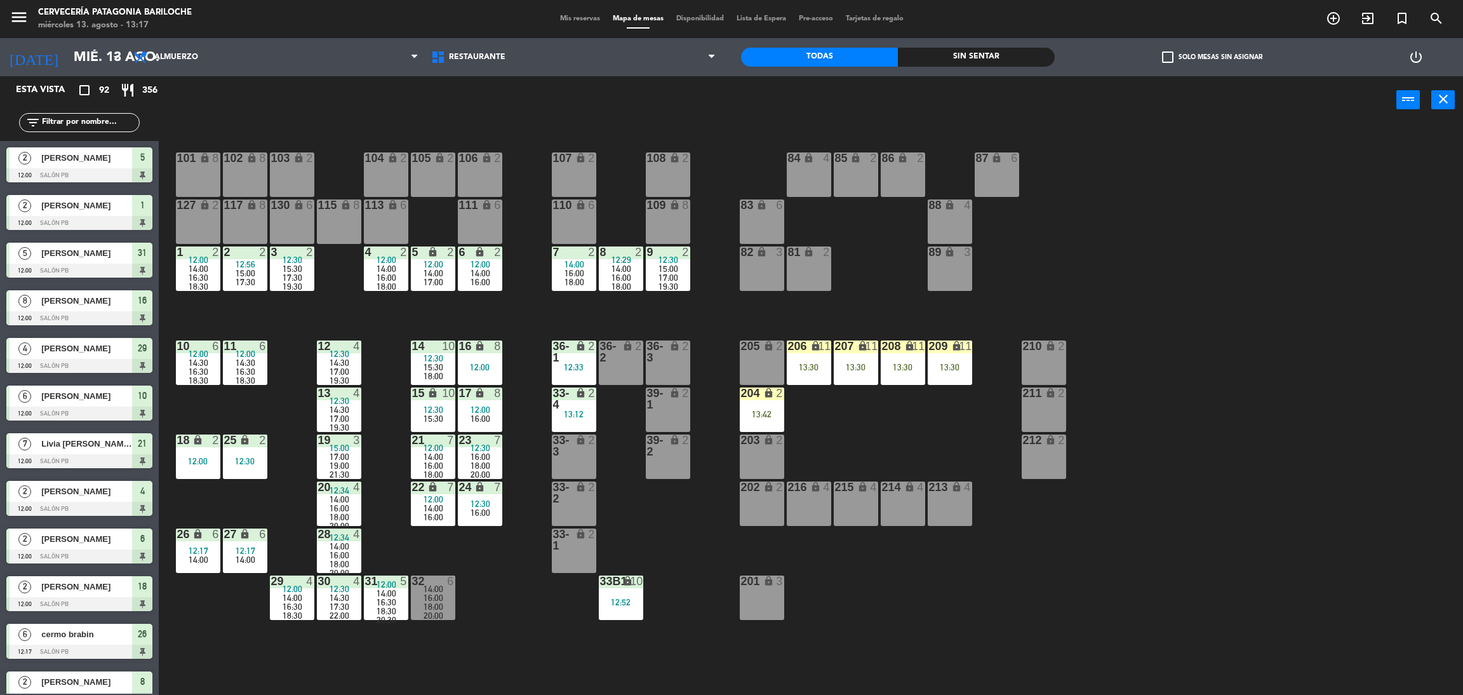
click at [521, 314] on div "101 lock 8 102 lock 8 104 lock 2 105 lock 2 106 lock 2 103 lock 2 107 lock 2 10…" at bounding box center [818, 415] width 1290 height 571
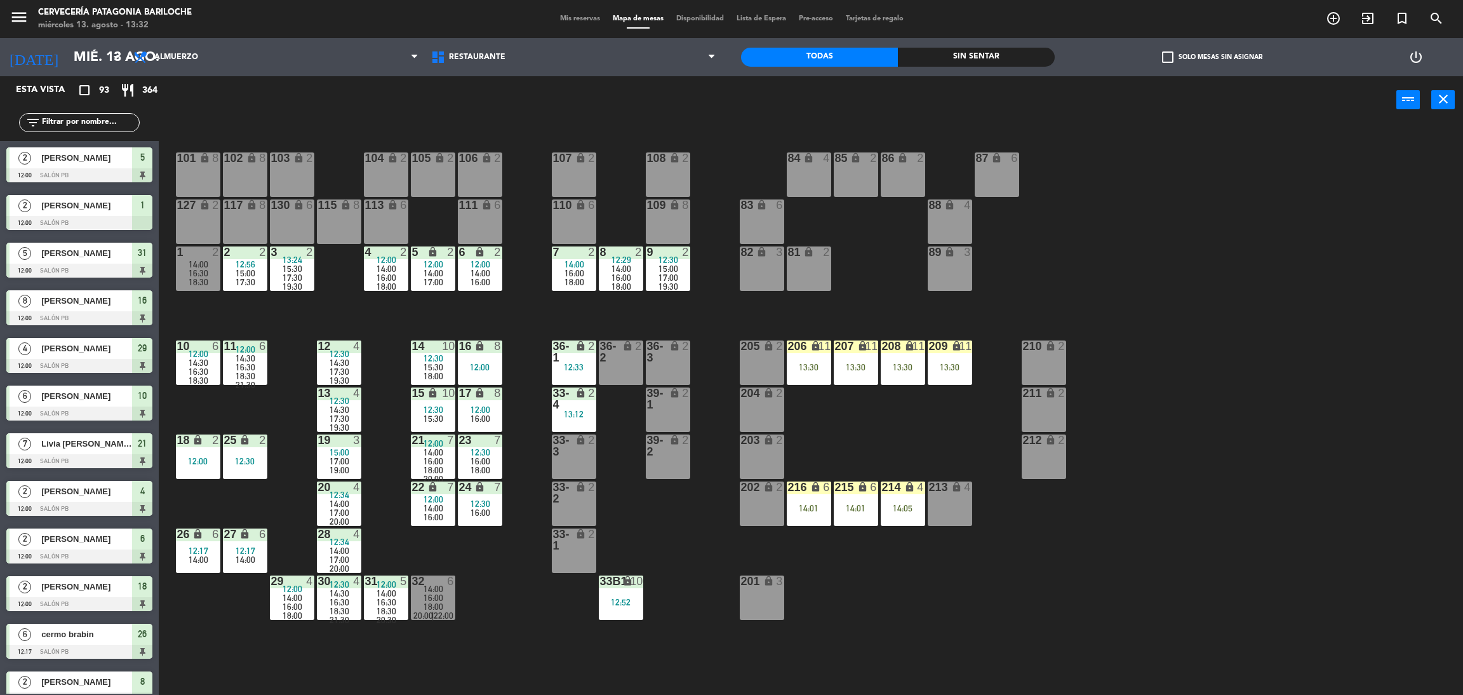
click at [79, 131] on div "filter_list" at bounding box center [79, 122] width 121 height 19
click at [83, 125] on input "text" at bounding box center [90, 123] width 98 height 14
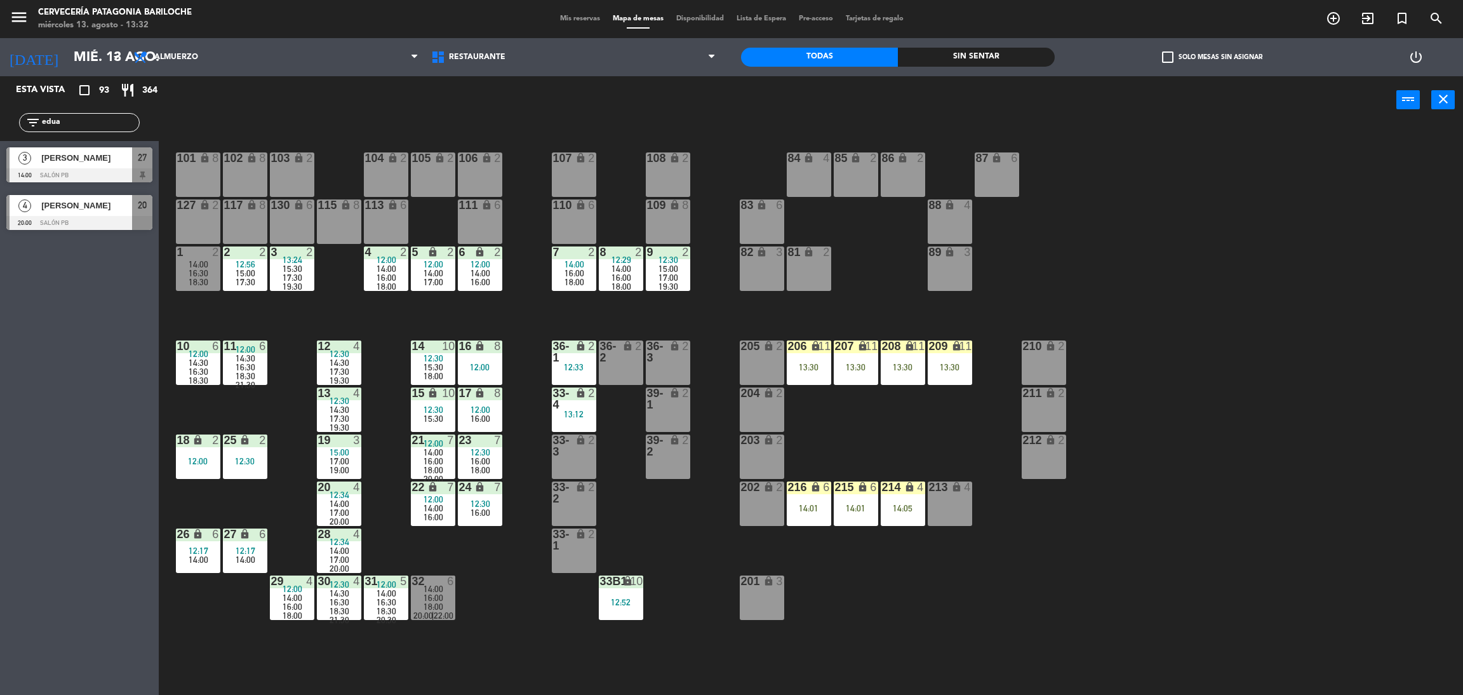
type input "edua"
click at [84, 400] on div "Esta vista crop_square 93 restaurant 364 filter_list edua 3 Eduarda Sena de Aqu…" at bounding box center [79, 385] width 159 height 618
click at [100, 167] on div "[PERSON_NAME]" at bounding box center [86, 157] width 92 height 21
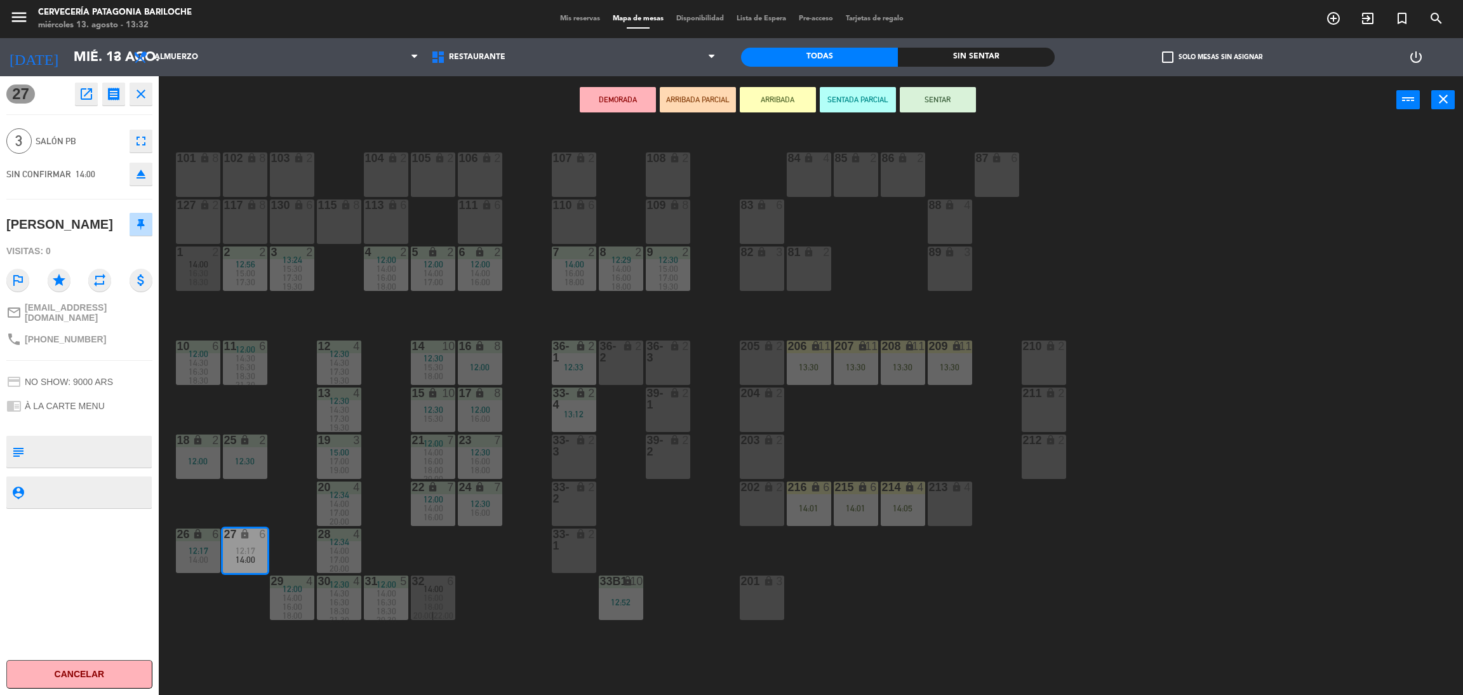
click at [771, 100] on button "ARRIBADA" at bounding box center [778, 99] width 76 height 25
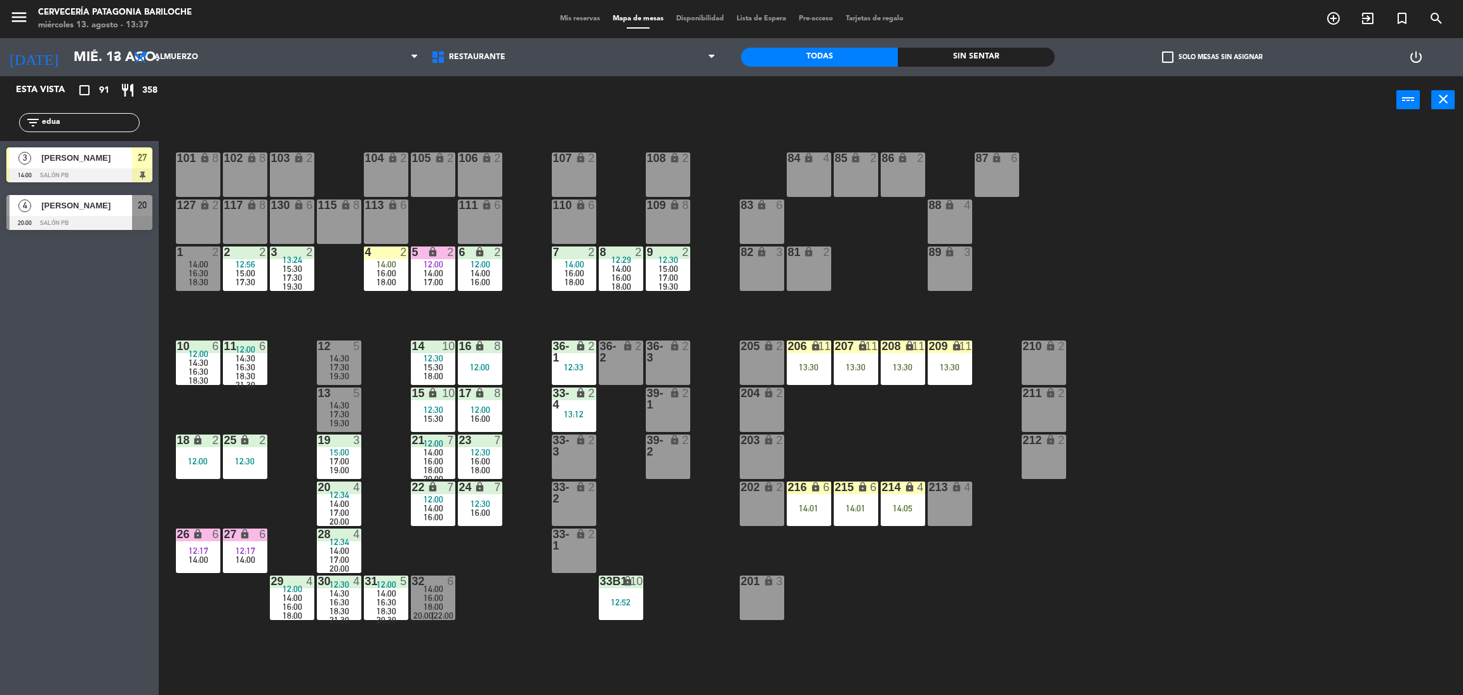
click at [375, 526] on div "101 lock 8 102 lock 8 104 lock 2 105 lock 2 106 lock 2 103 lock 2 107 lock 2 10…" at bounding box center [818, 415] width 1290 height 571
click at [319, 321] on div "101 lock 8 102 lock 8 104 lock 2 105 lock 2 106 lock 2 103 lock 2 107 lock 2 10…" at bounding box center [818, 415] width 1290 height 571
click at [78, 120] on input "edua" at bounding box center [90, 123] width 98 height 14
type input "e"
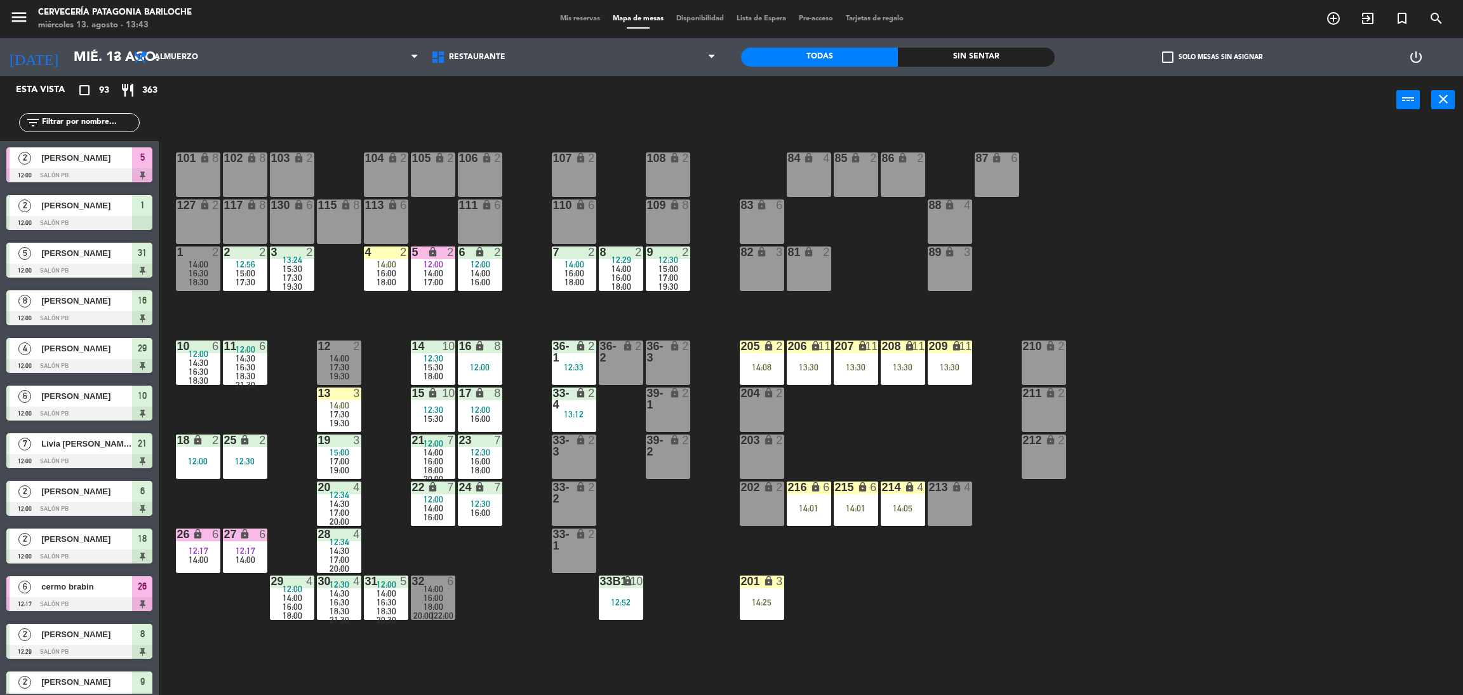
click at [119, 118] on input "text" at bounding box center [90, 123] width 98 height 14
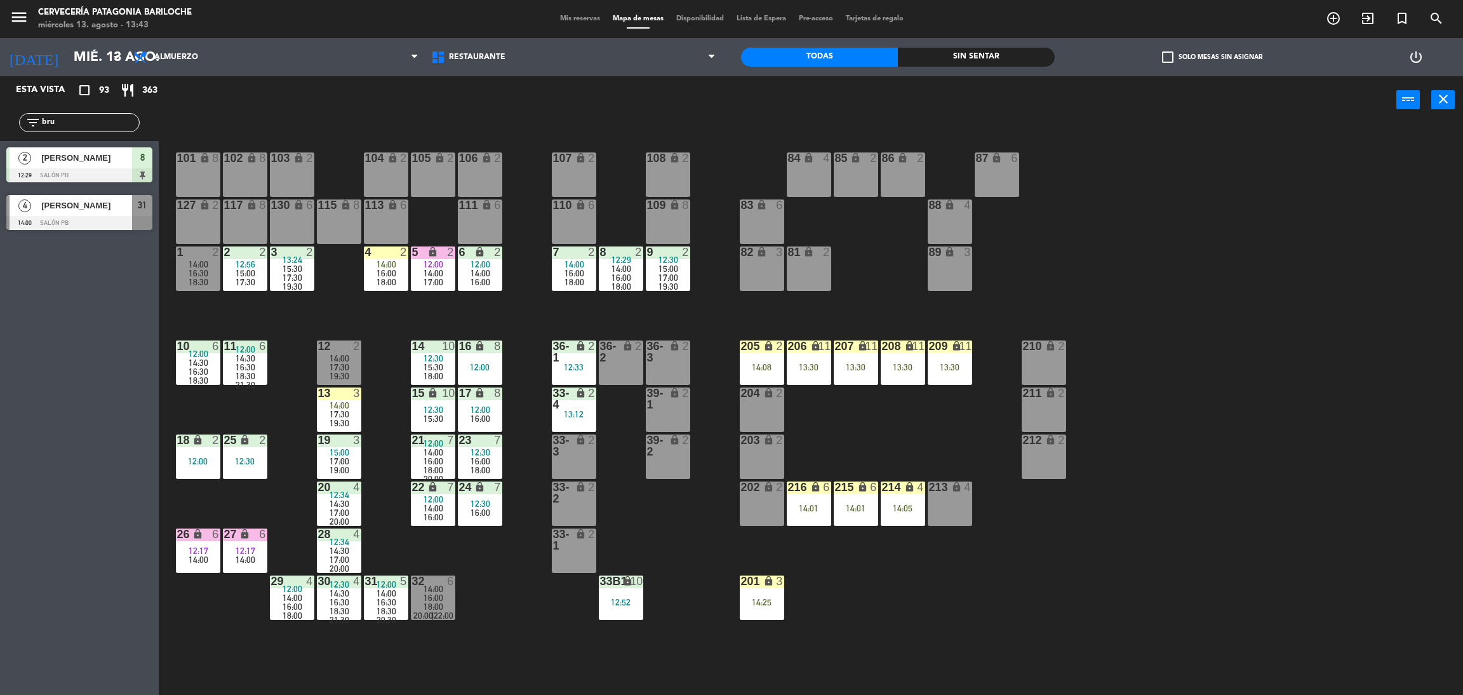
type input "bru"
click at [49, 337] on div "Esta vista crop_square 93 restaurant 363 filter_list bru 2 bruno alvarega 12:29…" at bounding box center [79, 385] width 159 height 618
click at [85, 211] on span "[PERSON_NAME]" at bounding box center [86, 205] width 91 height 13
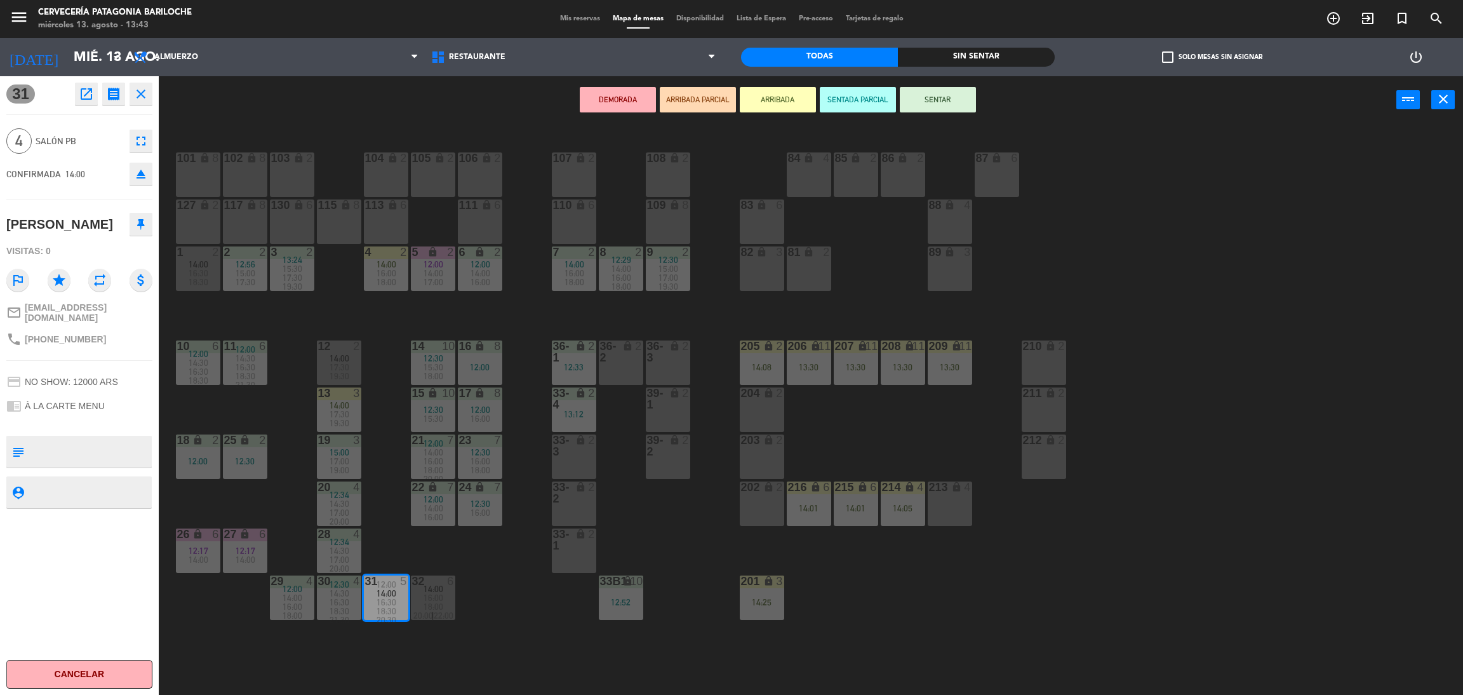
click at [788, 104] on button "ARRIBADA" at bounding box center [778, 99] width 76 height 25
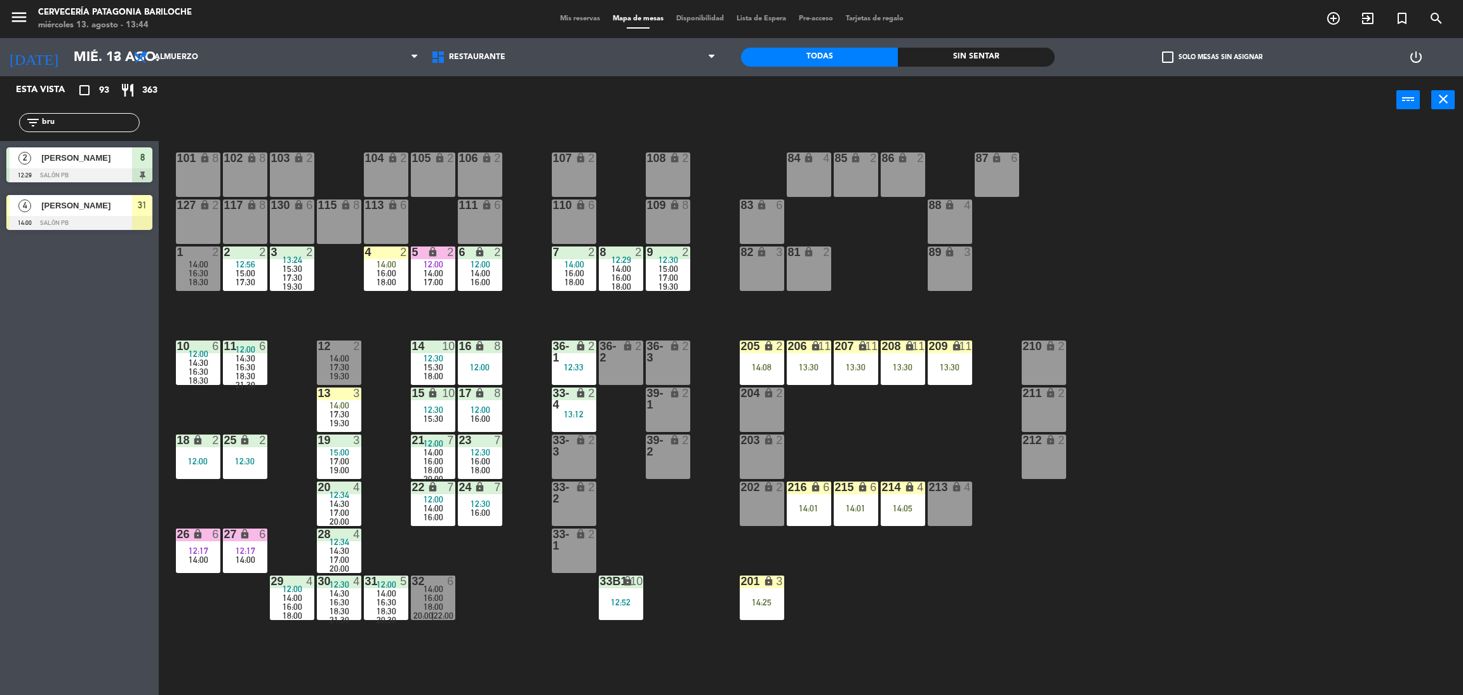
click at [97, 126] on input "bru" at bounding box center [90, 123] width 98 height 14
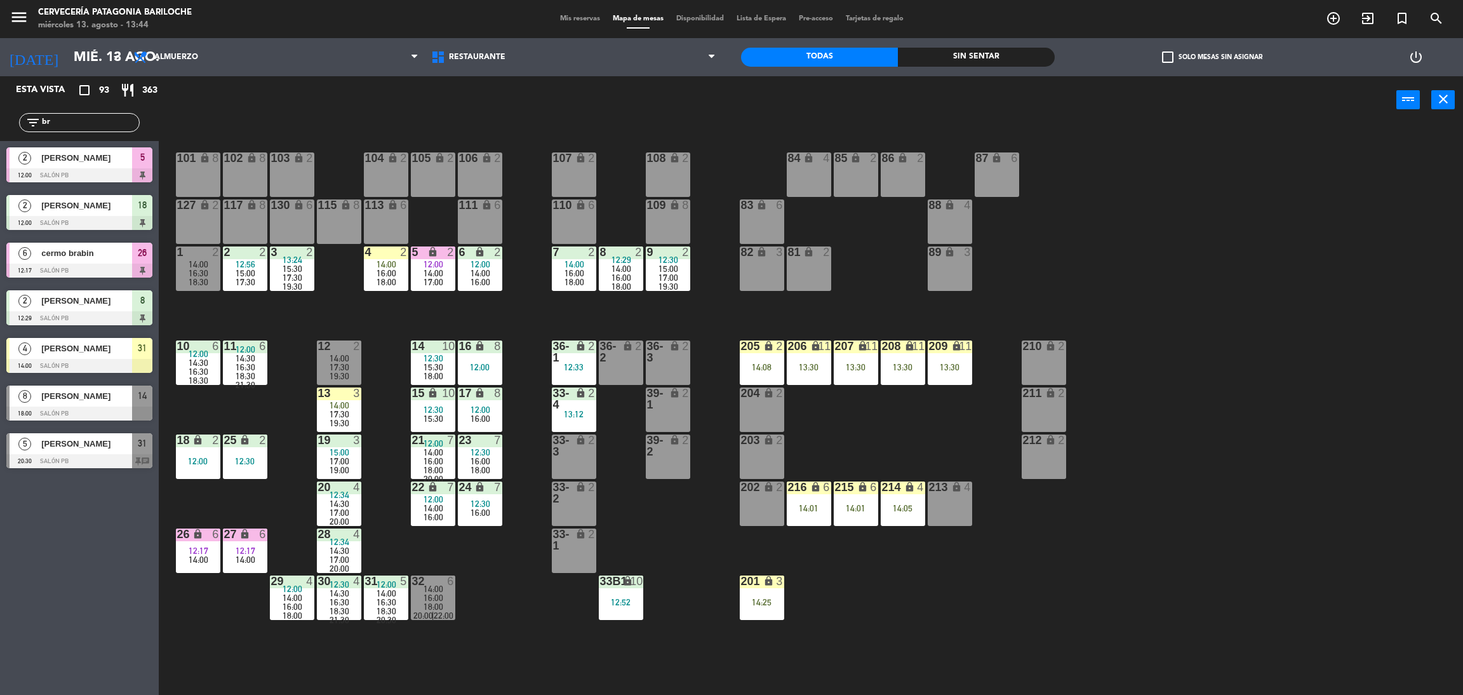
type input "b"
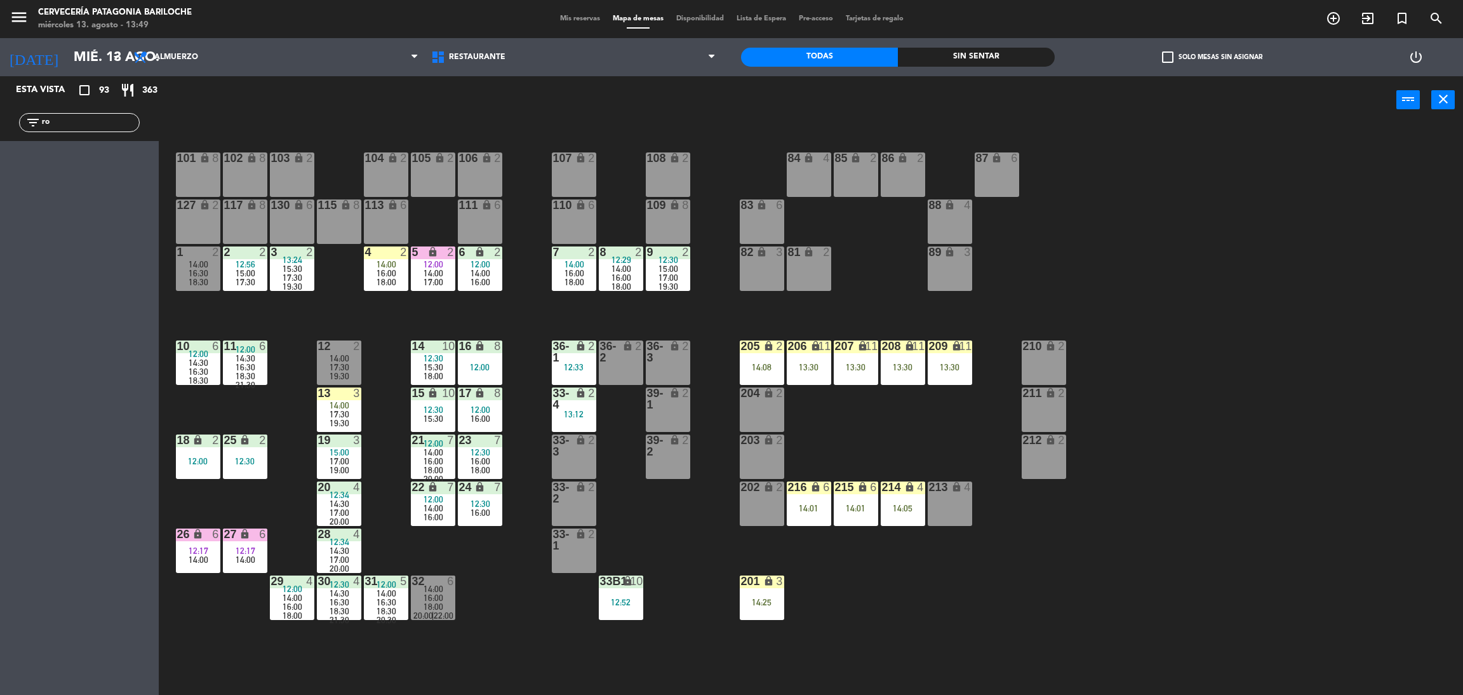
type input "r"
type input "bar"
drag, startPoint x: 46, startPoint y: 282, endPoint x: 57, endPoint y: 218, distance: 64.3
click at [46, 282] on div "Esta vista crop_square 93 restaurant 363 filter_list bar 4 ROGÉRIO DIAS BARBOSA…" at bounding box center [79, 385] width 159 height 618
click at [62, 172] on div at bounding box center [79, 175] width 146 height 14
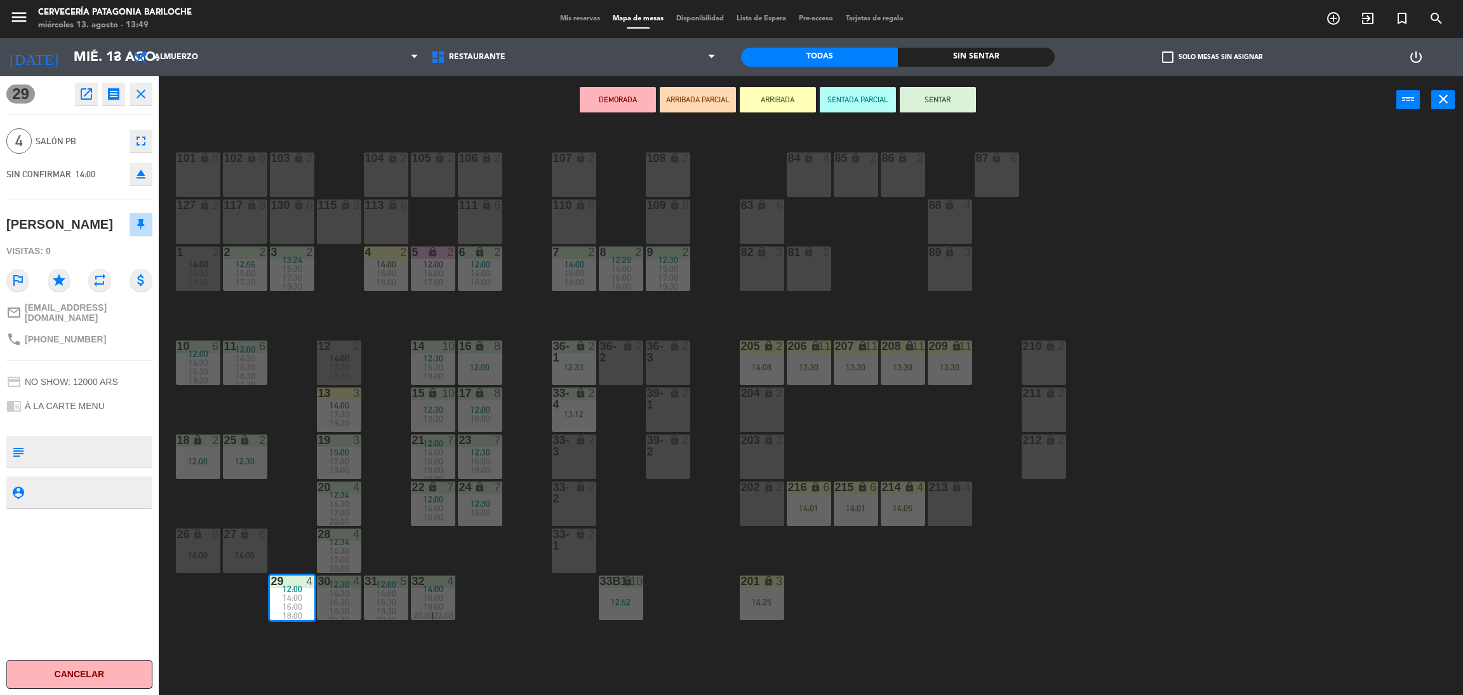
click at [793, 97] on button "ARRIBADA" at bounding box center [778, 99] width 76 height 25
click at [147, 96] on icon "close" at bounding box center [140, 93] width 15 height 15
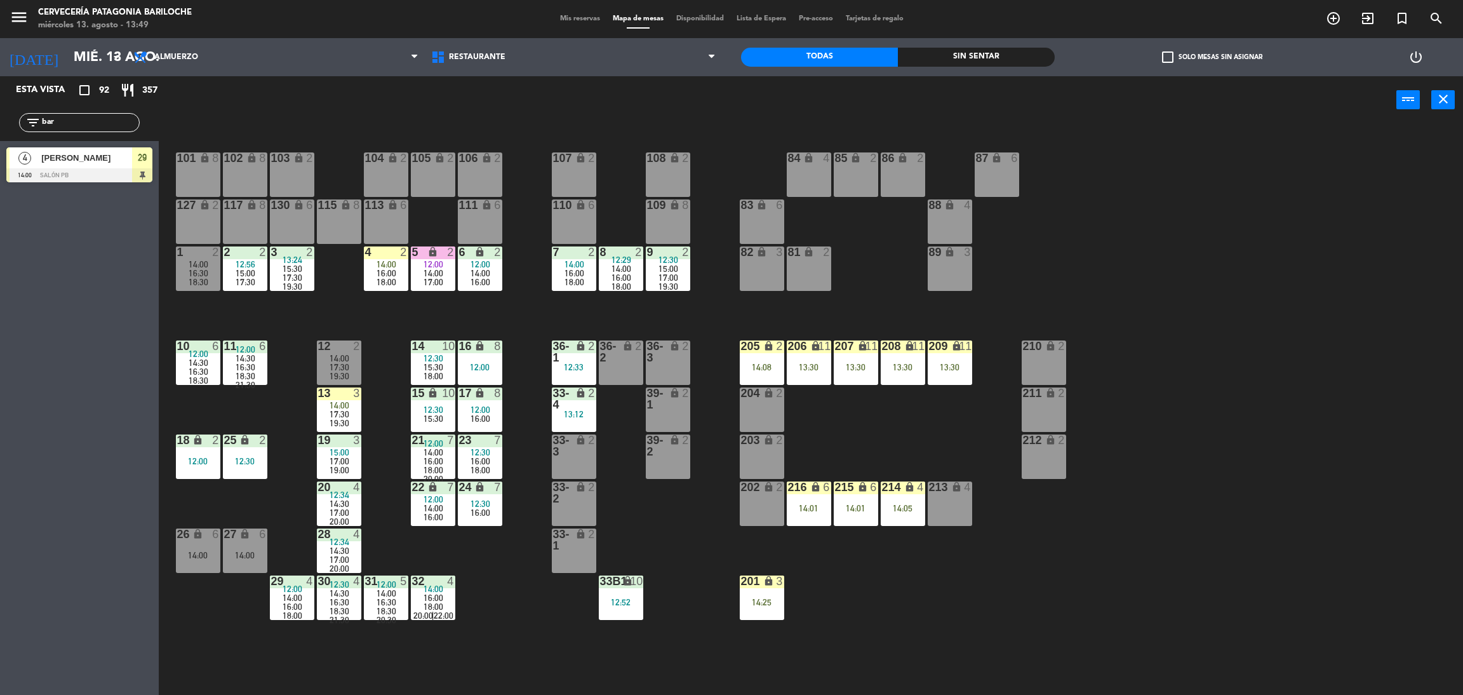
click at [110, 118] on div "Esta vista crop_square 92 restaurant 357 filter_list bar 4 ROGÉRIO DIAS BARBOSA…" at bounding box center [79, 385] width 159 height 618
drag, startPoint x: 104, startPoint y: 125, endPoint x: 0, endPoint y: 91, distance: 109.6
click at [0, 93] on div "Esta vista crop_square 92 restaurant 357 filter_list bar 4 ROGÉRIO DIAS BARBOSA…" at bounding box center [79, 132] width 159 height 112
type input "marian"
click at [43, 262] on div "Esta vista crop_square 92 restaurant 357 filter_list marian 2 Mariano Raspa 14:…" at bounding box center [79, 385] width 159 height 618
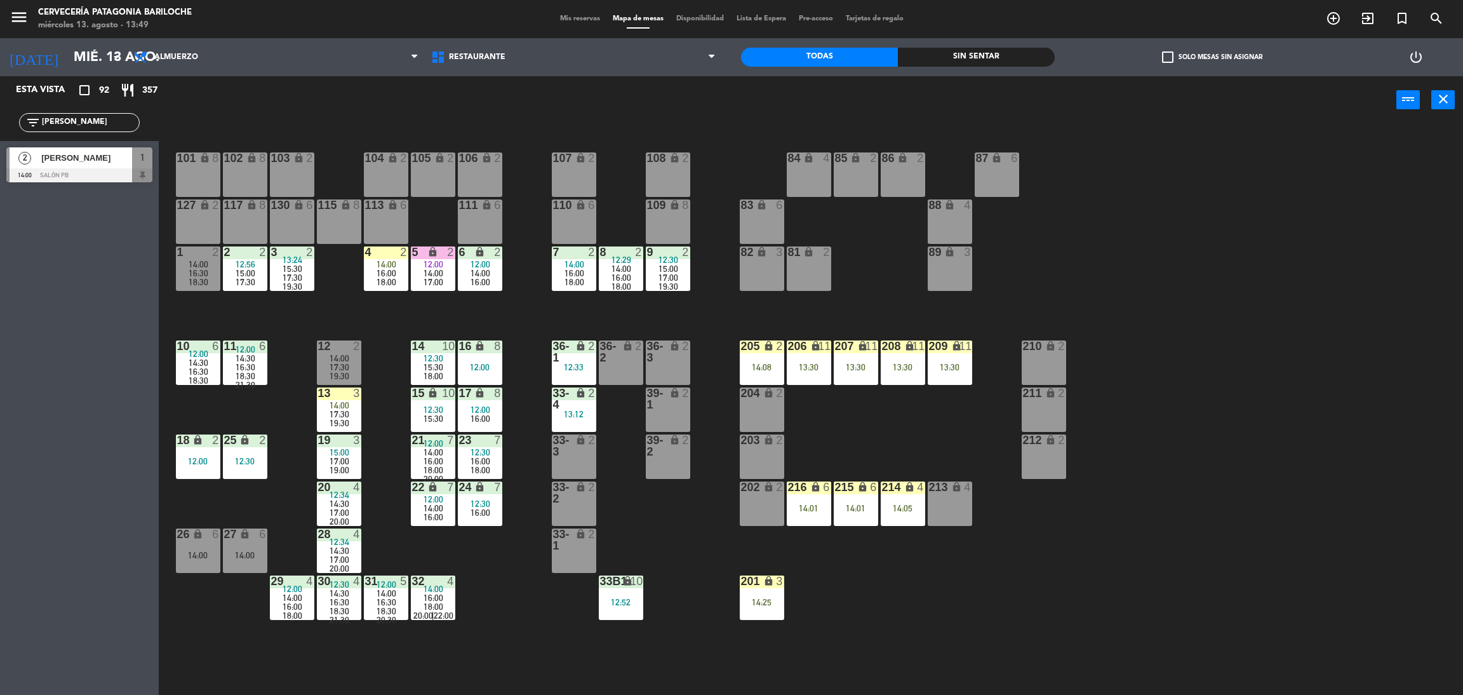
click at [79, 168] on div at bounding box center [79, 175] width 146 height 14
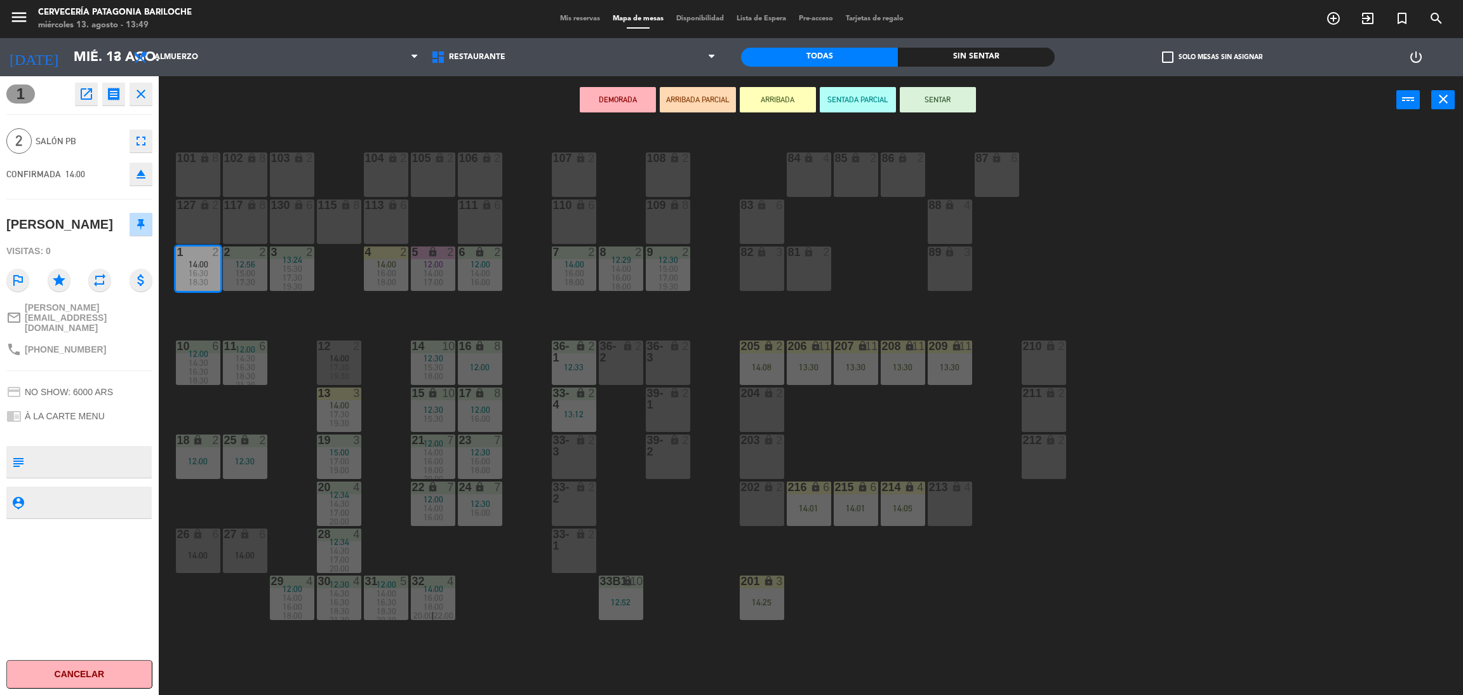
click at [780, 100] on button "ARRIBADA" at bounding box center [778, 99] width 76 height 25
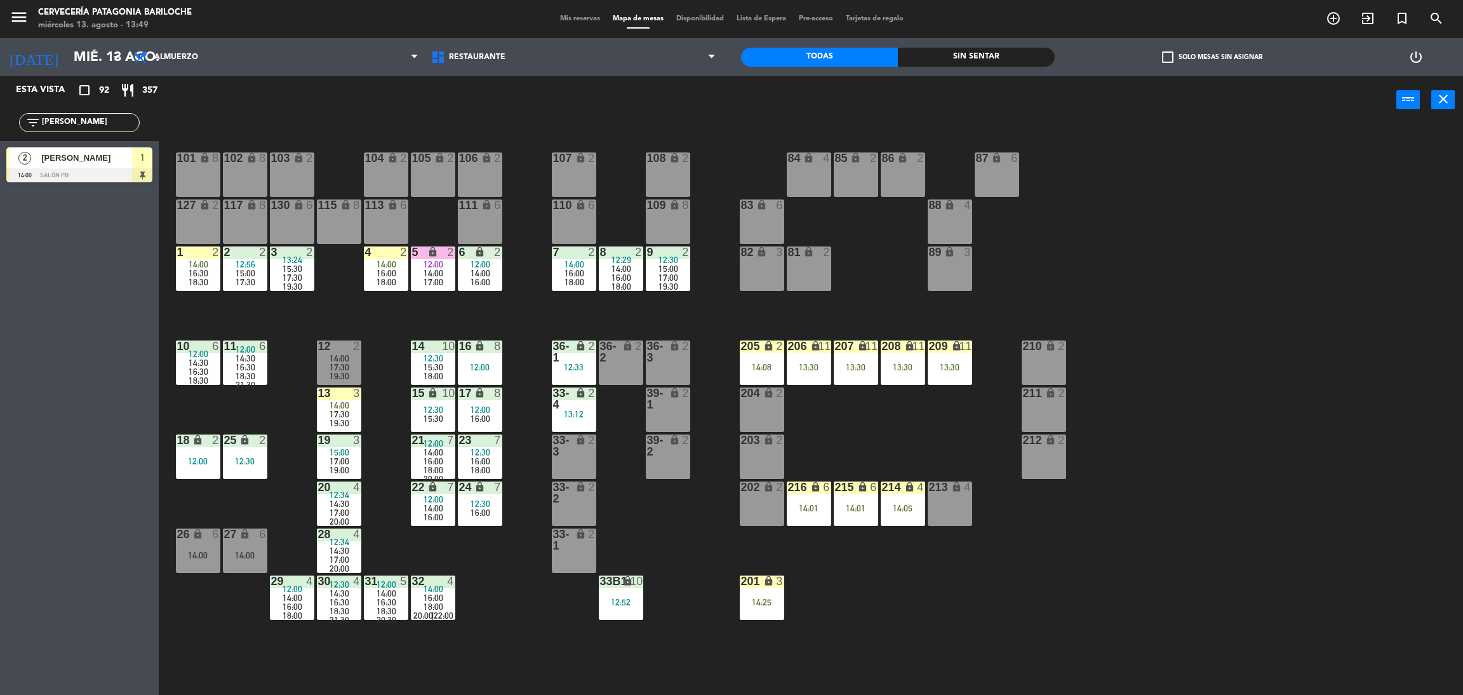
click at [596, 115] on div "power_input close" at bounding box center [778, 100] width 1238 height 48
drag, startPoint x: 0, startPoint y: 125, endPoint x: 5, endPoint y: 95, distance: 30.3
click at [0, 99] on div "Esta vista crop_square 92 restaurant 357 filter_list marian 2 Mariano Raspa 14:…" at bounding box center [79, 132] width 159 height 112
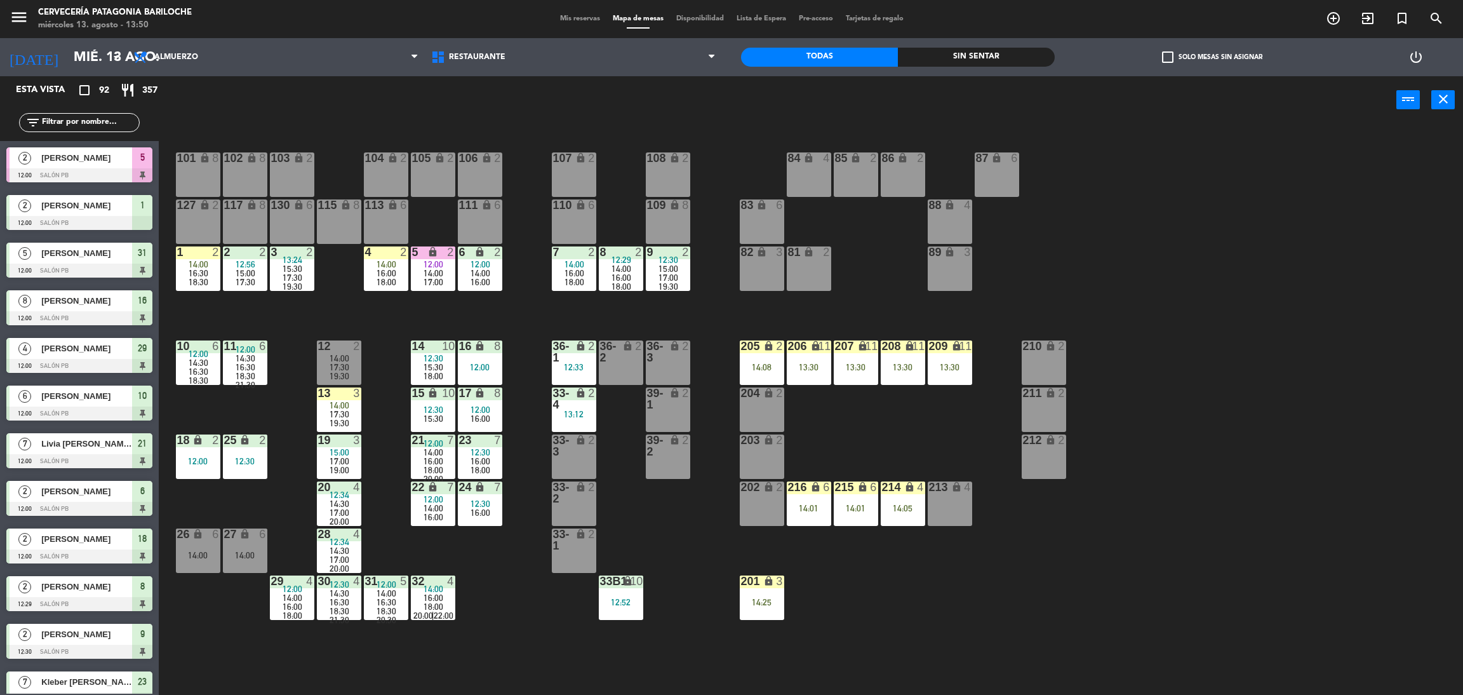
click at [803, 351] on div "lock" at bounding box center [808, 346] width 21 height 12
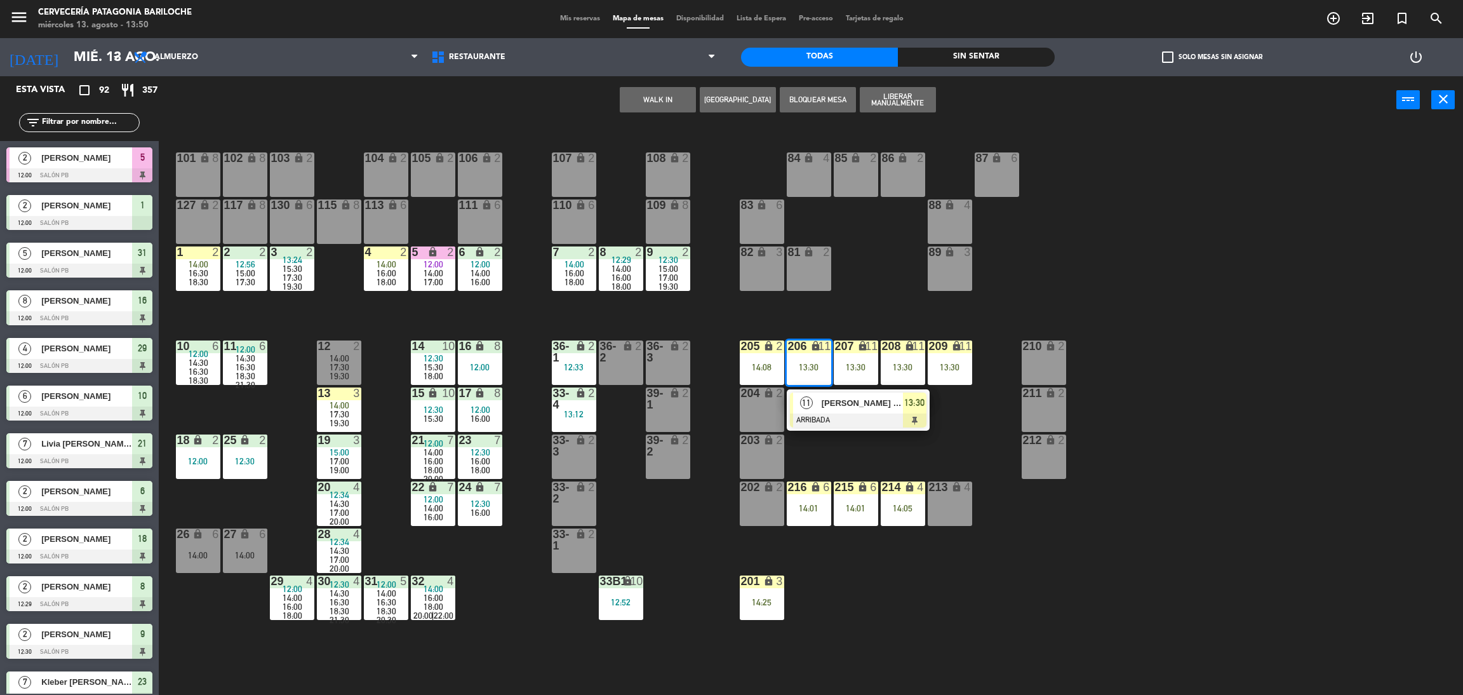
drag, startPoint x: 1008, startPoint y: 432, endPoint x: 1000, endPoint y: 438, distance: 10.0
click at [1009, 434] on div "101 lock 8 102 lock 8 104 lock 2 105 lock 2 106 lock 2 103 lock 2 107 lock 2 10…" at bounding box center [818, 415] width 1290 height 571
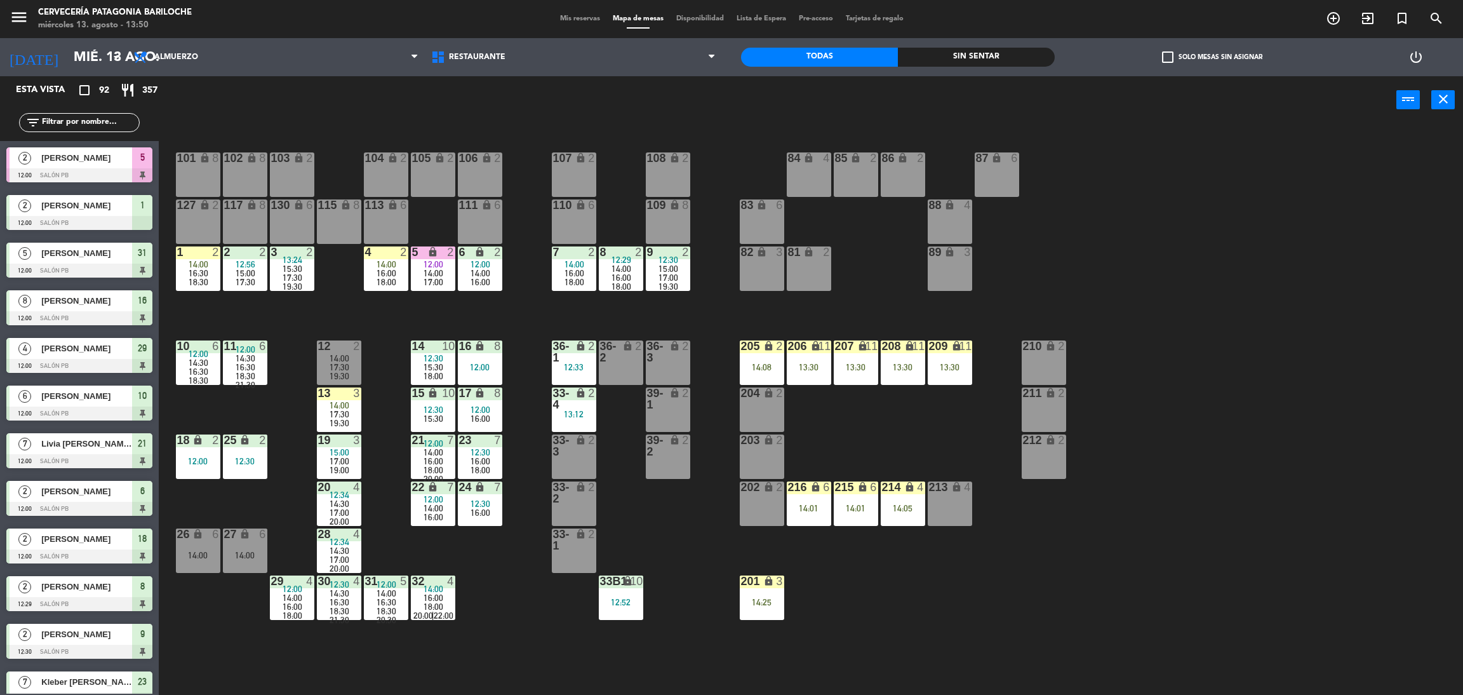
click at [991, 438] on div "101 lock 8 102 lock 8 104 lock 2 105 lock 2 106 lock 2 103 lock 2 107 lock 2 10…" at bounding box center [818, 415] width 1290 height 571
click at [986, 305] on div "101 lock 8 102 lock 8 104 lock 2 105 lock 2 106 lock 2 103 lock 2 107 lock 2 10…" at bounding box center [818, 415] width 1290 height 571
click at [992, 313] on div "101 lock 8 102 lock 8 104 lock 2 105 lock 2 106 lock 2 103 lock 2 107 lock 2 10…" at bounding box center [818, 415] width 1290 height 571
click at [695, 305] on div "101 lock 8 102 lock 8 104 lock 2 105 lock 2 106 lock 2 103 lock 2 107 lock 2 10…" at bounding box center [818, 415] width 1290 height 571
click at [699, 123] on div "power_input close" at bounding box center [778, 100] width 1238 height 48
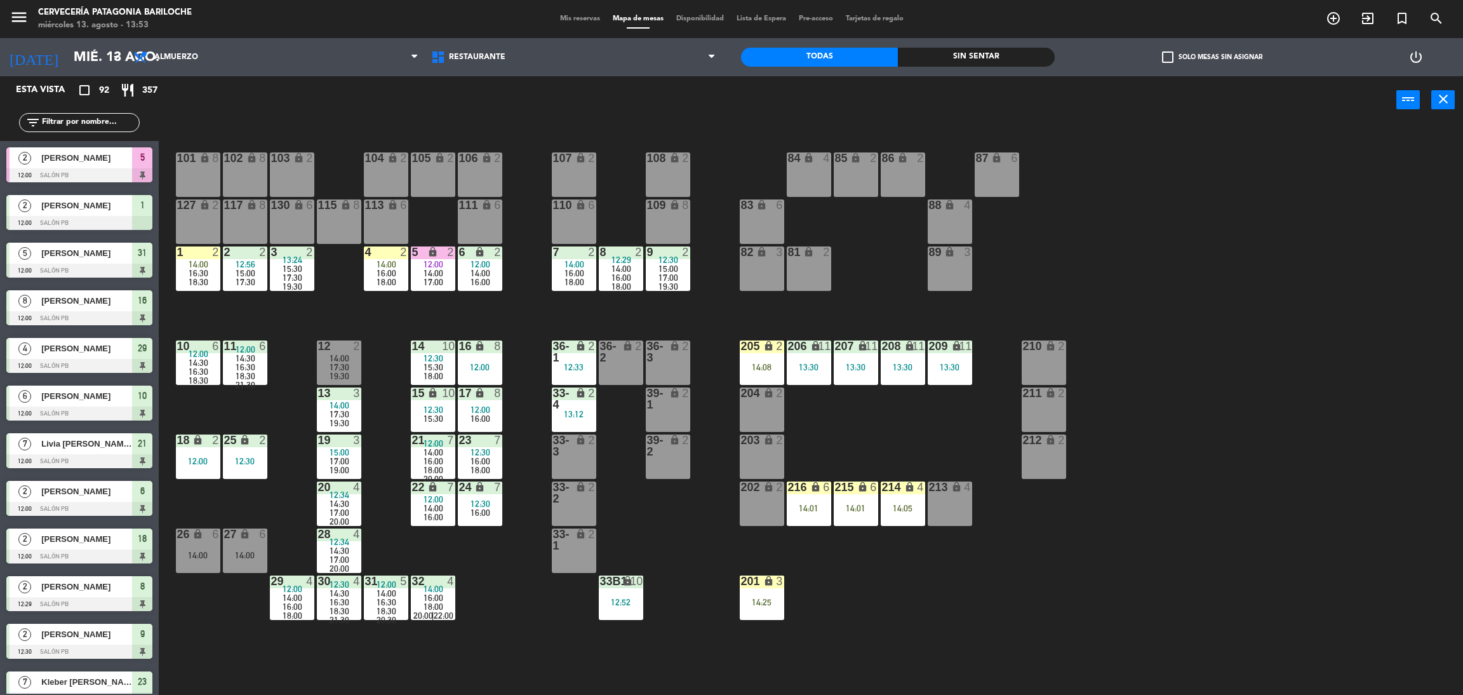
click at [62, 124] on input "text" at bounding box center [90, 123] width 98 height 14
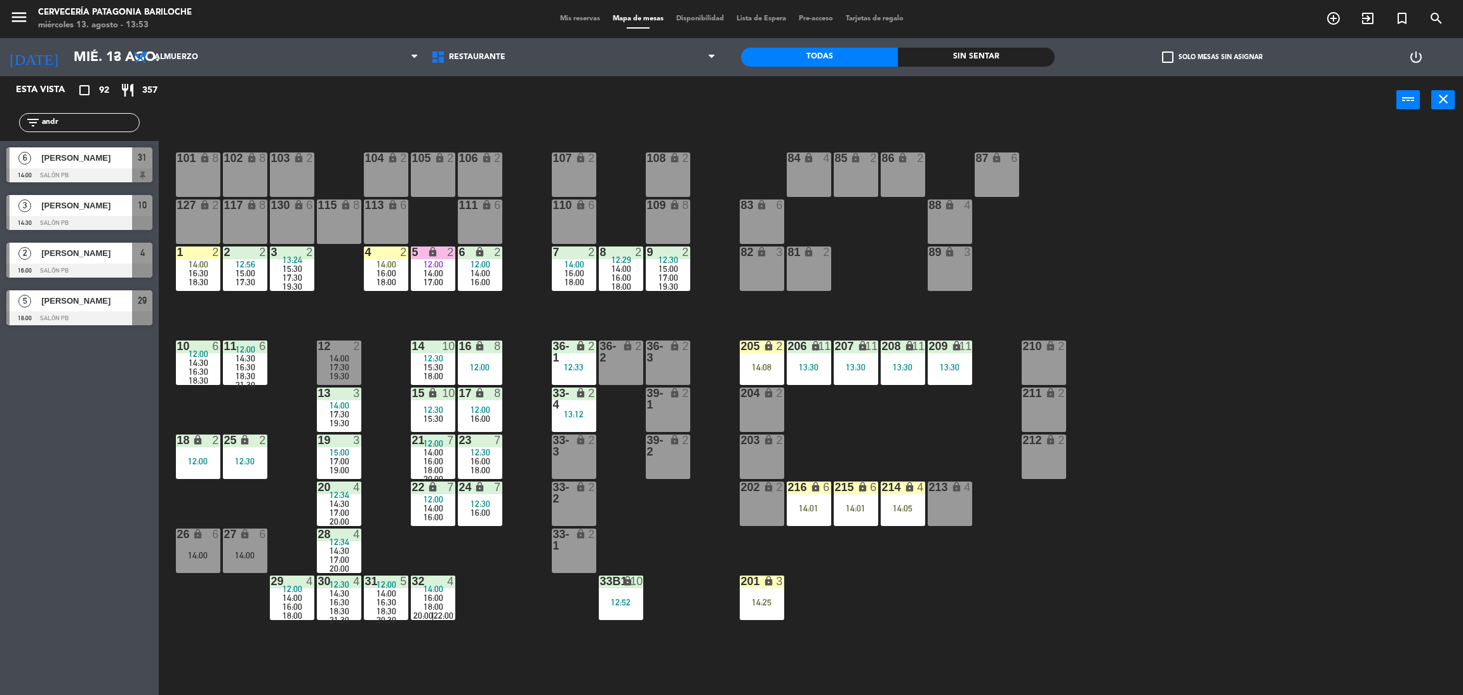
drag, startPoint x: 70, startPoint y: 478, endPoint x: 88, endPoint y: 373, distance: 105.6
click at [70, 478] on div "Esta vista crop_square 92 restaurant 357 filter_list andr 6 Andrea Costanzo 14:…" at bounding box center [79, 385] width 159 height 618
drag, startPoint x: 75, startPoint y: 123, endPoint x: 1, endPoint y: 92, distance: 80.5
click at [0, 107] on div "filter_list andr" at bounding box center [79, 122] width 159 height 37
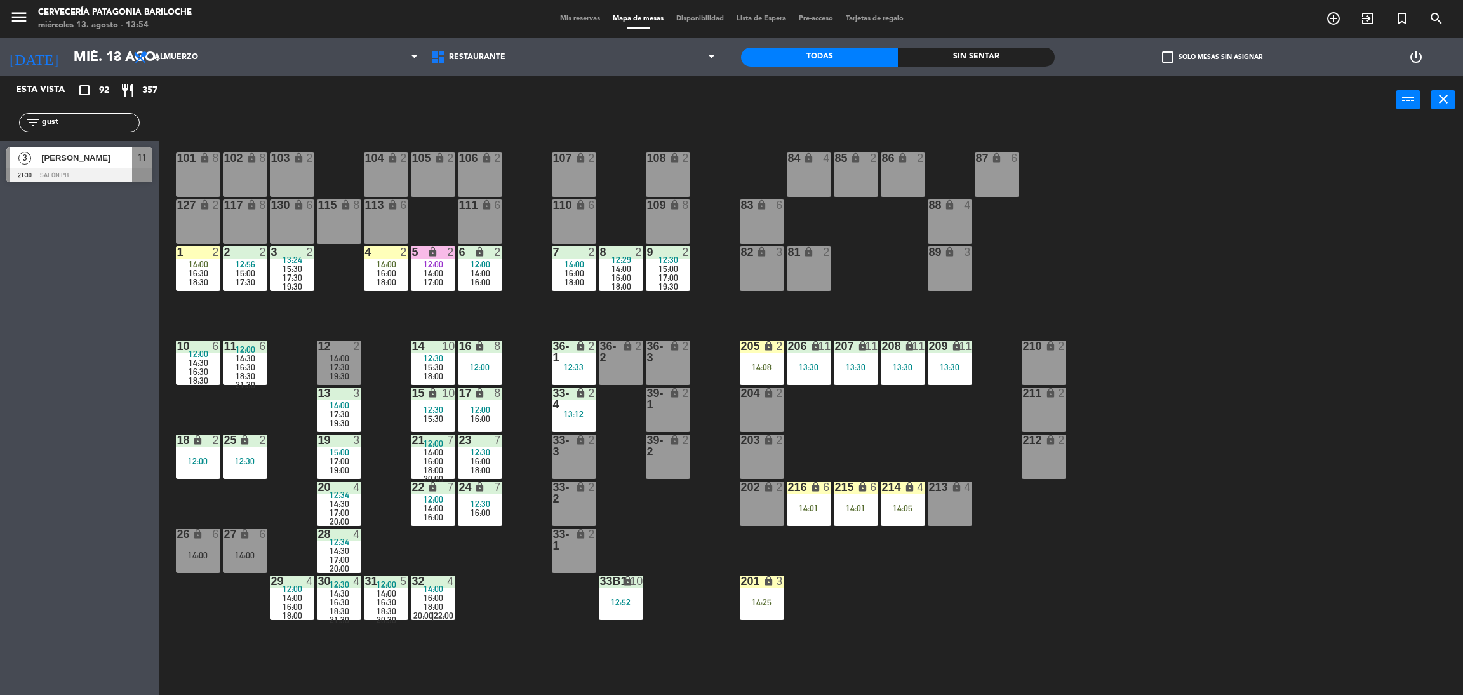
click at [32, 287] on div "Esta vista crop_square 92 restaurant 357 filter_list gust 3 Agustín Luna 21:30 …" at bounding box center [79, 385] width 159 height 618
drag, startPoint x: 72, startPoint y: 129, endPoint x: 0, endPoint y: 99, distance: 77.7
click at [0, 101] on div "Esta vista crop_square 92 restaurant 357 filter_list gust 3 Agustín Luna 21:30 …" at bounding box center [79, 132] width 159 height 112
type input "g"
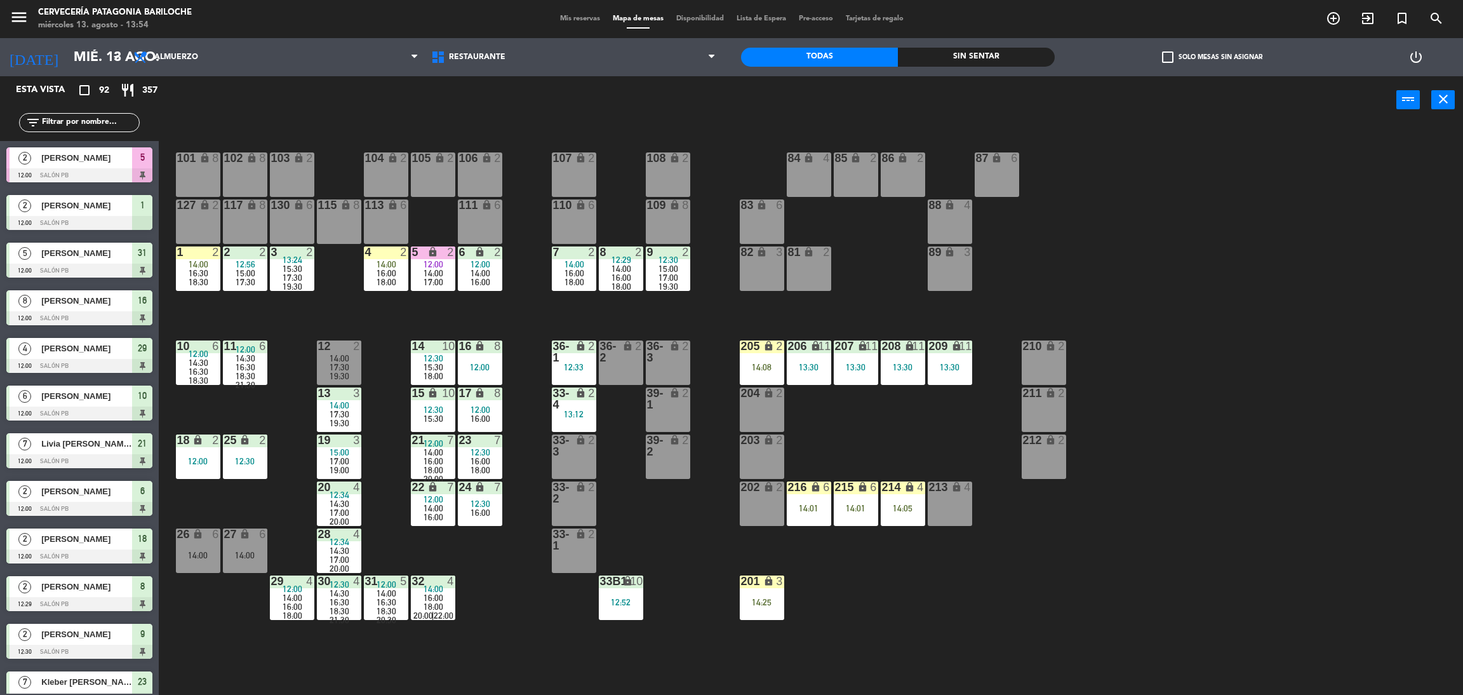
click at [86, 110] on div "filter_list" at bounding box center [79, 122] width 159 height 37
click at [88, 125] on input "text" at bounding box center [90, 123] width 98 height 14
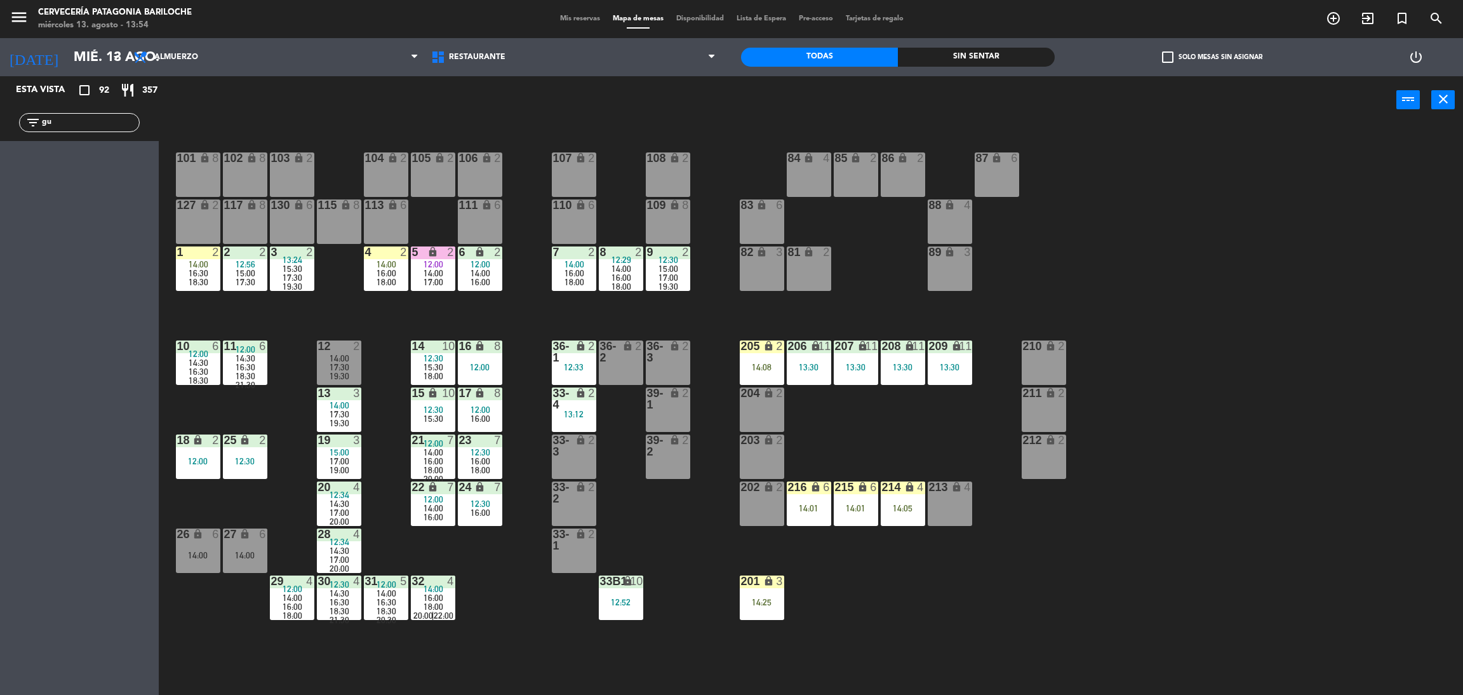
type input "g"
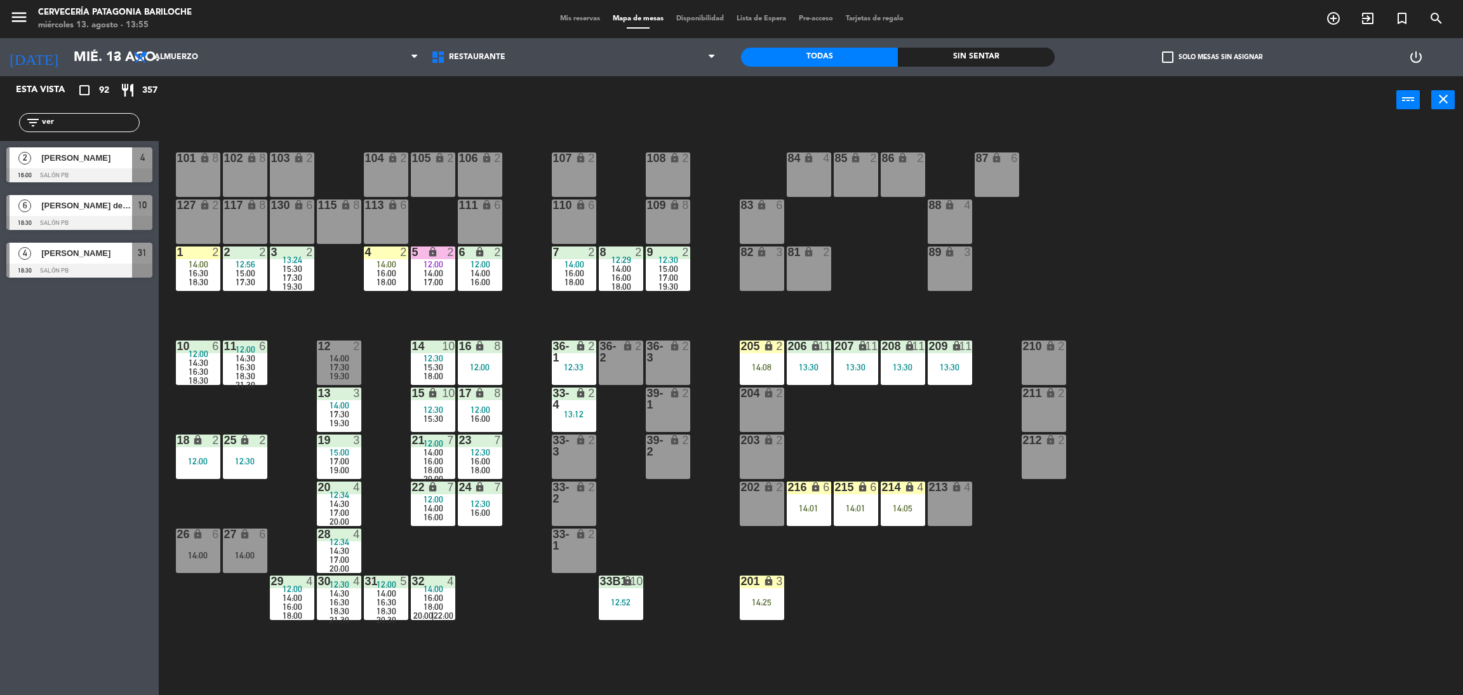
type input "ver"
click at [0, 393] on div "Esta vista crop_square 92 restaurant 357 filter_list ver 2 Andre Veras 16:00 SA…" at bounding box center [79, 385] width 159 height 618
click at [53, 158] on span "[PERSON_NAME]" at bounding box center [86, 157] width 91 height 13
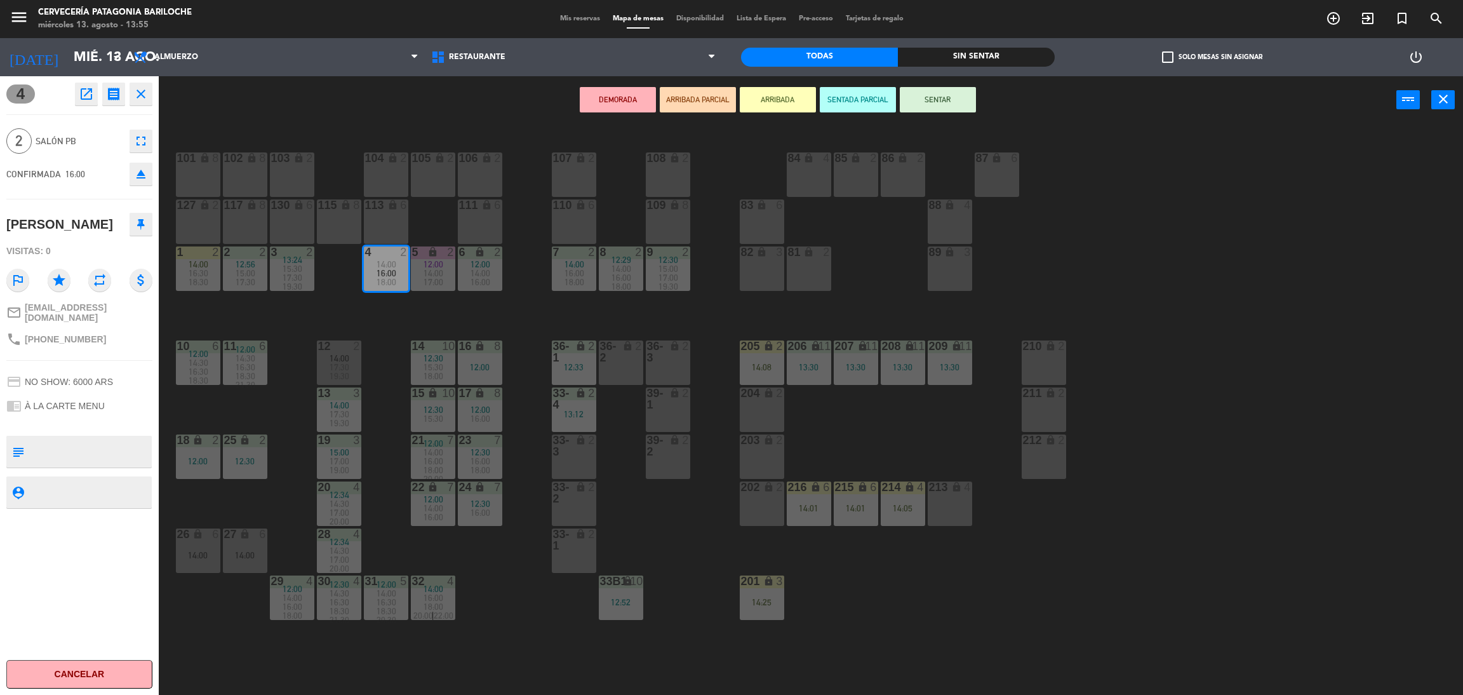
click at [767, 101] on button "ARRIBADA" at bounding box center [778, 99] width 76 height 25
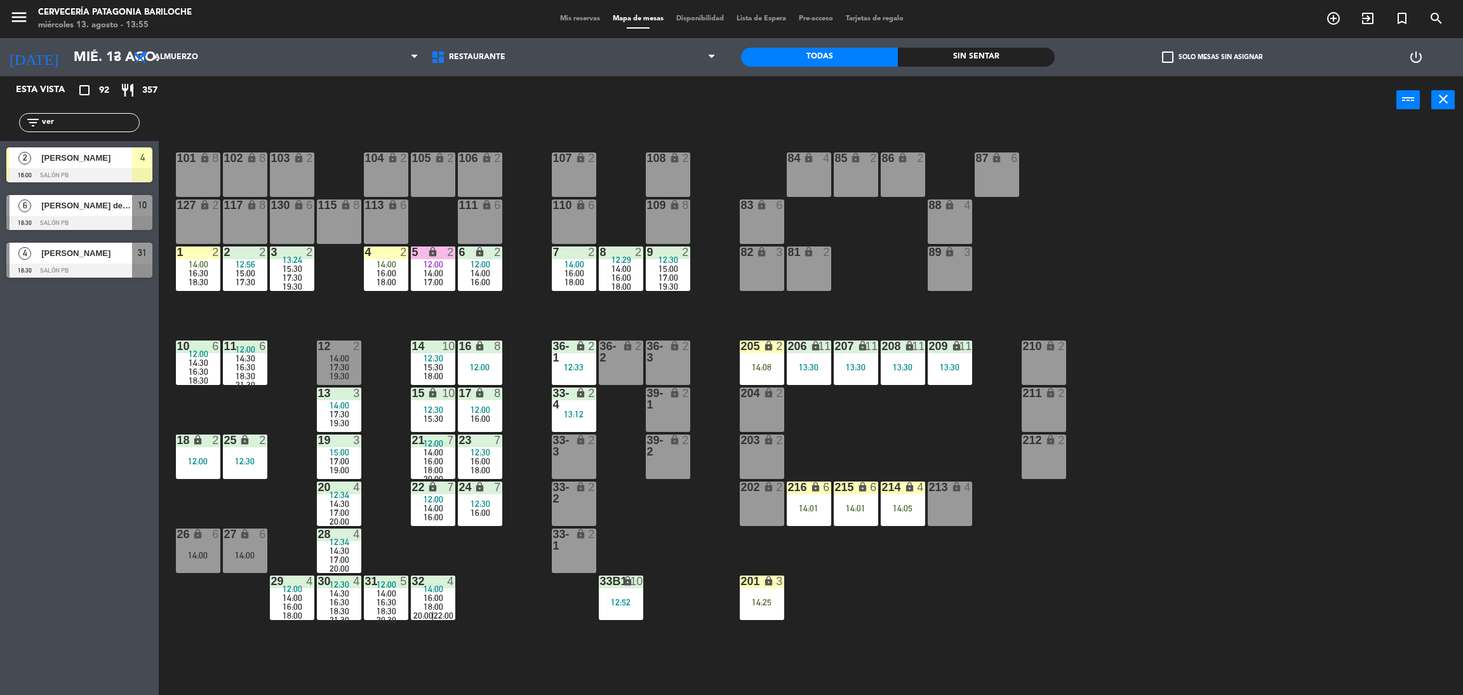
click at [642, 317] on div "101 lock 8 102 lock 8 104 lock 2 105 lock 2 106 lock 2 103 lock 2 107 lock 2 10…" at bounding box center [818, 415] width 1290 height 571
drag, startPoint x: 69, startPoint y: 123, endPoint x: 0, endPoint y: 108, distance: 70.7
click at [0, 112] on div "filter_list ver" at bounding box center [79, 122] width 159 height 37
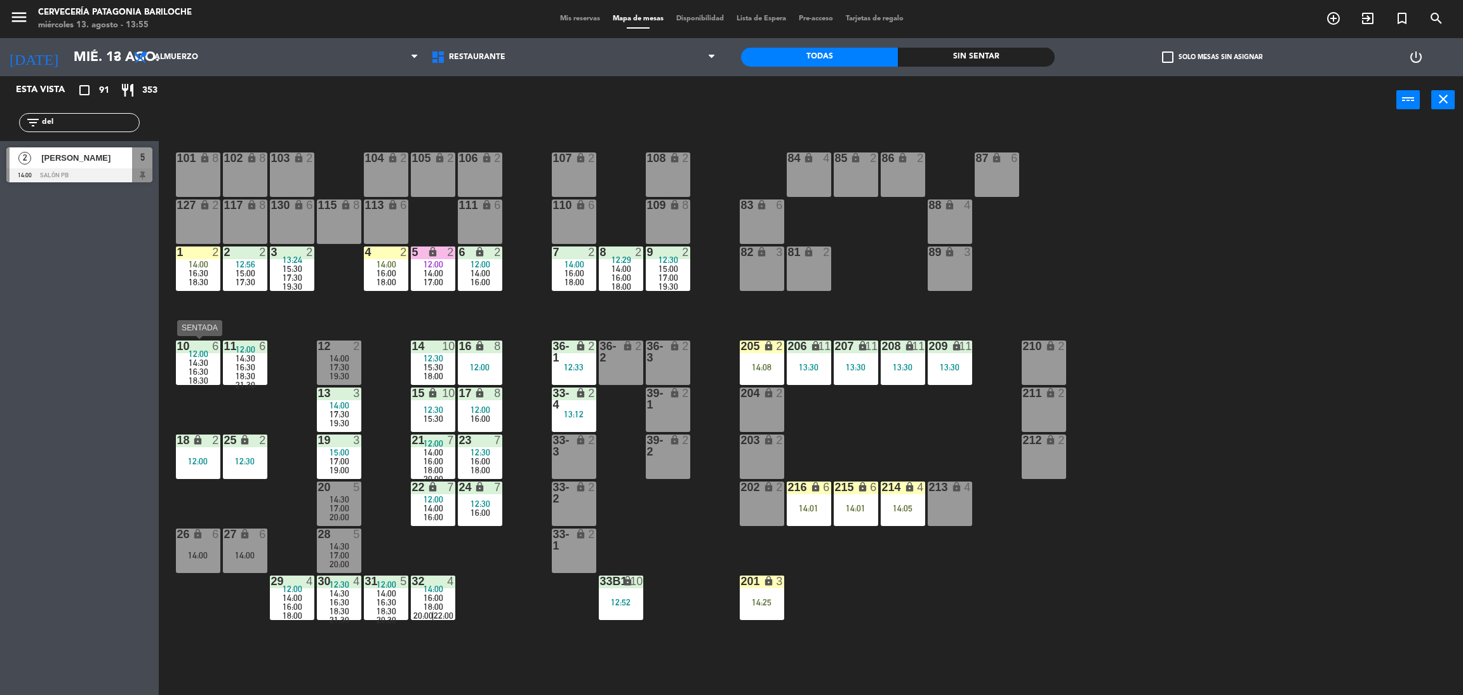
type input "del"
click at [91, 377] on div "Esta vista crop_square 91 restaurant 353 filter_list del 2 Paul Delgado 14:00 S…" at bounding box center [79, 385] width 159 height 618
click at [62, 177] on div at bounding box center [79, 175] width 146 height 14
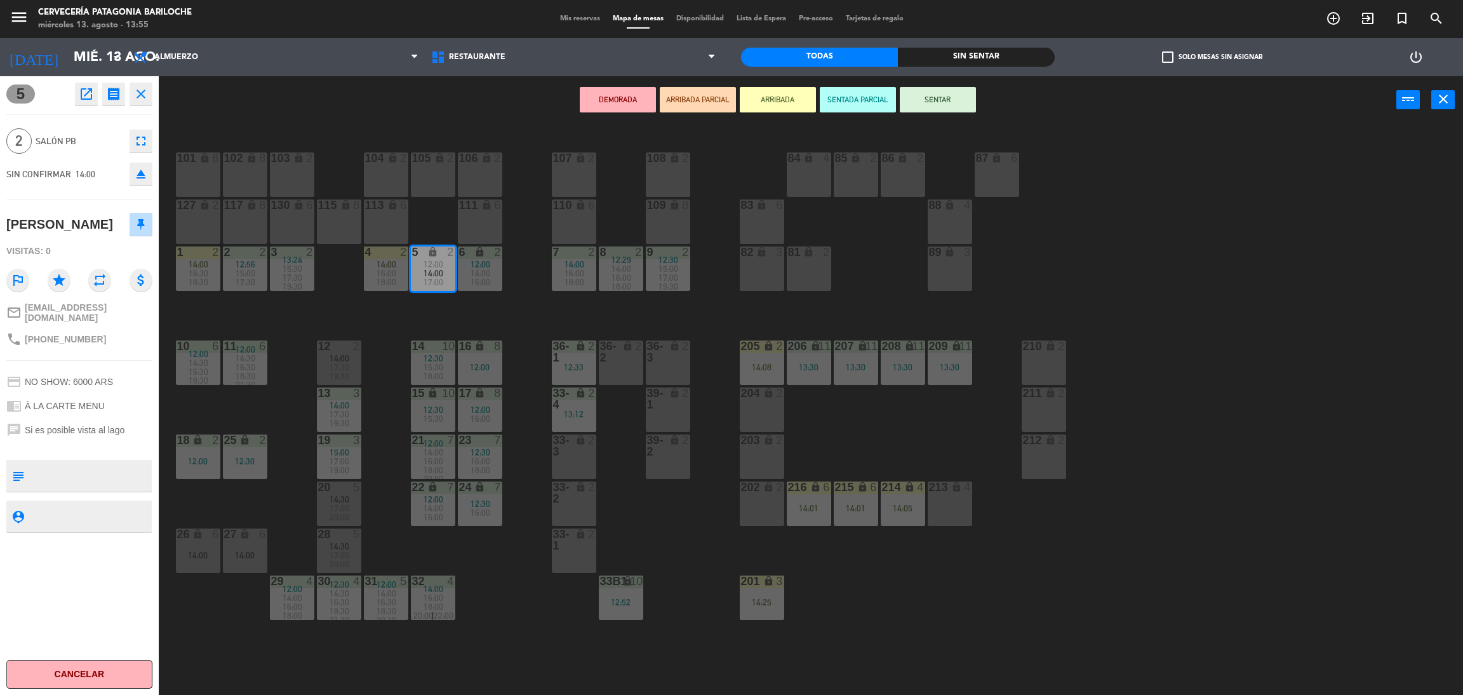
click at [769, 104] on button "ARRIBADA" at bounding box center [778, 99] width 76 height 25
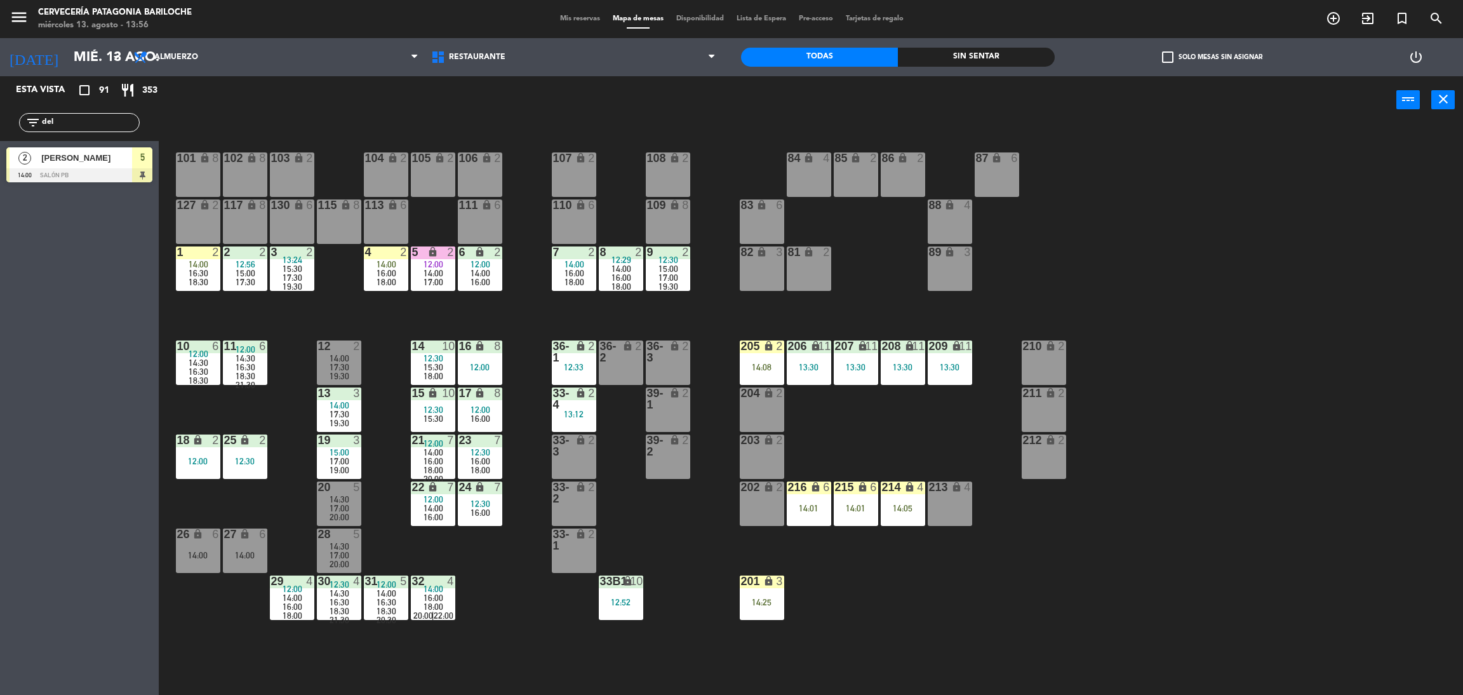
click at [554, 131] on div "101 lock 8 102 lock 8 104 lock 2 105 lock 2 106 lock 2 103 lock 2 107 lock 2 10…" at bounding box center [818, 415] width 1290 height 571
click at [131, 126] on input "del" at bounding box center [90, 123] width 98 height 14
type input "d"
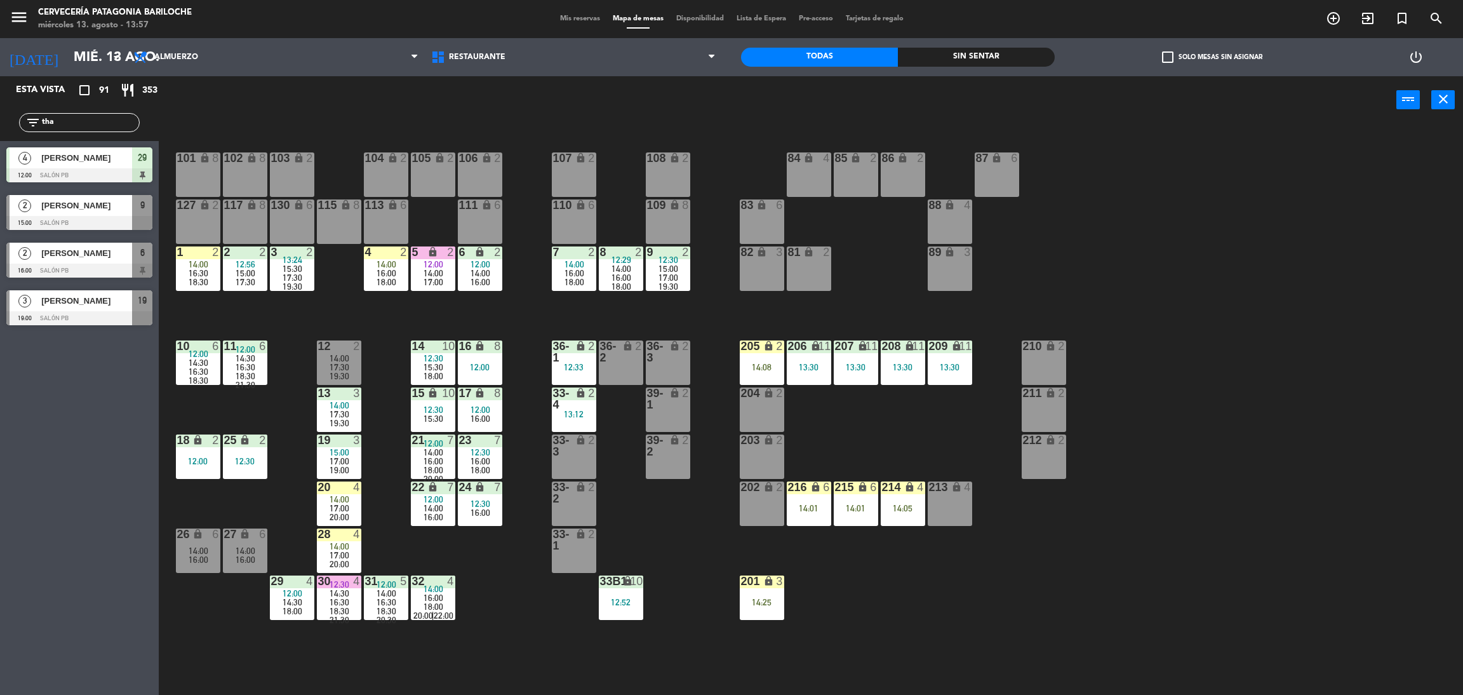
click at [58, 461] on div "Esta vista crop_square 91 restaurant 353 filter_list tha 4 Jonathan Chiocchio 1…" at bounding box center [79, 385] width 159 height 618
click at [86, 122] on input "tha" at bounding box center [90, 123] width 98 height 14
type input "t"
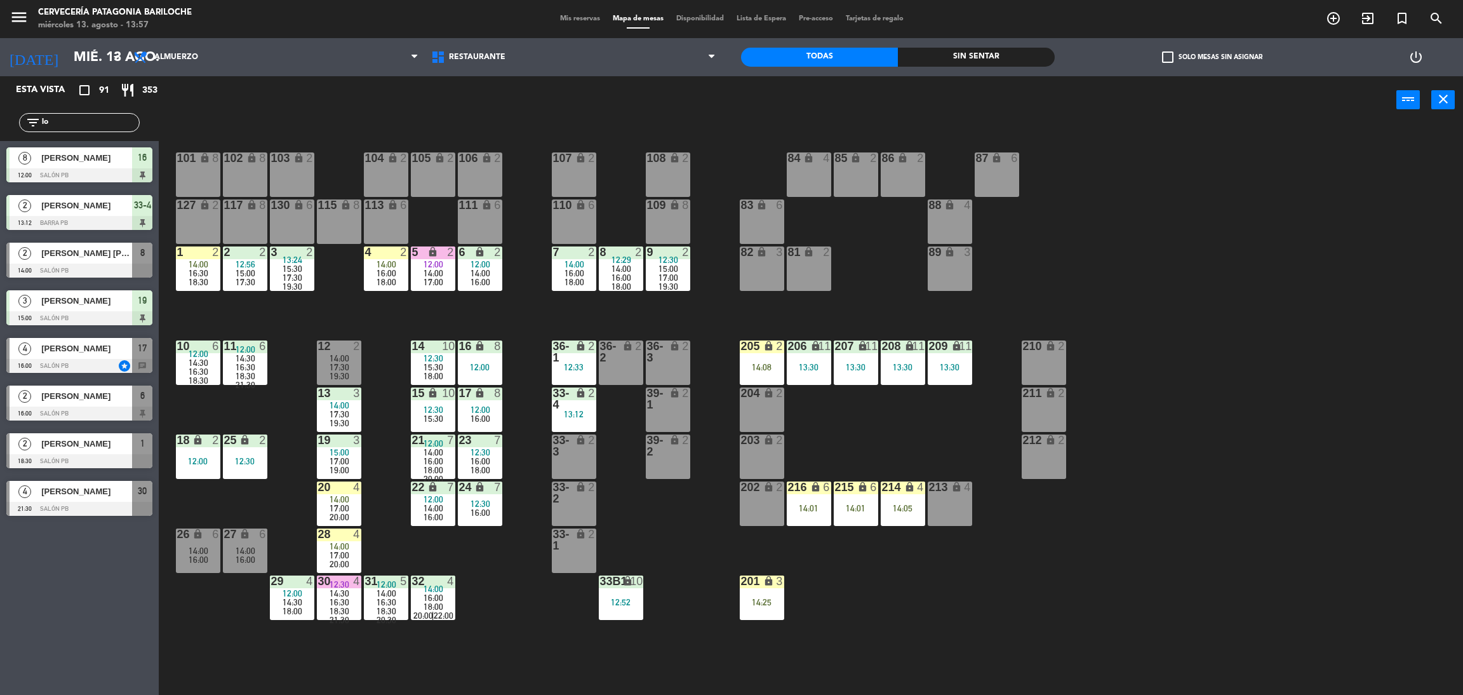
type input "loi"
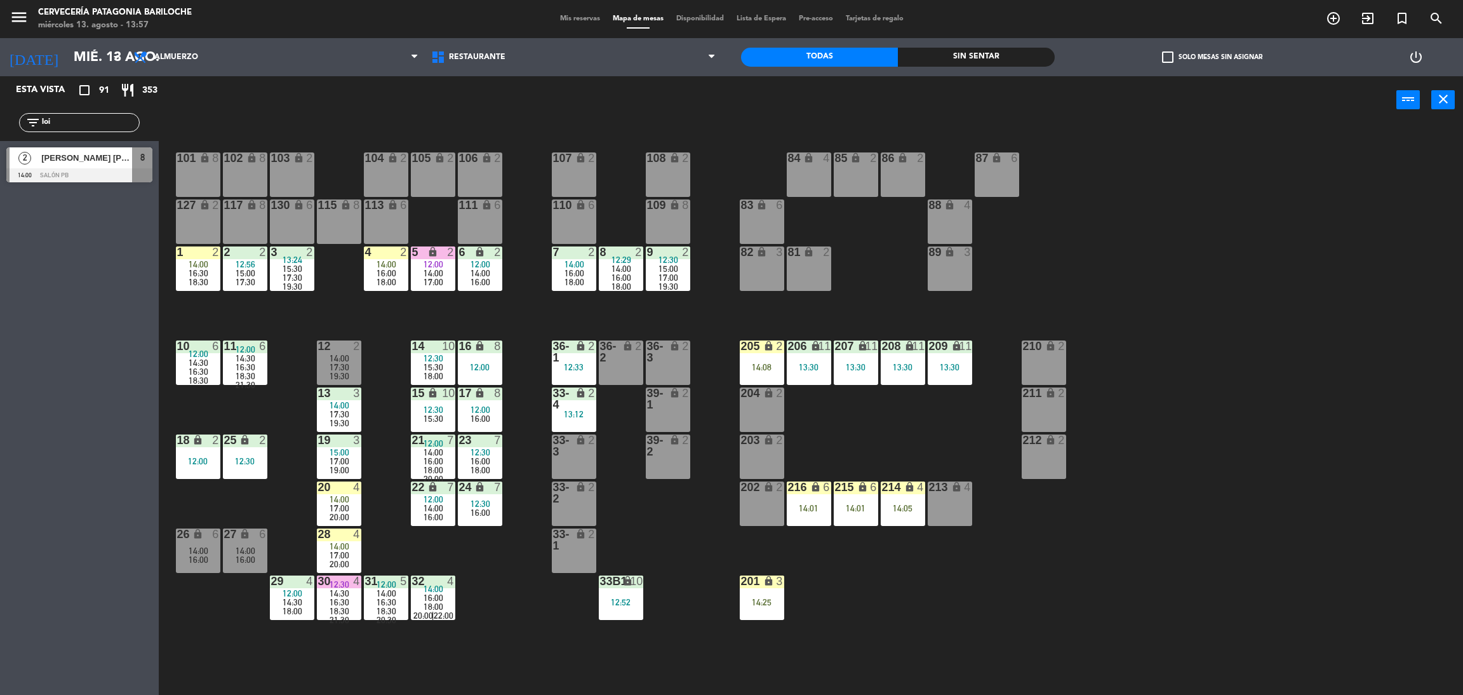
click at [88, 166] on div "[PERSON_NAME] de [PERSON_NAME]" at bounding box center [86, 157] width 92 height 21
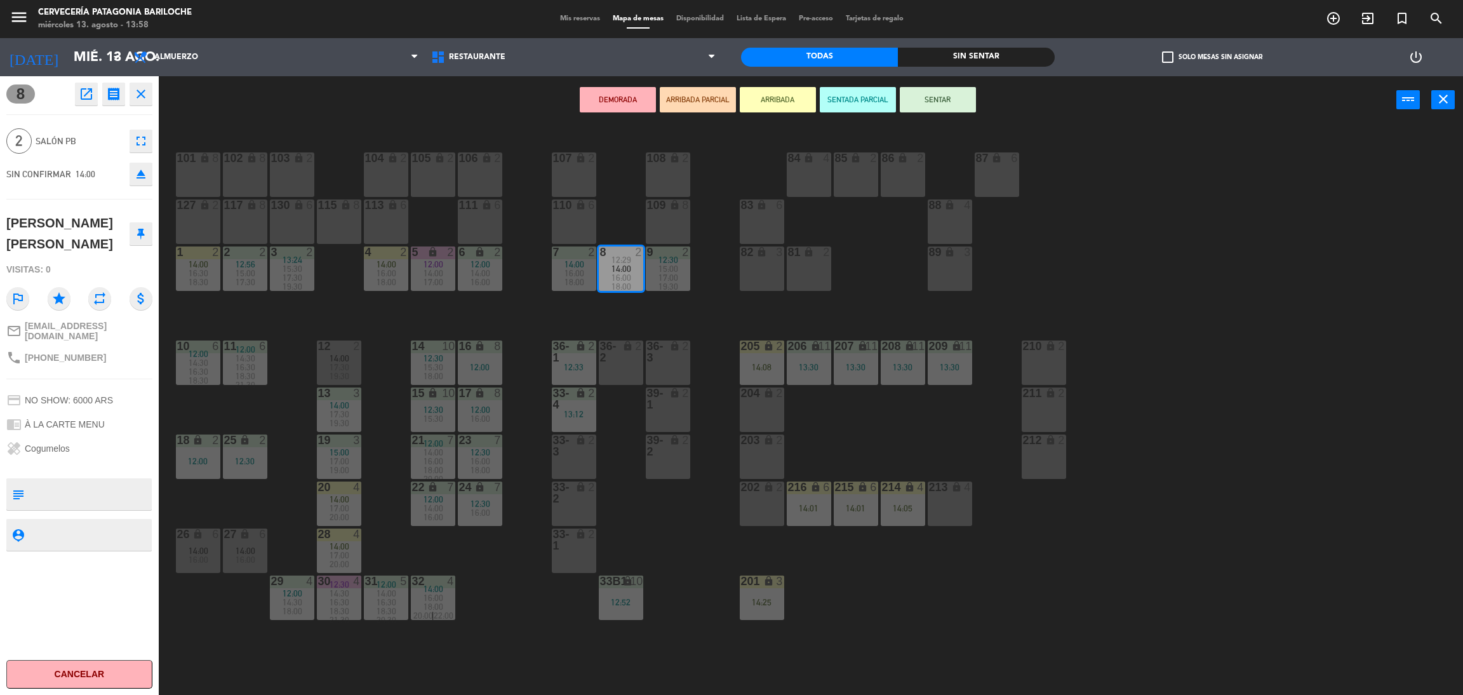
click at [771, 93] on button "ARRIBADA" at bounding box center [778, 99] width 76 height 25
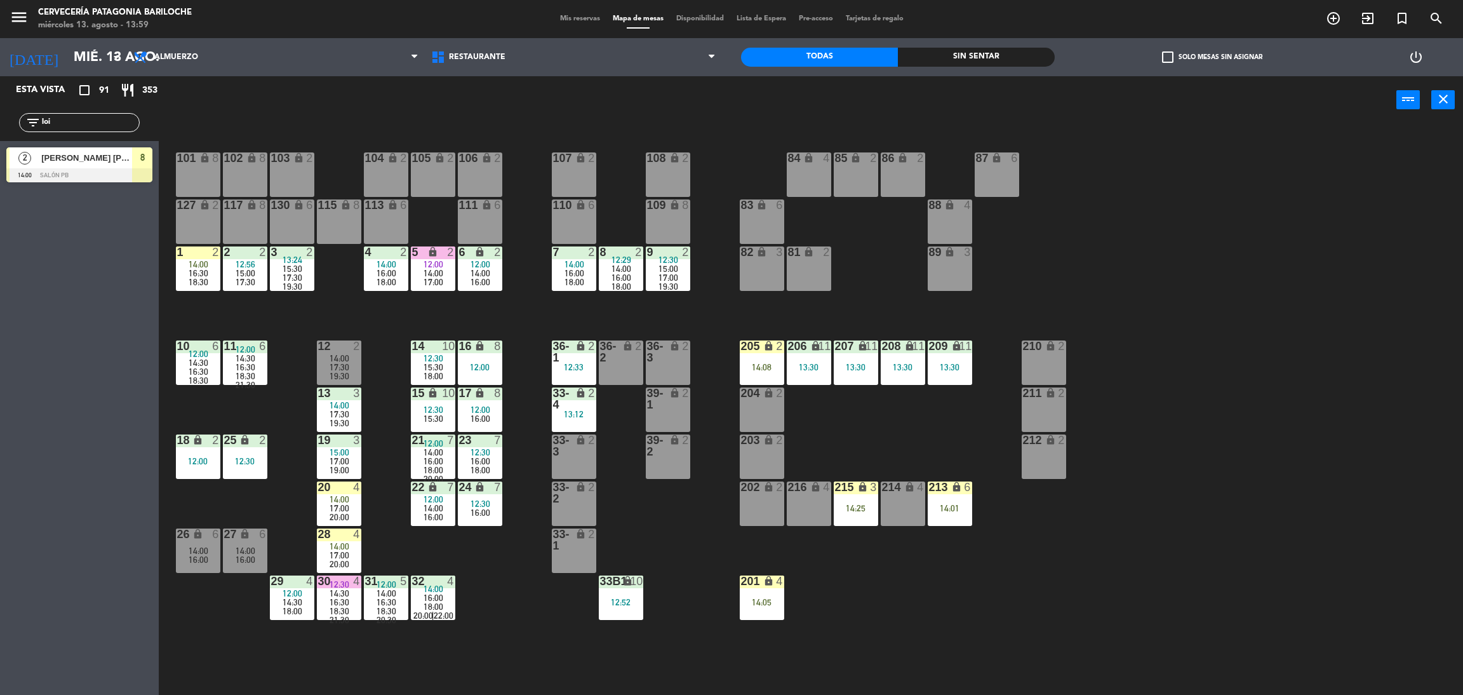
drag, startPoint x: 58, startPoint y: 123, endPoint x: 0, endPoint y: 90, distance: 66.9
click at [0, 90] on div "Esta vista crop_square 91 restaurant 353 filter_list loi 2 Tatiane Loidi de San…" at bounding box center [79, 132] width 159 height 112
type input "r"
type input "tami"
click at [98, 152] on span "[PERSON_NAME]" at bounding box center [86, 157] width 91 height 13
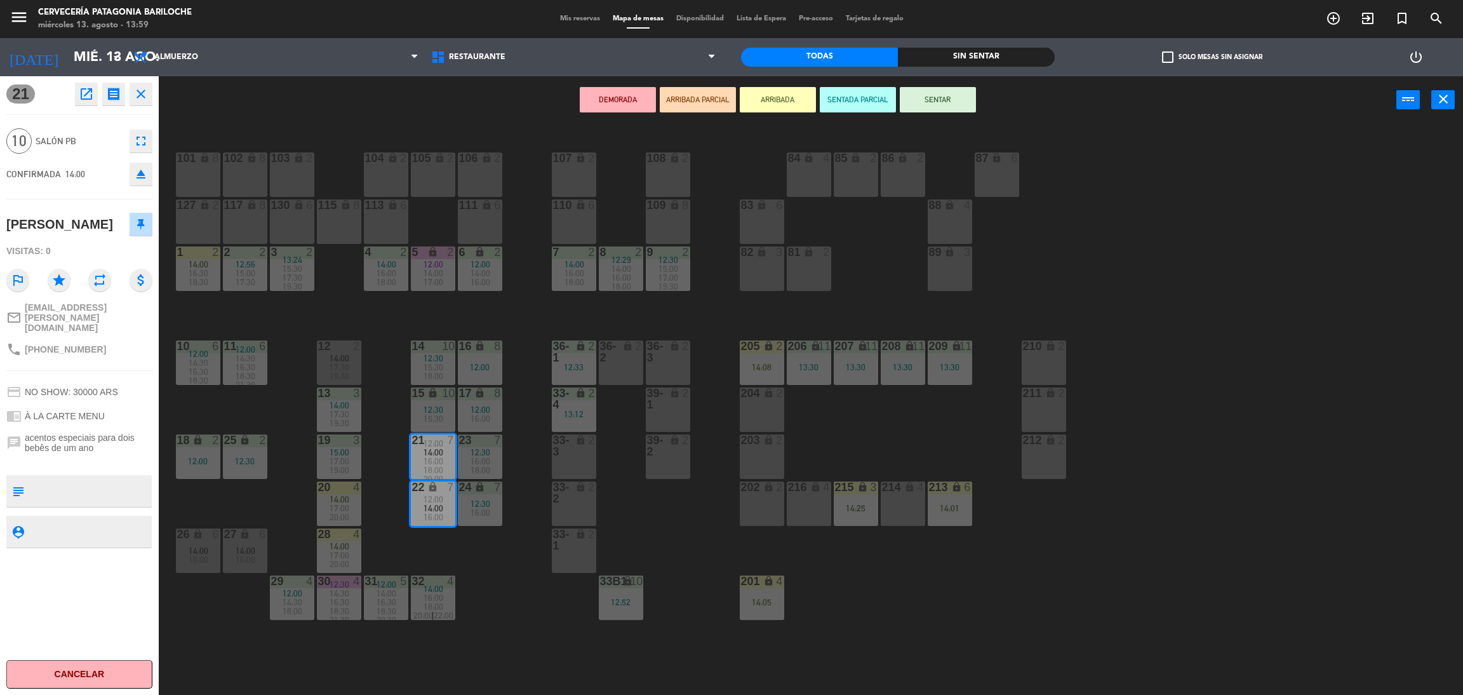
click at [765, 99] on button "ARRIBADA" at bounding box center [778, 99] width 76 height 25
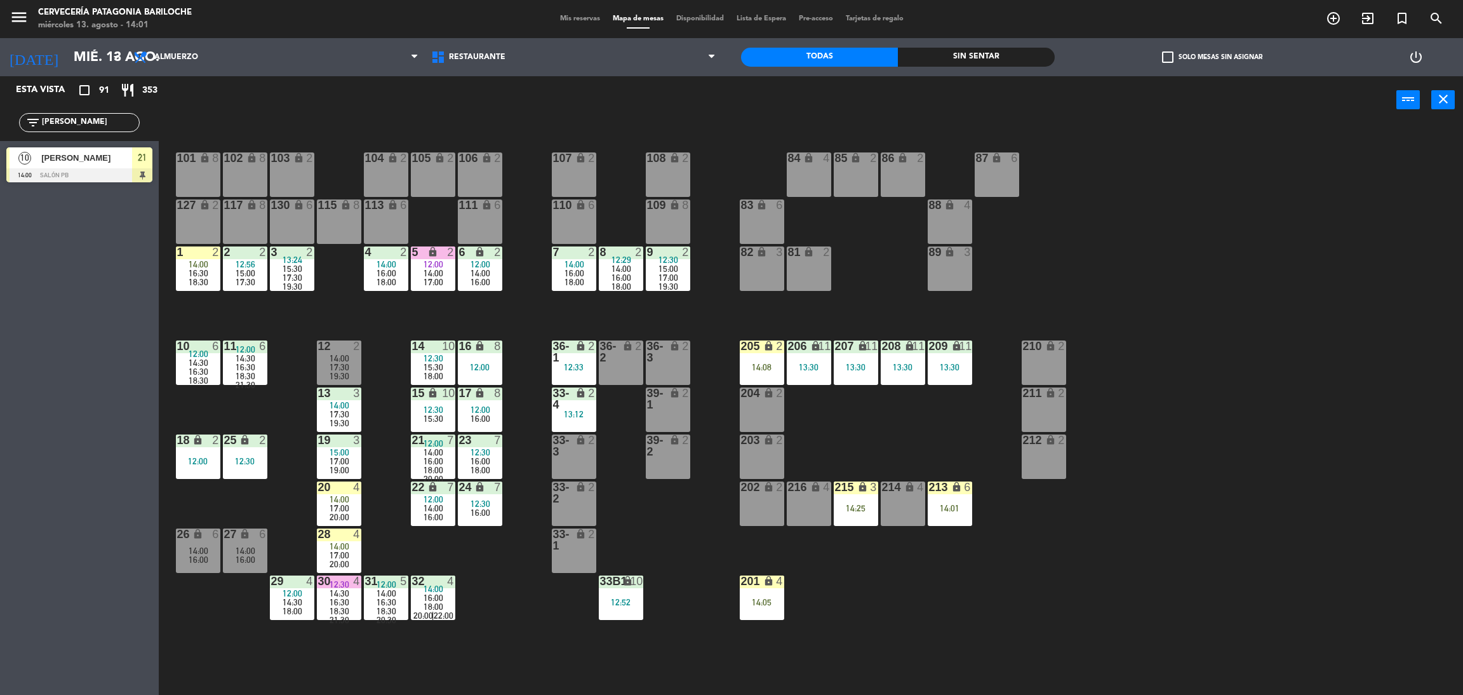
drag, startPoint x: 82, startPoint y: 120, endPoint x: 0, endPoint y: 126, distance: 82.2
click at [0, 126] on div "filter_list tami" at bounding box center [79, 122] width 159 height 37
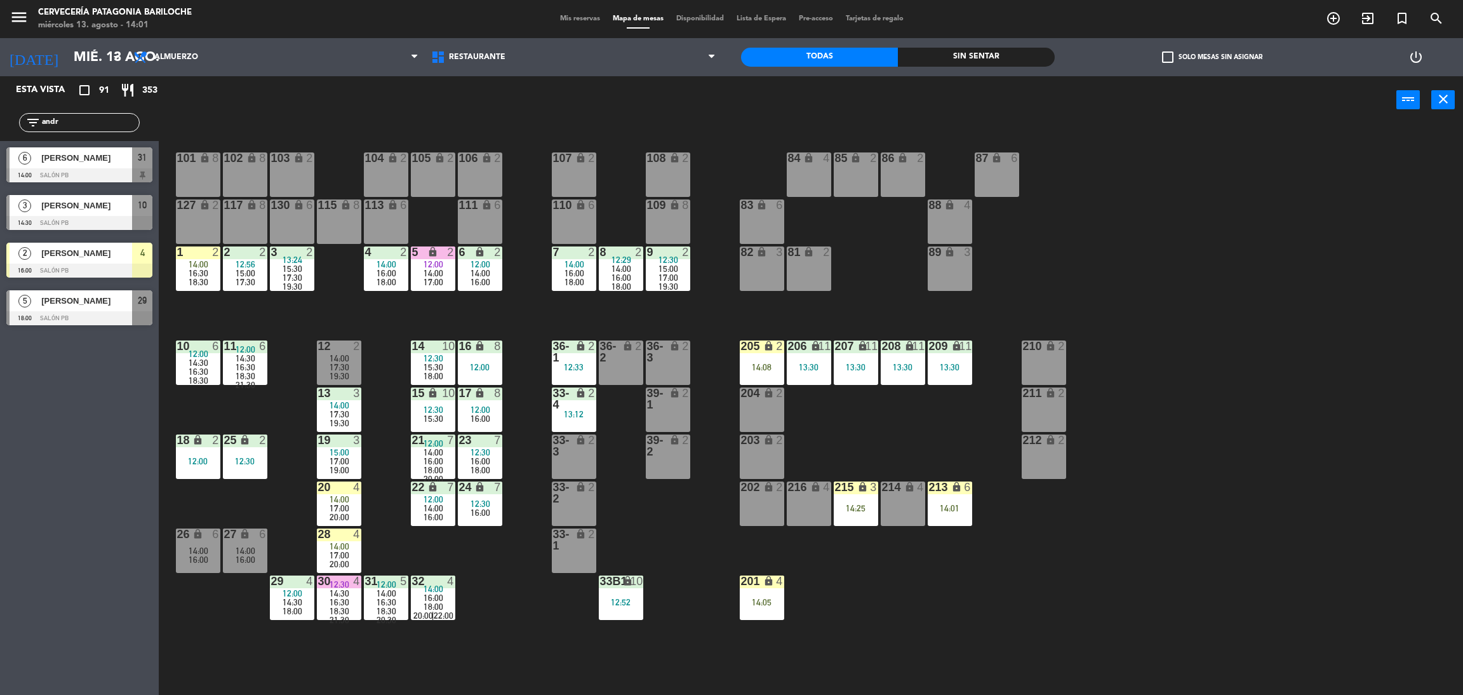
type input "andr"
click at [37, 443] on div "Esta vista crop_square 91 restaurant 353 filter_list andr 6 Andrea Costanzo 14:…" at bounding box center [79, 385] width 159 height 618
click at [63, 168] on div at bounding box center [79, 175] width 146 height 14
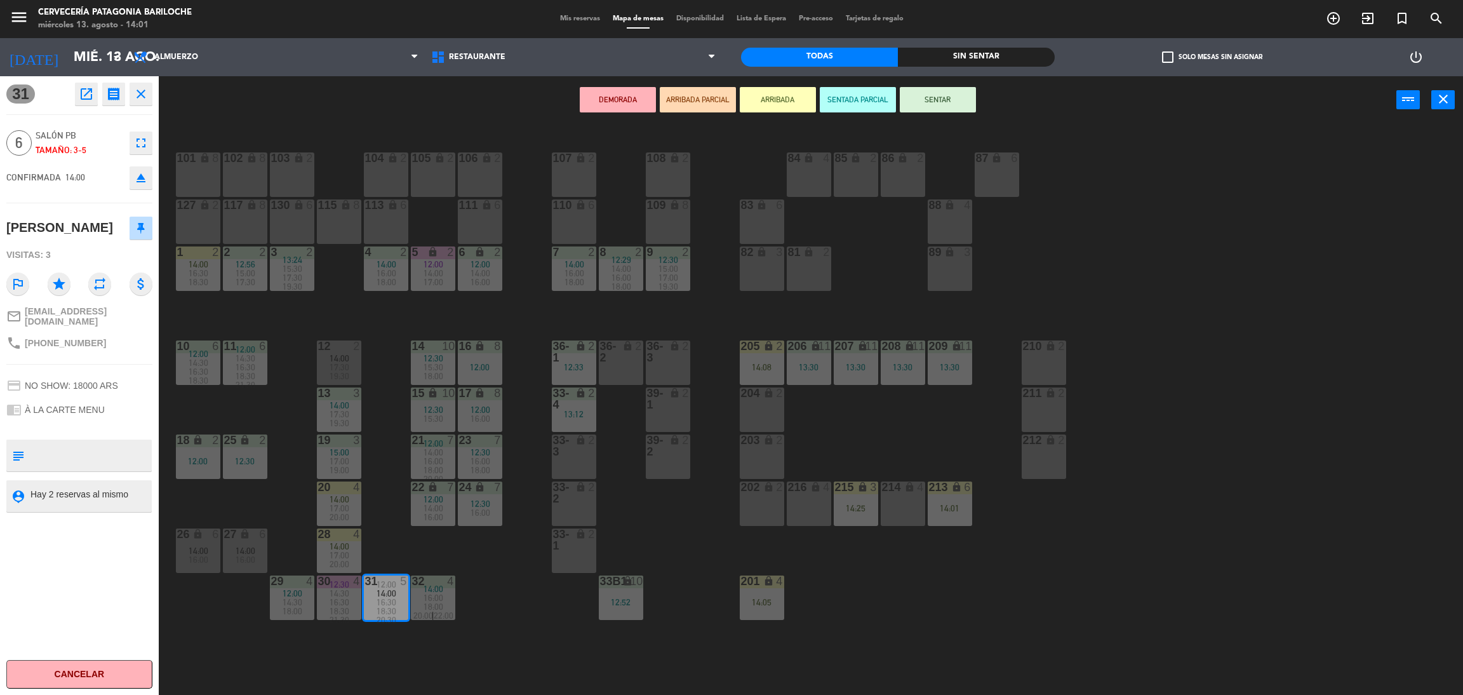
click at [761, 103] on button "ARRIBADA" at bounding box center [778, 99] width 76 height 25
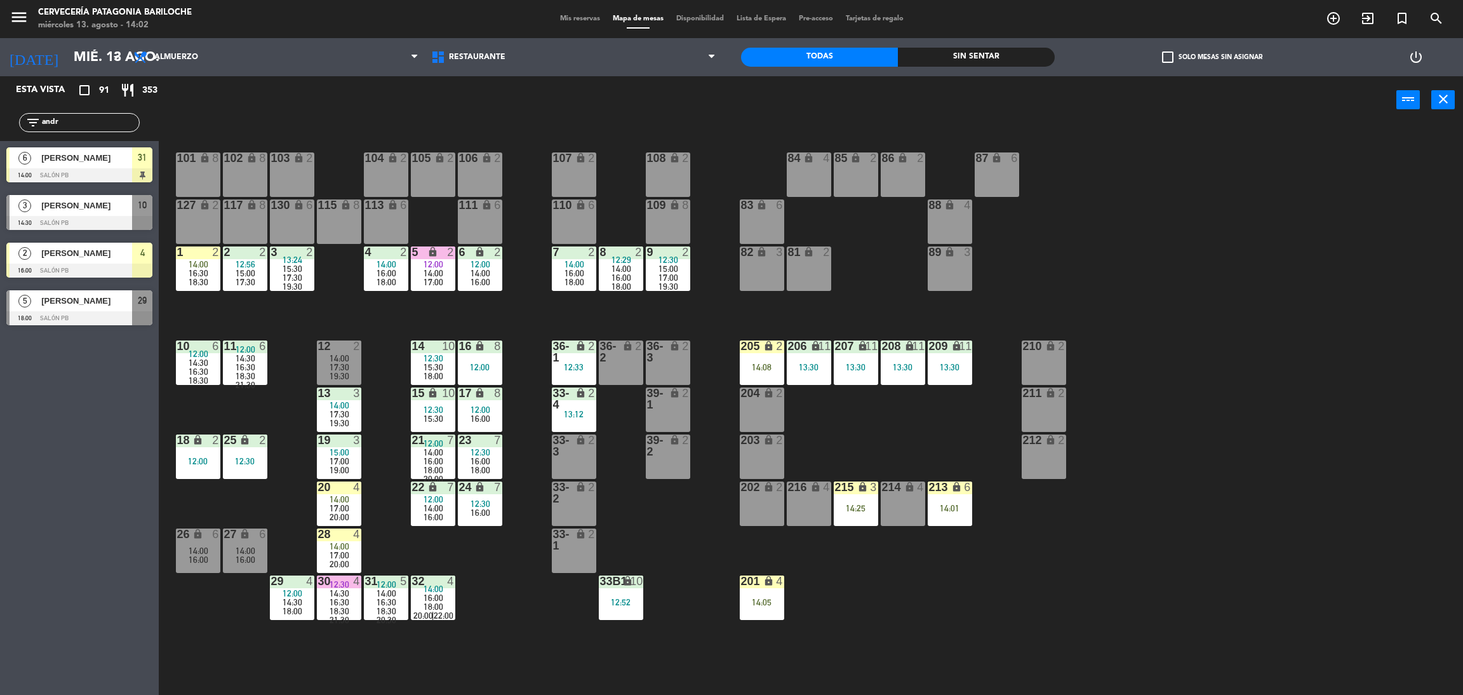
drag, startPoint x: 83, startPoint y: 123, endPoint x: 0, endPoint y: 123, distance: 82.6
click at [0, 123] on div "filter_list andr" at bounding box center [79, 122] width 159 height 37
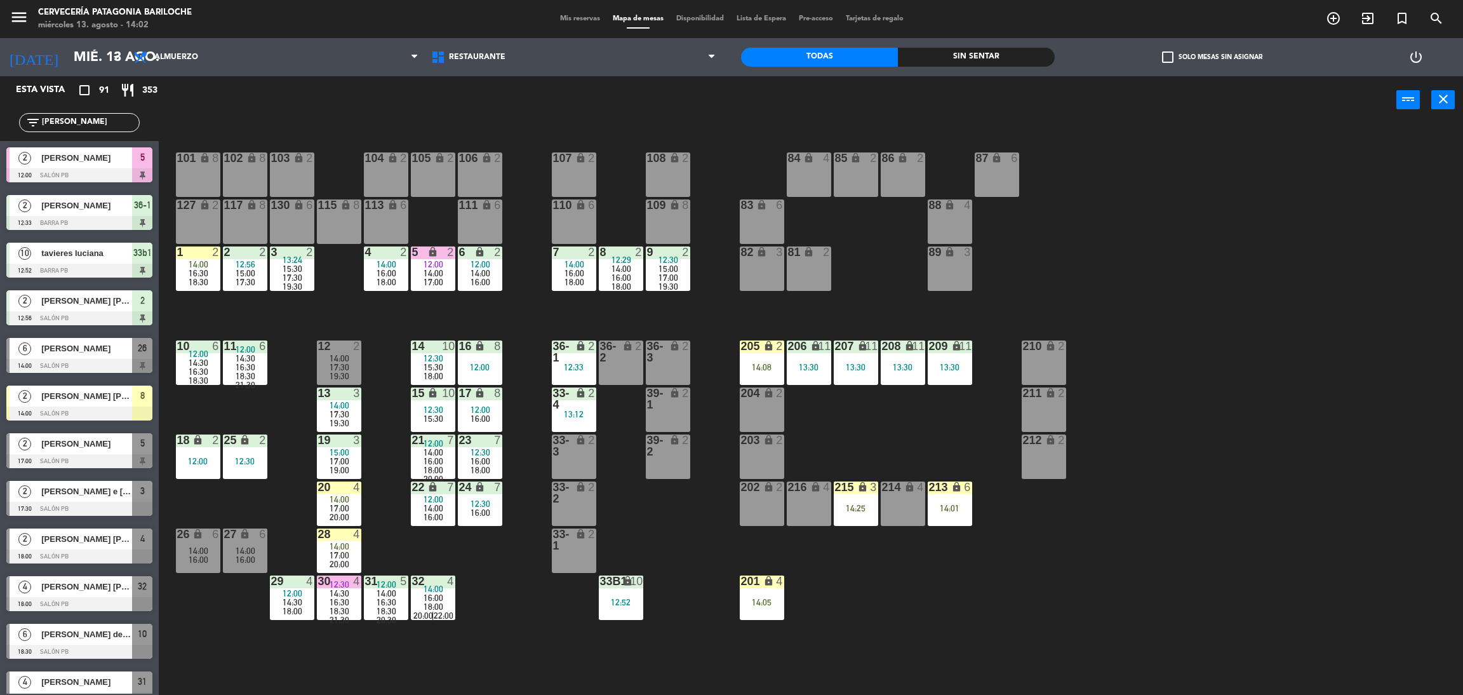
type input "ana"
click at [213, 120] on div "power_input close" at bounding box center [778, 100] width 1238 height 48
click at [109, 352] on span "[PERSON_NAME]" at bounding box center [86, 348] width 91 height 13
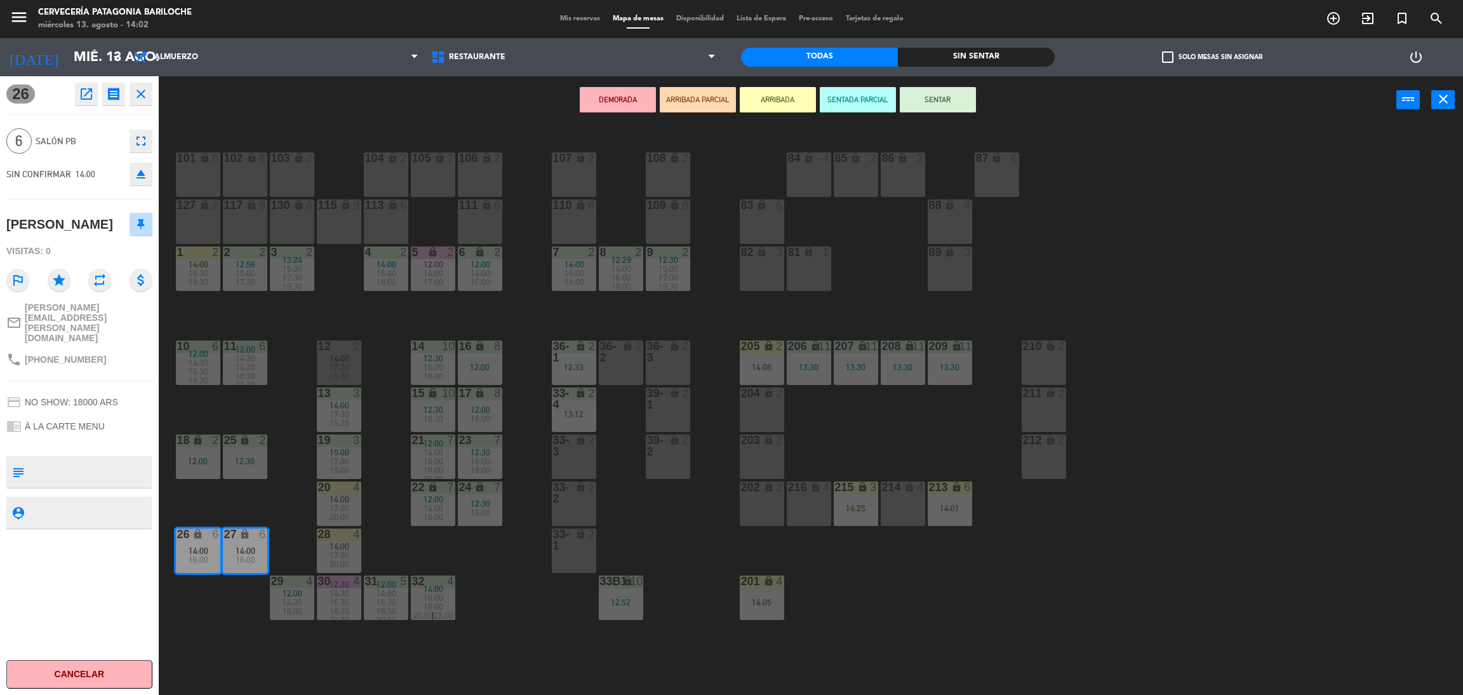
click at [791, 99] on button "ARRIBADA" at bounding box center [778, 99] width 76 height 25
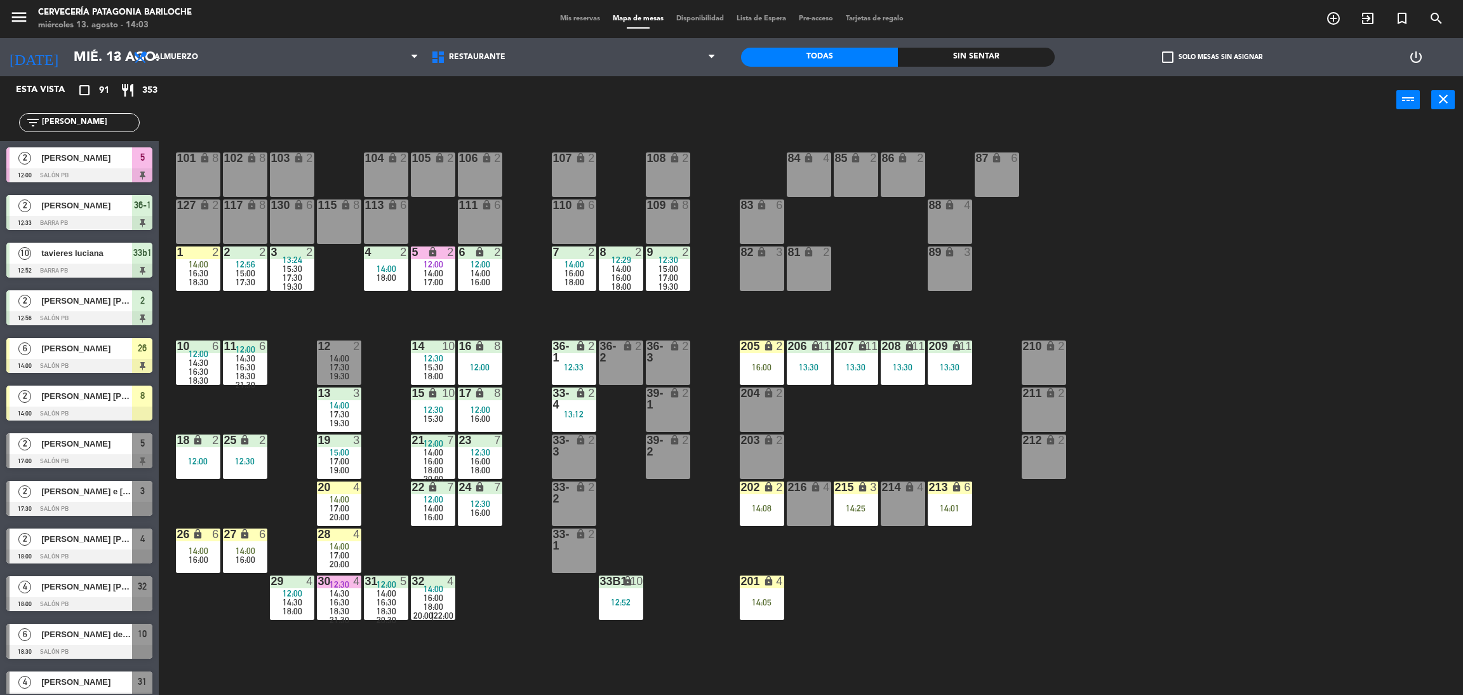
click at [117, 123] on input "ana" at bounding box center [90, 123] width 98 height 14
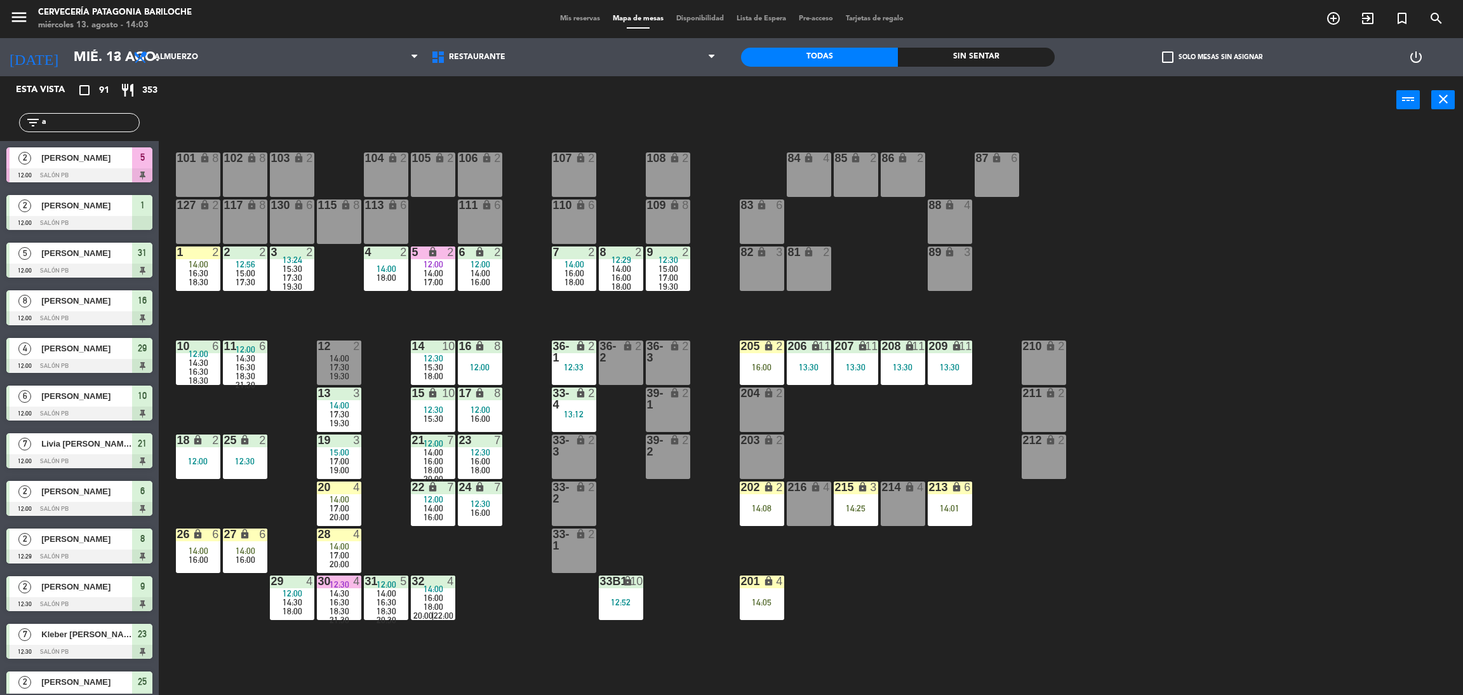
type input "a"
drag, startPoint x: 115, startPoint y: 119, endPoint x: 70, endPoint y: 129, distance: 45.5
click at [115, 119] on input "a" at bounding box center [90, 123] width 98 height 14
click at [73, 126] on input "text" at bounding box center [90, 123] width 98 height 14
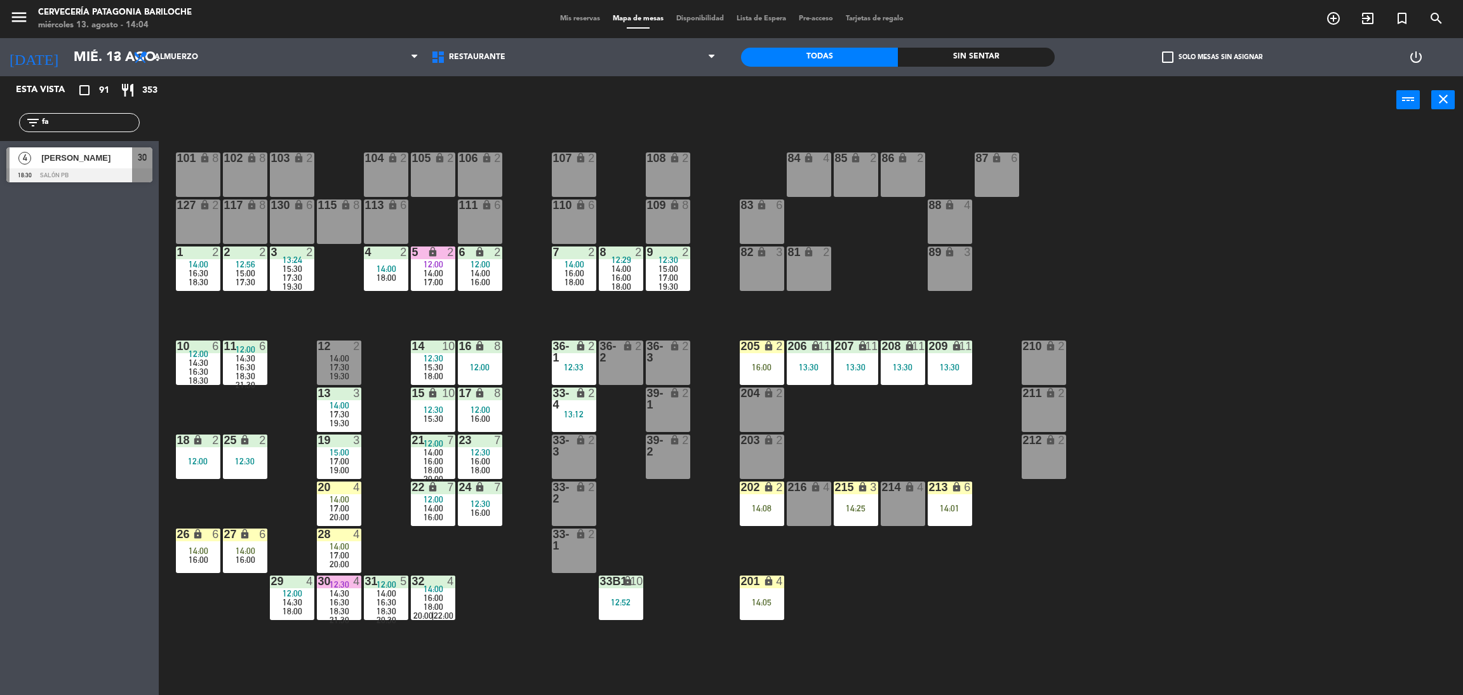
type input "f"
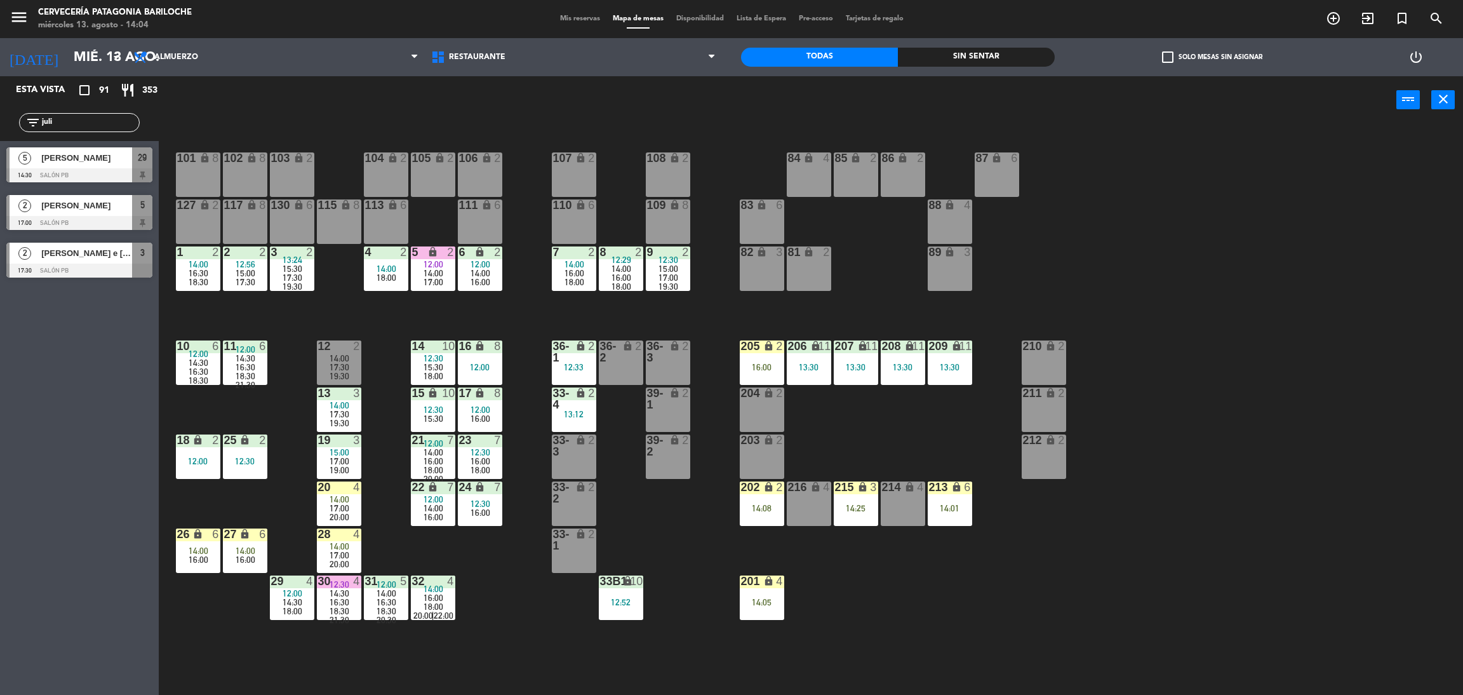
type input "juli"
click at [104, 441] on div "Esta vista crop_square 91 restaurant 353 filter_list juli 5 Julia Durigutti 14:…" at bounding box center [79, 385] width 159 height 618
click at [84, 170] on div at bounding box center [79, 175] width 146 height 14
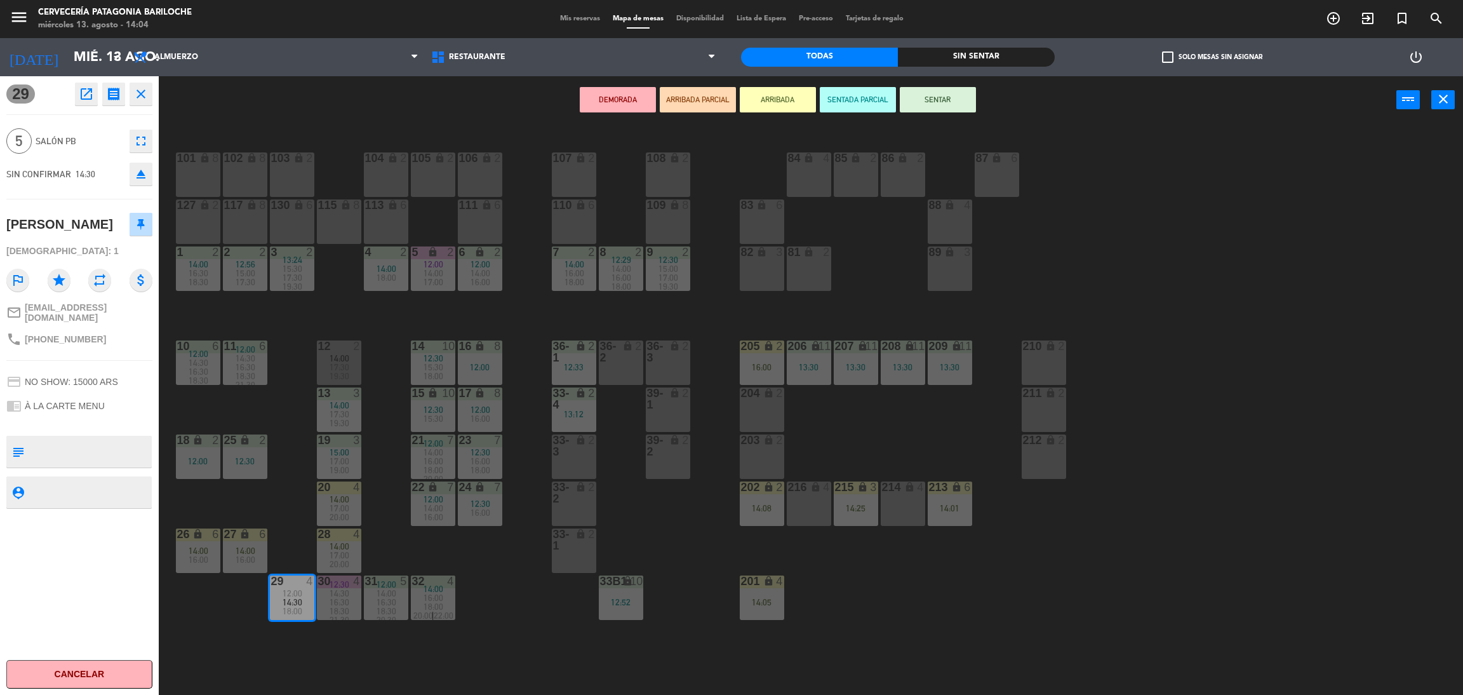
click at [753, 95] on button "ARRIBADA" at bounding box center [778, 99] width 76 height 25
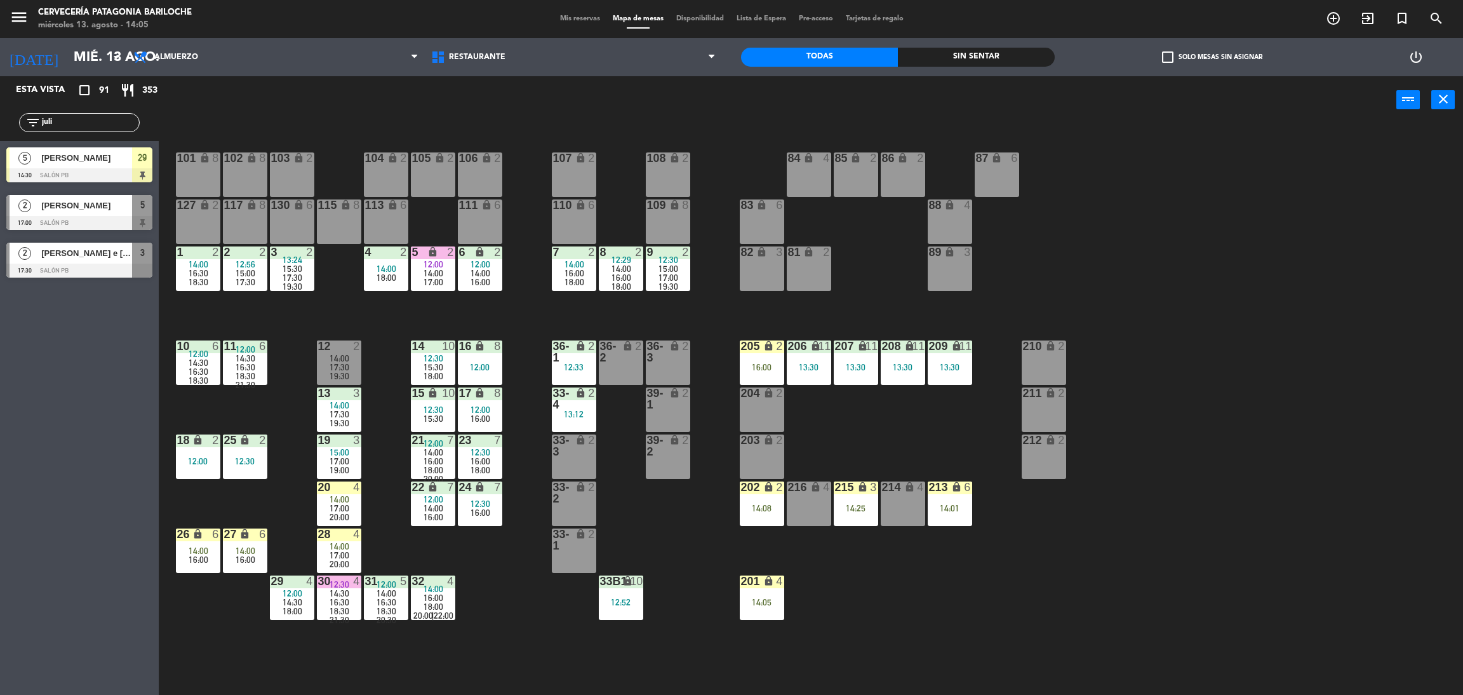
click at [83, 122] on input "juli" at bounding box center [90, 123] width 98 height 14
type input "j"
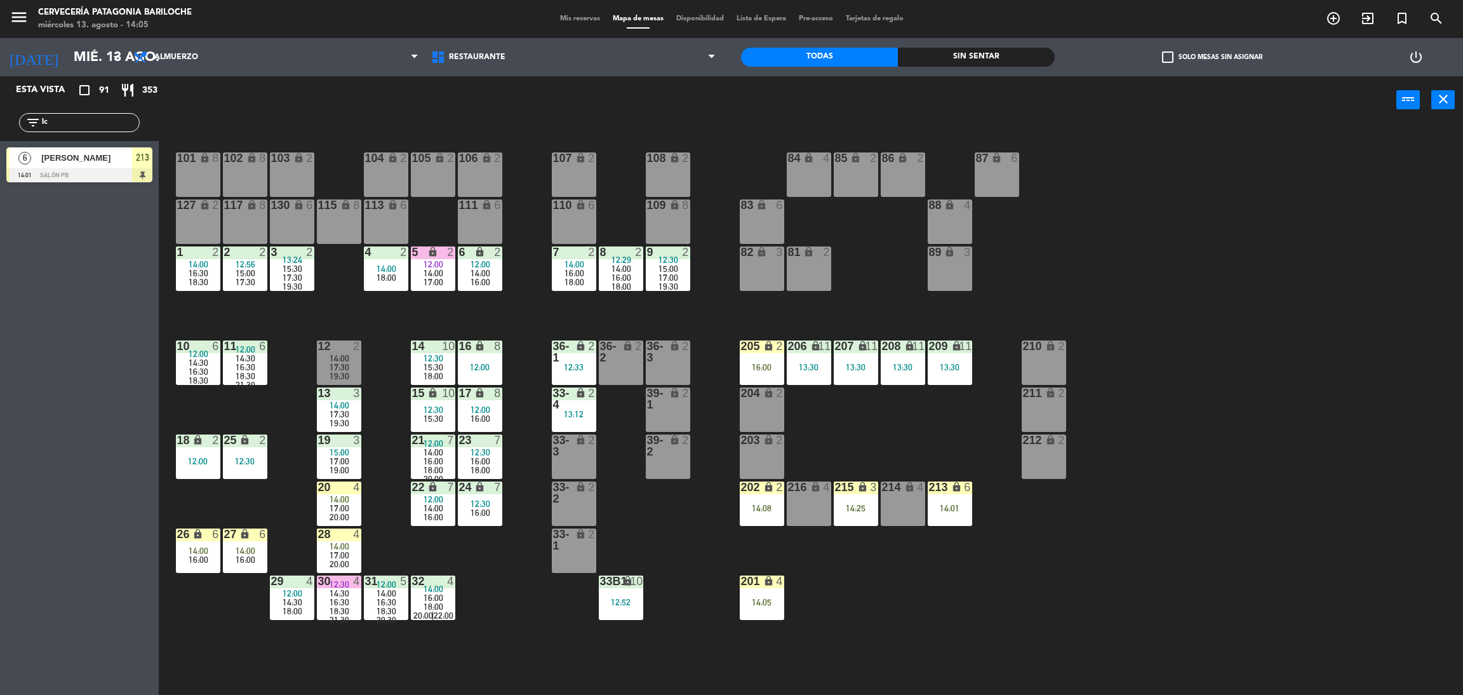
type input "l"
click at [49, 405] on div "Esta vista crop_square 91 restaurant 353 filter_list lucia 10 tavieres luciana …" at bounding box center [79, 385] width 159 height 618
drag, startPoint x: 81, startPoint y: 119, endPoint x: 0, endPoint y: 106, distance: 81.7
click at [0, 106] on div "filter_list lucia" at bounding box center [79, 122] width 159 height 37
type input "fer"
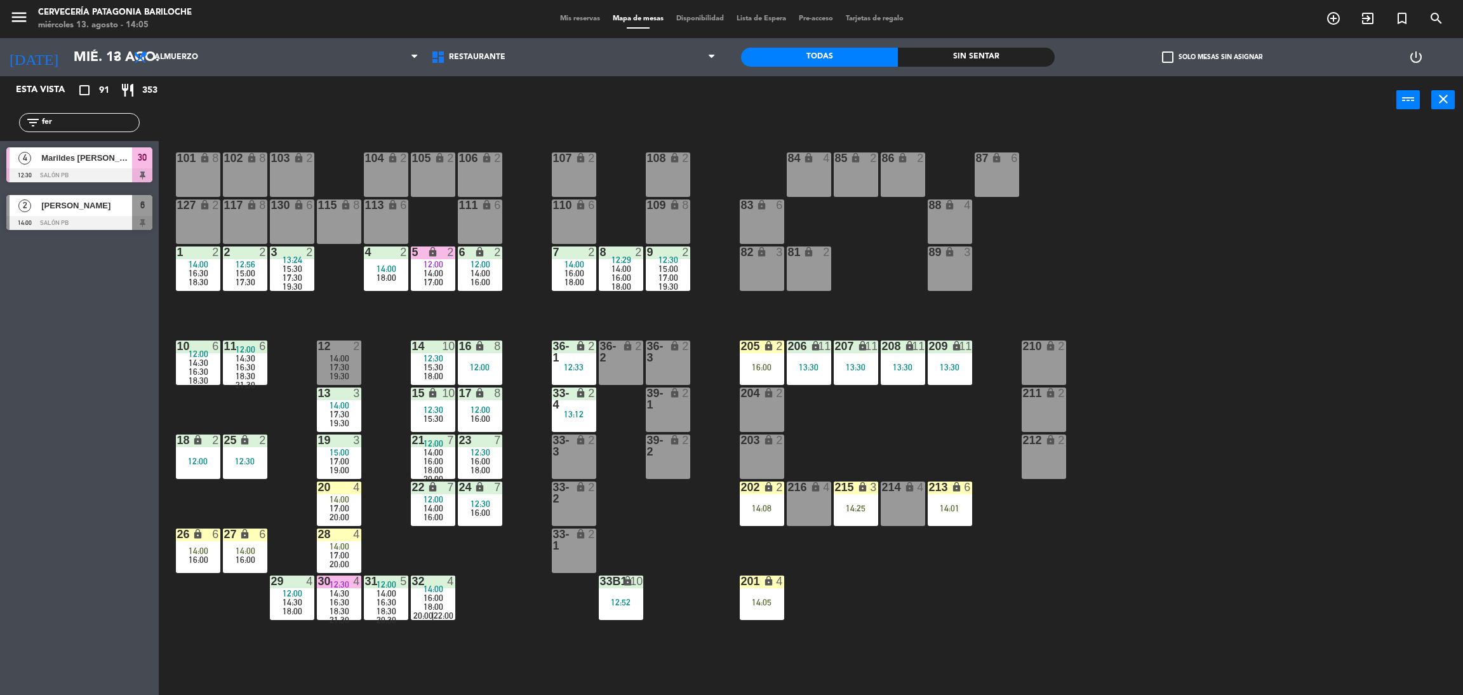
drag, startPoint x: 22, startPoint y: 282, endPoint x: 46, endPoint y: 241, distance: 47.8
click at [22, 282] on div "Esta vista crop_square 91 restaurant 353 filter_list fer 4 Marildes Nunes Ferre…" at bounding box center [79, 385] width 159 height 618
click at [65, 210] on span "[PERSON_NAME]" at bounding box center [86, 205] width 91 height 13
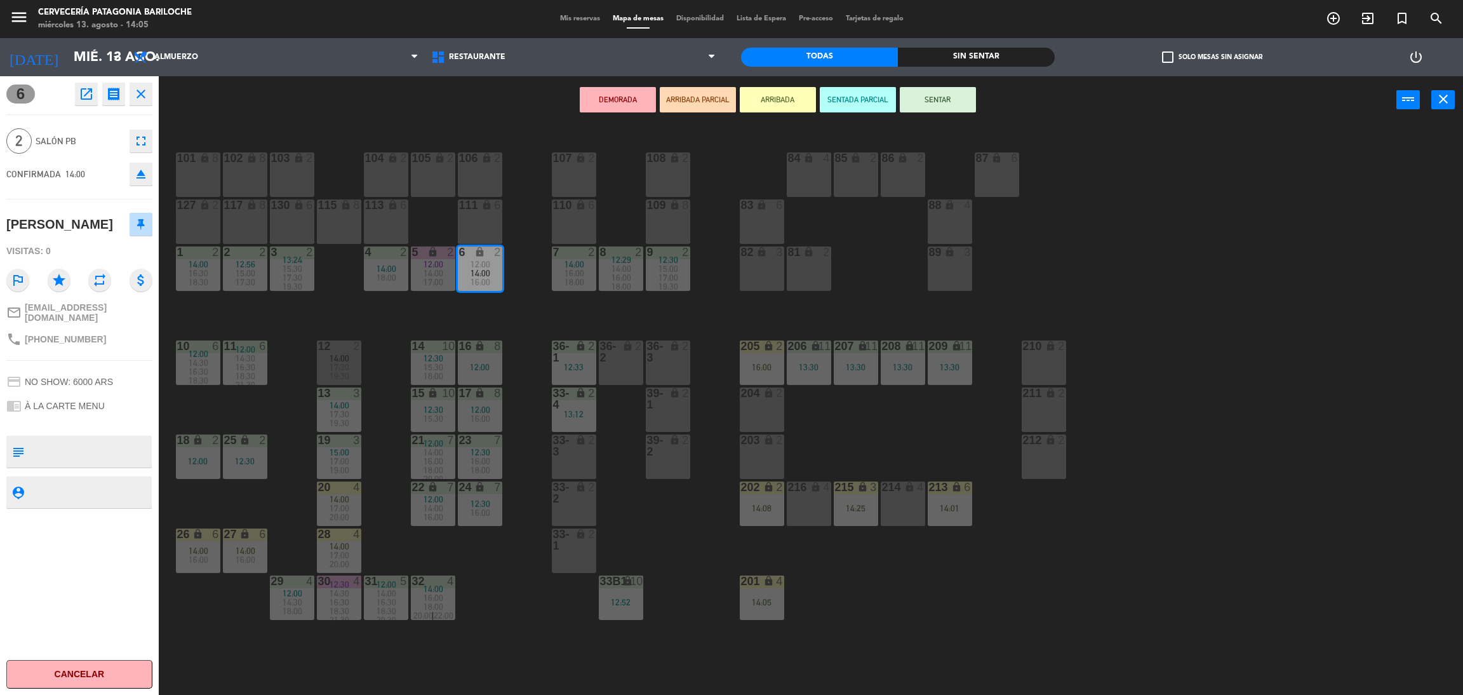
click at [802, 99] on button "ARRIBADA" at bounding box center [778, 99] width 76 height 25
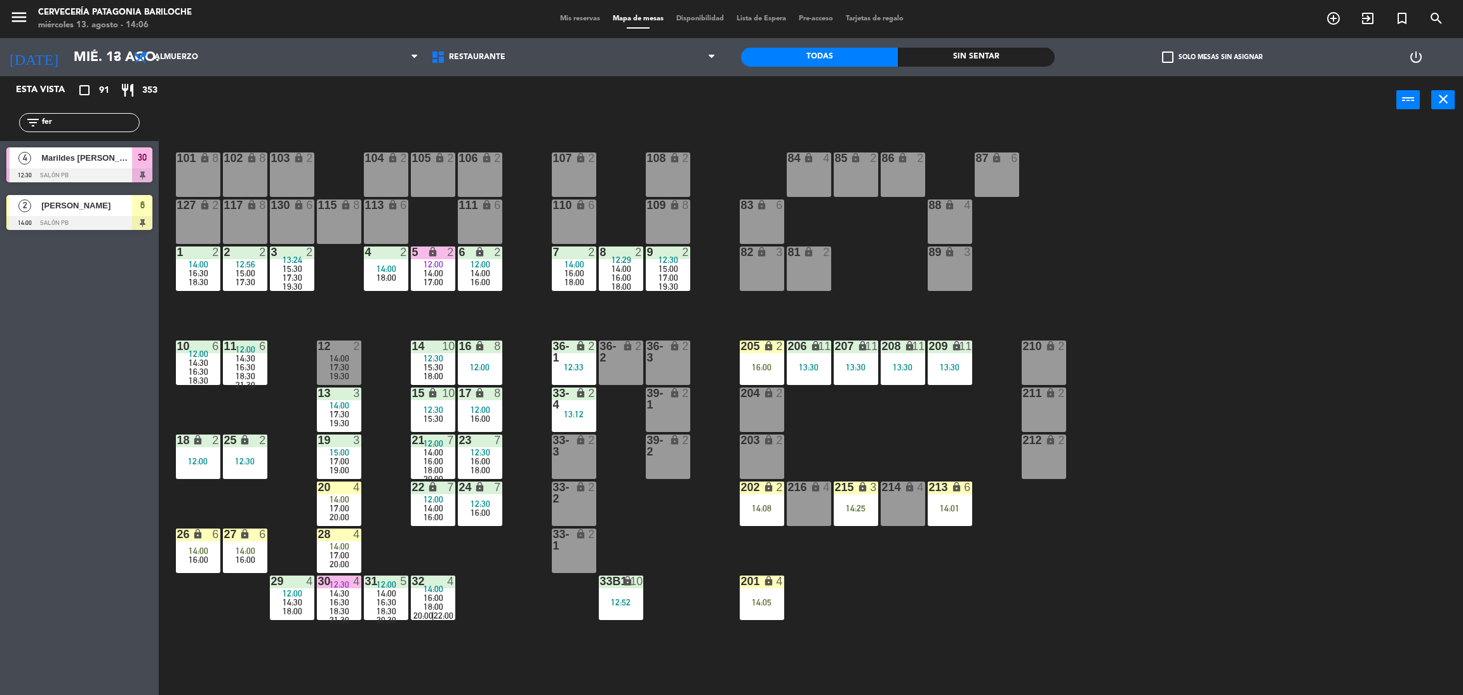
click at [88, 123] on input "fer" at bounding box center [90, 123] width 98 height 14
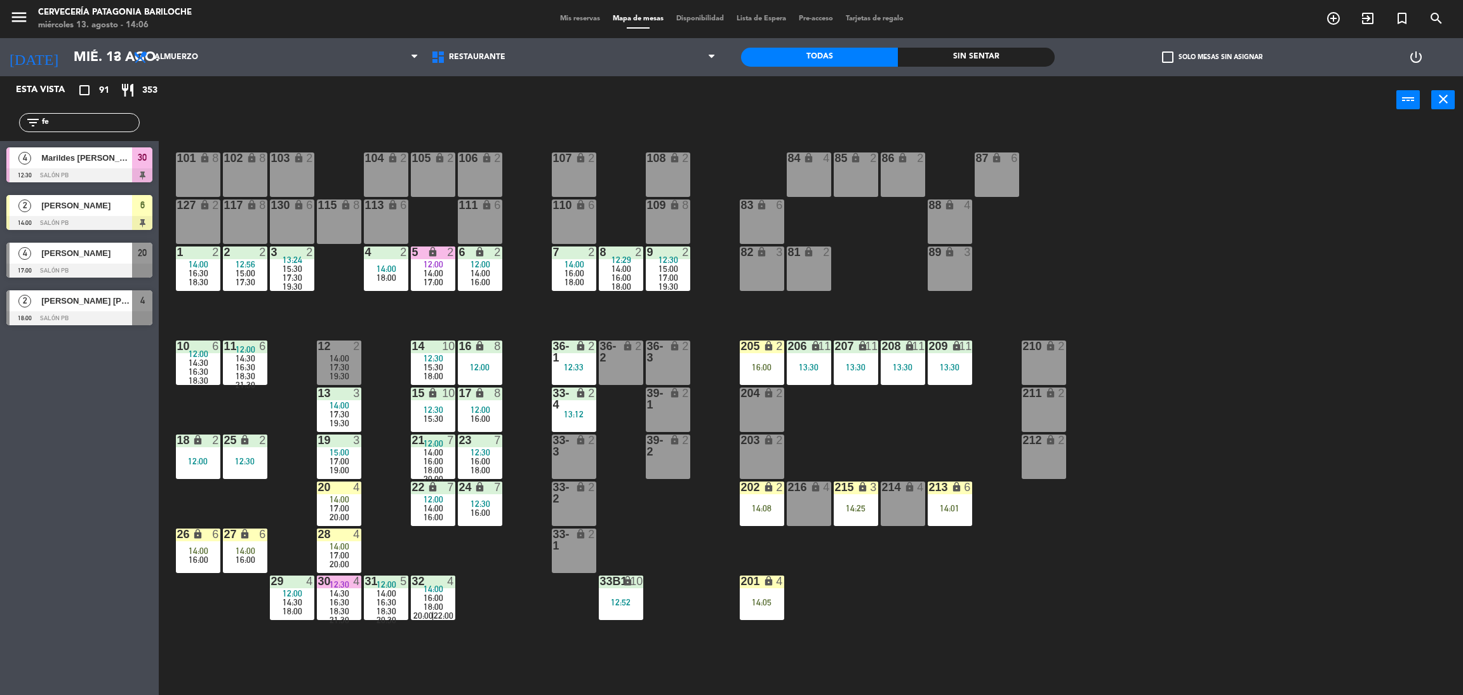
type input "f"
type input "juli"
click at [112, 345] on div "Esta vista crop_square 91 restaurant 353 filter_list juli 5 Julia Durigutti 14:…" at bounding box center [79, 385] width 159 height 618
click at [56, 175] on div at bounding box center [79, 175] width 146 height 14
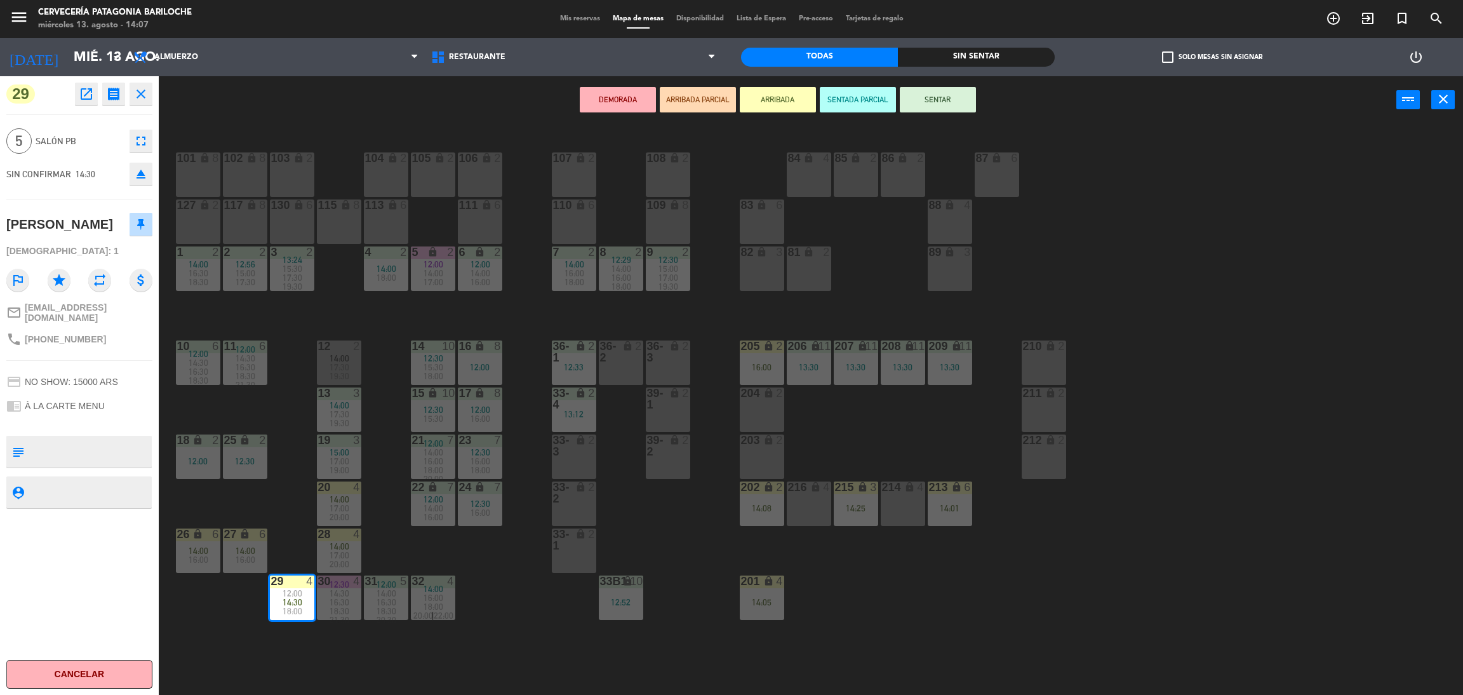
click at [291, 506] on div "101 lock 8 102 lock 8 104 lock 2 105 lock 2 106 lock 2 103 lock 2 107 lock 2 10…" at bounding box center [818, 415] width 1290 height 571
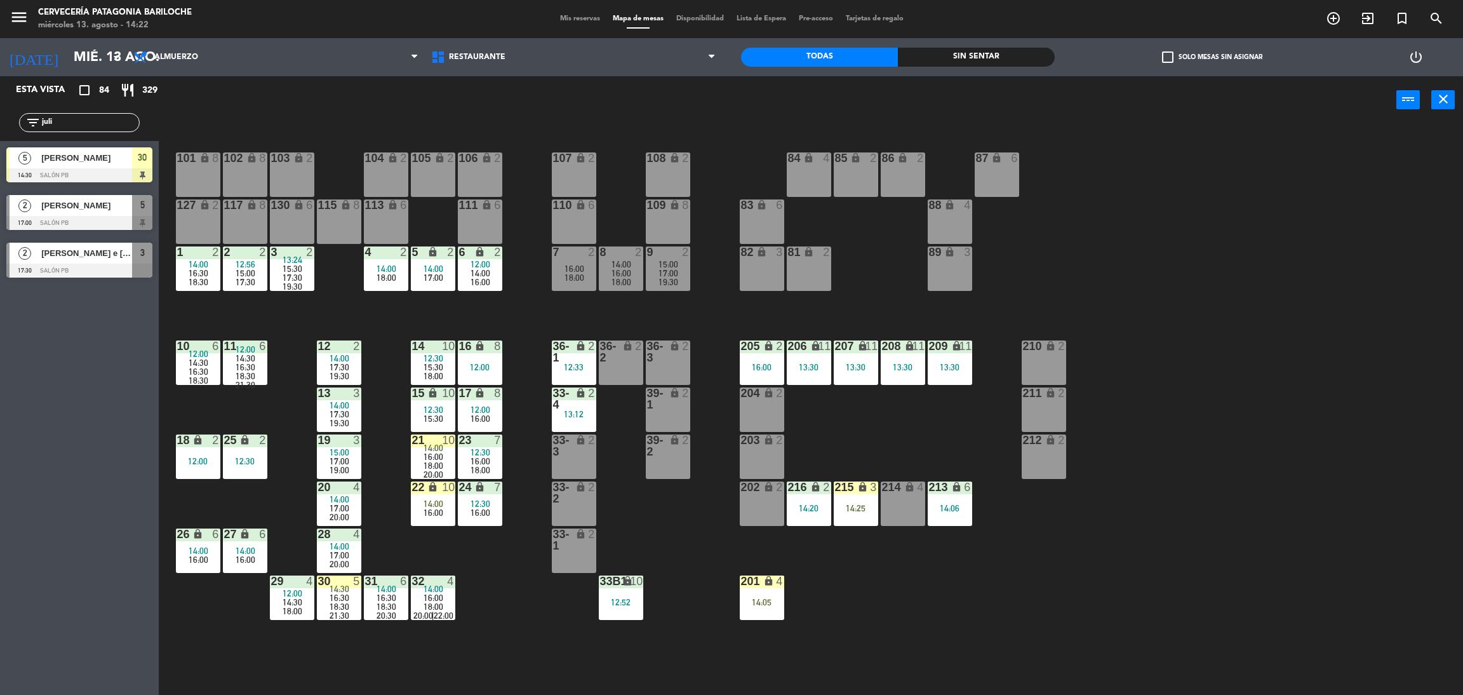
click at [70, 118] on input "juli" at bounding box center [90, 123] width 98 height 14
type input "j"
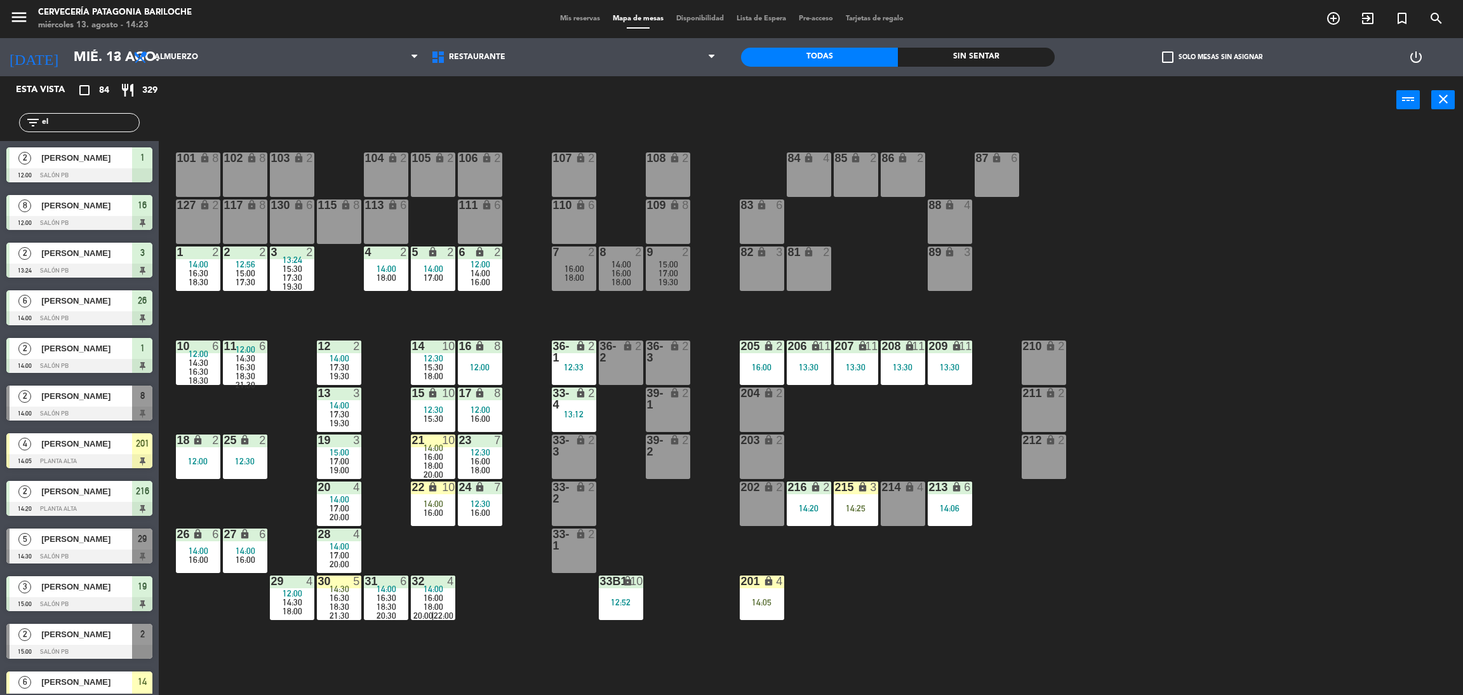
type input "e"
type input "E"
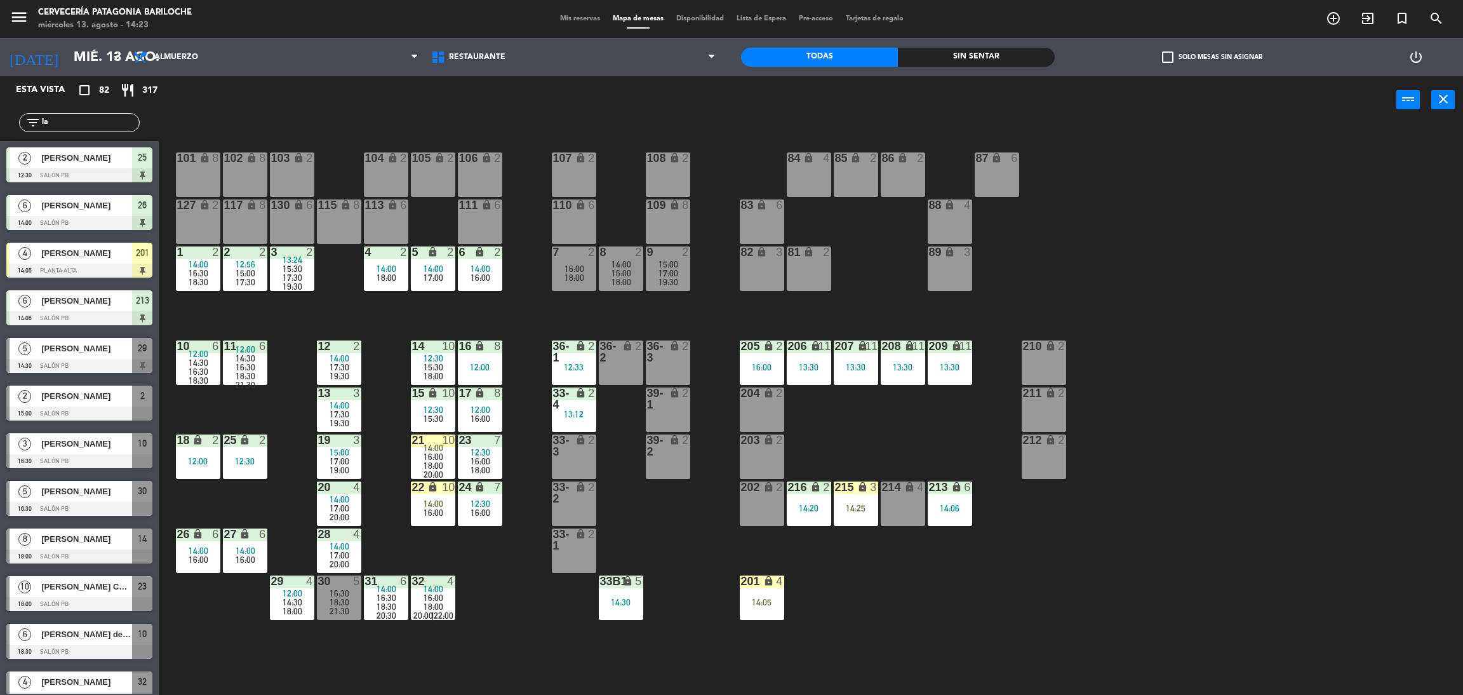
click at [214, 128] on main "101 lock 8 102 lock 8 104 lock 2 105 lock 2 106 lock 2 103 lock 2 107 lock 2 10…" at bounding box center [811, 407] width 1304 height 585
click at [93, 124] on input "la" at bounding box center [90, 123] width 98 height 14
type input "l"
type input "c"
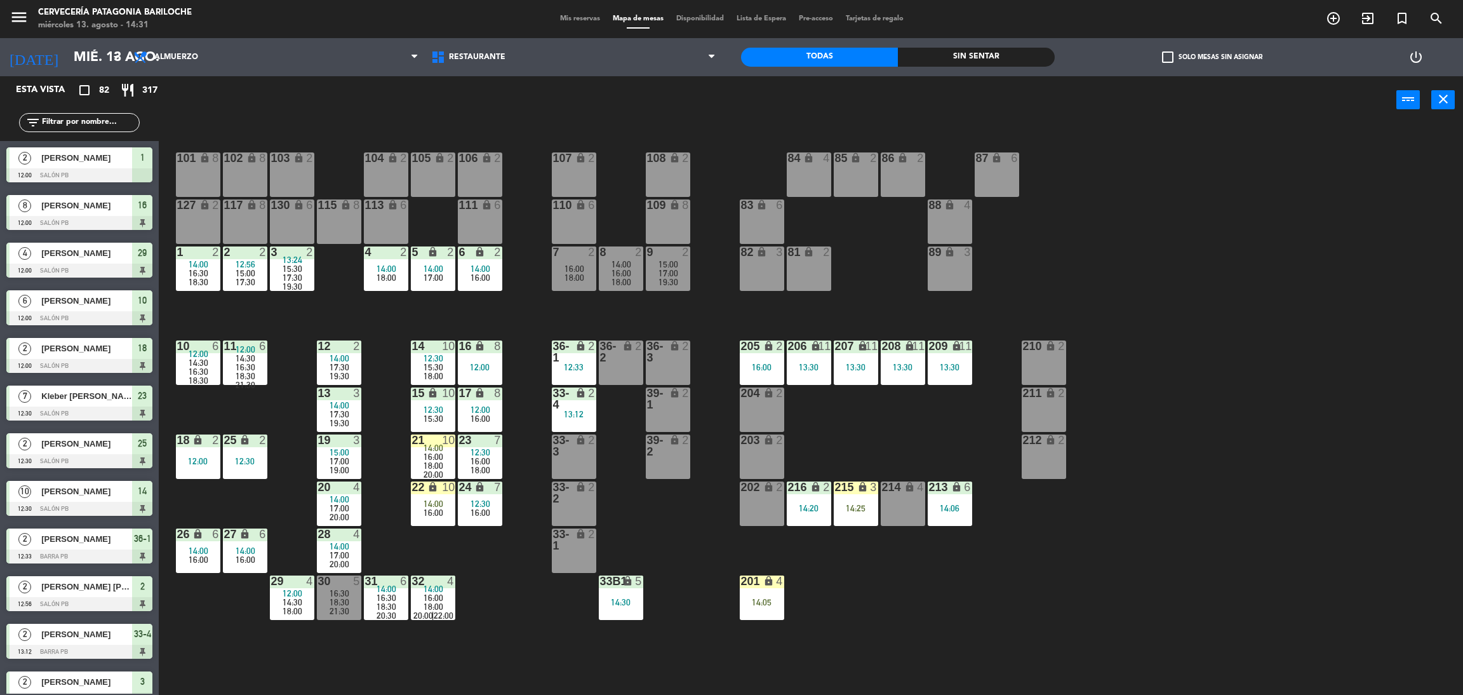
drag, startPoint x: 26, startPoint y: 31, endPoint x: 21, endPoint y: 24, distance: 8.6
click at [22, 25] on div "menu Cervecería Patagonia Bariloche miércoles 13. agosto - 14:31 Mis reservas M…" at bounding box center [731, 19] width 1463 height 38
click at [20, 24] on icon "menu" at bounding box center [19, 17] width 19 height 19
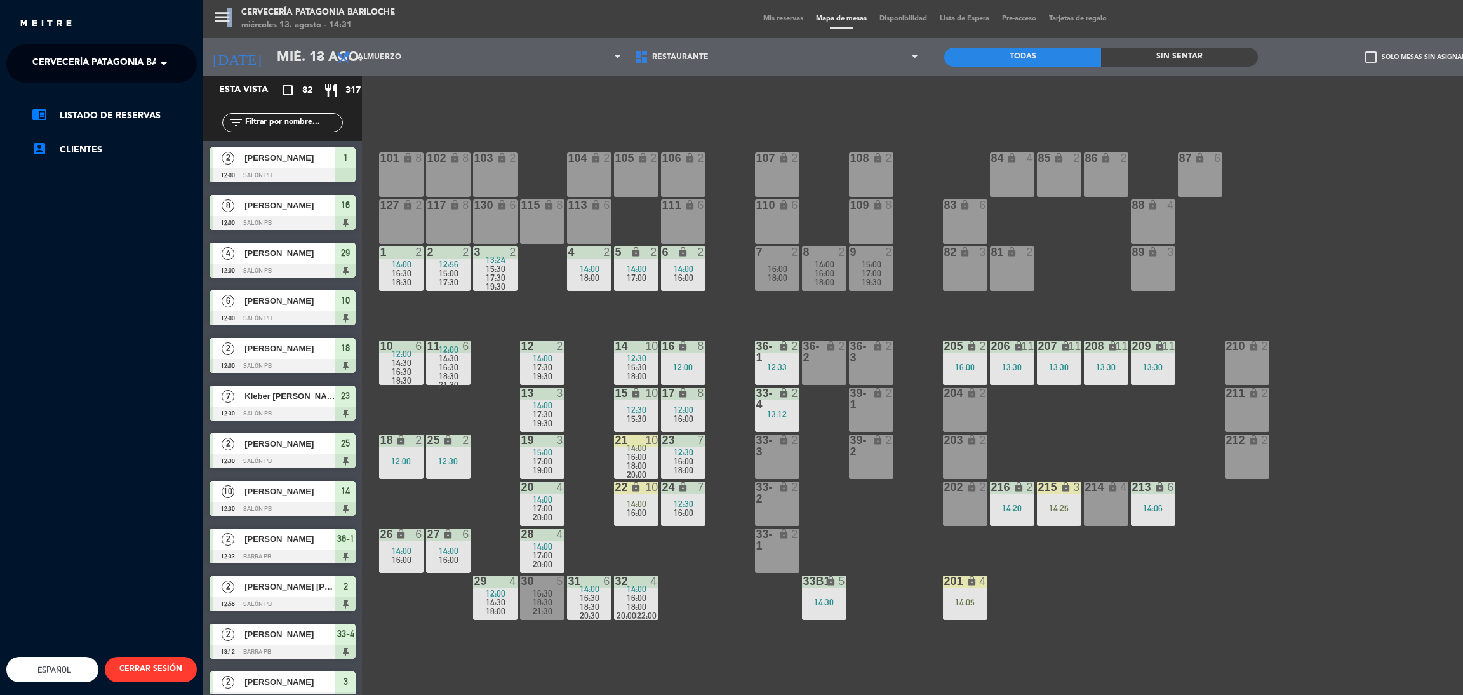
drag, startPoint x: 27, startPoint y: 50, endPoint x: 55, endPoint y: 80, distance: 40.9
click at [27, 53] on div "× Cervecería Patagonia Bariloche" at bounding box center [90, 63] width 131 height 27
click at [104, 116] on span "Experiencia Tour Cervecero" at bounding box center [85, 117] width 145 height 15
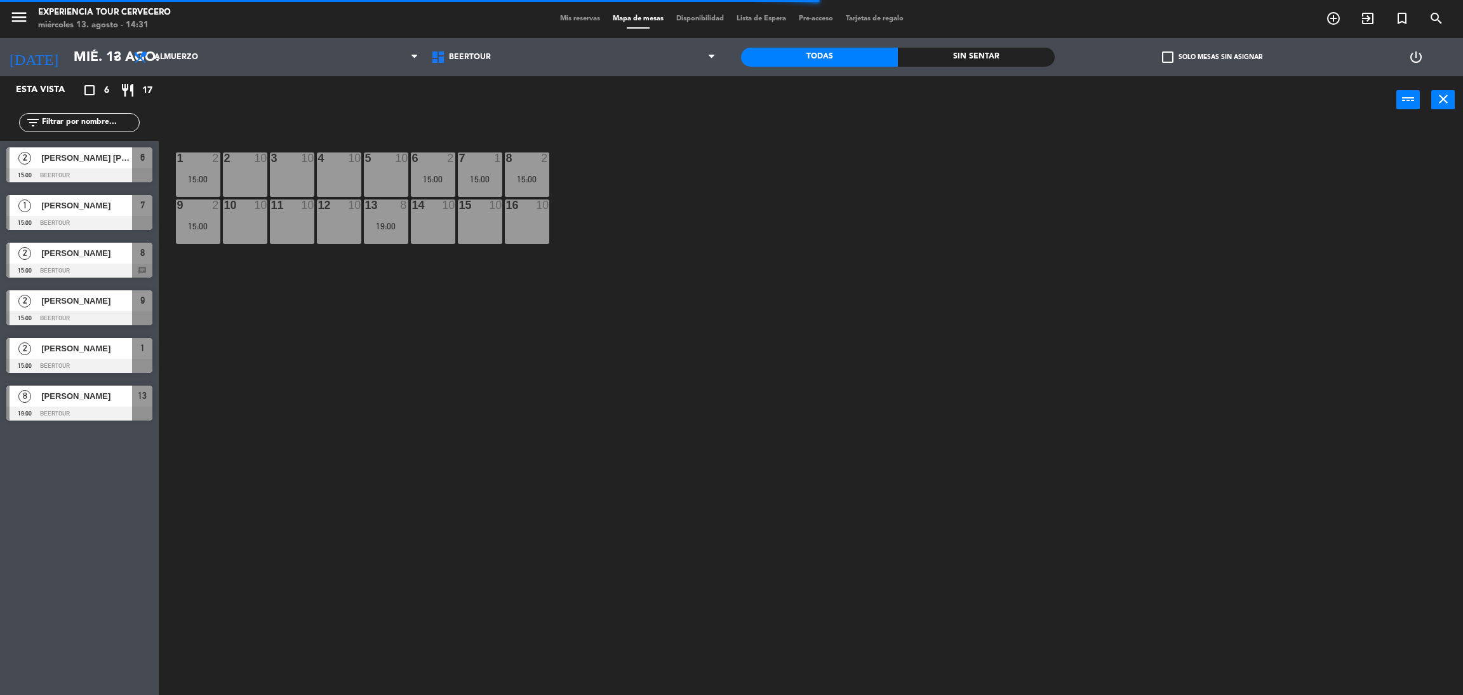
click at [551, 26] on div "menu Experiencia Tour Cervecero miércoles 13. agosto - 14:31 Mis reservas Mapa …" at bounding box center [731, 19] width 1463 height 38
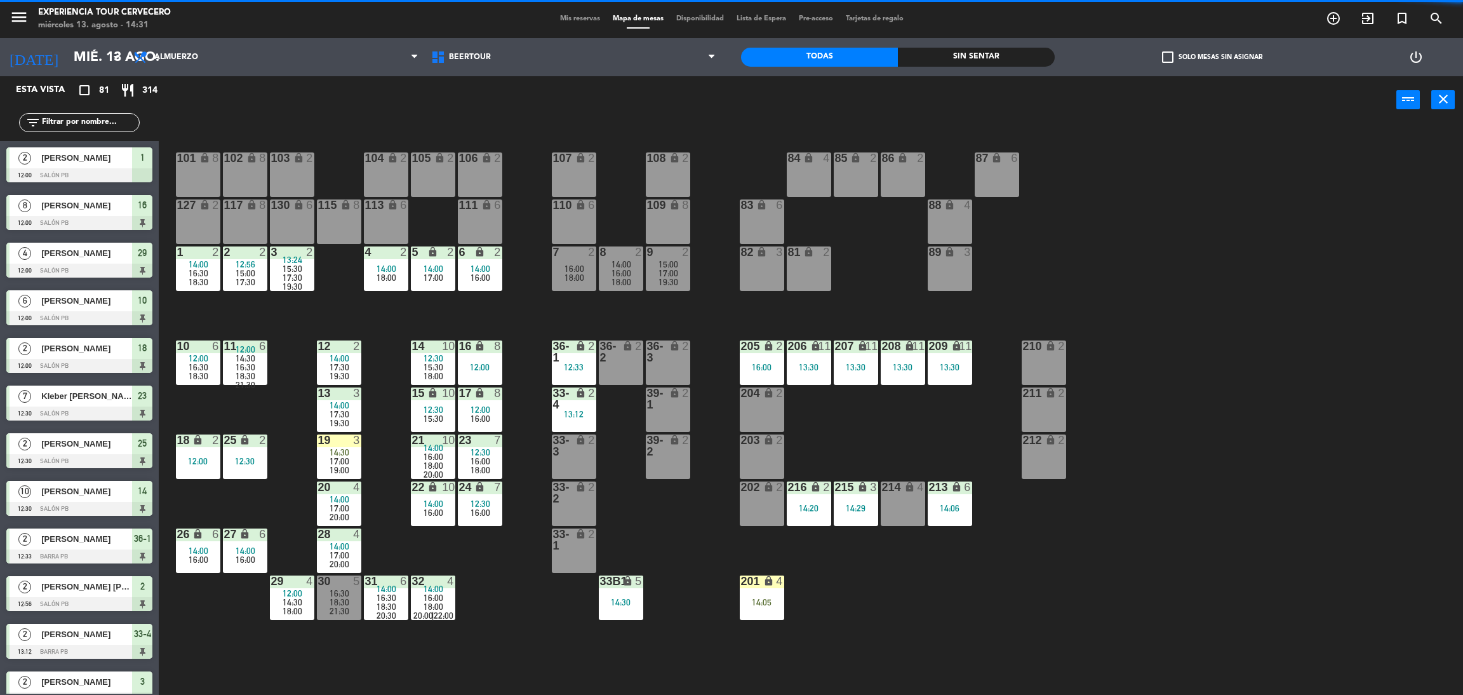
click at [562, 22] on span "Mis reservas" at bounding box center [580, 18] width 53 height 7
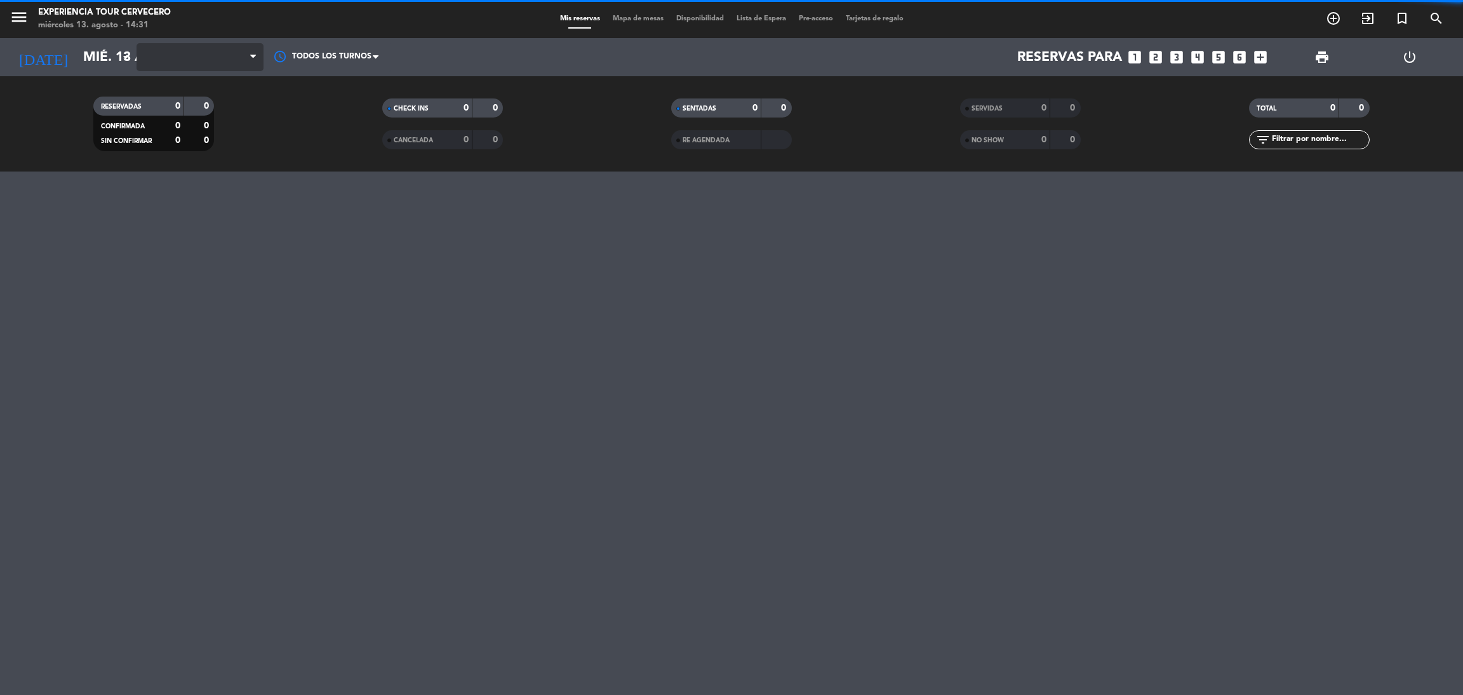
click at [159, 54] on span at bounding box center [200, 57] width 127 height 28
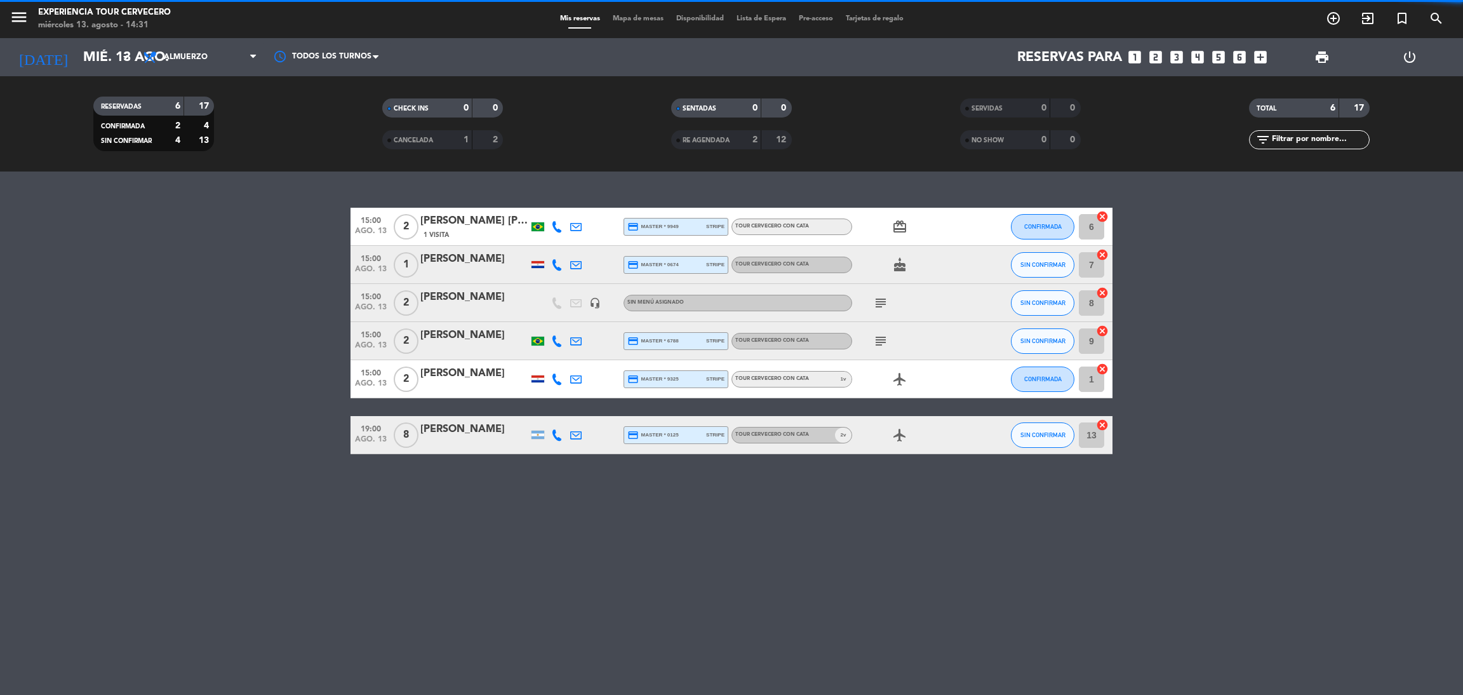
click at [212, 50] on span "Almuerzo" at bounding box center [200, 57] width 127 height 28
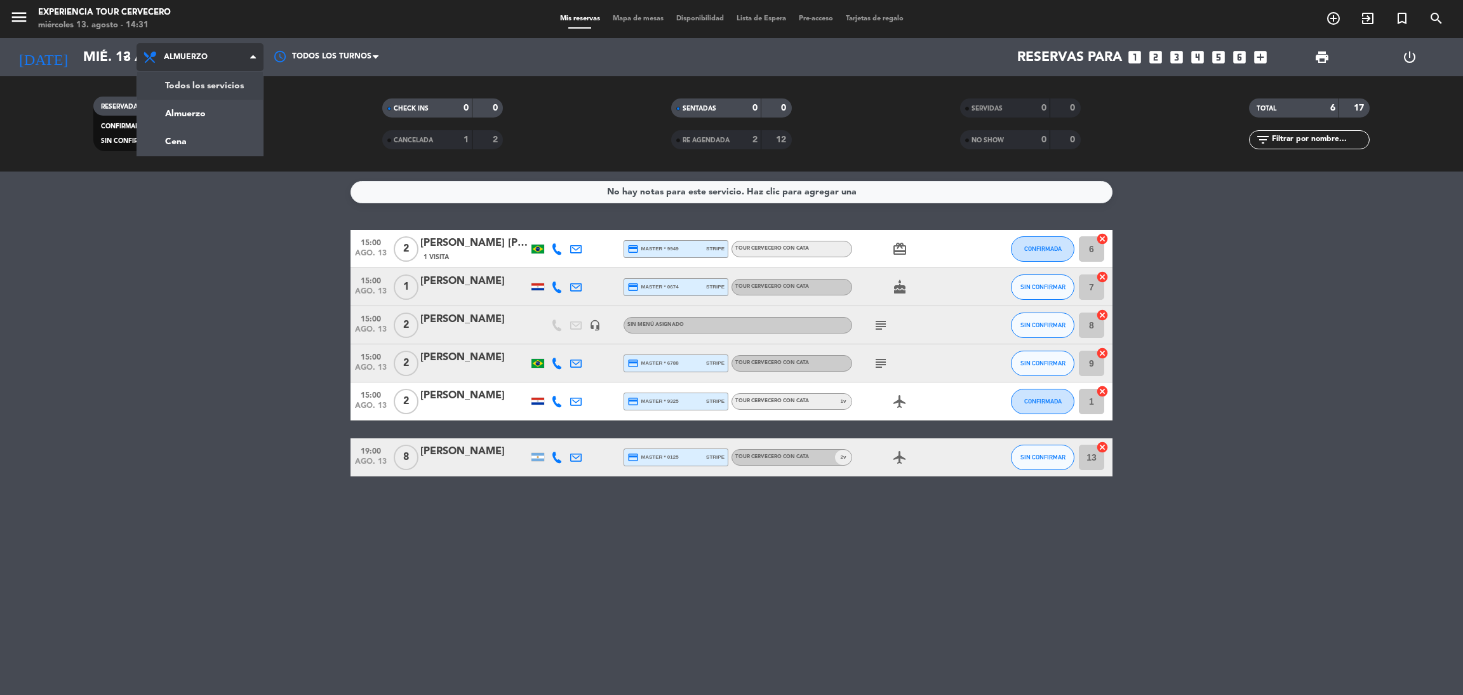
click at [215, 95] on div "menu Experiencia Tour Cervecero miércoles 13. agosto - 14:31 Mis reservas Mapa …" at bounding box center [731, 85] width 1463 height 171
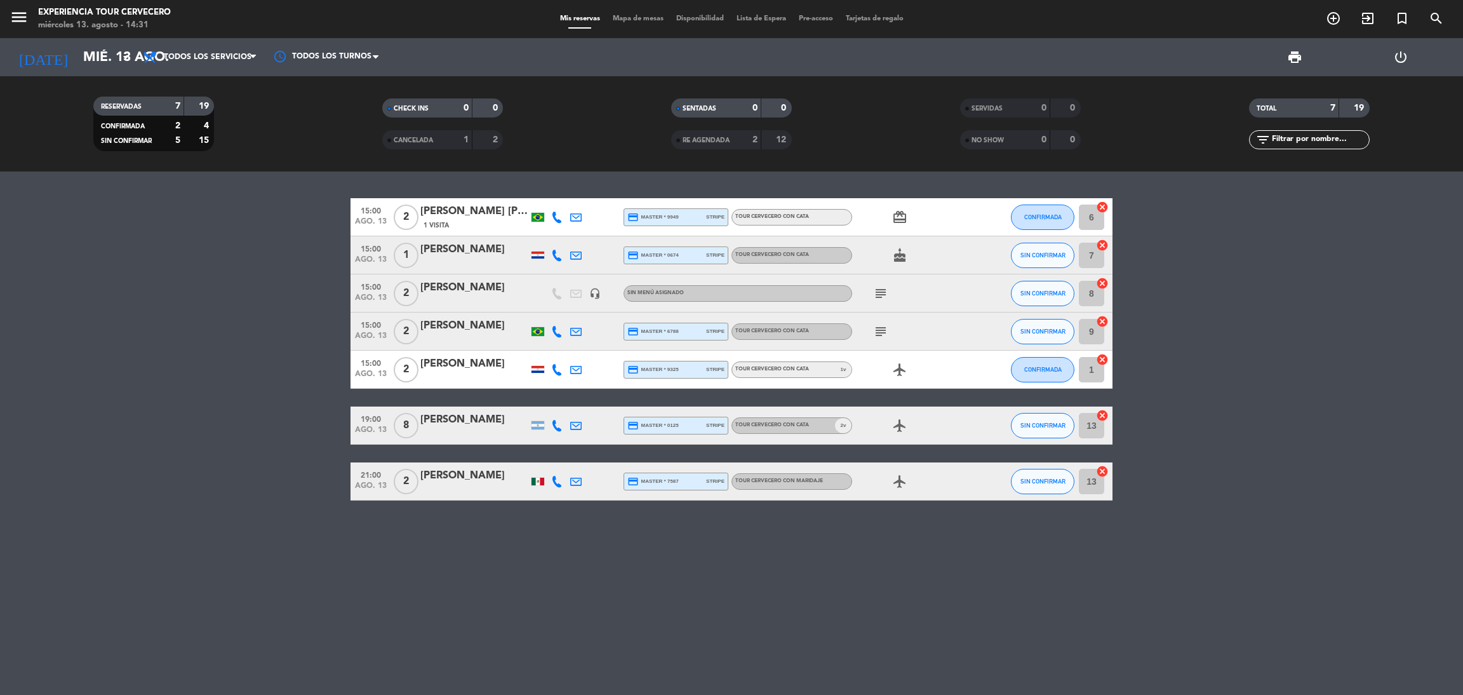
click at [892, 249] on div "15:00 ago. 13 2 Eliana Consuelo Landivar Argandona 1 Visita credit_card master …" at bounding box center [732, 349] width 762 height 302
click at [824, 569] on div "15:00 ago. 13 2 Eliana Consuelo Landivar Argandona 1 Visita credit_card master …" at bounding box center [731, 432] width 1463 height 523
click at [905, 257] on icon "cake" at bounding box center [899, 255] width 15 height 15
drag, startPoint x: 893, startPoint y: 183, endPoint x: 890, endPoint y: 229, distance: 46.5
click at [893, 214] on div "15:00 ago. 13 2 Eliana Consuelo Landivar Argandona 1 Visita credit_card master …" at bounding box center [731, 432] width 1463 height 523
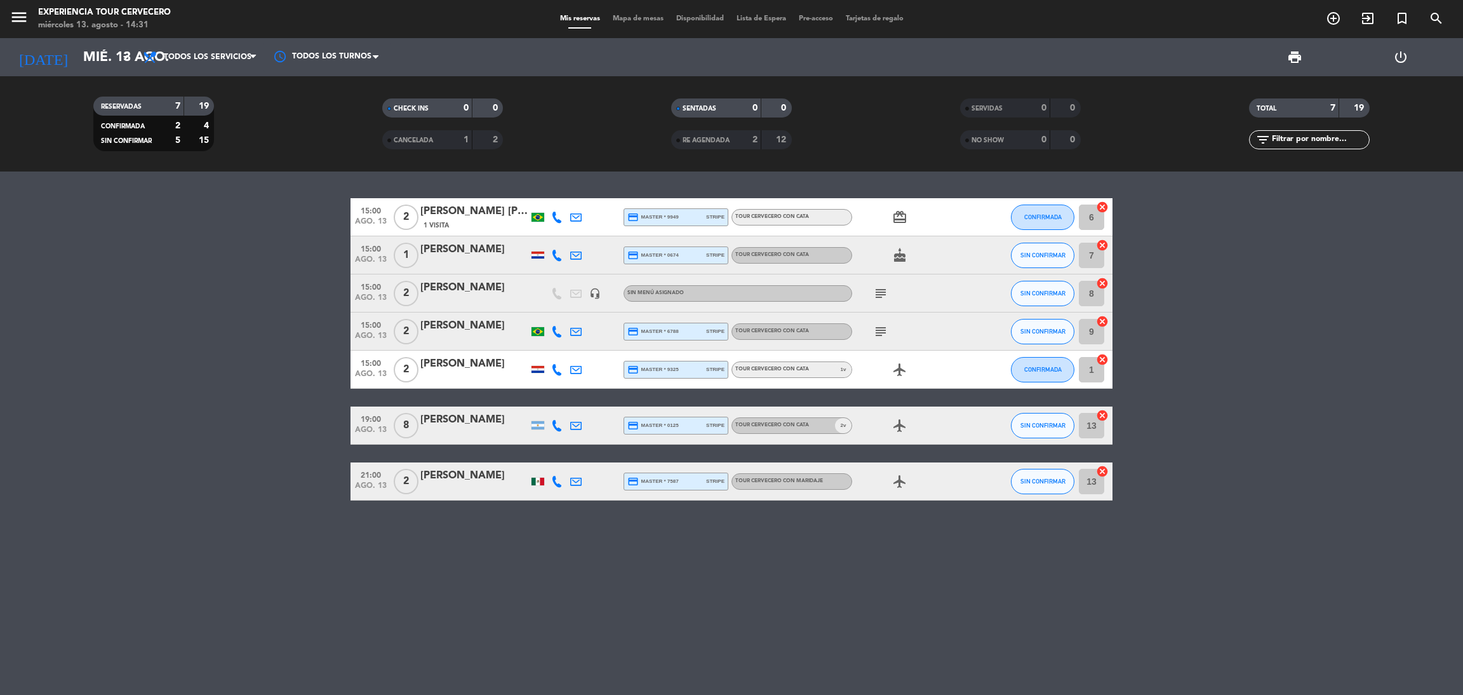
click at [905, 217] on icon "card_giftcard" at bounding box center [899, 217] width 15 height 15
click at [923, 277] on div "subject" at bounding box center [909, 292] width 114 height 37
click at [1032, 252] on span "SIN CONFIRMAR" at bounding box center [1042, 254] width 45 height 7
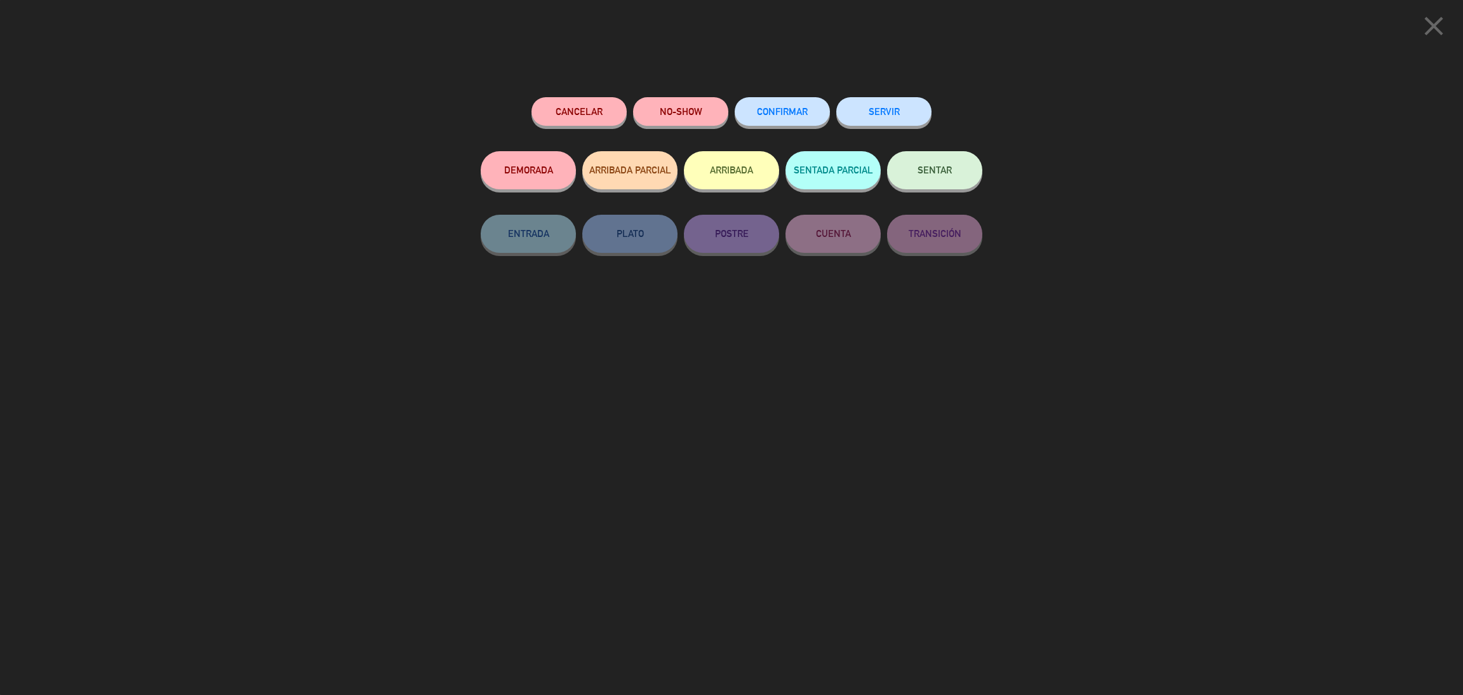
click at [733, 177] on button "ARRIBADA" at bounding box center [731, 170] width 95 height 38
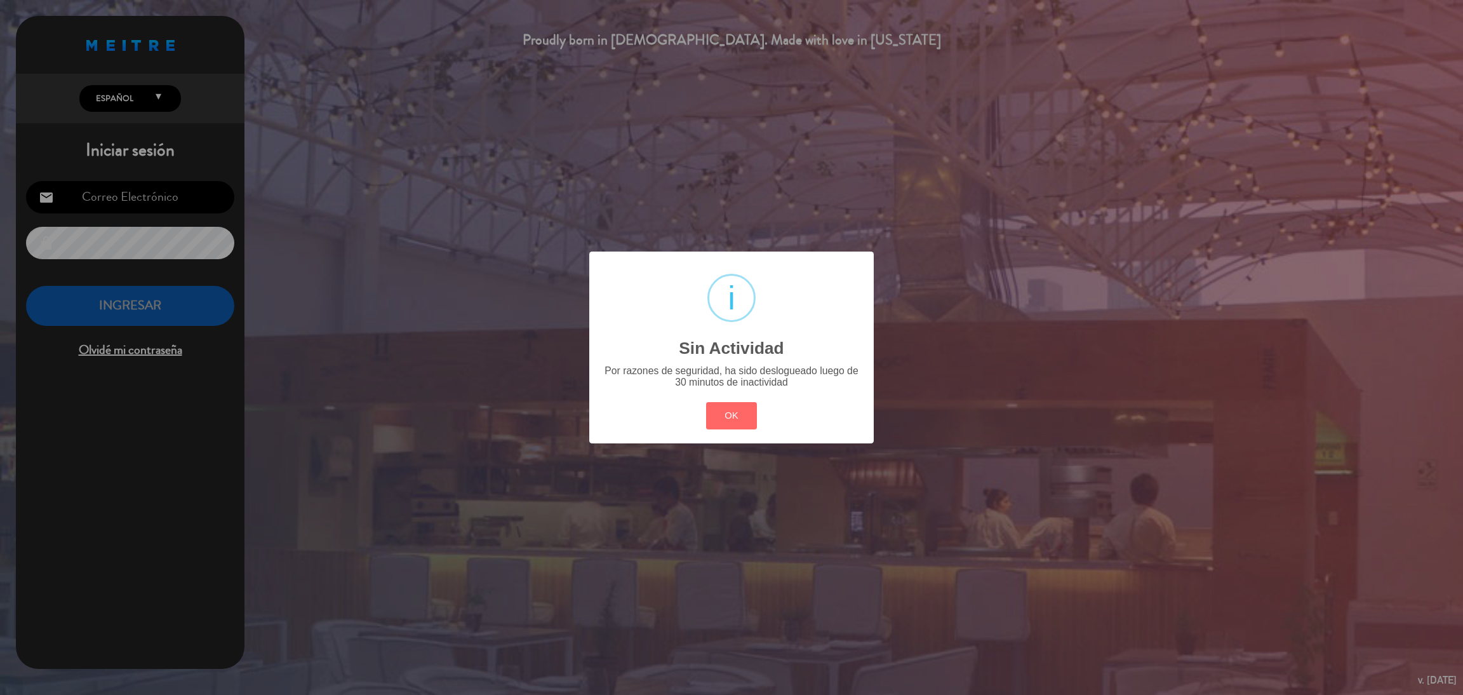
type input "[EMAIL_ADDRESS][DOMAIN_NAME]"
